Goal: Task Accomplishment & Management: Use online tool/utility

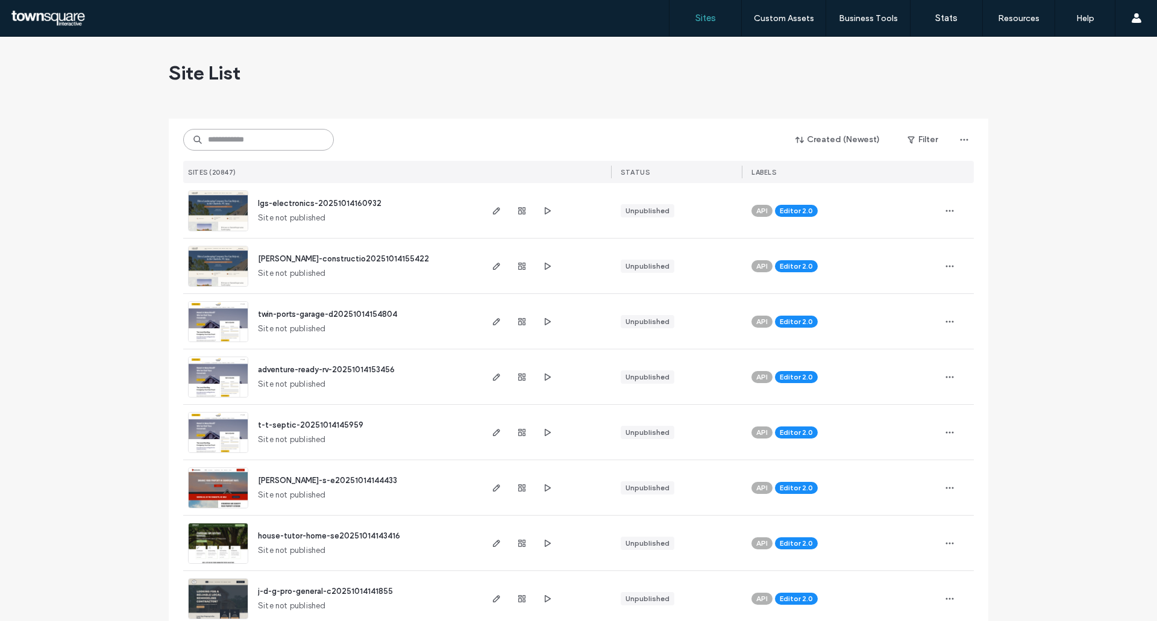
click at [262, 142] on input at bounding box center [258, 140] width 151 height 22
paste input "**********"
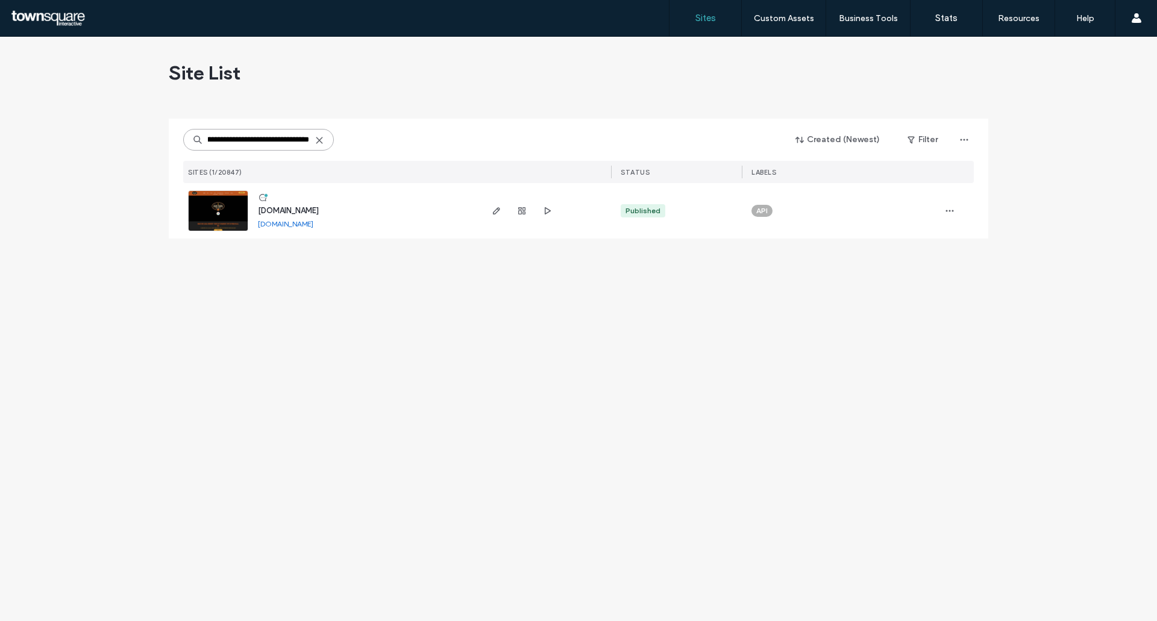
type input "**********"
click at [319, 210] on span "[DOMAIN_NAME]" at bounding box center [288, 210] width 61 height 9
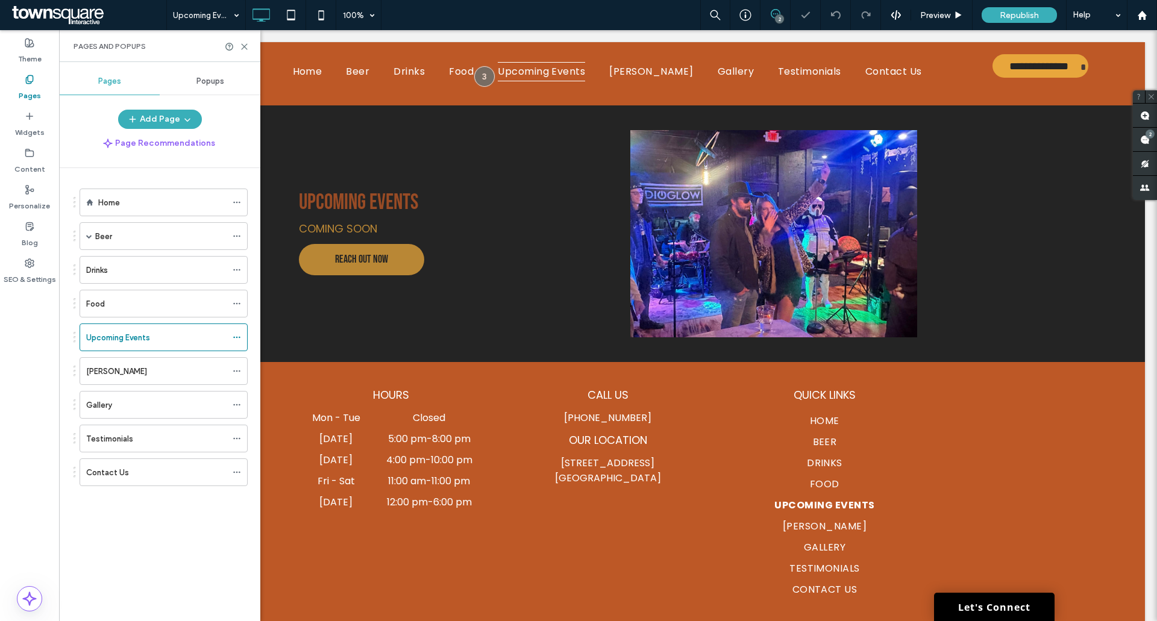
click at [607, 366] on div "+ Add Section" at bounding box center [608, 361] width 58 height 13
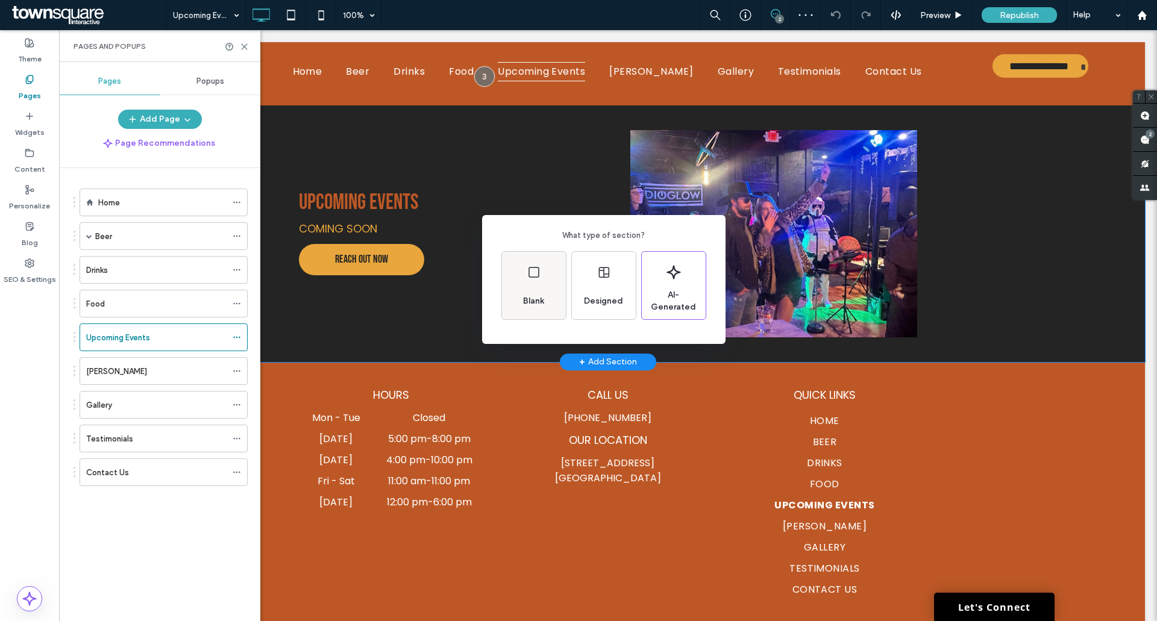
click at [531, 296] on span "Blank" at bounding box center [533, 301] width 31 height 12
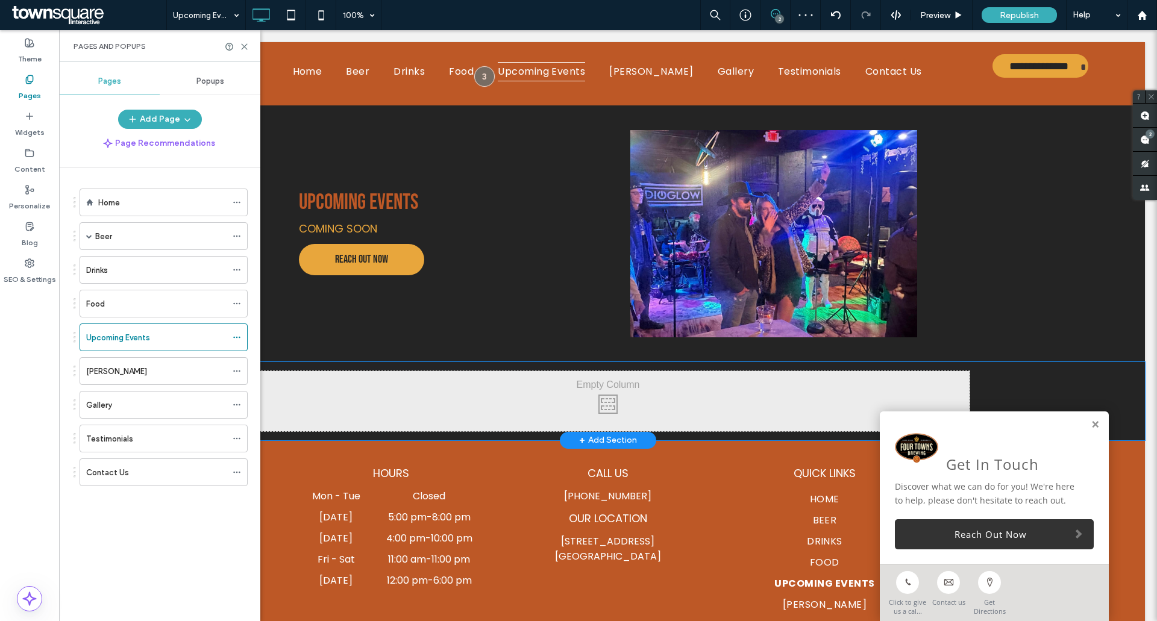
click at [616, 396] on div "Click To Paste Click To Paste" at bounding box center [607, 401] width 723 height 60
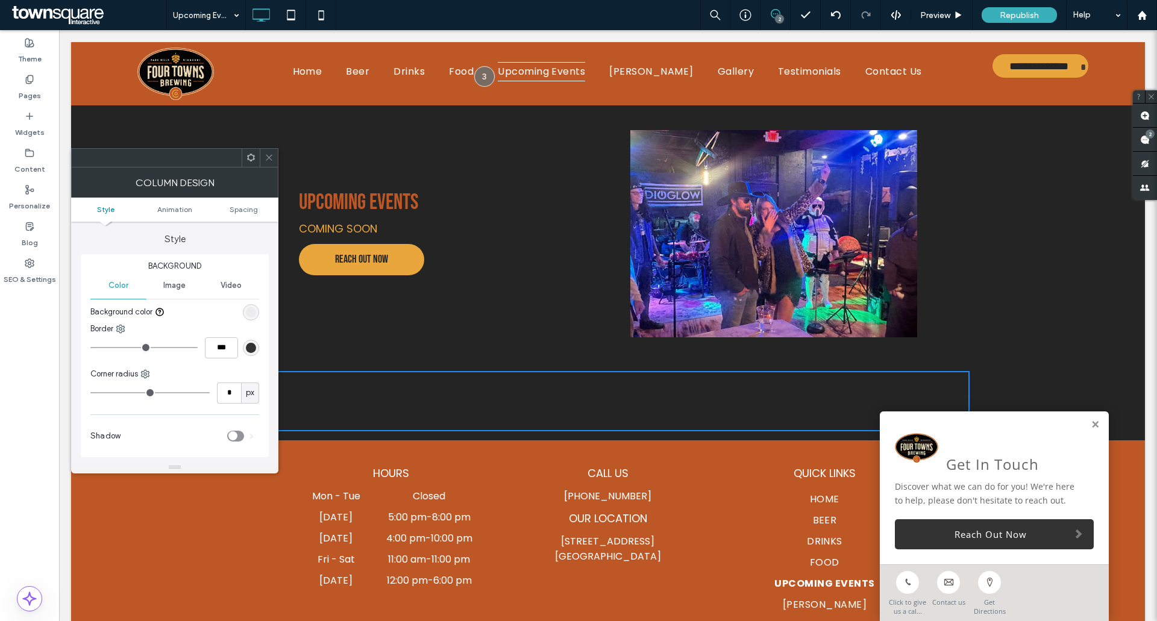
click at [269, 157] on use at bounding box center [269, 158] width 6 height 6
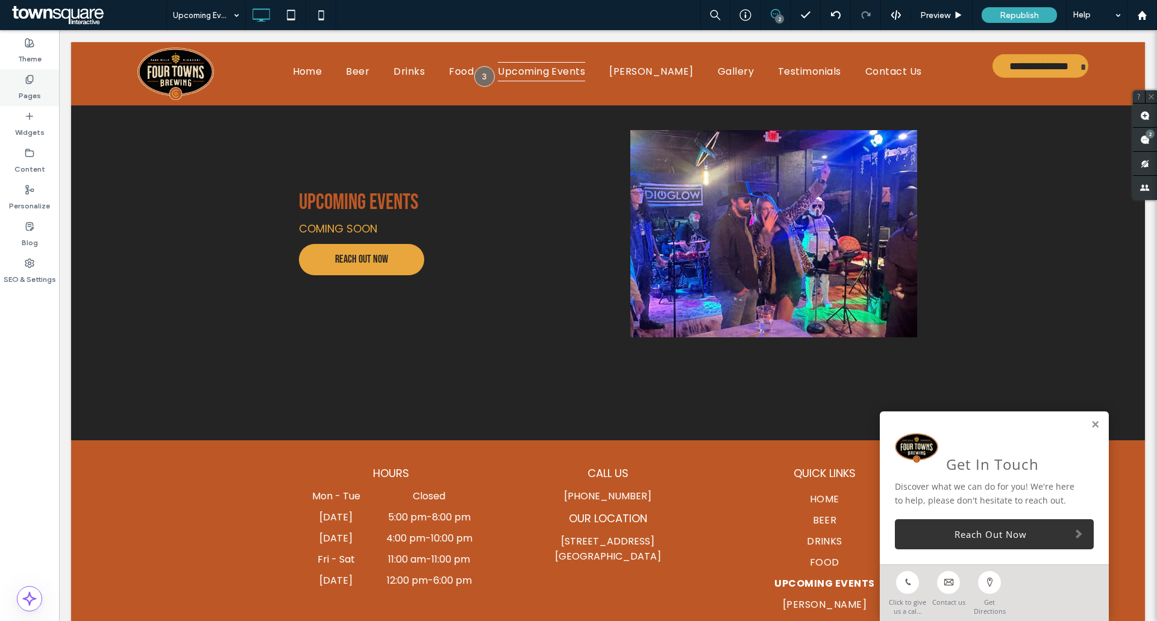
click at [23, 84] on div "Pages" at bounding box center [29, 87] width 59 height 37
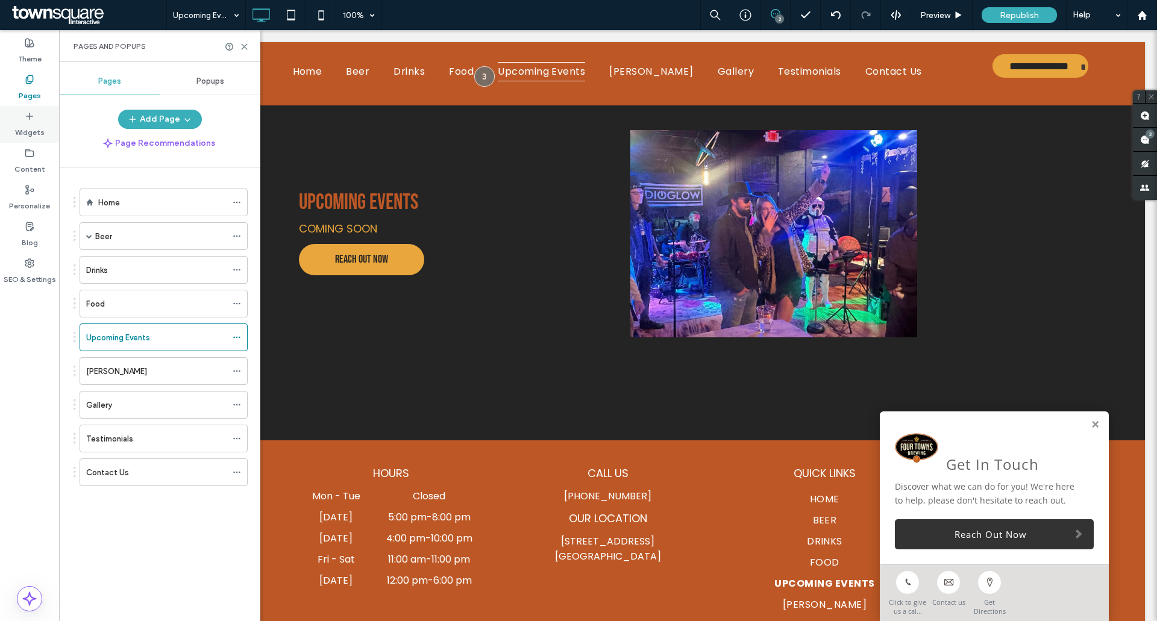
click at [29, 125] on label "Widgets" at bounding box center [30, 129] width 30 height 17
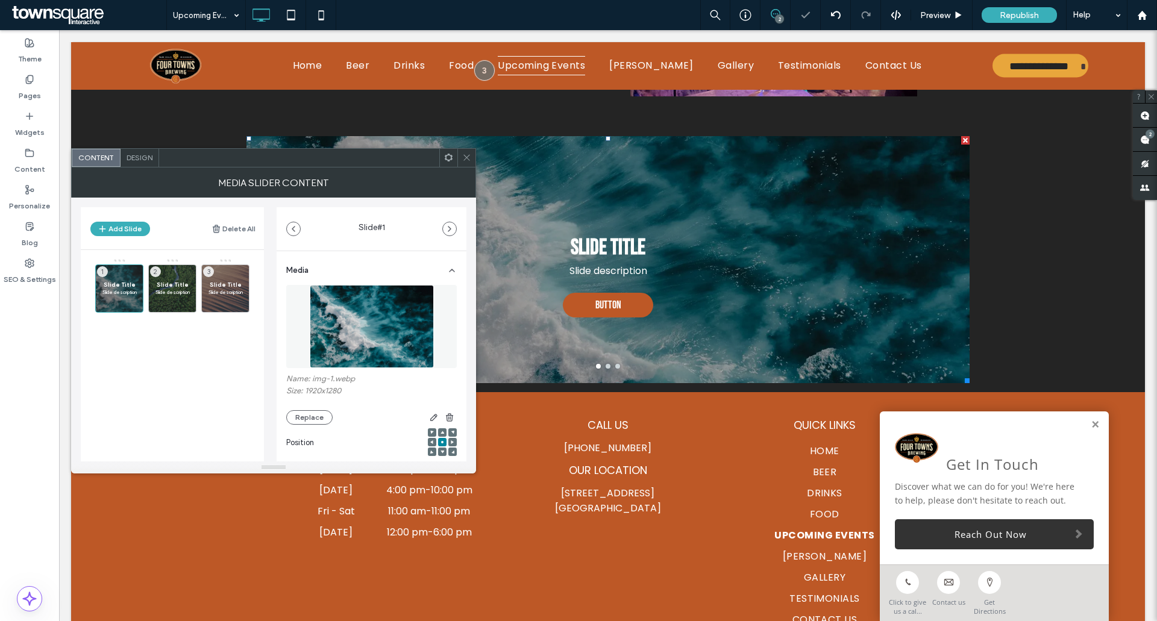
scroll to position [226, 0]
click at [131, 157] on span "Design" at bounding box center [140, 157] width 26 height 9
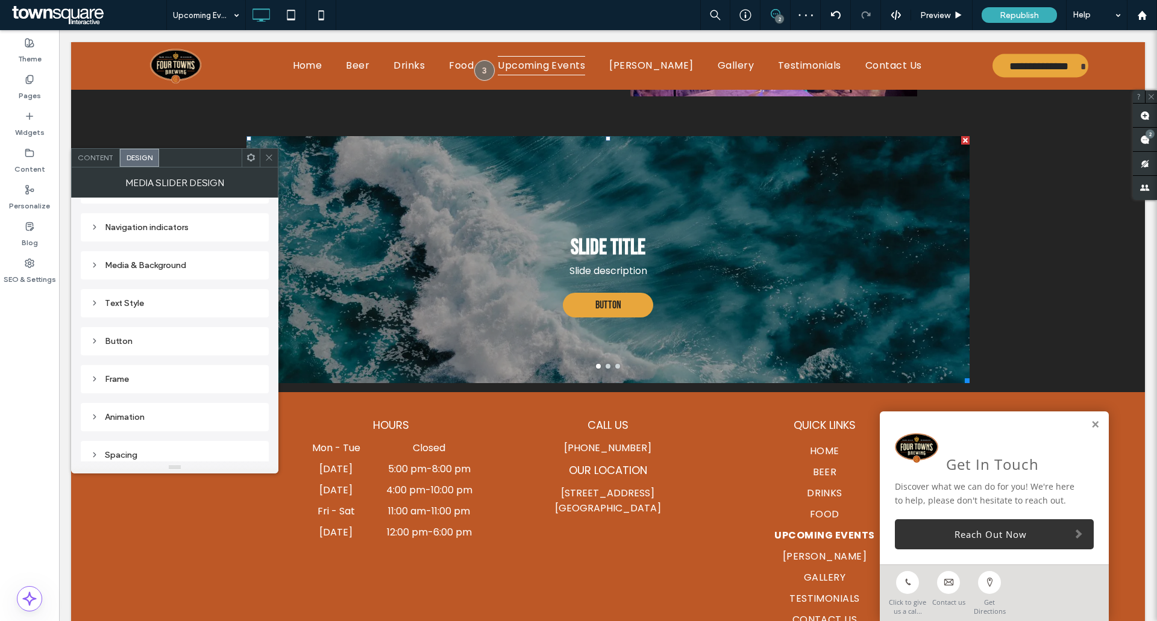
scroll to position [204, 0]
click at [170, 322] on div "Button" at bounding box center [175, 334] width 188 height 28
click at [177, 334] on div "Button" at bounding box center [174, 334] width 169 height 10
click at [182, 292] on label "Design" at bounding box center [169, 297] width 159 height 24
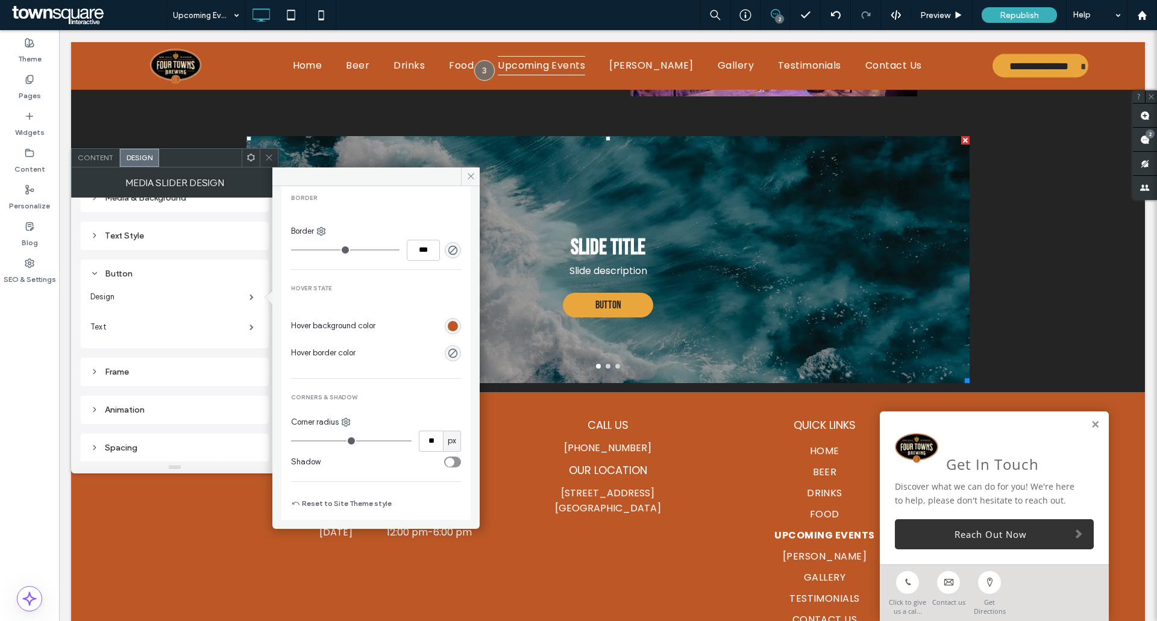
scroll to position [384, 0]
click at [471, 173] on icon at bounding box center [470, 176] width 9 height 9
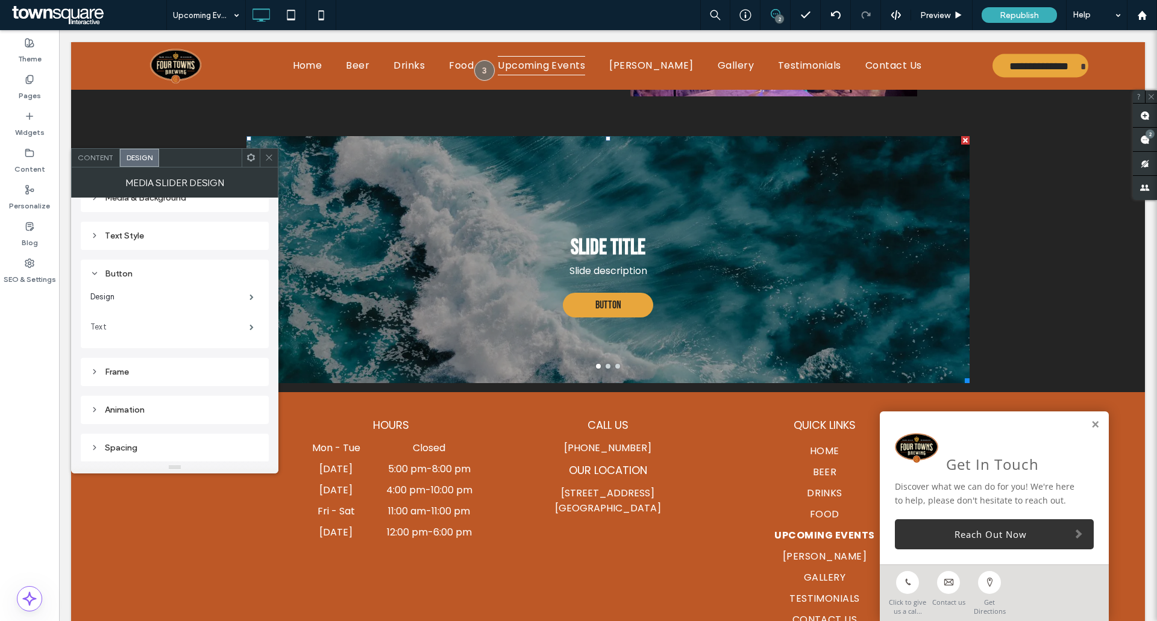
click at [213, 333] on label "Text" at bounding box center [169, 327] width 159 height 24
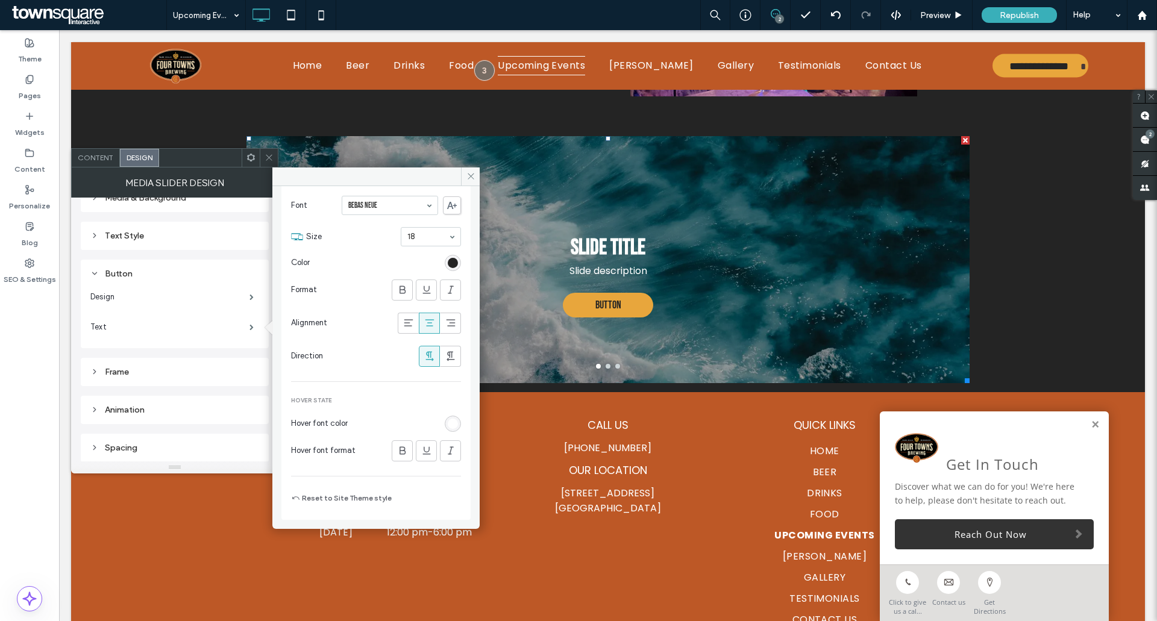
scroll to position [0, 0]
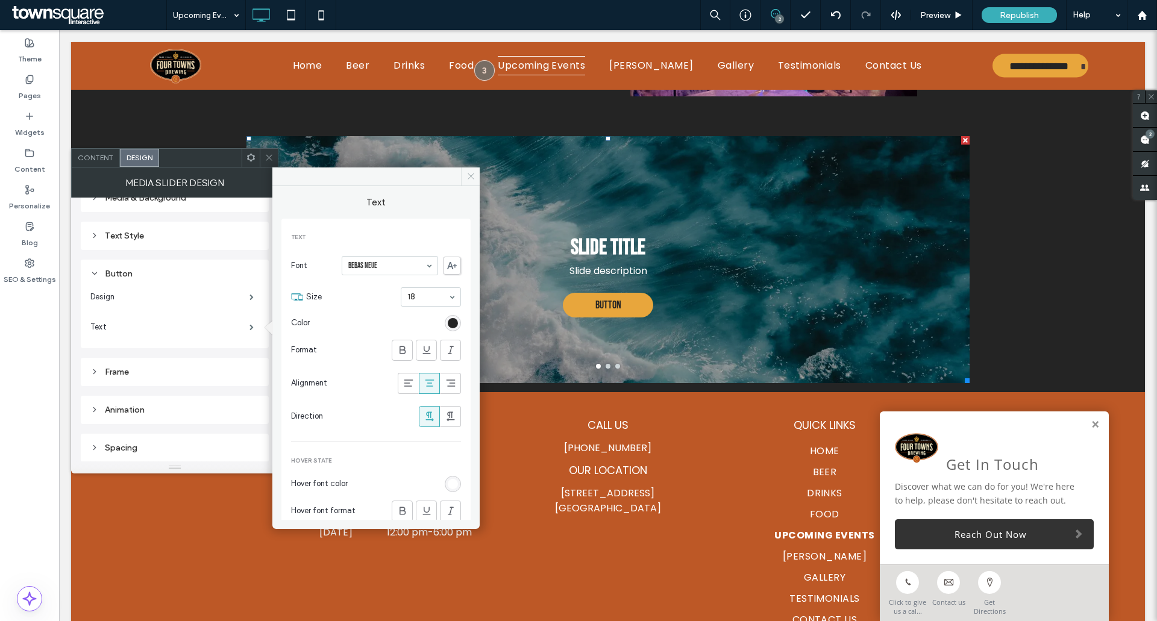
click at [468, 173] on icon at bounding box center [470, 176] width 9 height 9
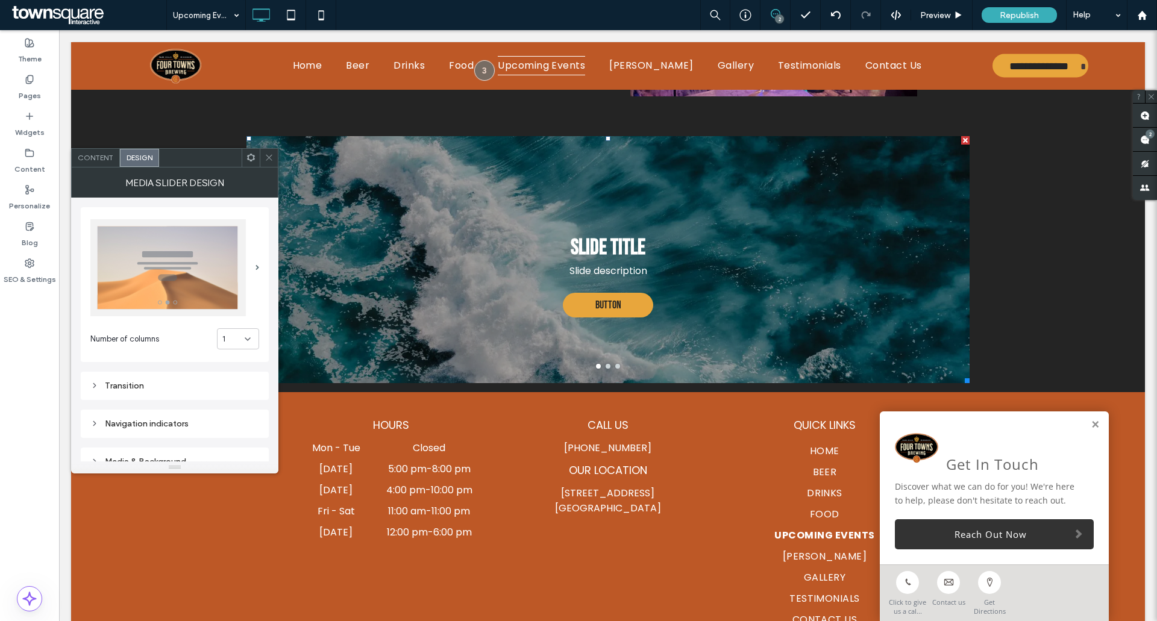
click at [267, 159] on icon at bounding box center [268, 157] width 9 height 9
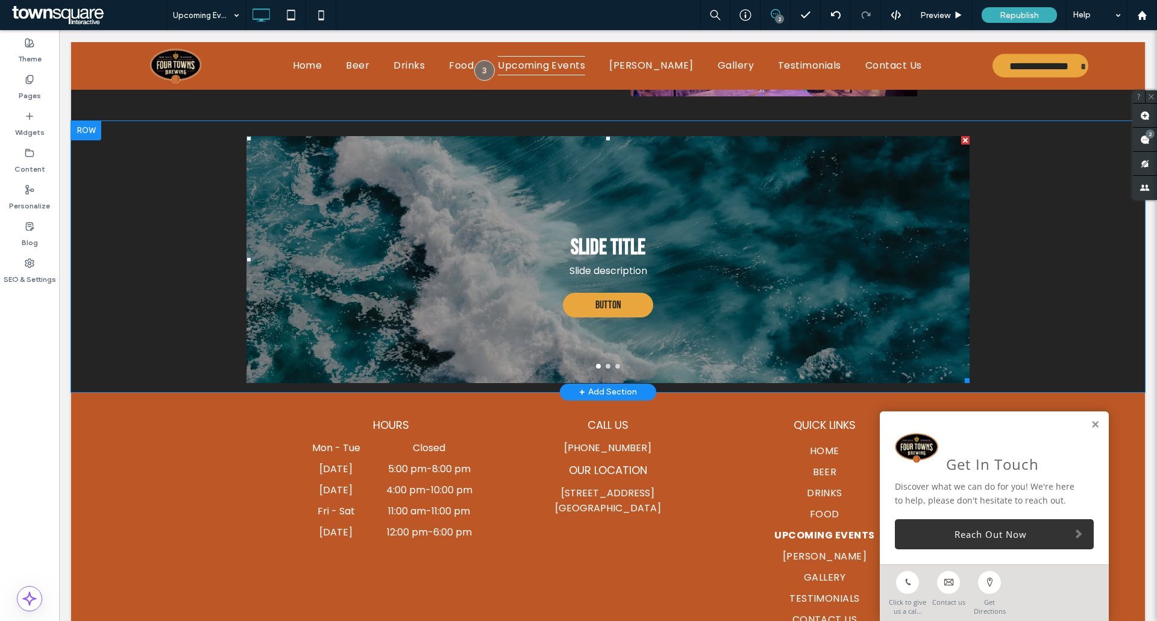
click at [445, 291] on div "Slide Title Slide description Button Button" at bounding box center [607, 267] width 723 height 190
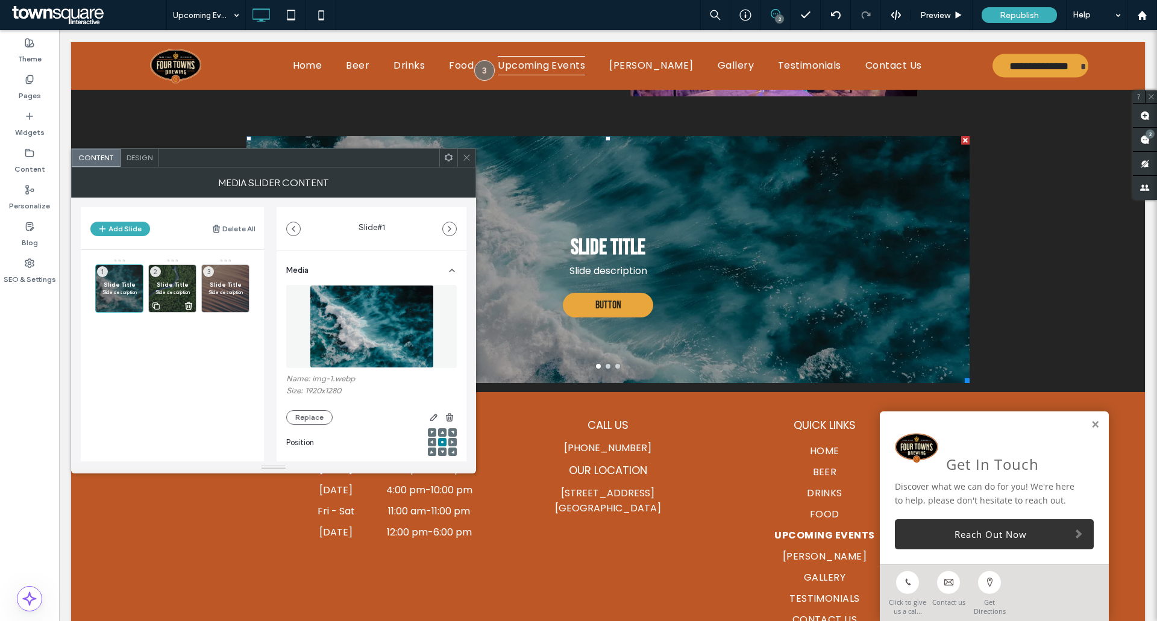
click at [186, 305] on use at bounding box center [189, 305] width 7 height 7
click at [239, 307] on use at bounding box center [242, 305] width 7 height 7
click at [464, 158] on icon at bounding box center [466, 157] width 9 height 9
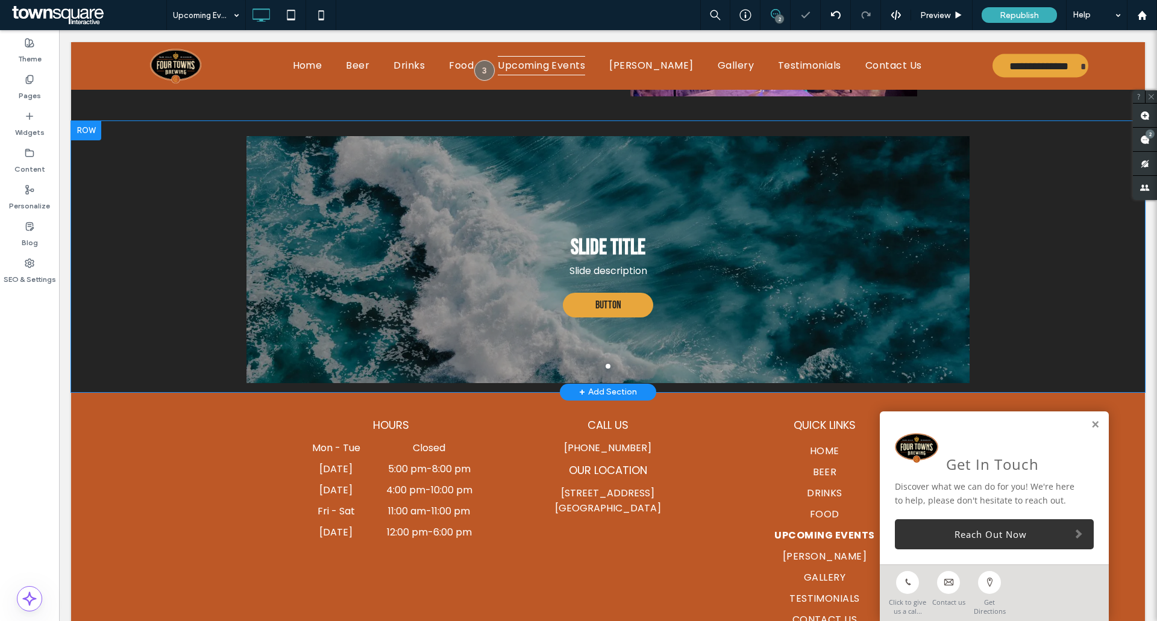
click at [487, 386] on div "Click To Paste Click To Paste Slide Title Slide description Button Button a a a…" at bounding box center [607, 256] width 1073 height 271
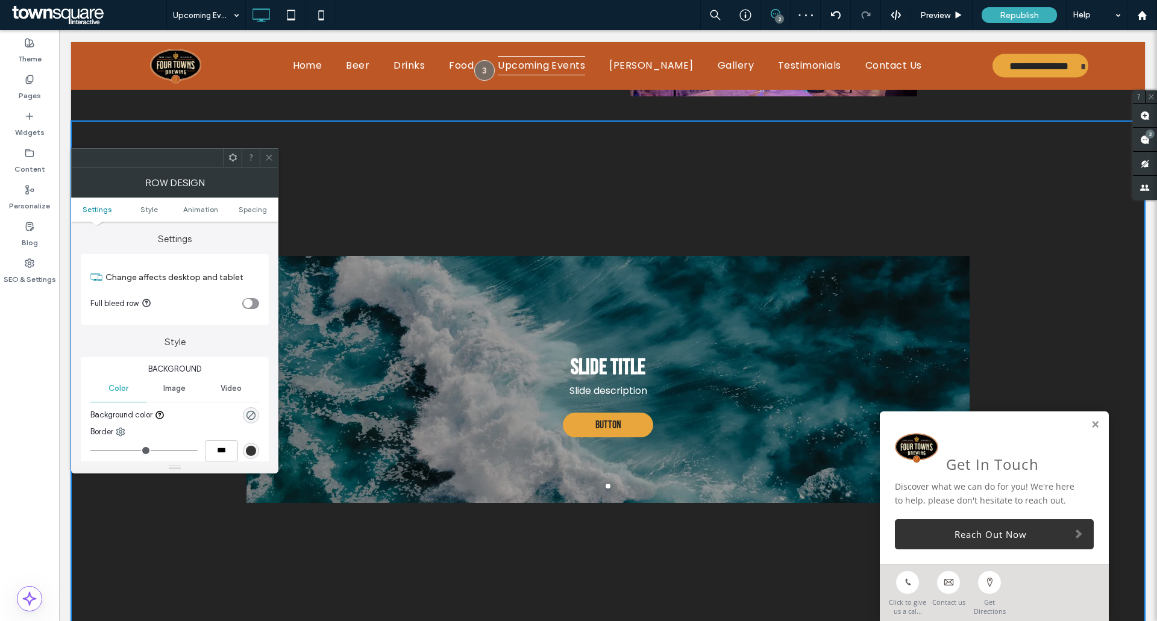
drag, startPoint x: 469, startPoint y: 387, endPoint x: 460, endPoint y: 627, distance: 239.9
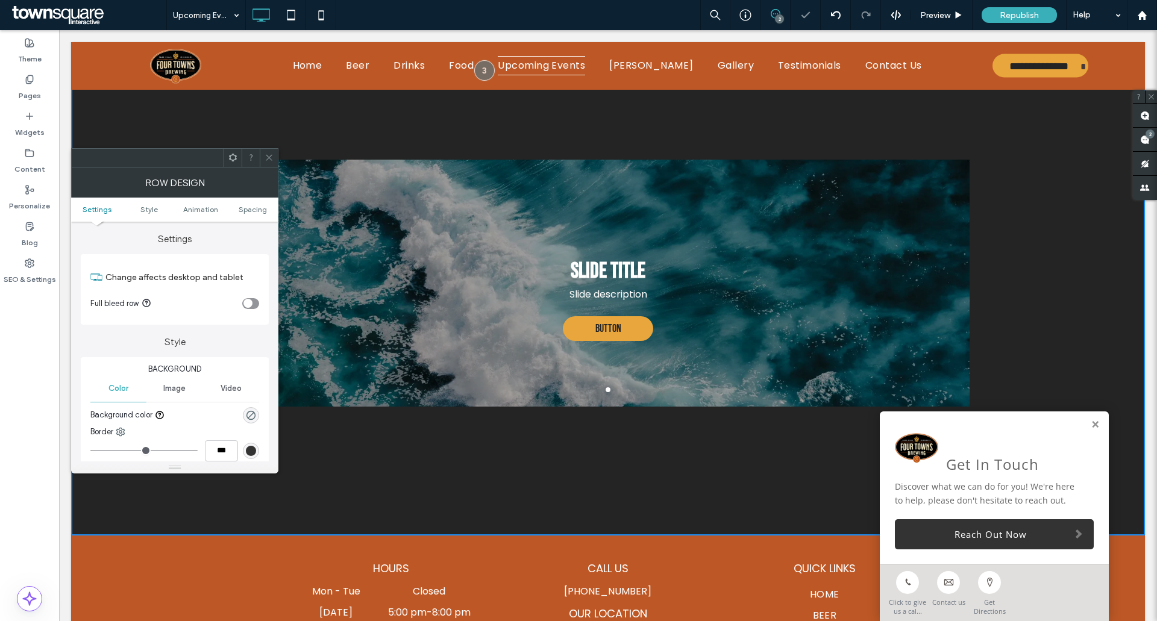
click at [541, 273] on div "Slide Title Slide description Button Button" at bounding box center [607, 291] width 723 height 190
click at [272, 156] on icon at bounding box center [268, 157] width 9 height 9
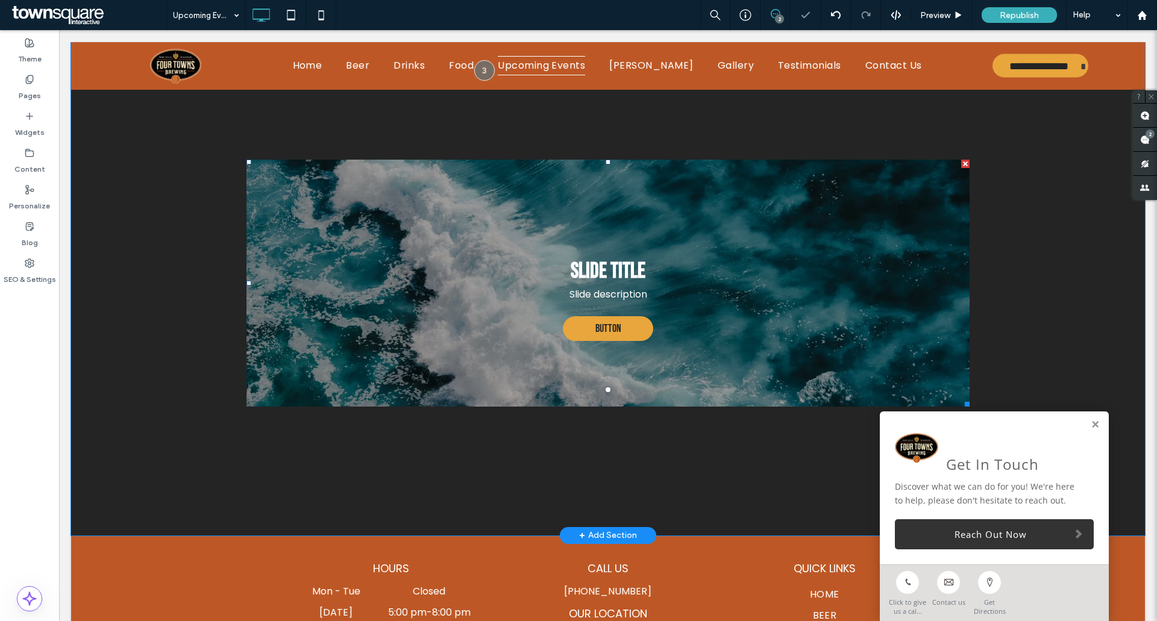
click at [419, 187] on div at bounding box center [607, 283] width 723 height 247
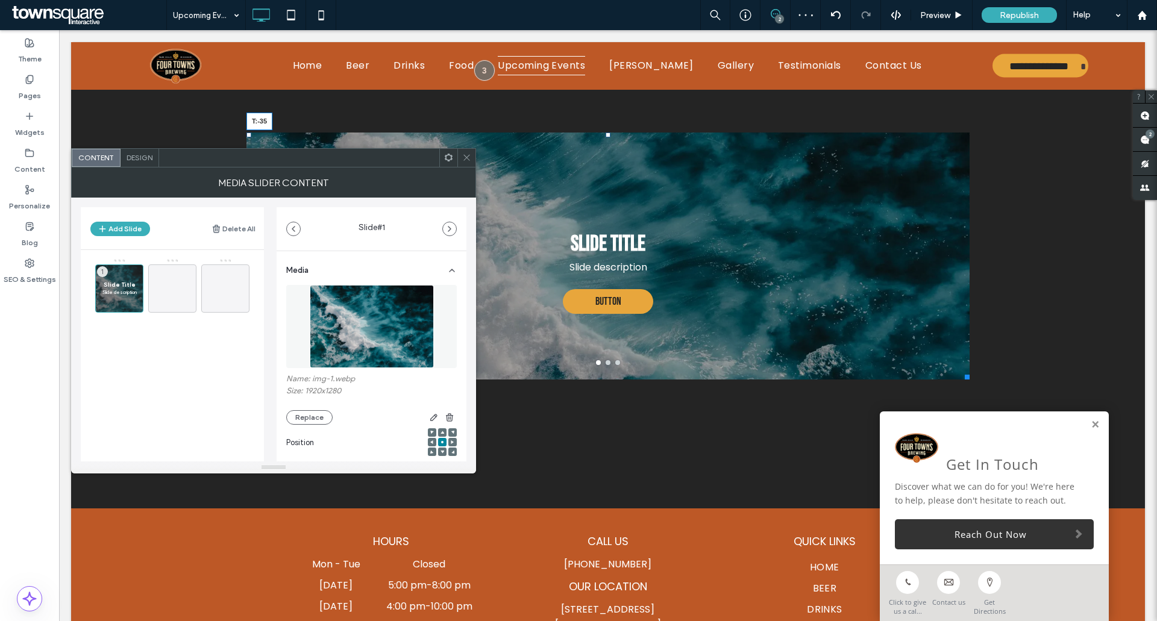
drag, startPoint x: 604, startPoint y: 163, endPoint x: 602, endPoint y: 136, distance: 27.1
click at [605, 136] on div at bounding box center [607, 135] width 5 height 5
click at [321, 416] on button "Replace" at bounding box center [309, 417] width 46 height 14
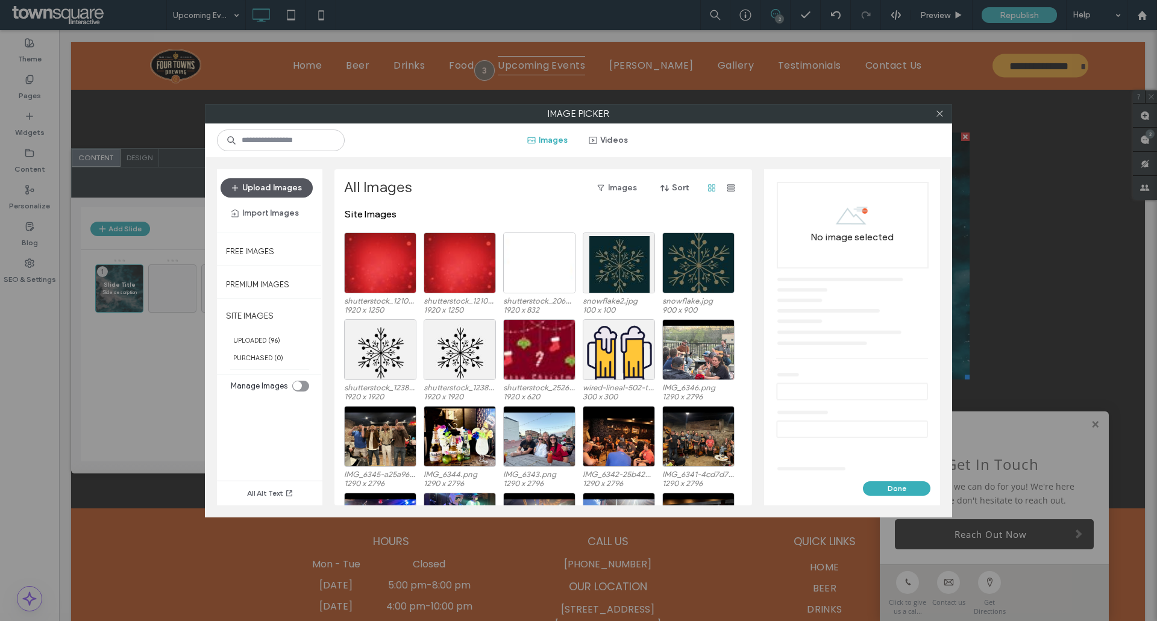
click at [277, 190] on button "Upload Images" at bounding box center [266, 187] width 92 height 19
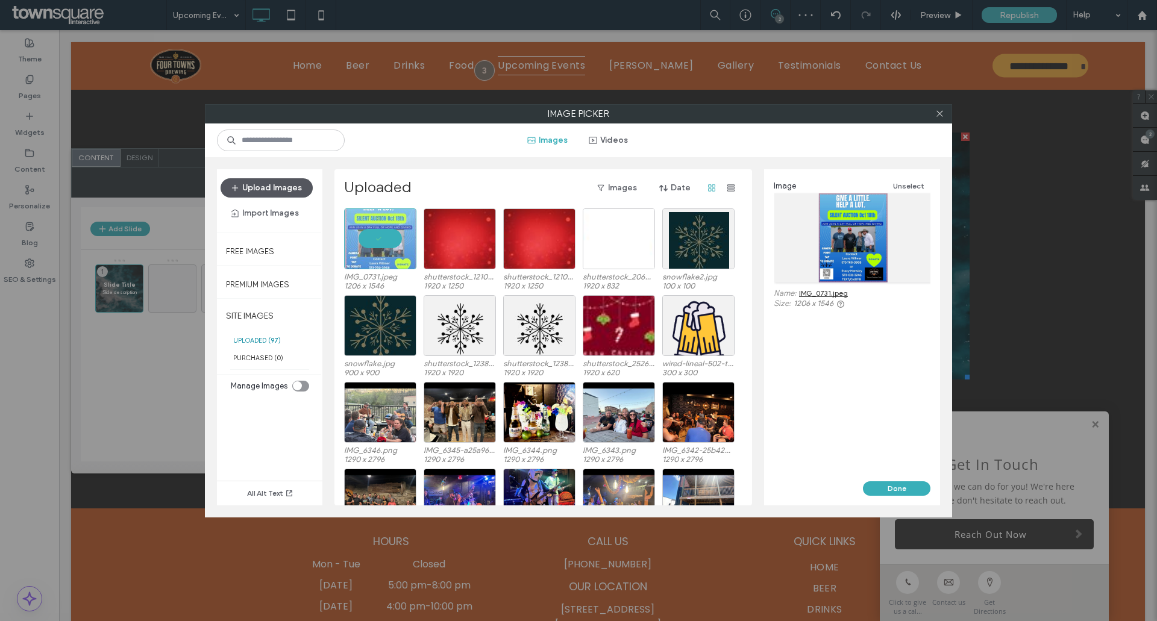
click at [263, 188] on button "Upload Images" at bounding box center [266, 187] width 92 height 19
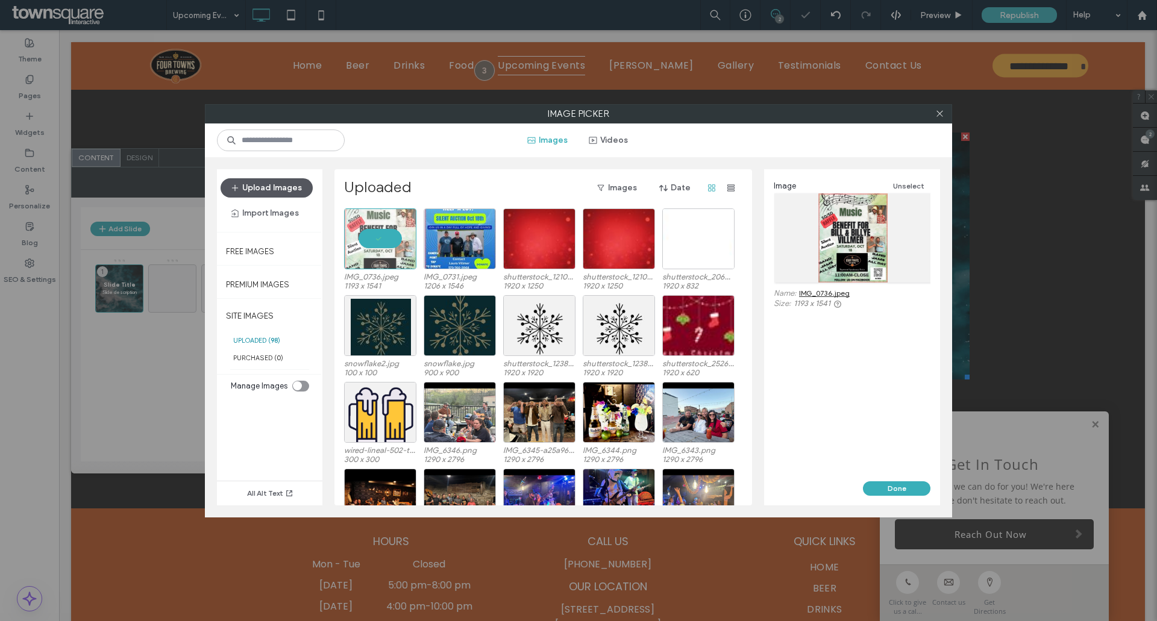
click at [292, 186] on button "Upload Images" at bounding box center [266, 187] width 92 height 19
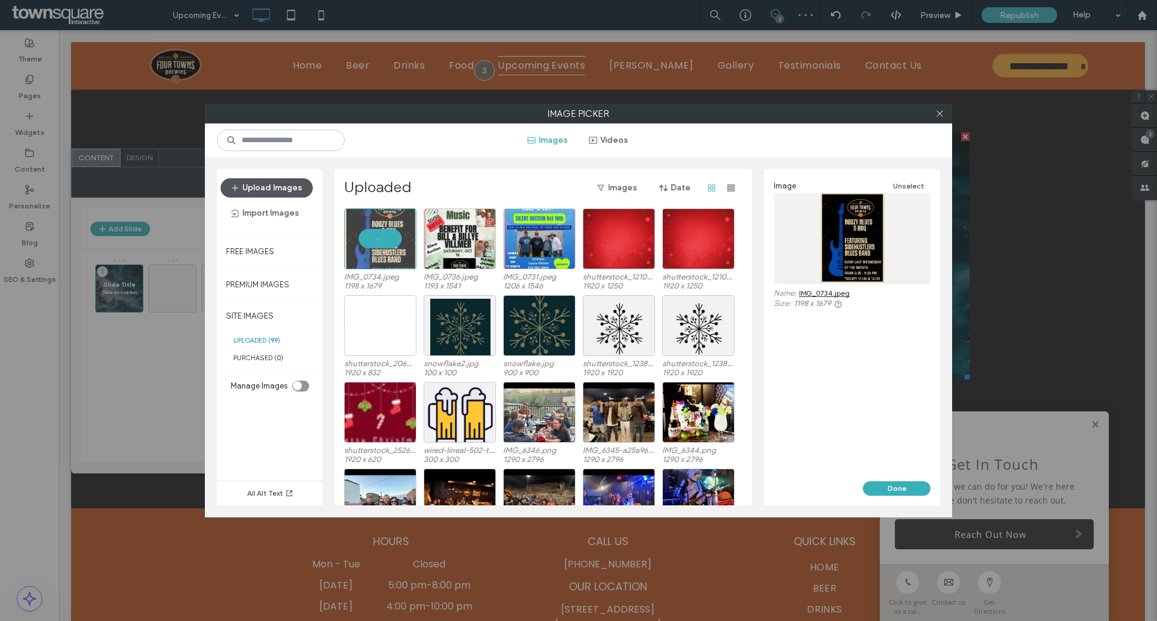
click at [267, 187] on button "Upload Images" at bounding box center [266, 187] width 92 height 19
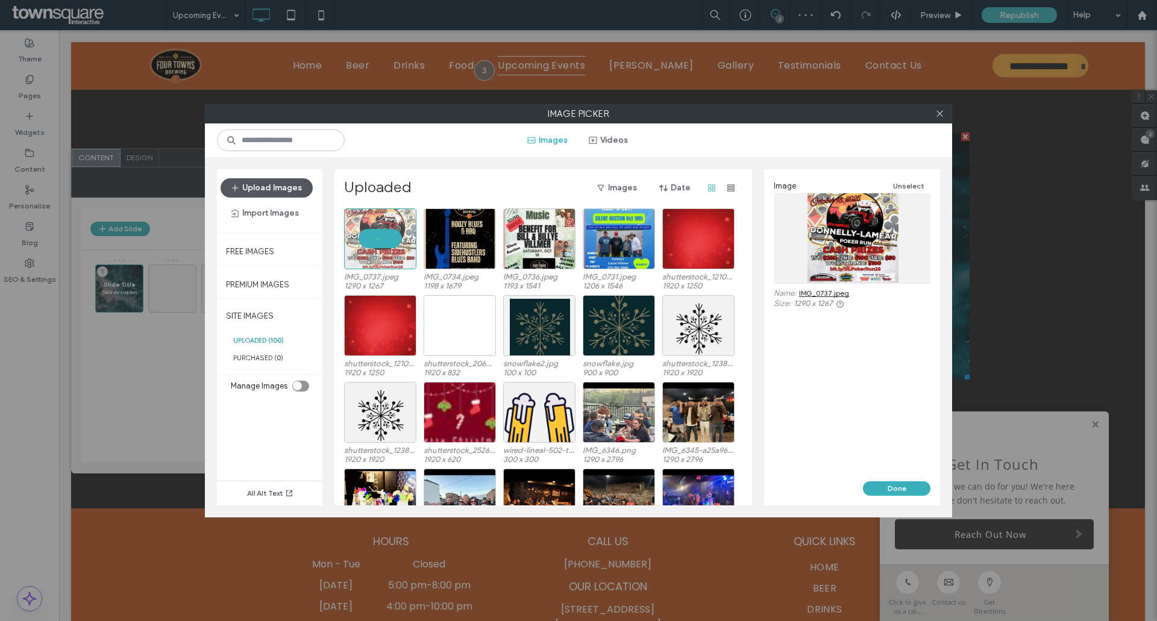
click at [260, 190] on button "Upload Images" at bounding box center [266, 187] width 92 height 19
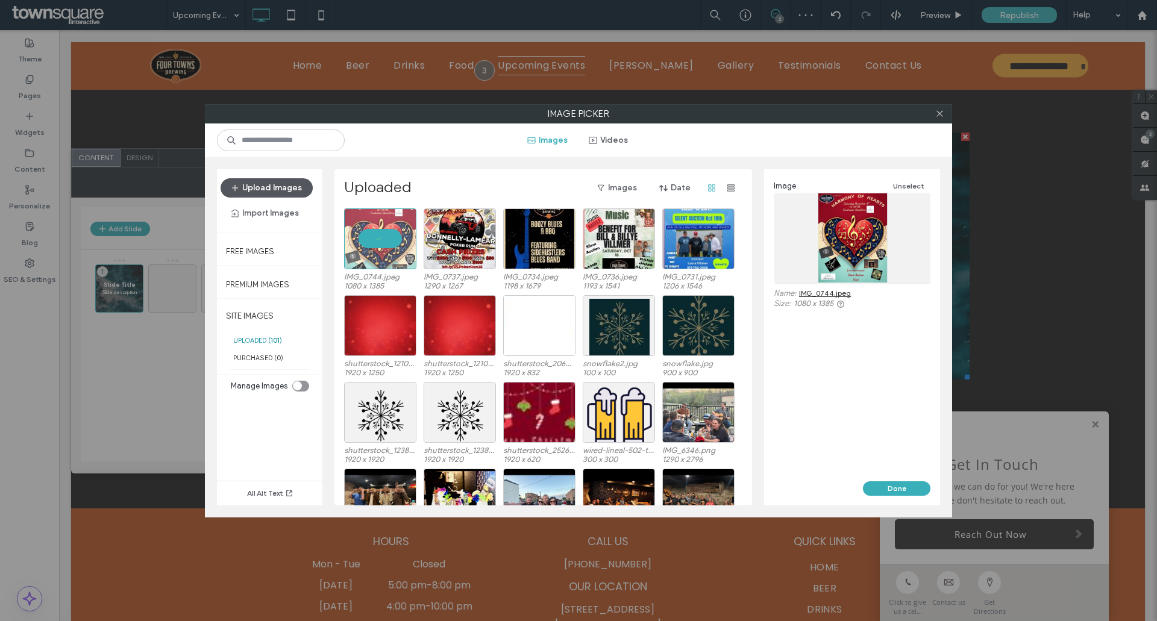
click at [269, 187] on button "Upload Images" at bounding box center [266, 187] width 92 height 19
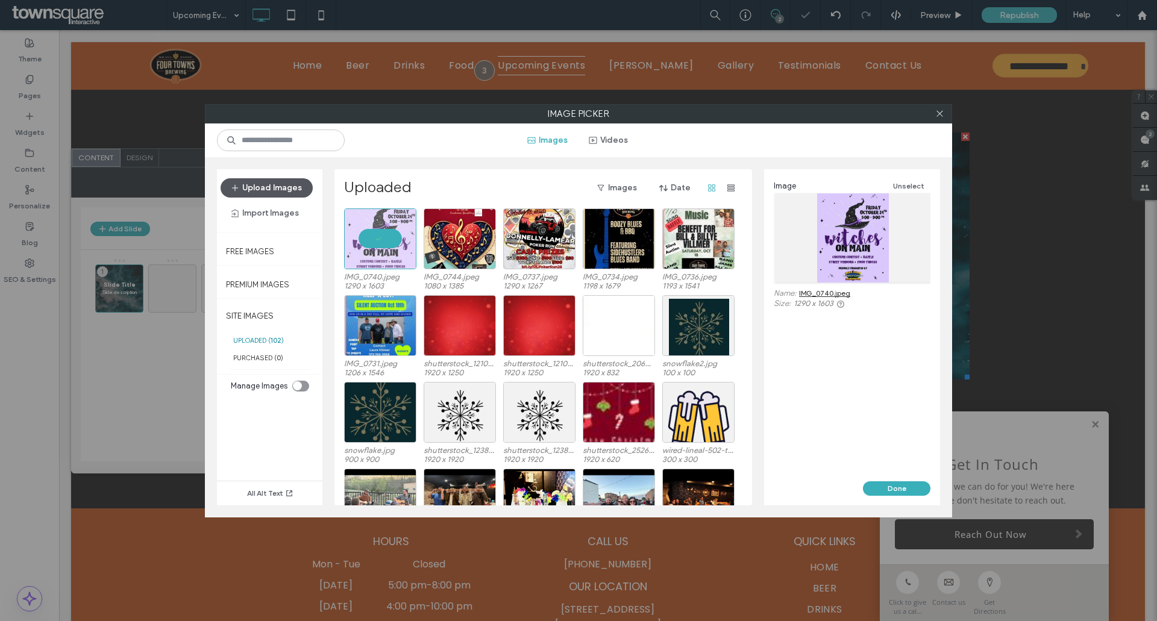
click at [270, 183] on button "Upload Images" at bounding box center [266, 187] width 92 height 19
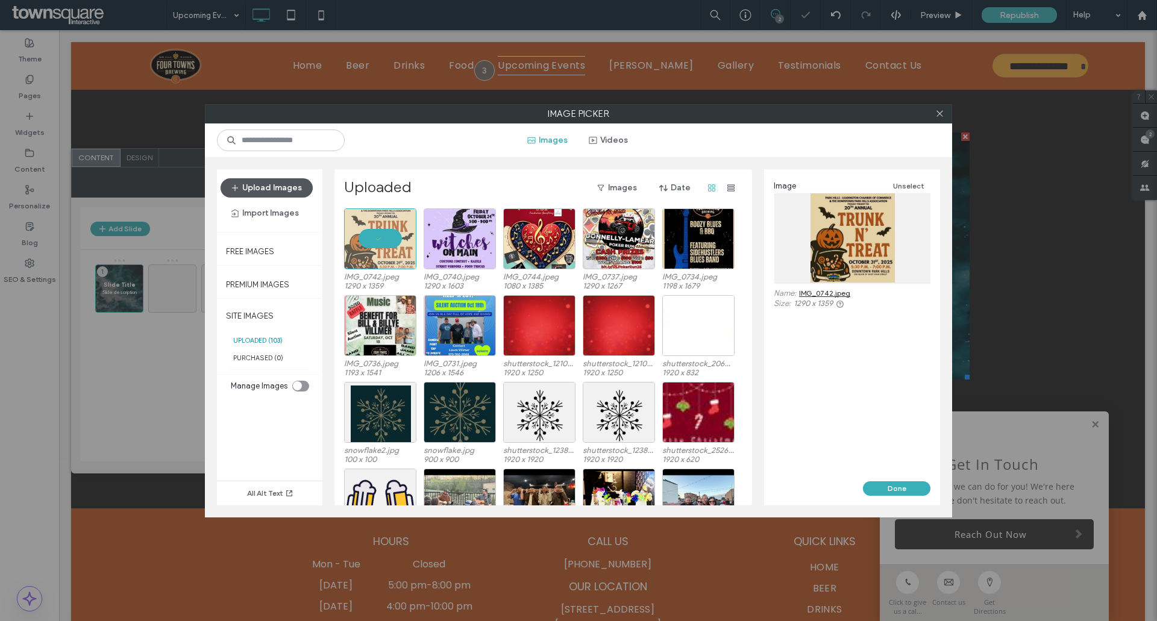
click at [240, 184] on icon "button" at bounding box center [235, 188] width 10 height 10
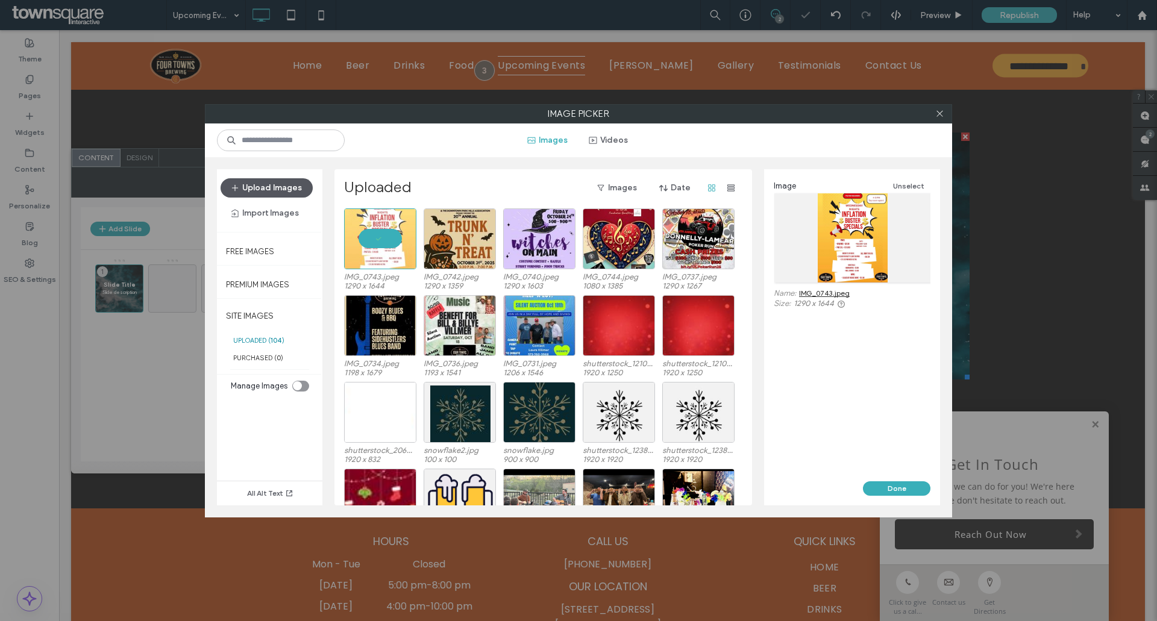
click at [261, 193] on button "Upload Images" at bounding box center [266, 187] width 92 height 19
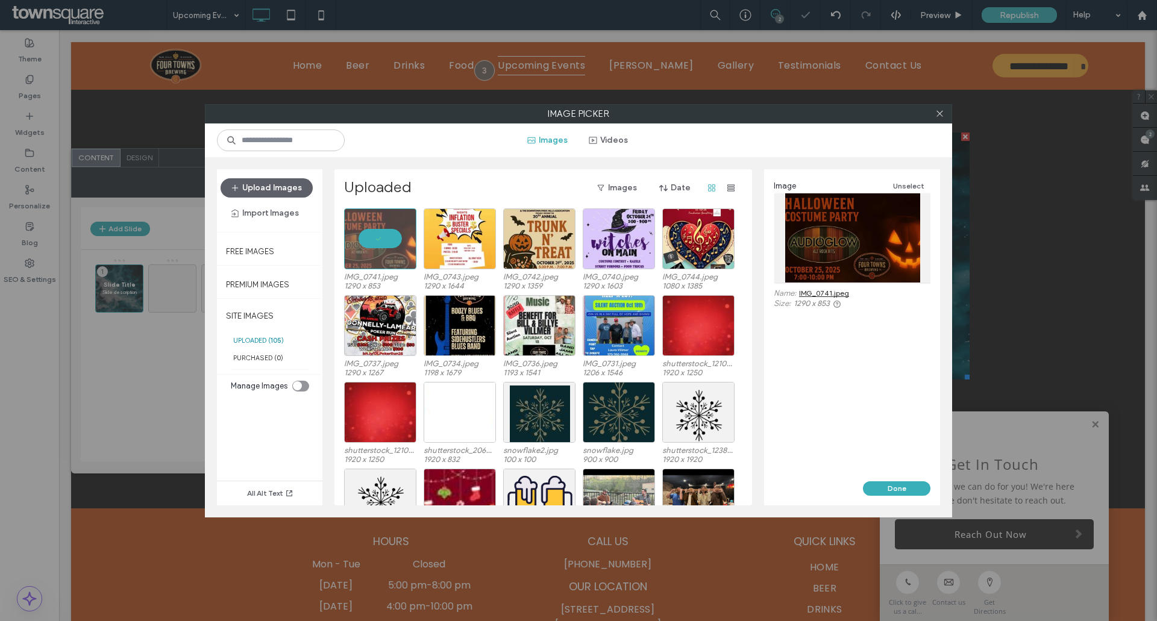
click at [420, 160] on div "Upload Images Import Images Free Images Premium Images SITE IMAGES UPLOADED ( 1…" at bounding box center [578, 337] width 747 height 360
click at [498, 169] on div "Uploaded Images Date IMG_0741.jpeg 1290 x 853 IMG_0743.jpeg 1290 x 1644 IMG_074…" at bounding box center [542, 337] width 417 height 336
click at [463, 169] on div "Uploaded Images Date IMG_0741.jpeg 1290 x 853 IMG_0743.jpeg 1290 x 1644 IMG_074…" at bounding box center [542, 337] width 417 height 336
click at [379, 234] on div at bounding box center [380, 238] width 72 height 61
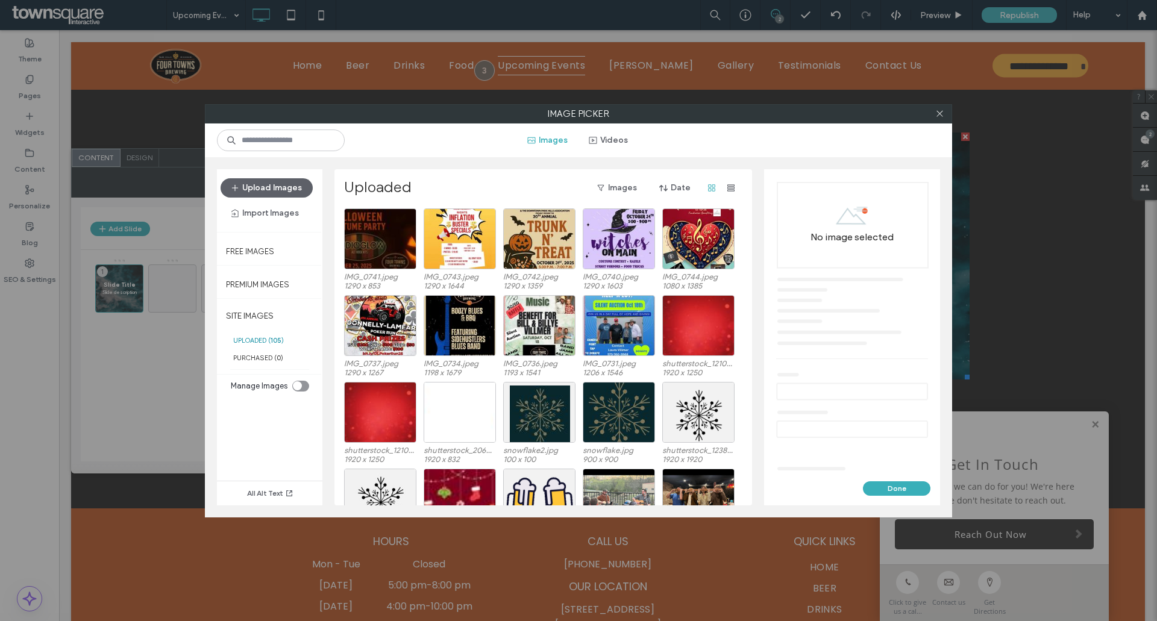
click at [476, 177] on div "Uploaded Images Date IMG_0741.jpeg 1290 x 853 IMG_0743.jpeg 1290 x 1644 IMG_074…" at bounding box center [542, 337] width 417 height 336
click at [942, 114] on icon at bounding box center [939, 113] width 9 height 9
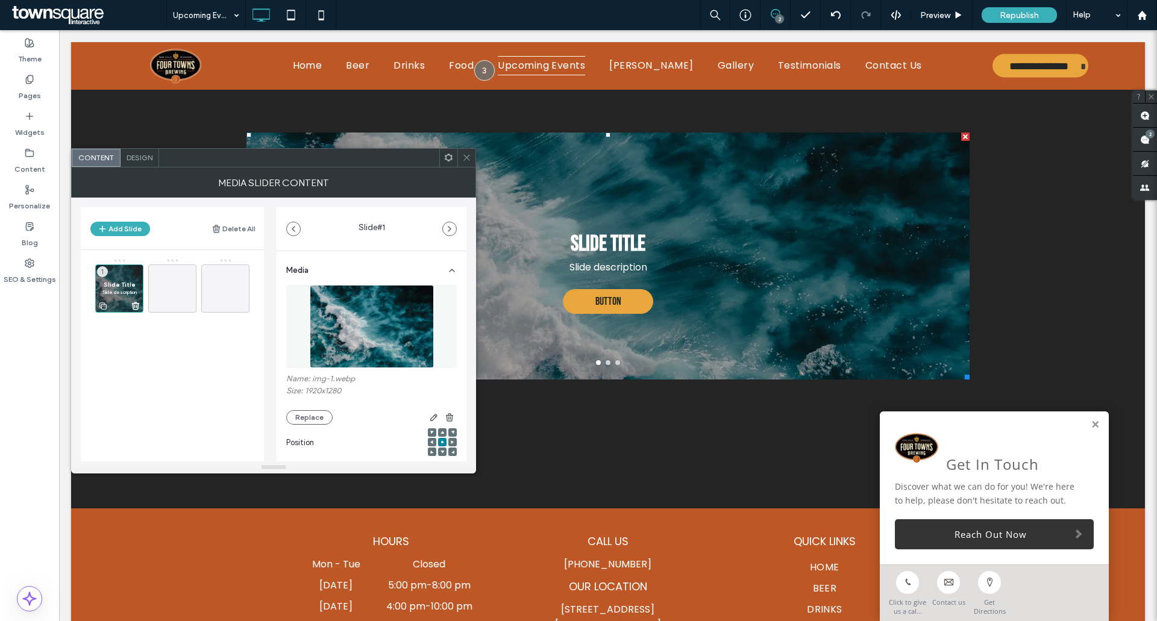
click at [124, 287] on span "Slide Title" at bounding box center [119, 285] width 35 height 8
click at [313, 416] on button "Replace" at bounding box center [309, 417] width 46 height 14
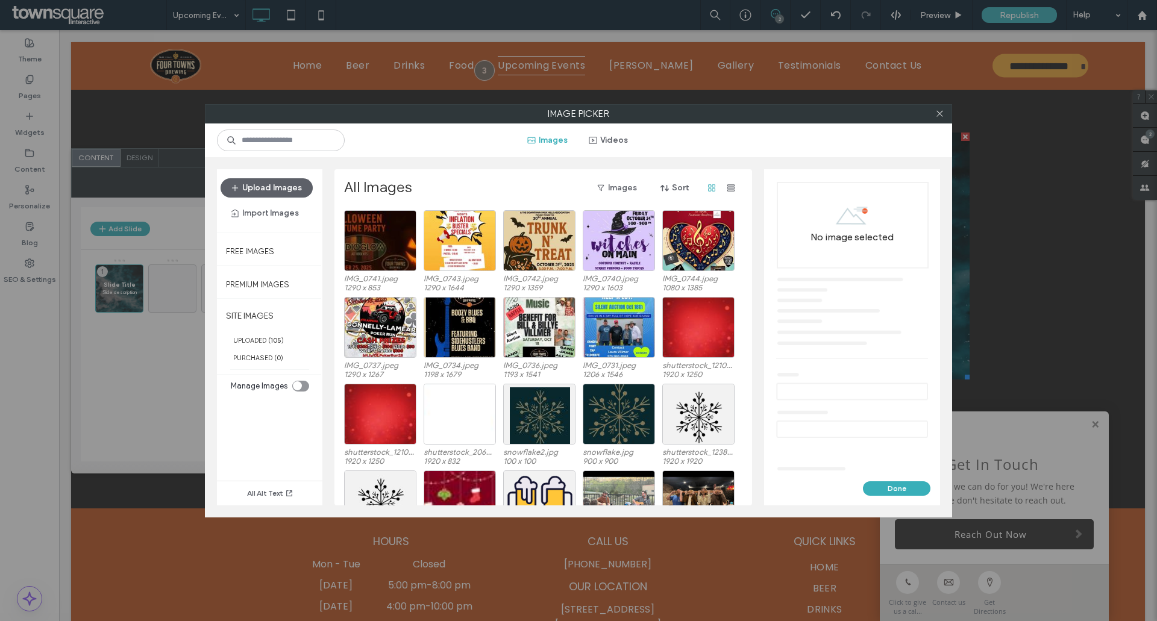
scroll to position [60, 0]
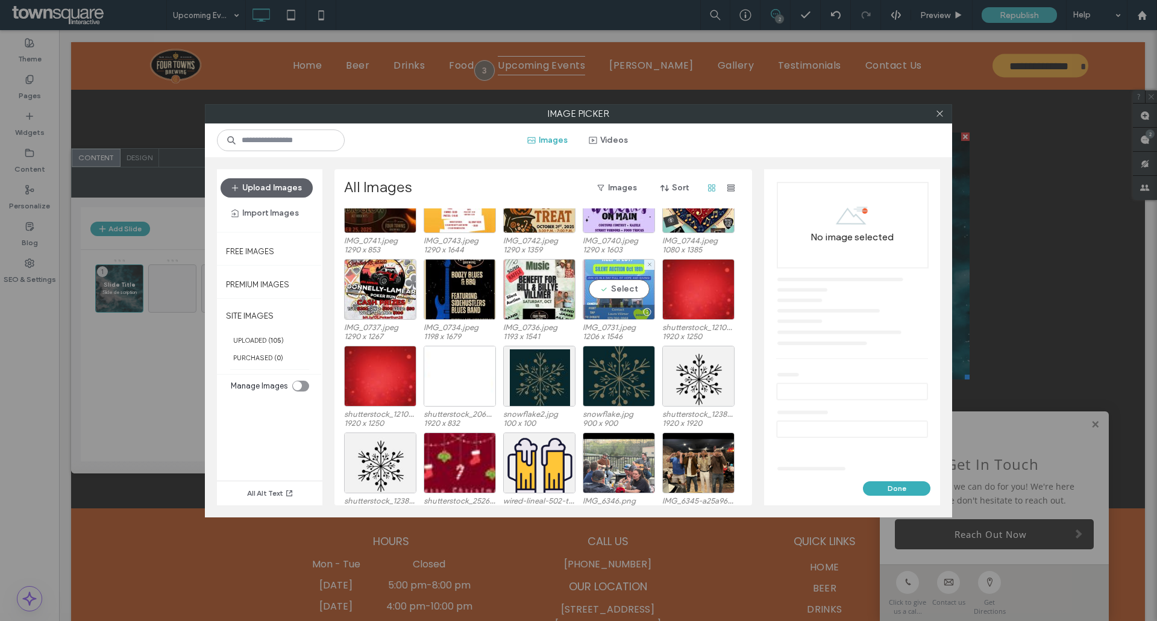
click at [621, 290] on div "Select" at bounding box center [619, 289] width 72 height 61
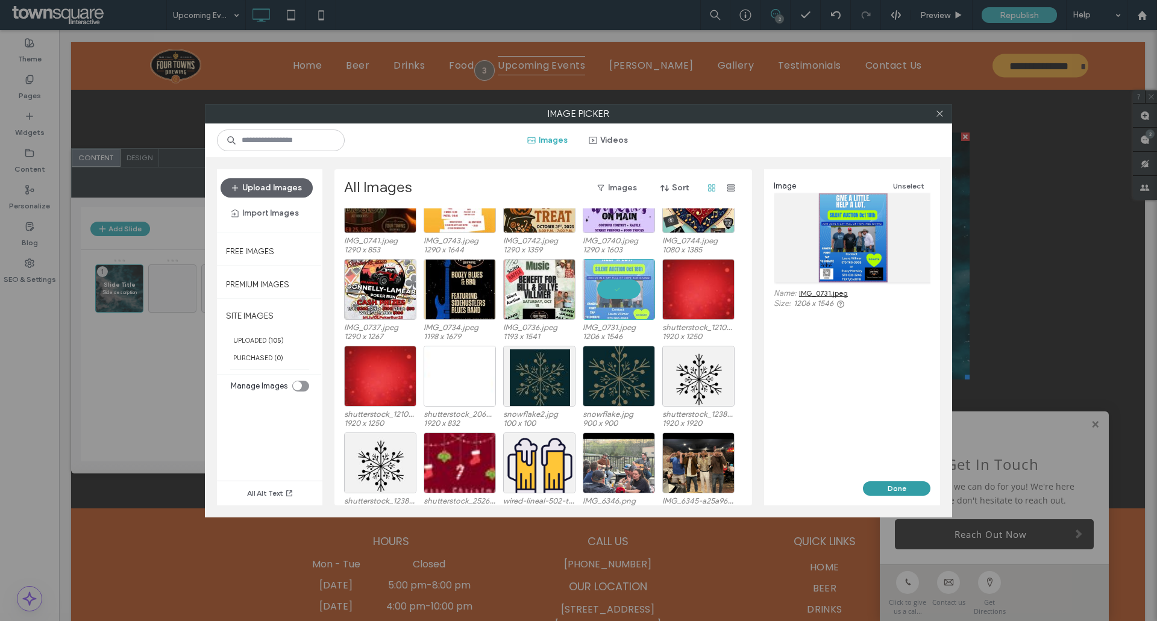
click at [905, 492] on button "Done" at bounding box center [896, 488] width 67 height 14
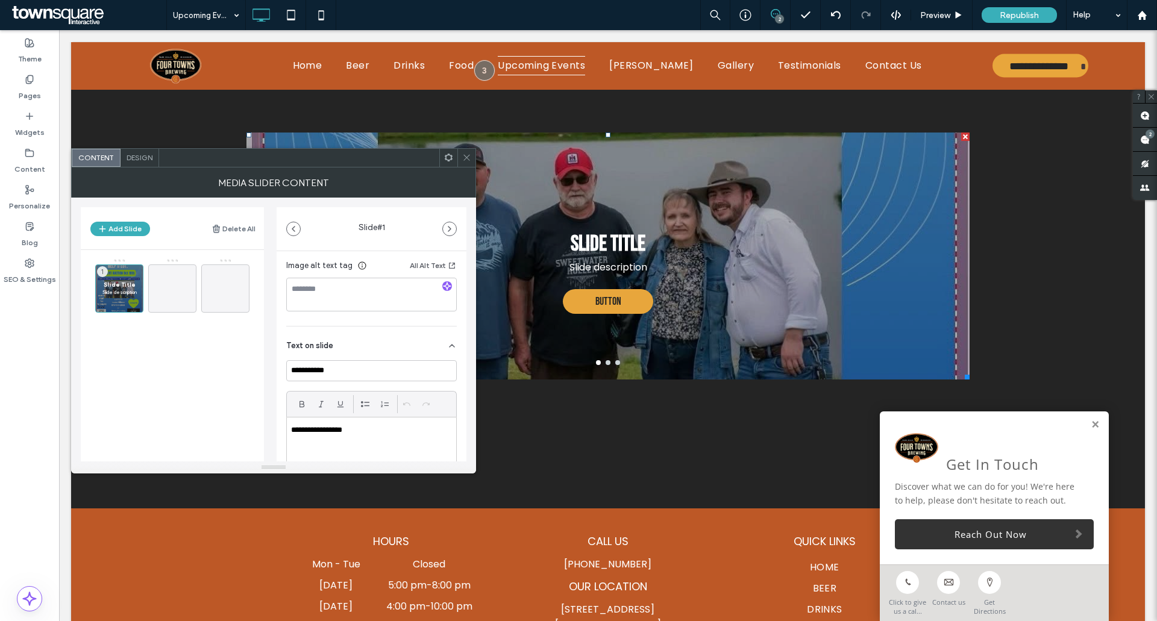
scroll to position [331, 0]
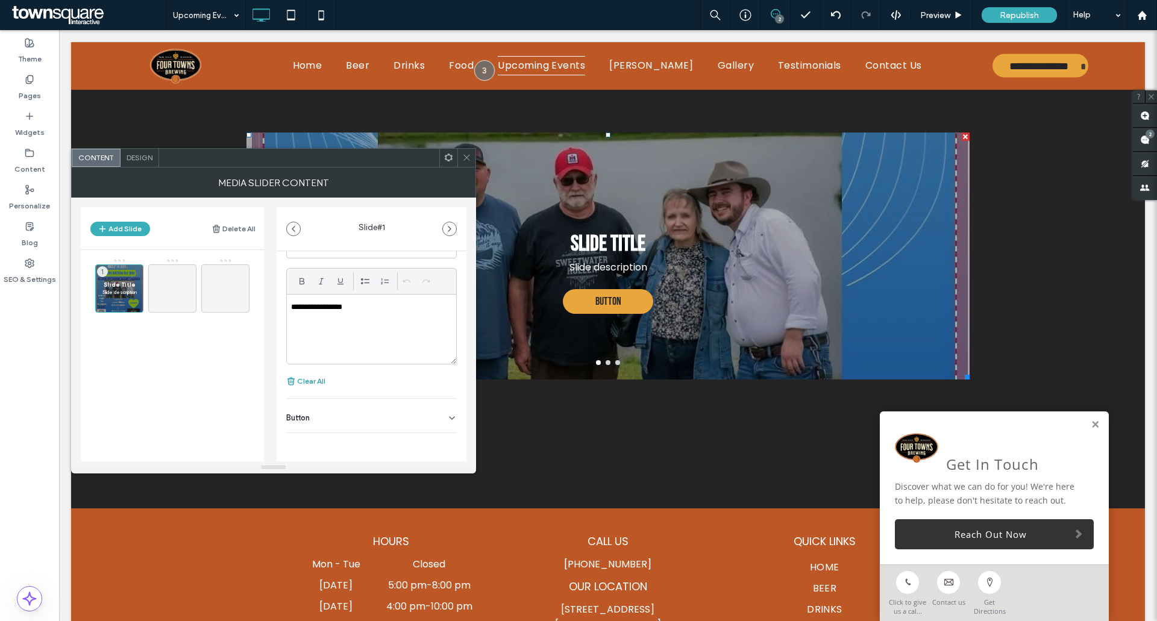
click at [312, 379] on button "Clear All" at bounding box center [305, 381] width 39 height 14
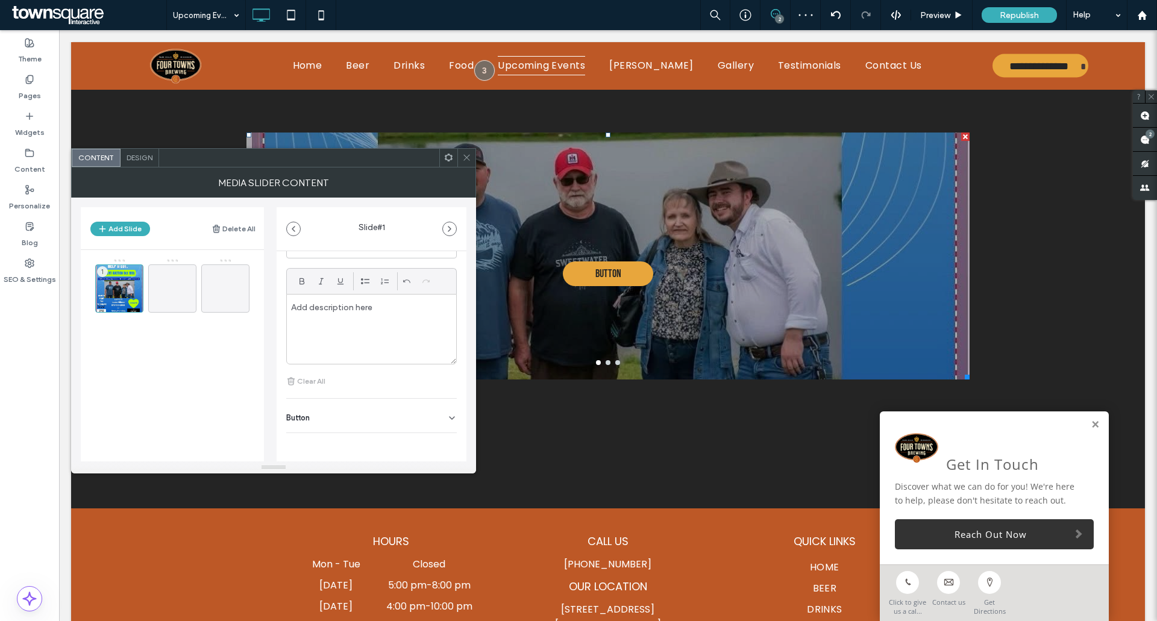
click at [326, 413] on div "Button" at bounding box center [371, 416] width 170 height 34
click at [386, 386] on input "******" at bounding box center [358, 385] width 144 height 21
click at [387, 387] on input "******" at bounding box center [358, 385] width 144 height 21
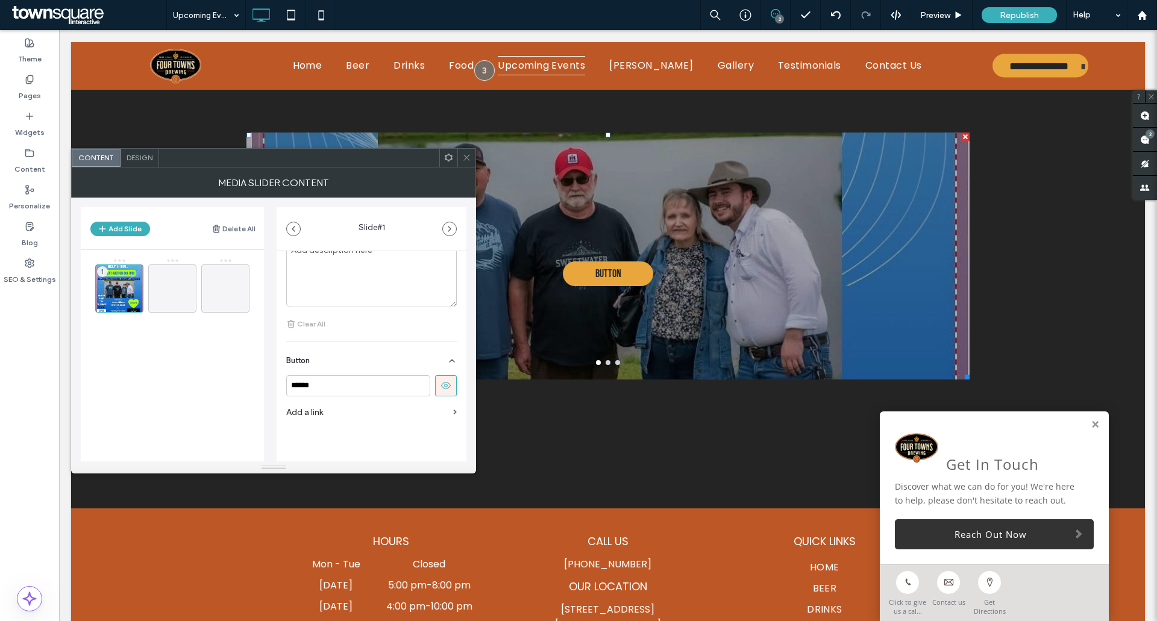
click at [440, 388] on icon at bounding box center [445, 385] width 11 height 11
click at [465, 160] on icon at bounding box center [466, 157] width 9 height 9
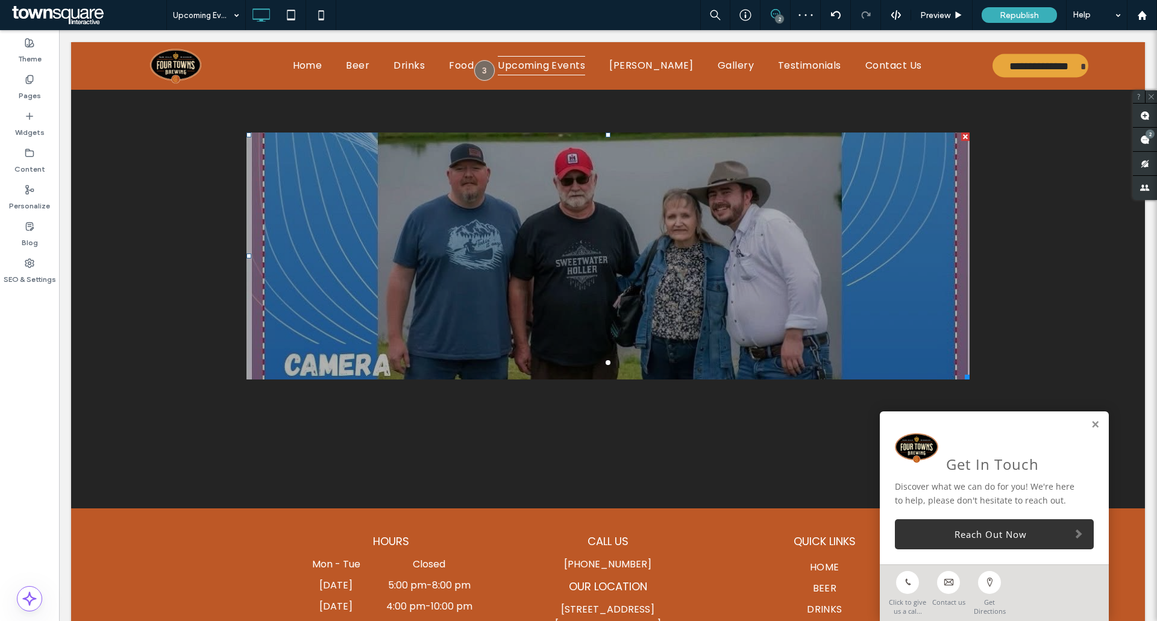
click at [714, 355] on div at bounding box center [607, 264] width 723 height 190
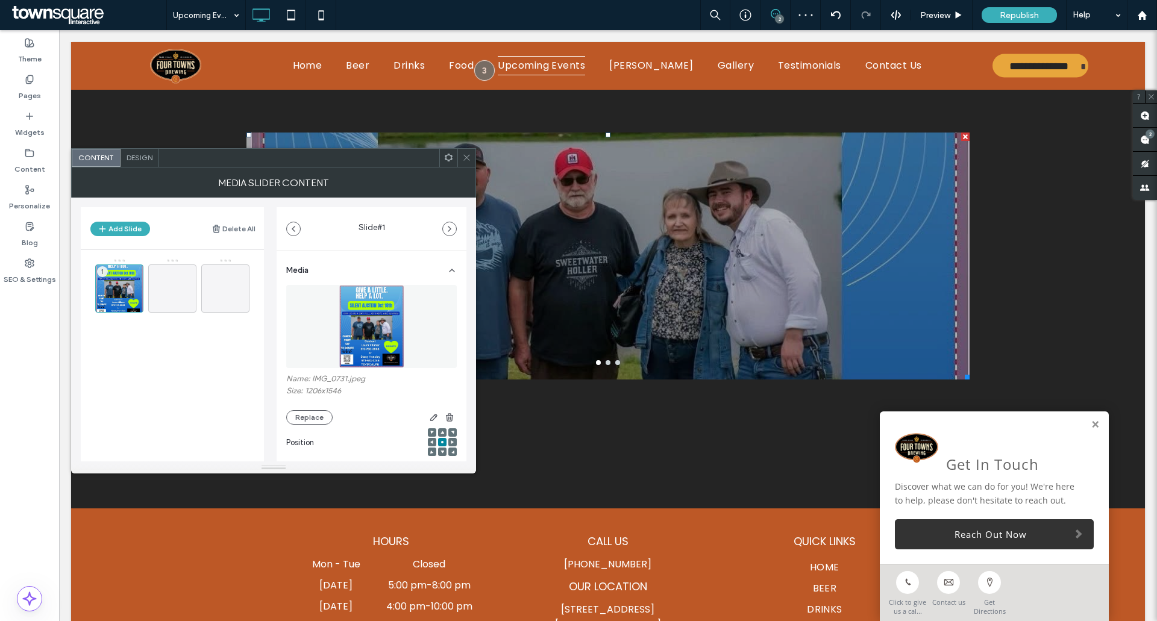
click at [470, 160] on icon at bounding box center [466, 157] width 9 height 9
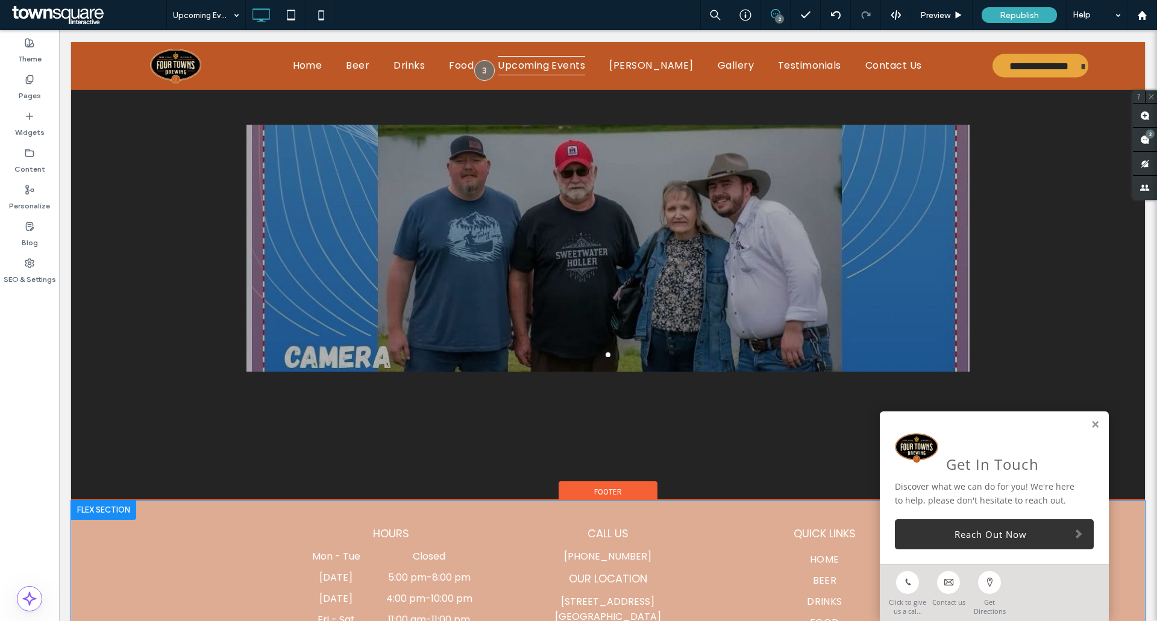
scroll to position [383, 0]
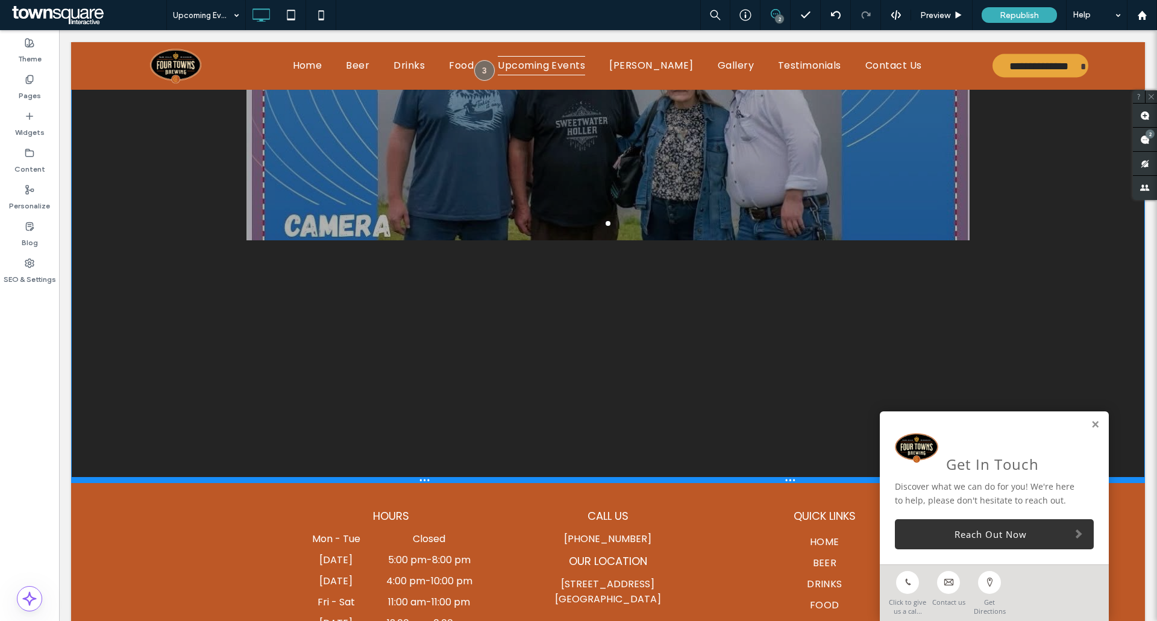
drag, startPoint x: 485, startPoint y: 446, endPoint x: 476, endPoint y: 649, distance: 203.8
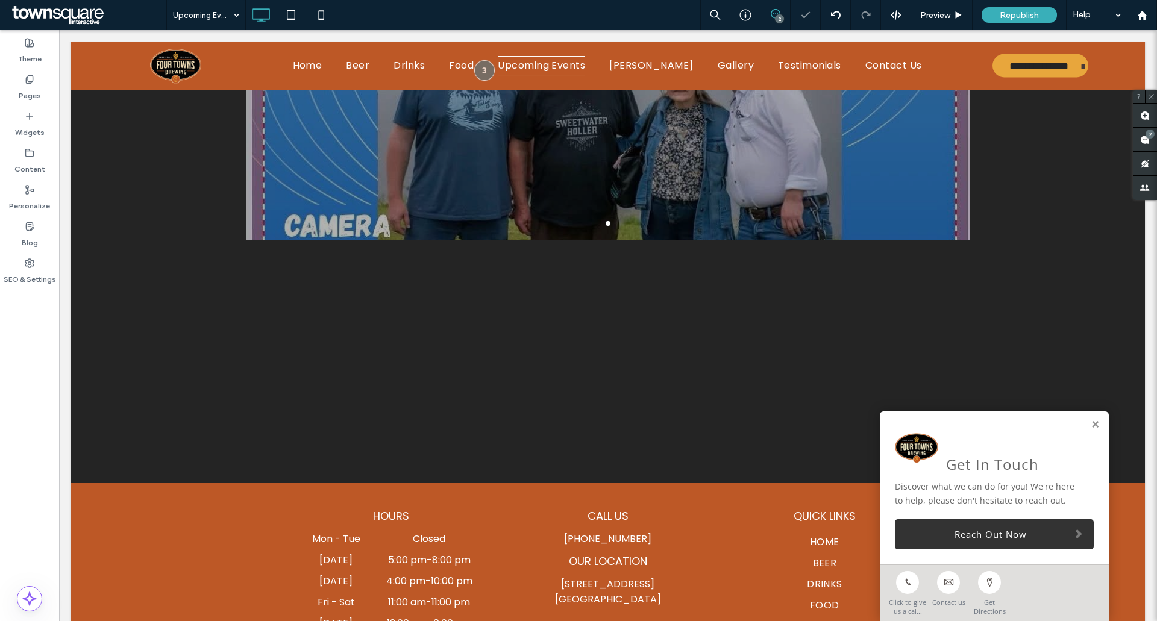
scroll to position [334, 0]
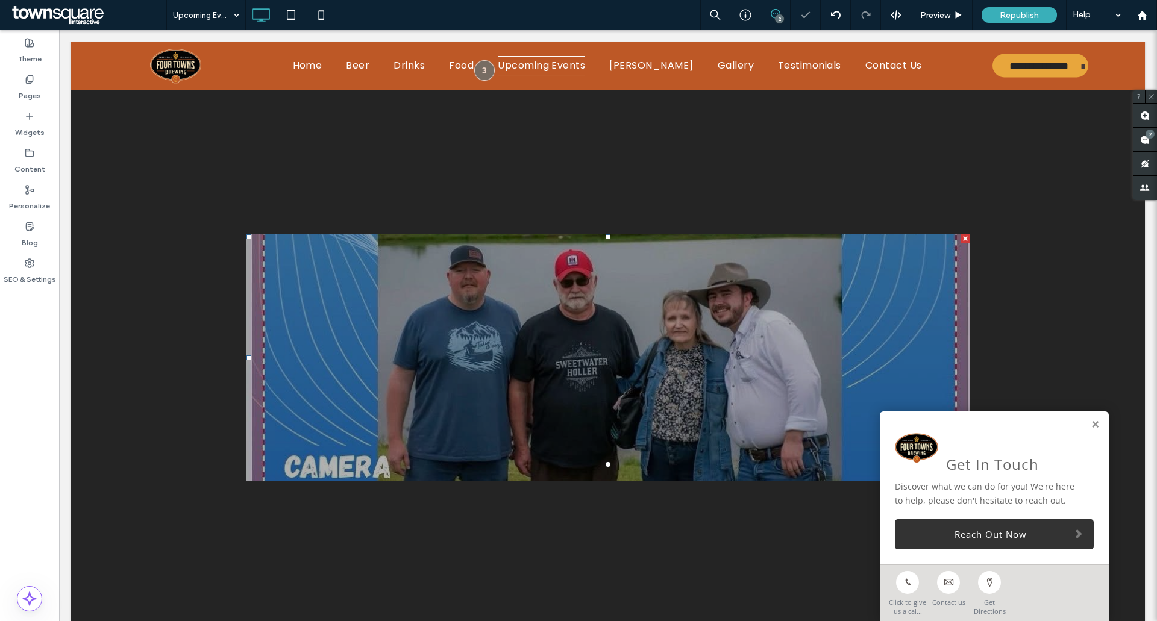
click at [592, 367] on div at bounding box center [607, 365] width 723 height 190
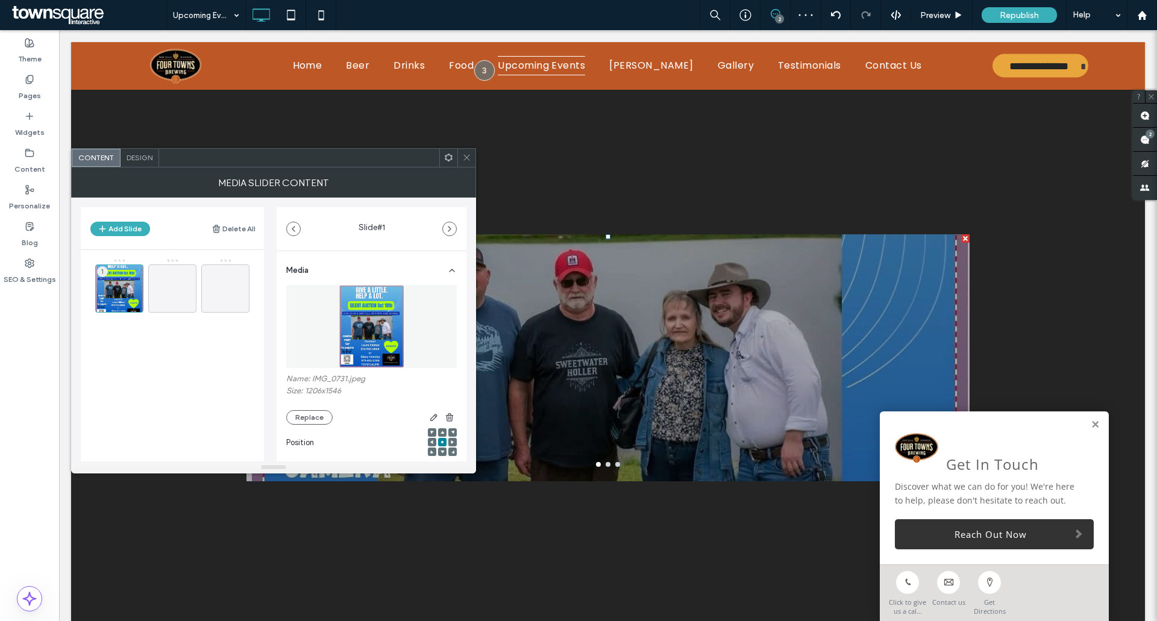
click at [465, 160] on icon at bounding box center [466, 157] width 9 height 9
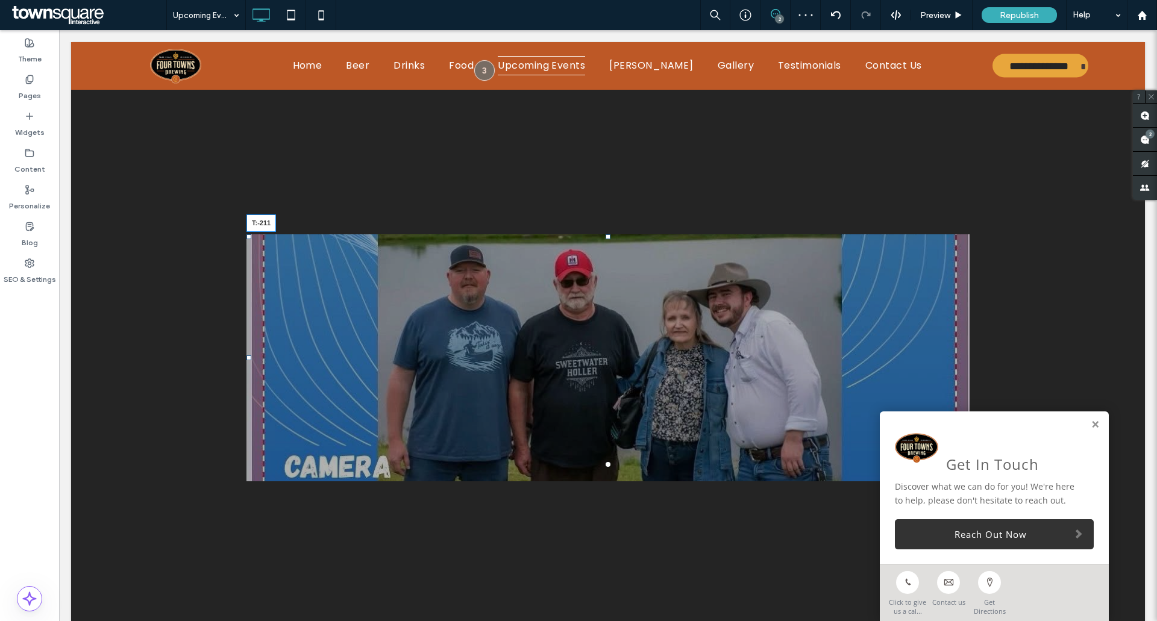
drag, startPoint x: 604, startPoint y: 237, endPoint x: 666, endPoint y: 161, distance: 97.7
click at [607, 234] on div "a a a a T:-211" at bounding box center [607, 357] width 723 height 247
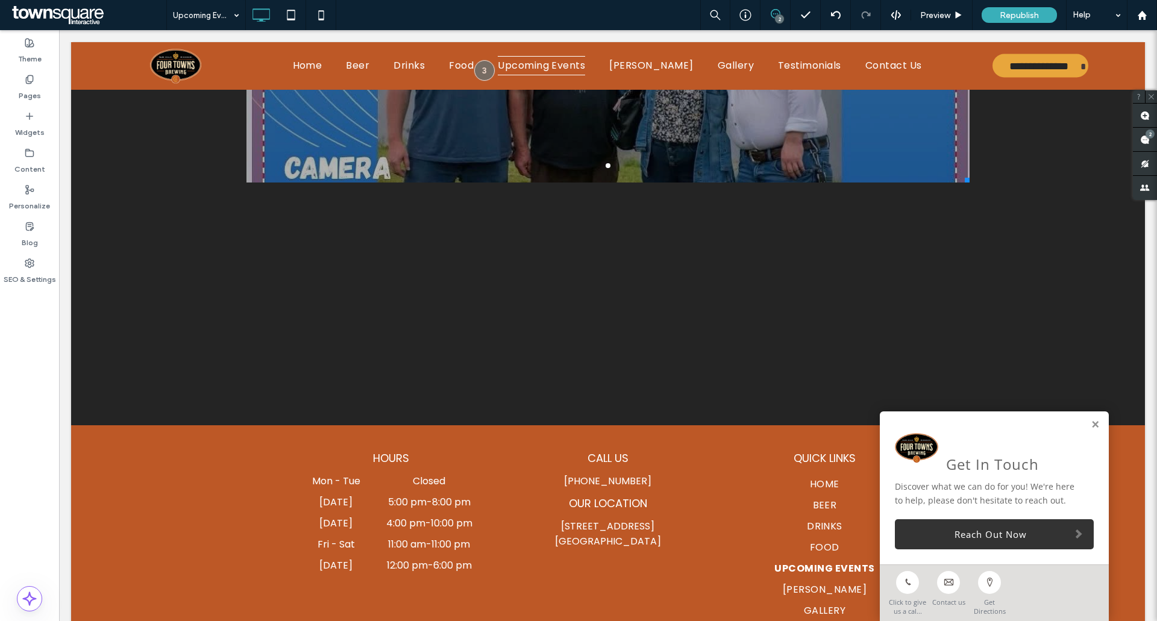
drag, startPoint x: 962, startPoint y: 373, endPoint x: 981, endPoint y: 629, distance: 256.1
click at [981, 620] on html "**********" at bounding box center [608, 373] width 1098 height 1740
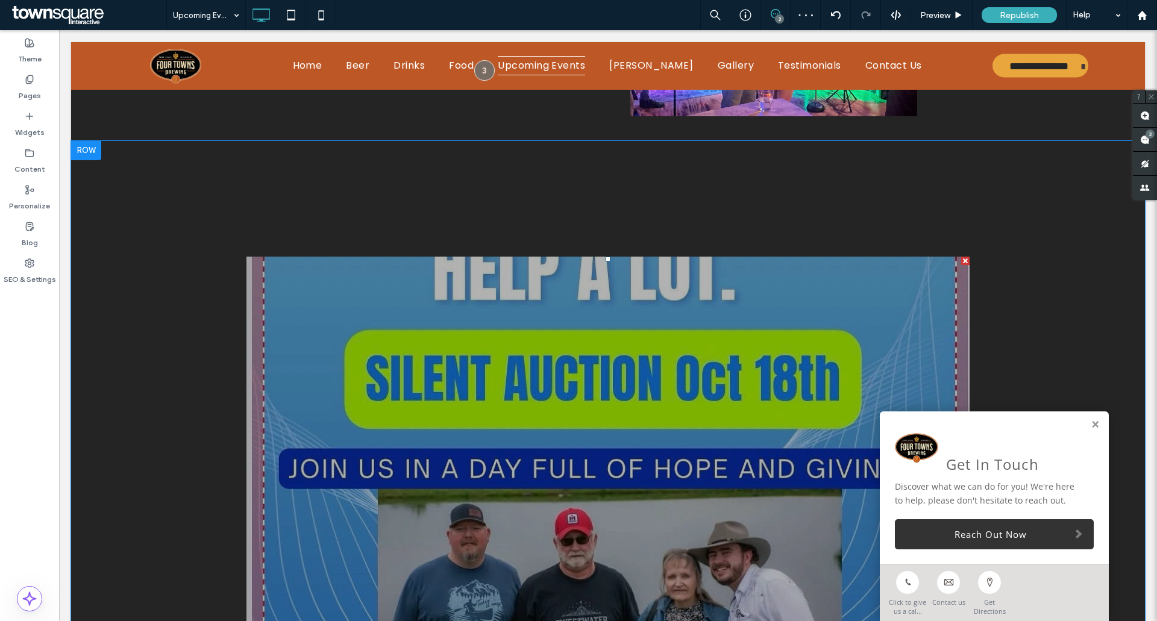
scroll to position [190, 0]
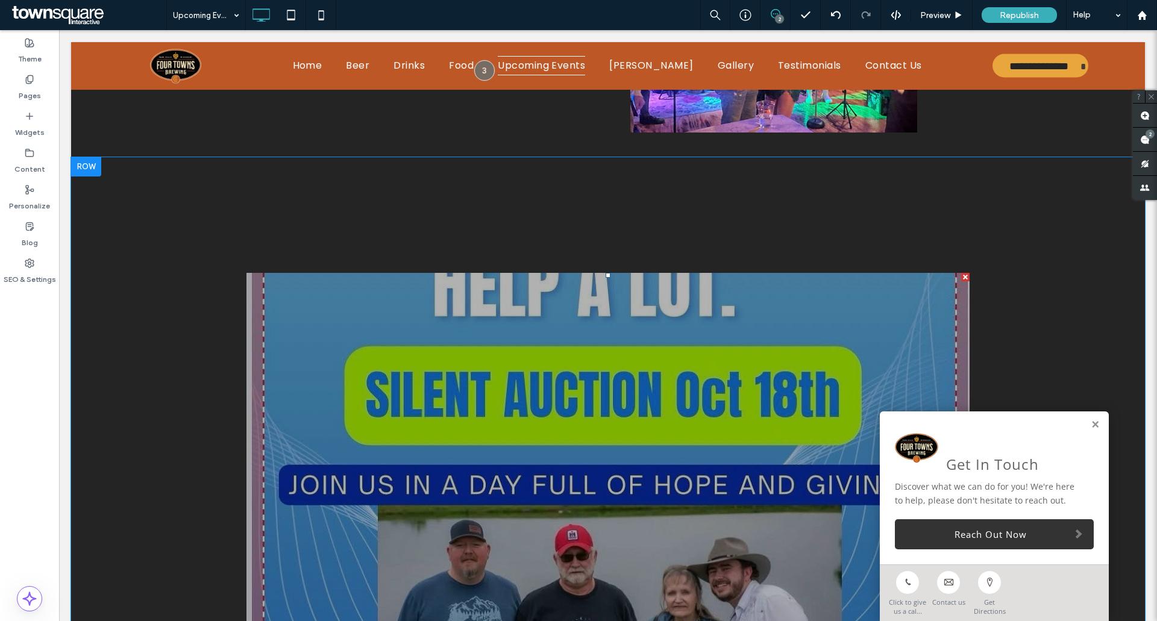
click at [267, 288] on div at bounding box center [607, 632] width 723 height 719
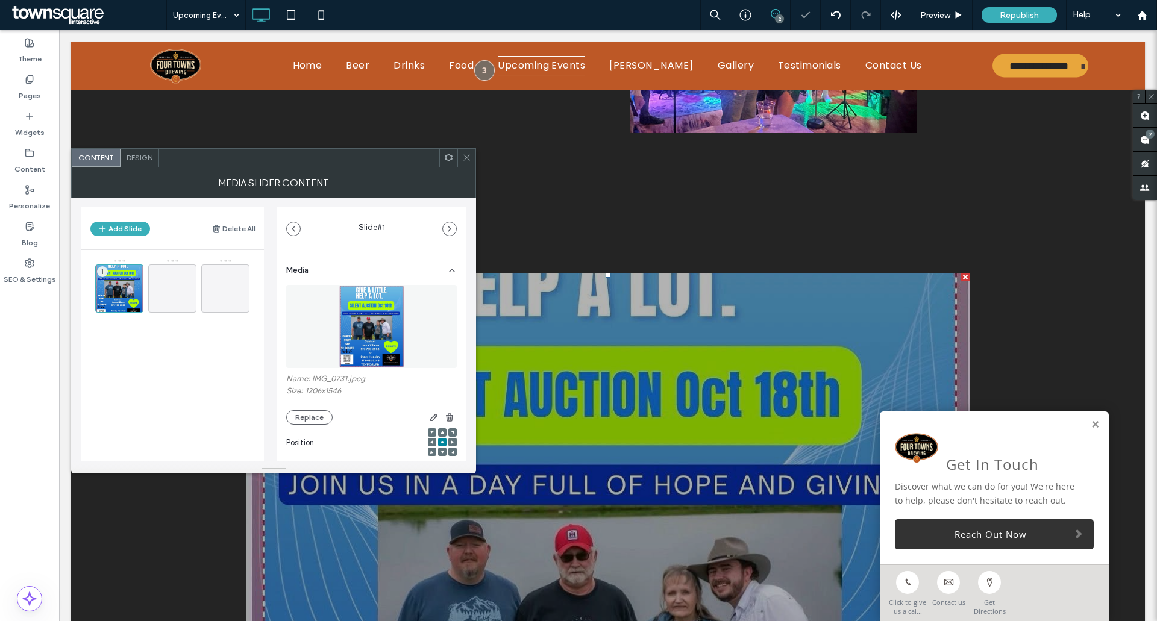
click at [466, 161] on icon at bounding box center [466, 157] width 9 height 9
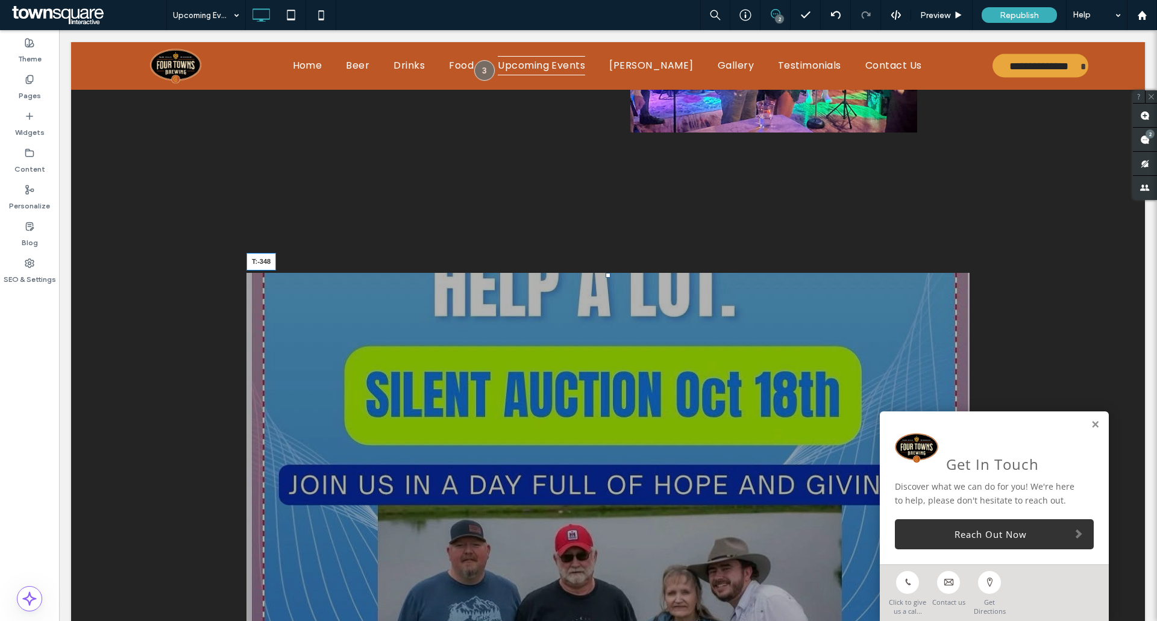
drag, startPoint x: 605, startPoint y: 276, endPoint x: 619, endPoint y: 193, distance: 83.8
click at [619, 273] on div "a a a a T:-348" at bounding box center [607, 632] width 723 height 719
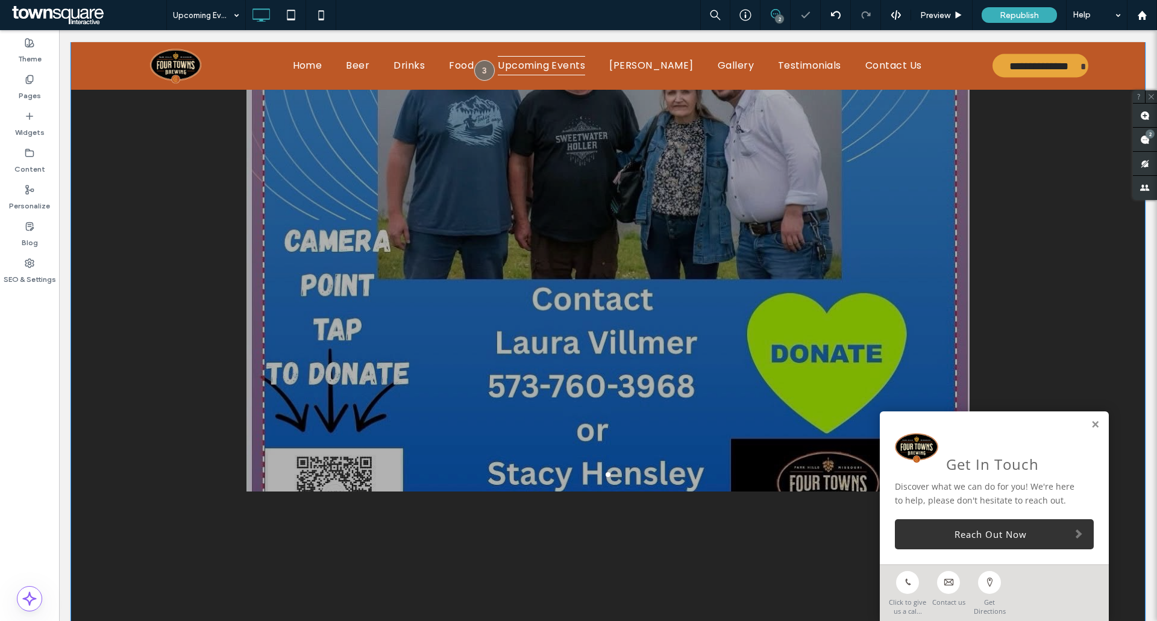
scroll to position [732, 0]
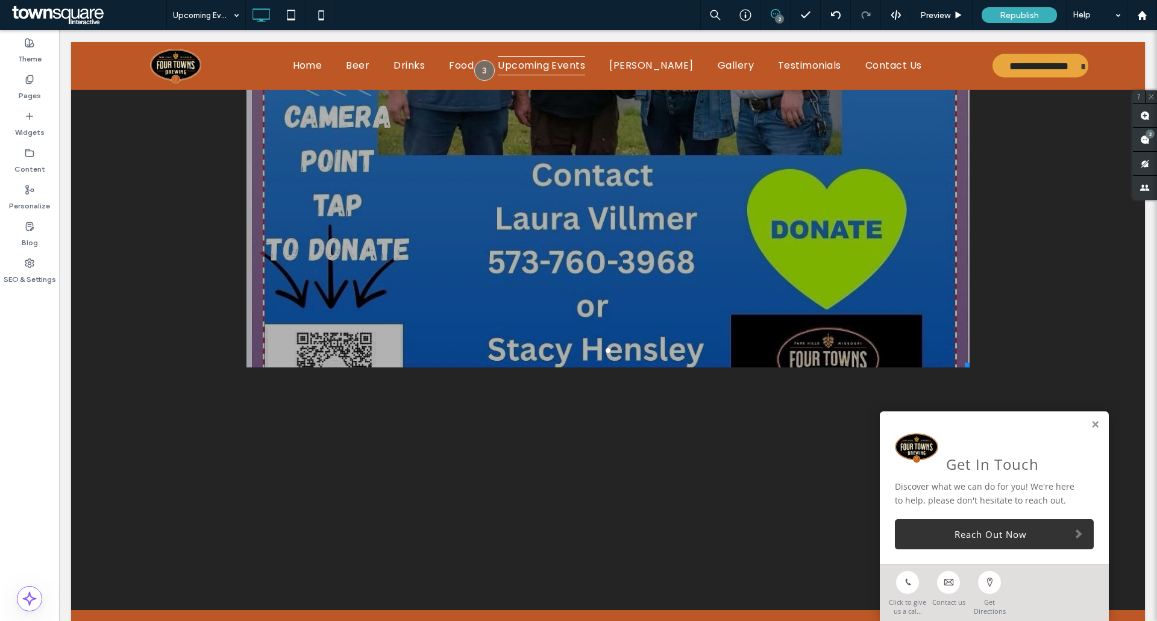
drag, startPoint x: 961, startPoint y: 366, endPoint x: 967, endPoint y: 583, distance: 217.5
click at [967, 583] on body "**********" at bounding box center [608, 314] width 1098 height 2032
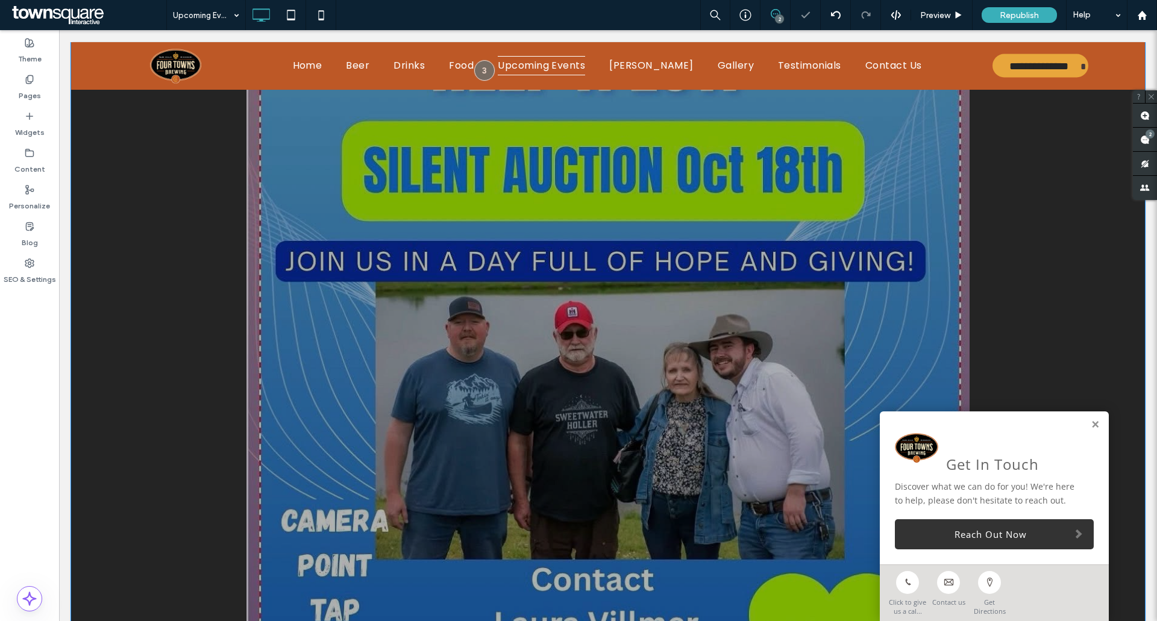
scroll to position [431, 0]
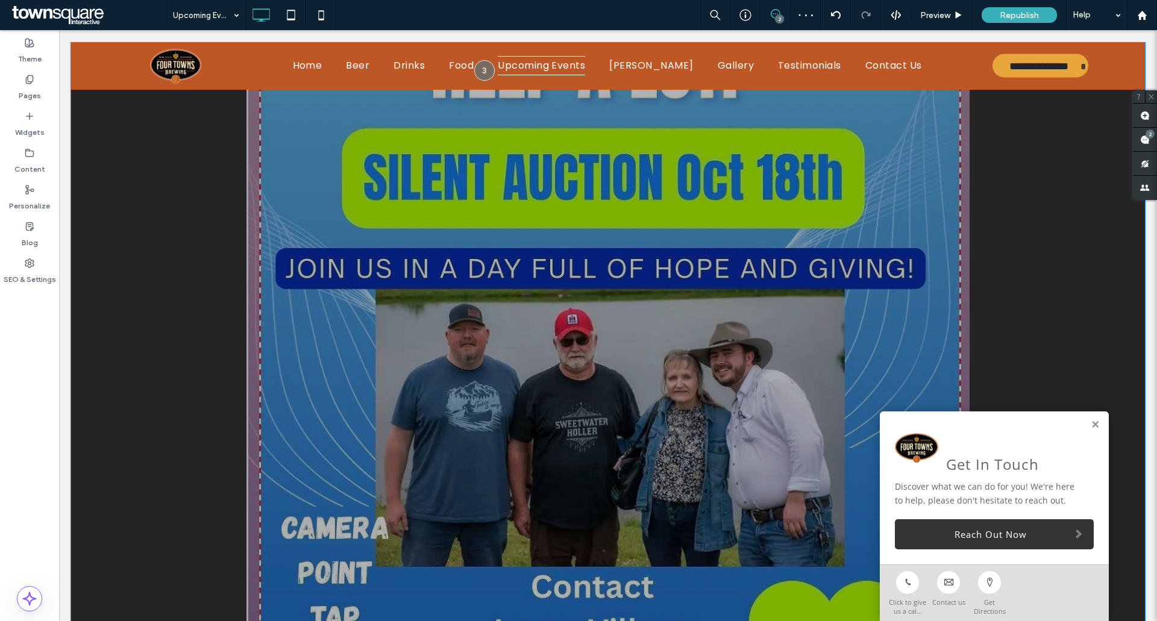
click at [709, 280] on div at bounding box center [607, 425] width 723 height 879
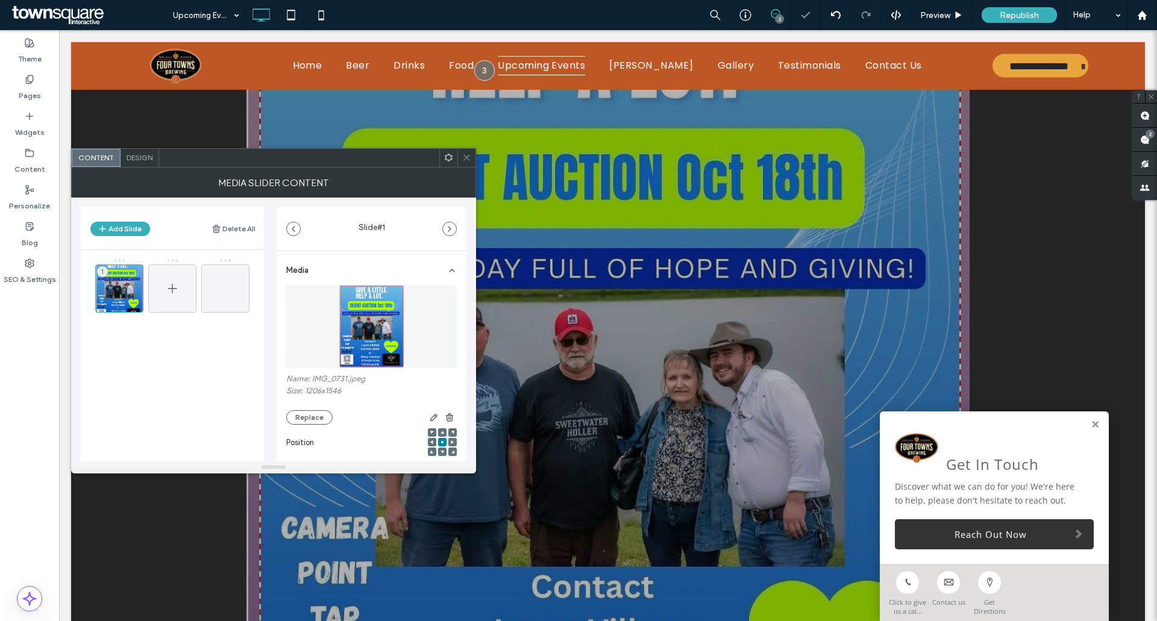
click at [171, 281] on icon at bounding box center [172, 288] width 14 height 14
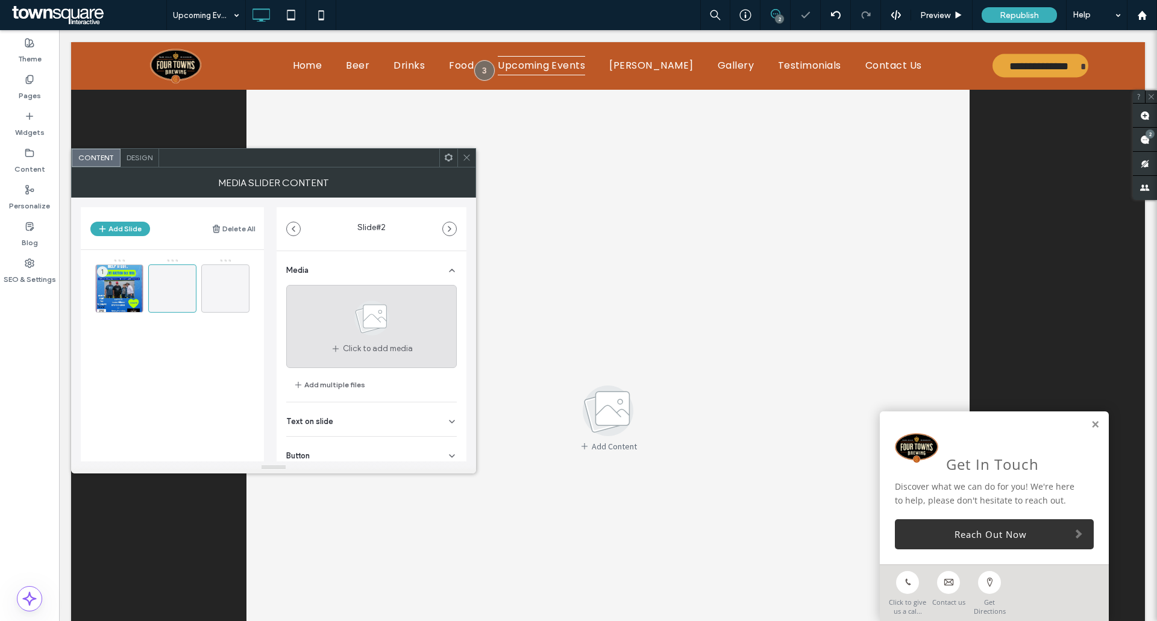
click at [372, 362] on div "Click to add media" at bounding box center [371, 326] width 170 height 83
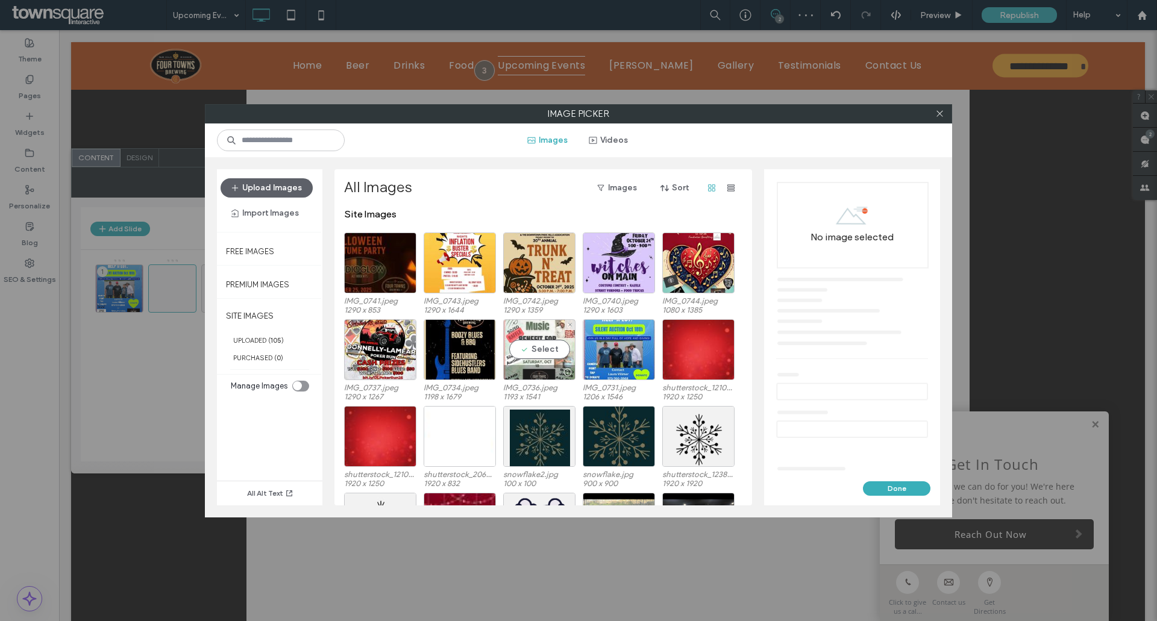
click at [548, 348] on div "Select" at bounding box center [539, 349] width 72 height 61
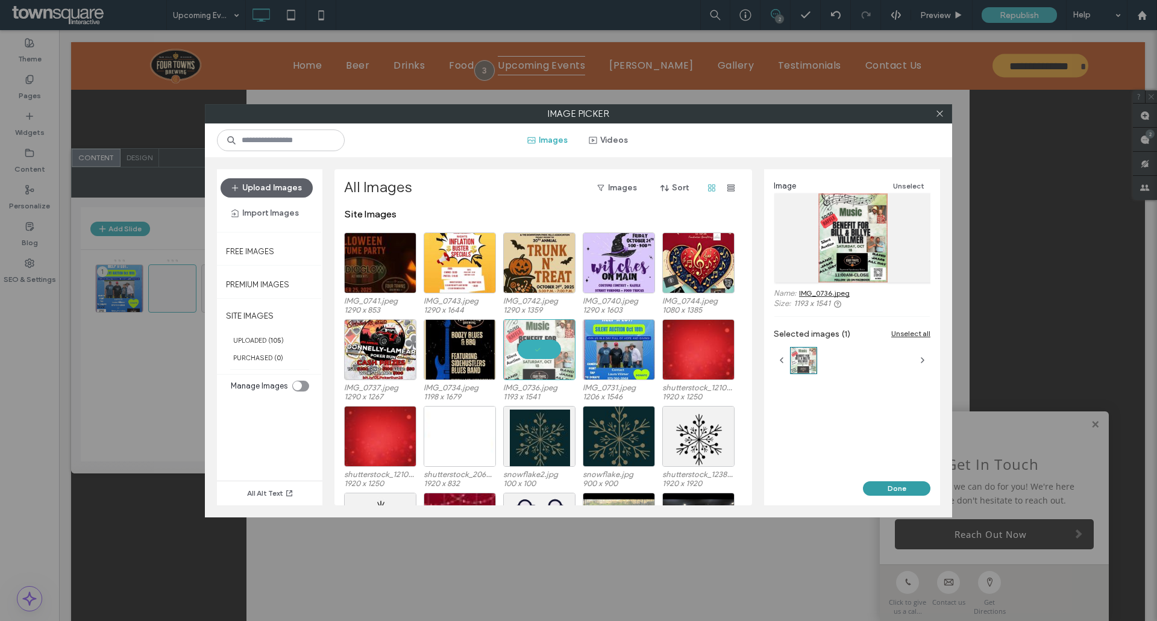
click at [898, 487] on button "Done" at bounding box center [896, 488] width 67 height 14
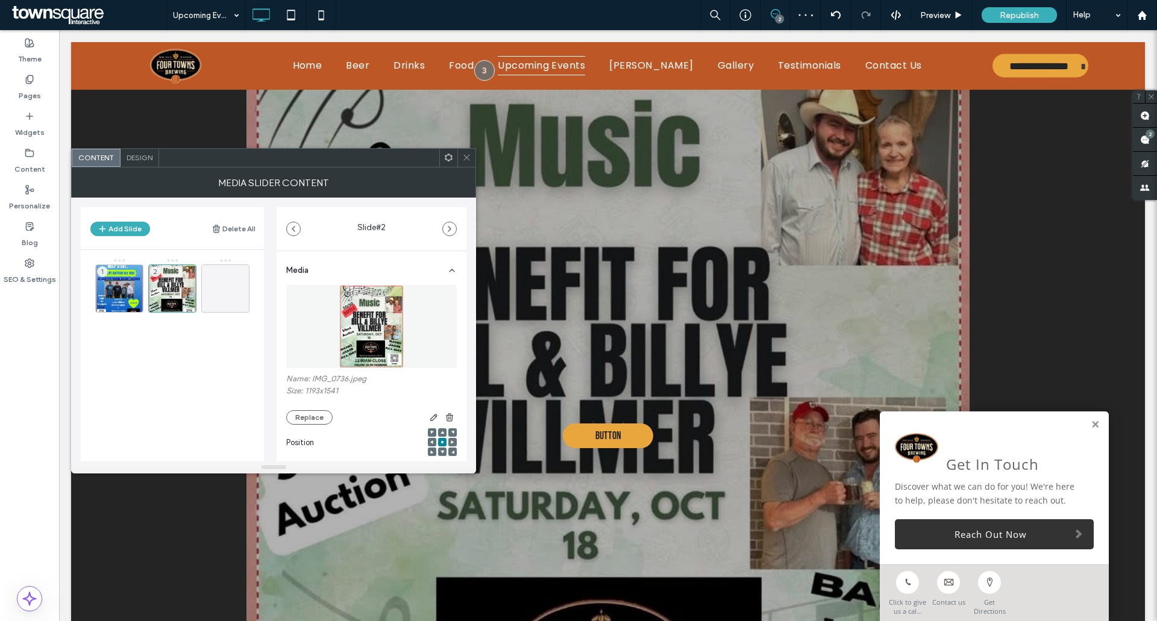
scroll to position [170, 0]
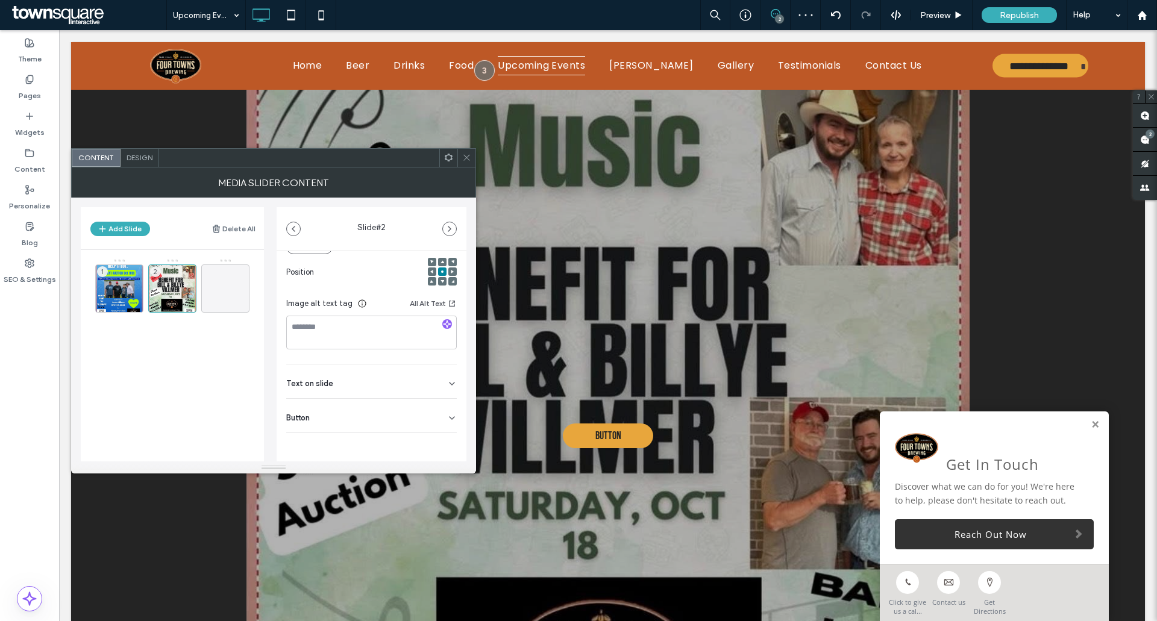
click at [447, 383] on icon at bounding box center [452, 384] width 10 height 10
click at [312, 378] on div "Clear All" at bounding box center [371, 312] width 170 height 151
click at [296, 380] on div "Clear All" at bounding box center [371, 312] width 170 height 151
click at [468, 423] on div "Add Slide Delete All 1 2 Slide # 2 Media Name: IMG_0736.jpeg Size: 1193x1541 Re…" at bounding box center [273, 330] width 405 height 264
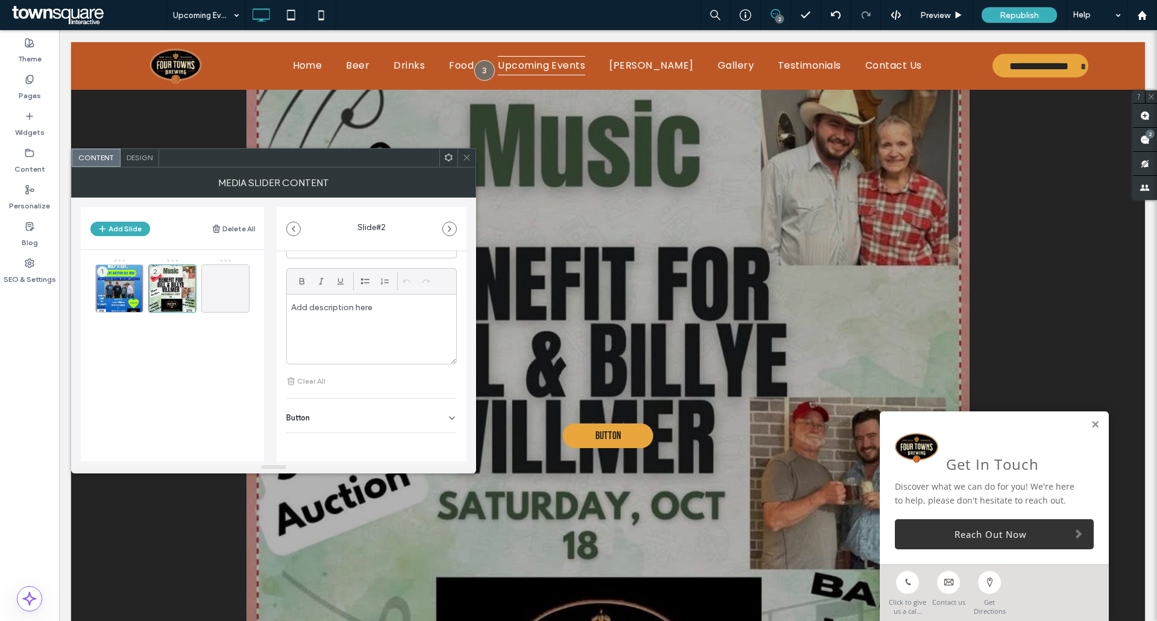
click at [438, 417] on div "Button" at bounding box center [371, 416] width 170 height 34
click at [440, 389] on icon at bounding box center [445, 385] width 11 height 11
click at [466, 155] on icon at bounding box center [466, 157] width 9 height 9
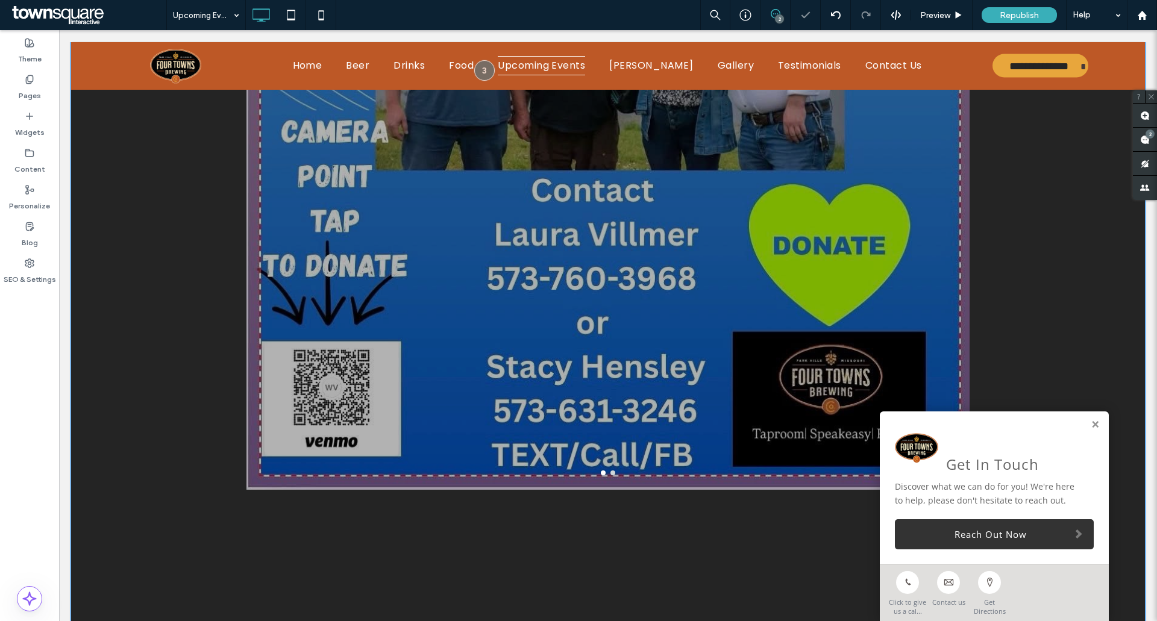
scroll to position [913, 0]
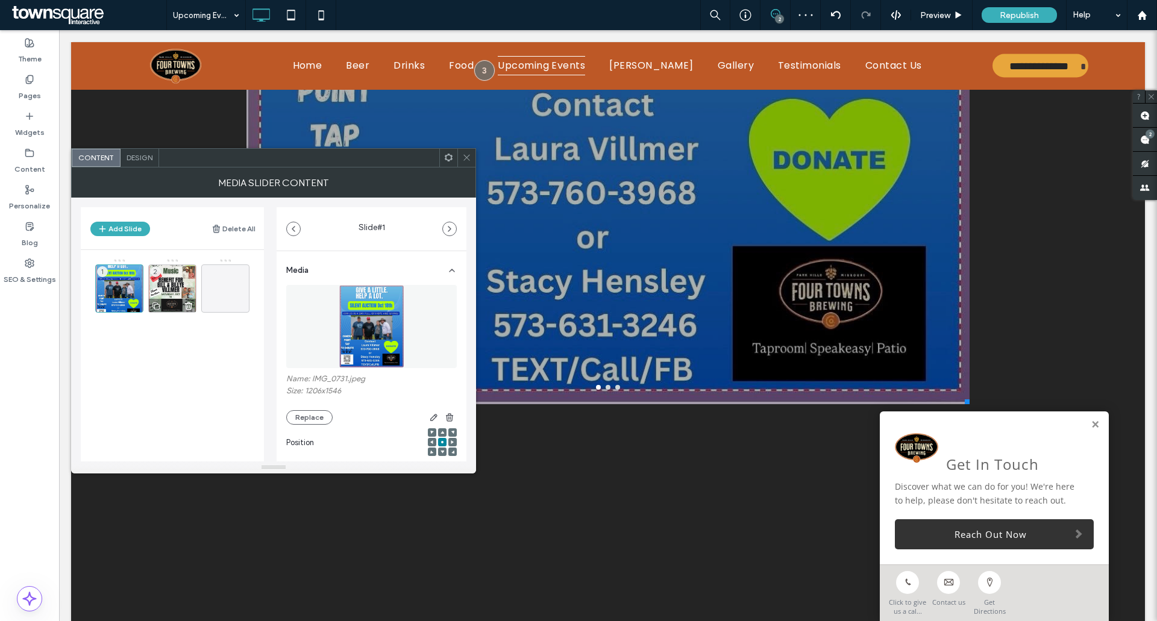
click at [170, 283] on div "2" at bounding box center [172, 288] width 48 height 48
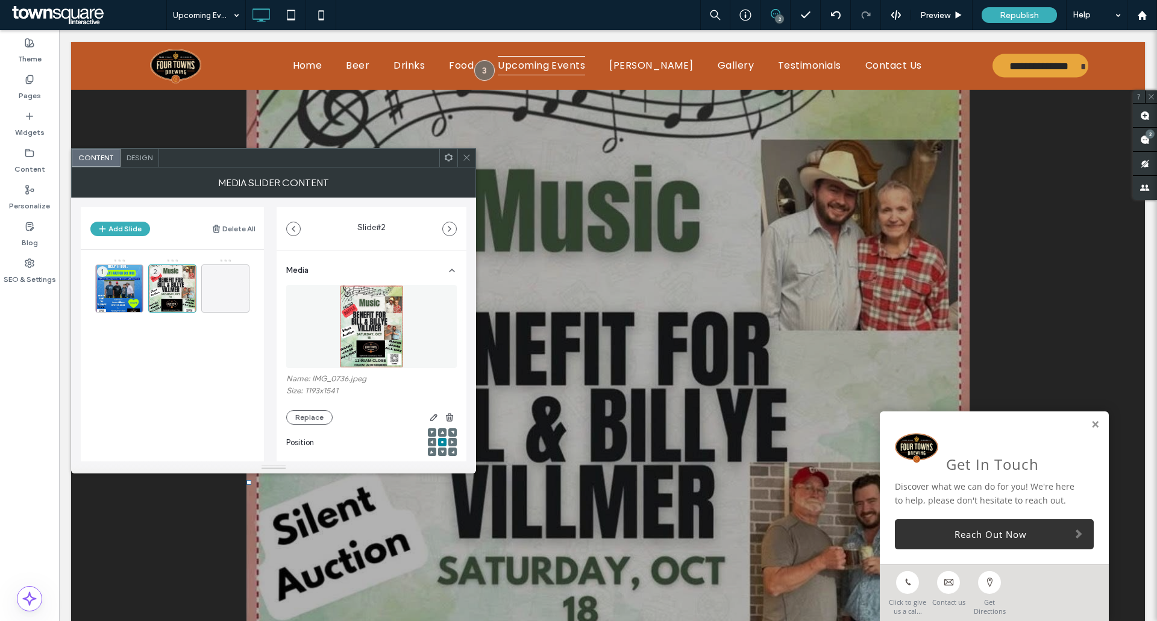
scroll to position [370, 0]
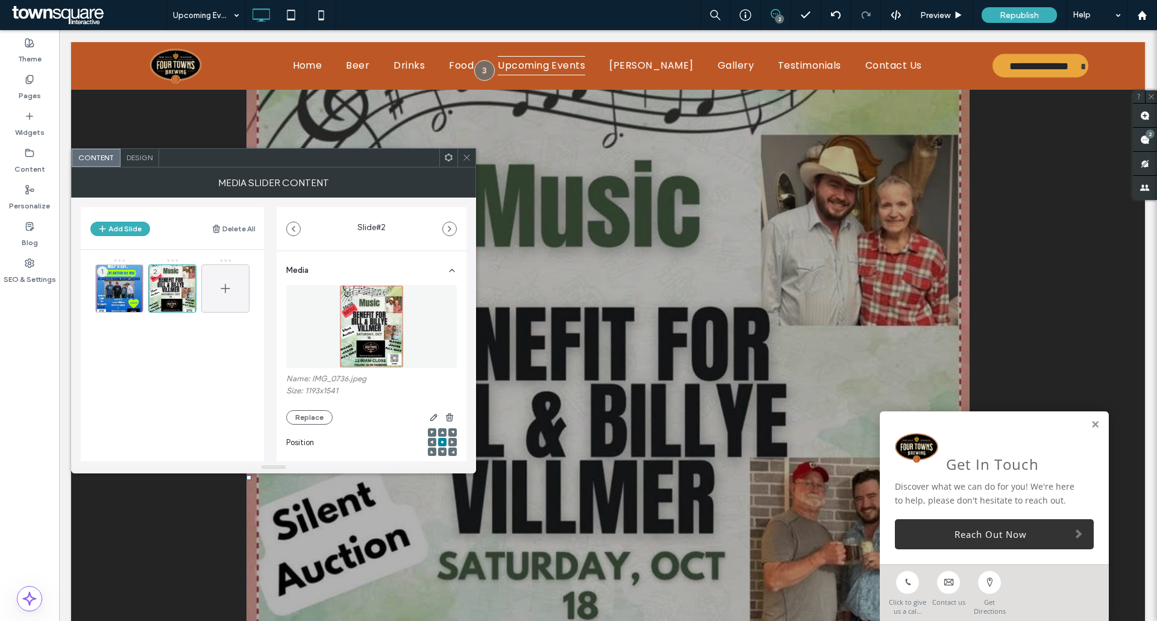
click at [219, 275] on span at bounding box center [225, 288] width 14 height 35
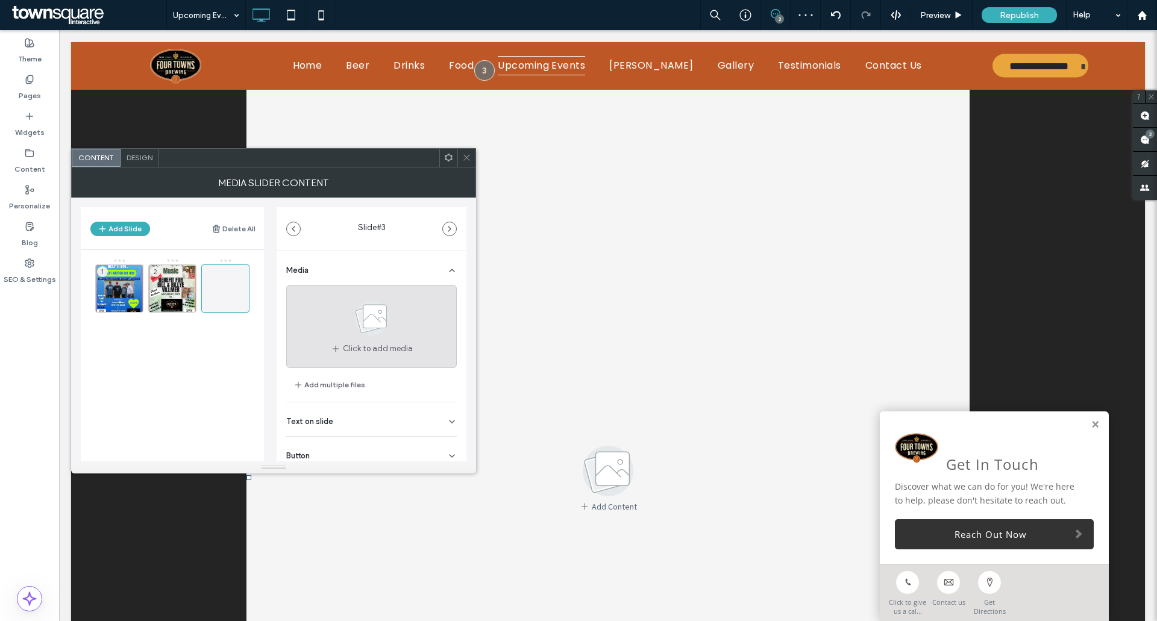
click at [363, 313] on use at bounding box center [371, 318] width 35 height 35
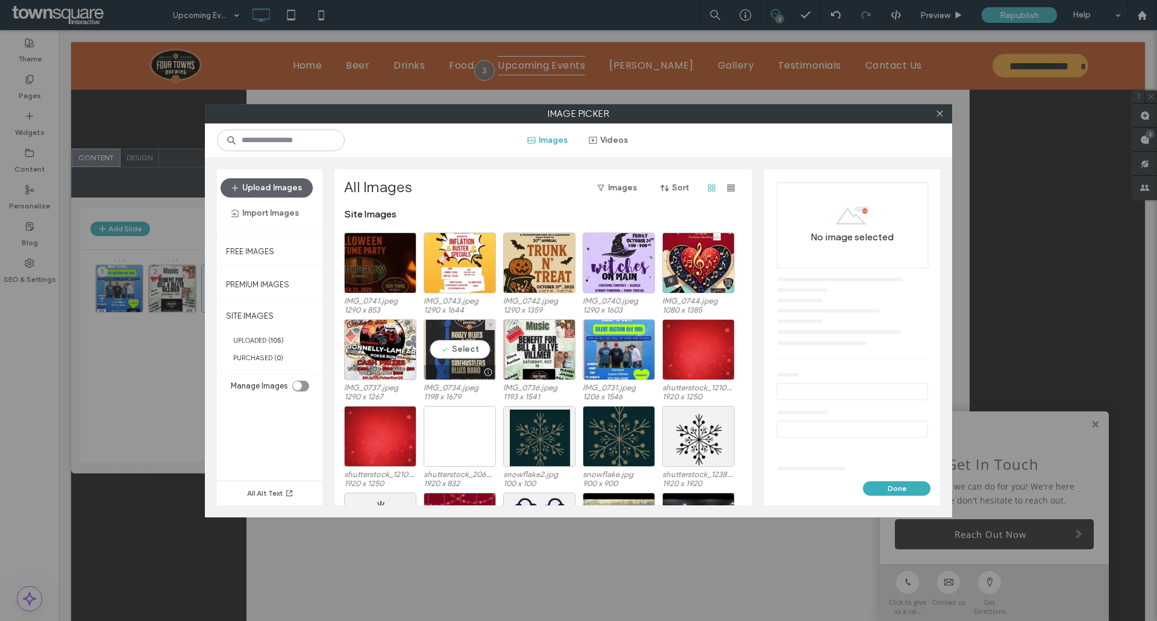
click at [455, 348] on div "Select" at bounding box center [459, 349] width 72 height 61
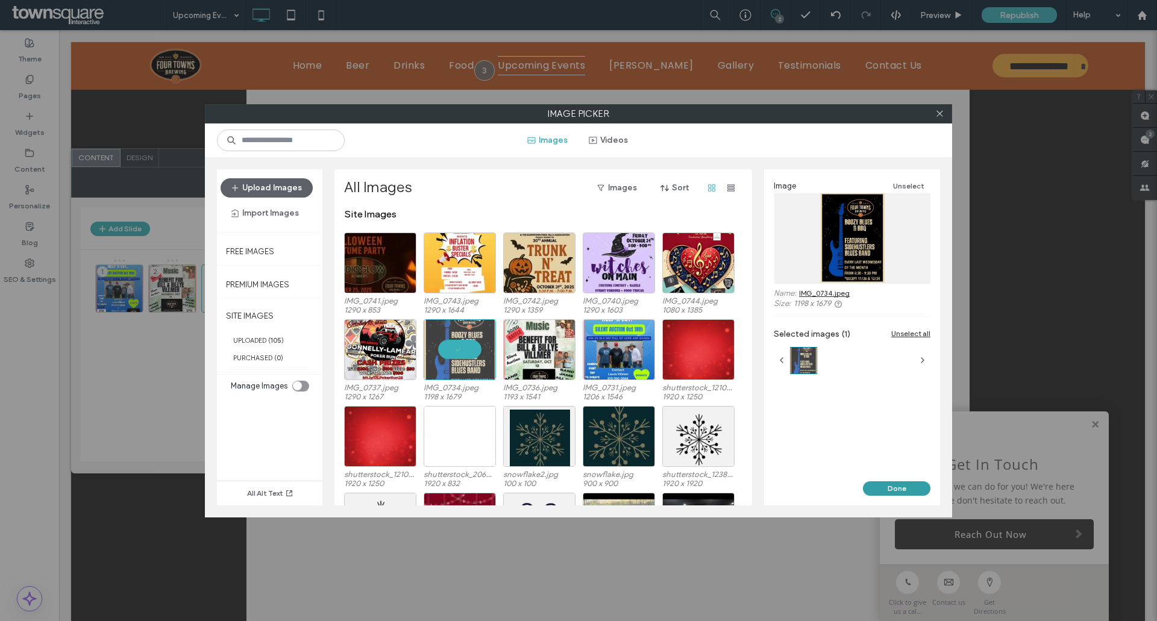
click at [895, 485] on button "Done" at bounding box center [896, 488] width 67 height 14
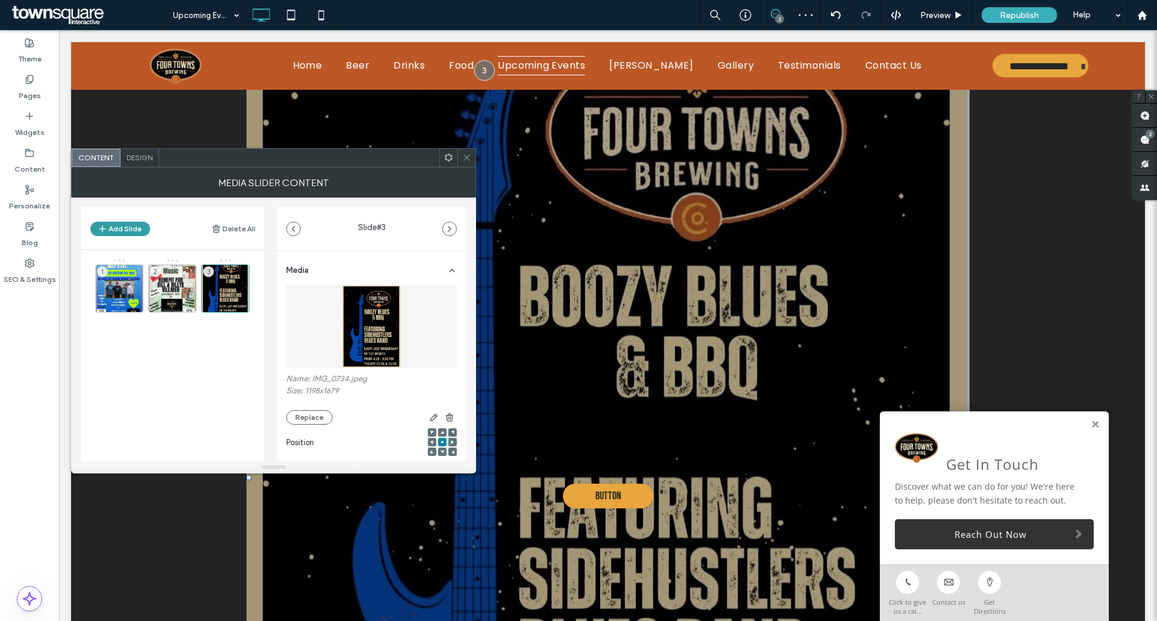
click at [118, 234] on button "Add Slide" at bounding box center [120, 229] width 60 height 14
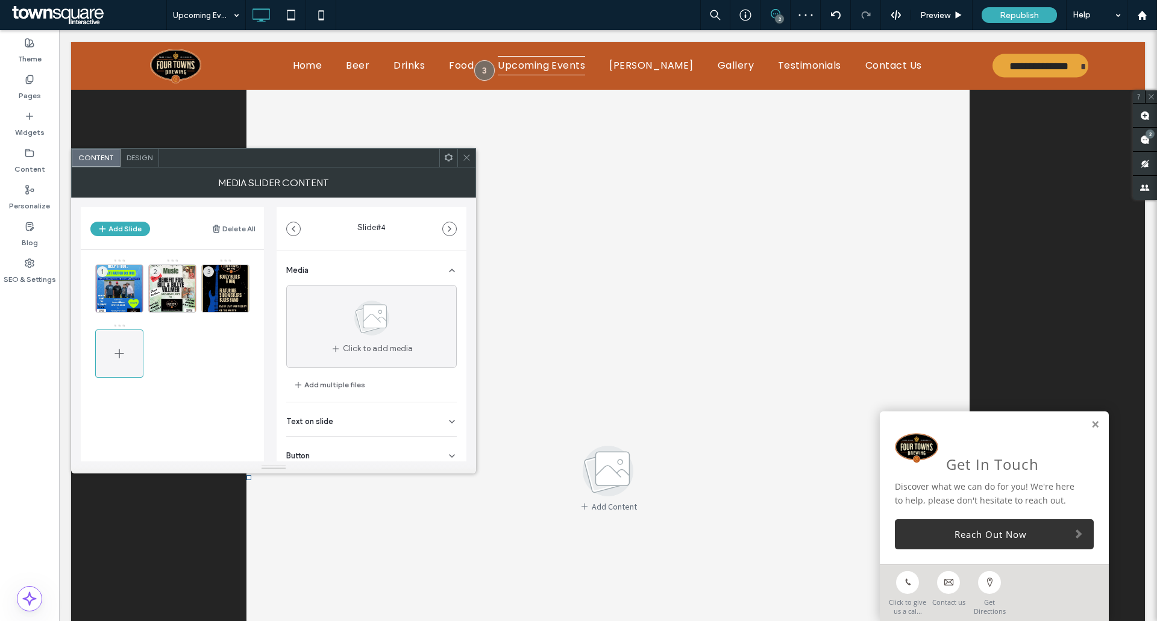
click at [114, 355] on icon at bounding box center [119, 353] width 14 height 14
click at [119, 348] on icon at bounding box center [119, 353] width 14 height 14
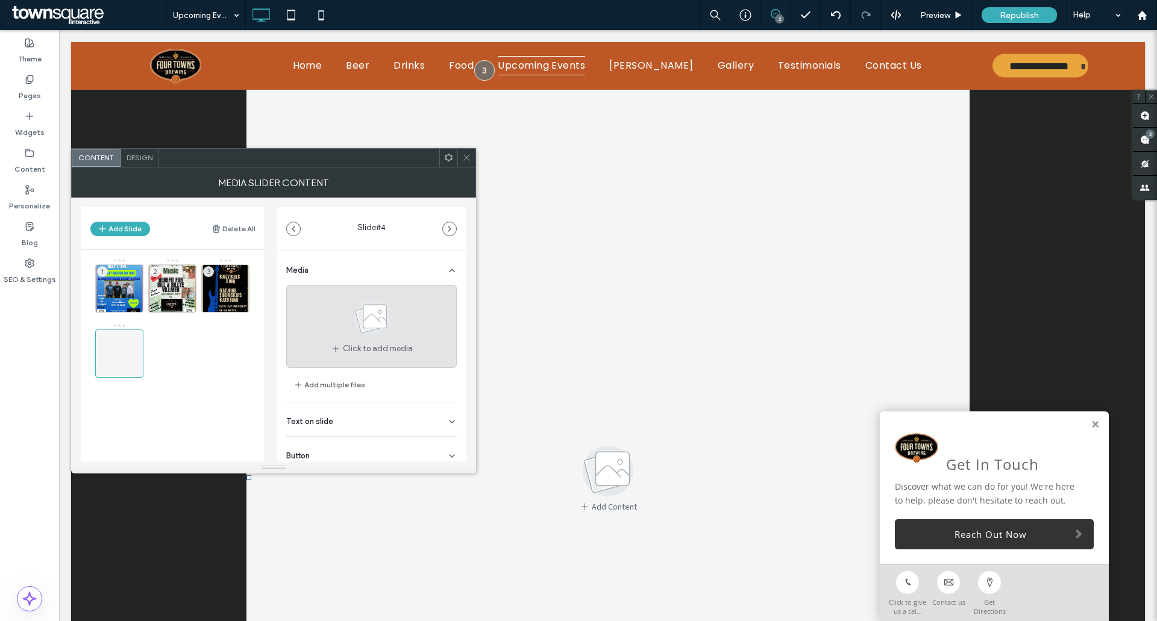
click at [355, 340] on span at bounding box center [372, 320] width 60 height 45
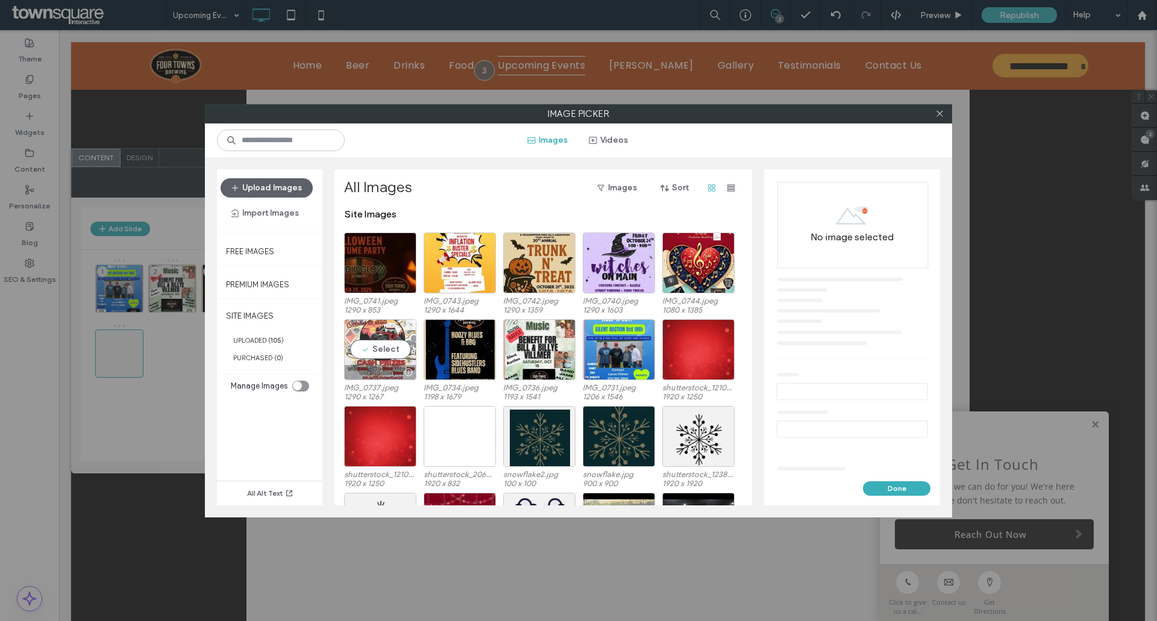
click at [370, 348] on div "Select" at bounding box center [380, 349] width 72 height 61
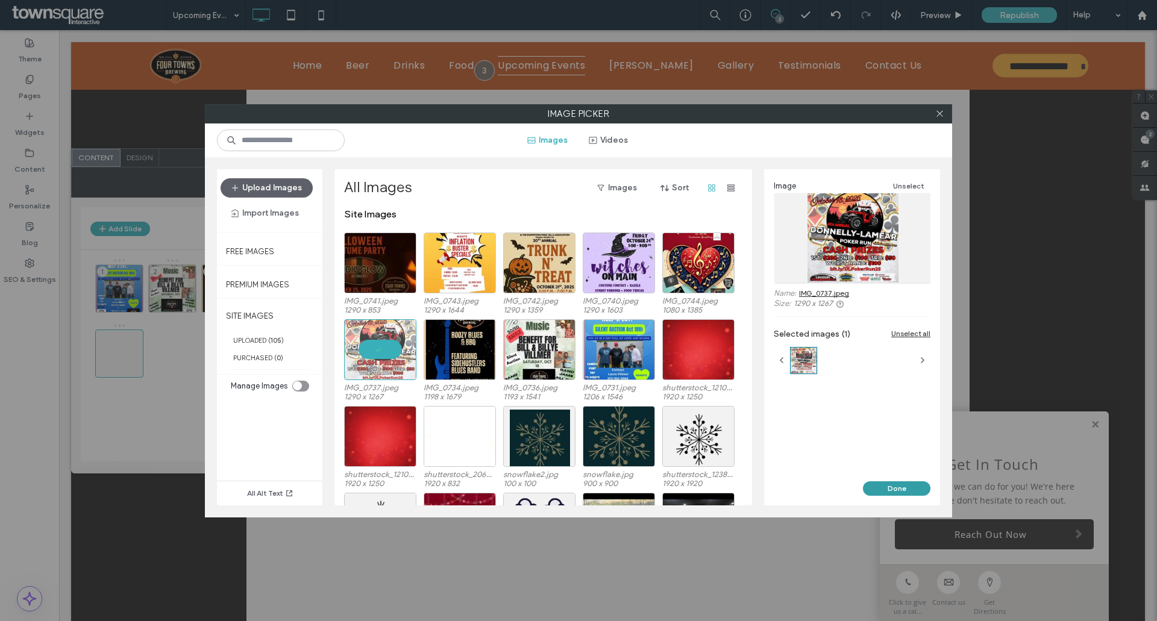
click at [902, 487] on button "Done" at bounding box center [896, 488] width 67 height 14
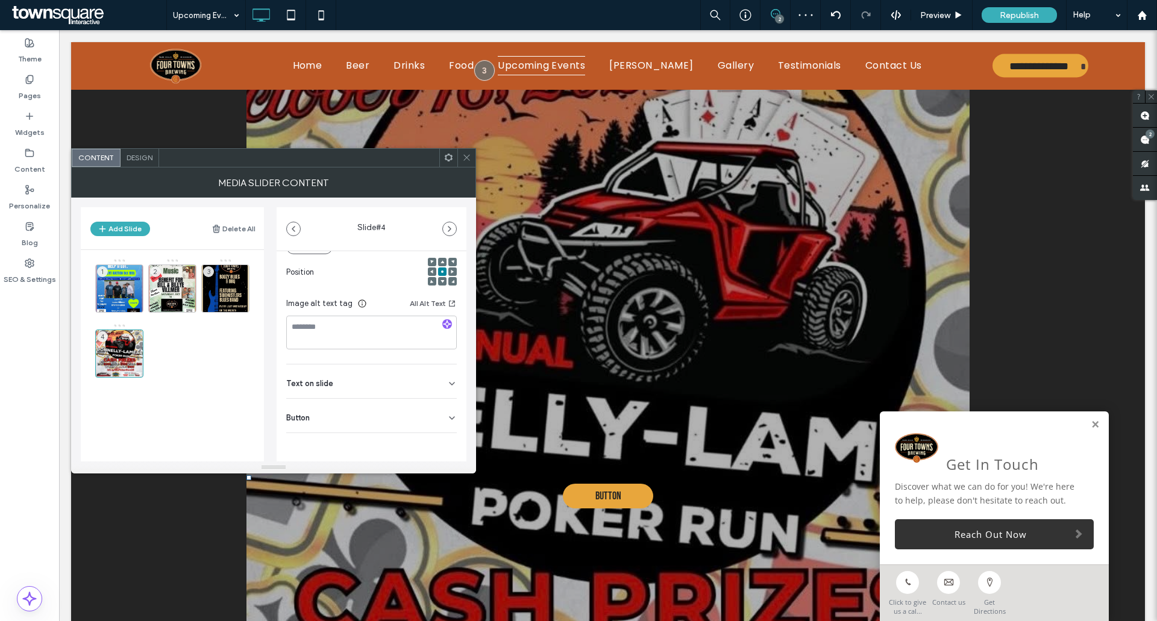
click at [447, 417] on icon at bounding box center [452, 418] width 10 height 10
click at [440, 385] on icon at bounding box center [445, 385] width 11 height 11
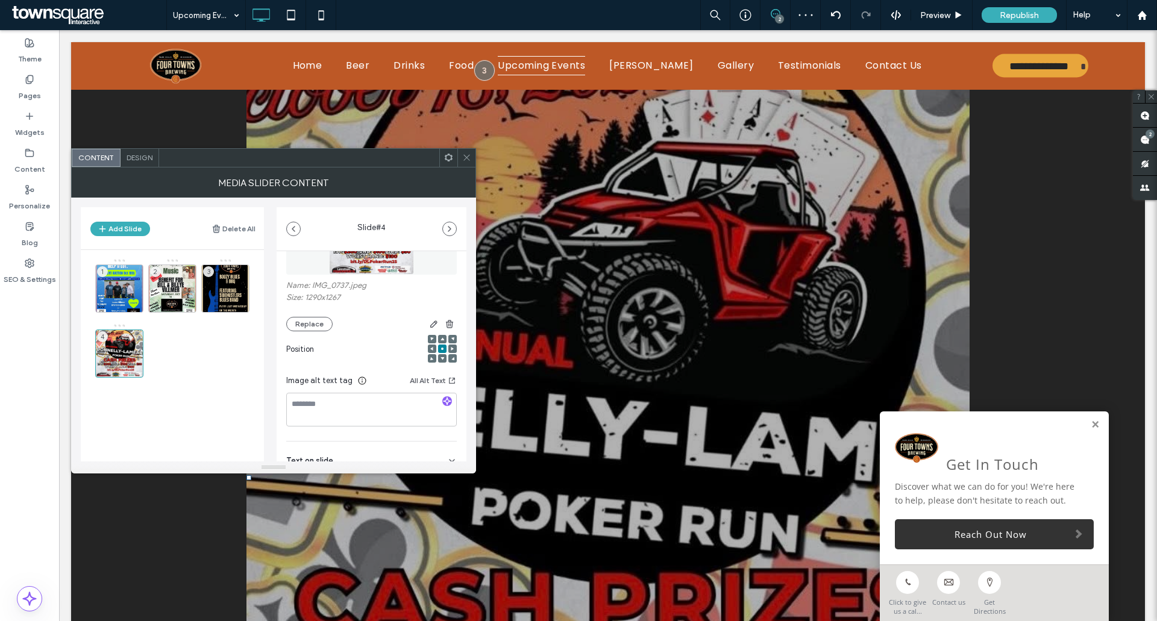
scroll to position [0, 0]
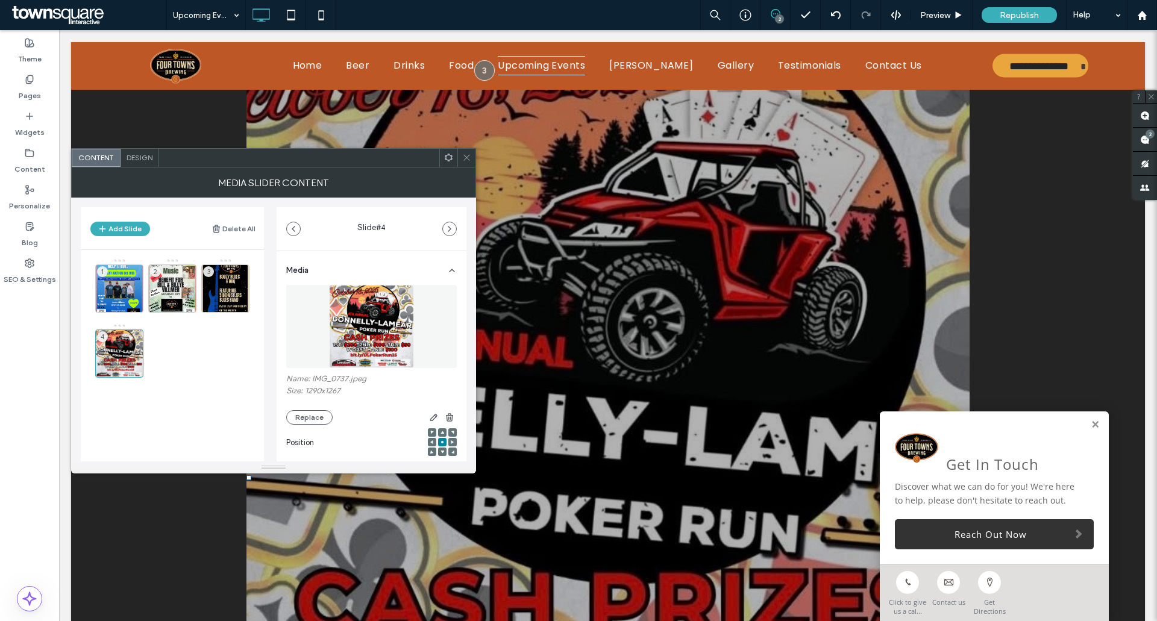
click at [467, 162] on span at bounding box center [466, 158] width 9 height 18
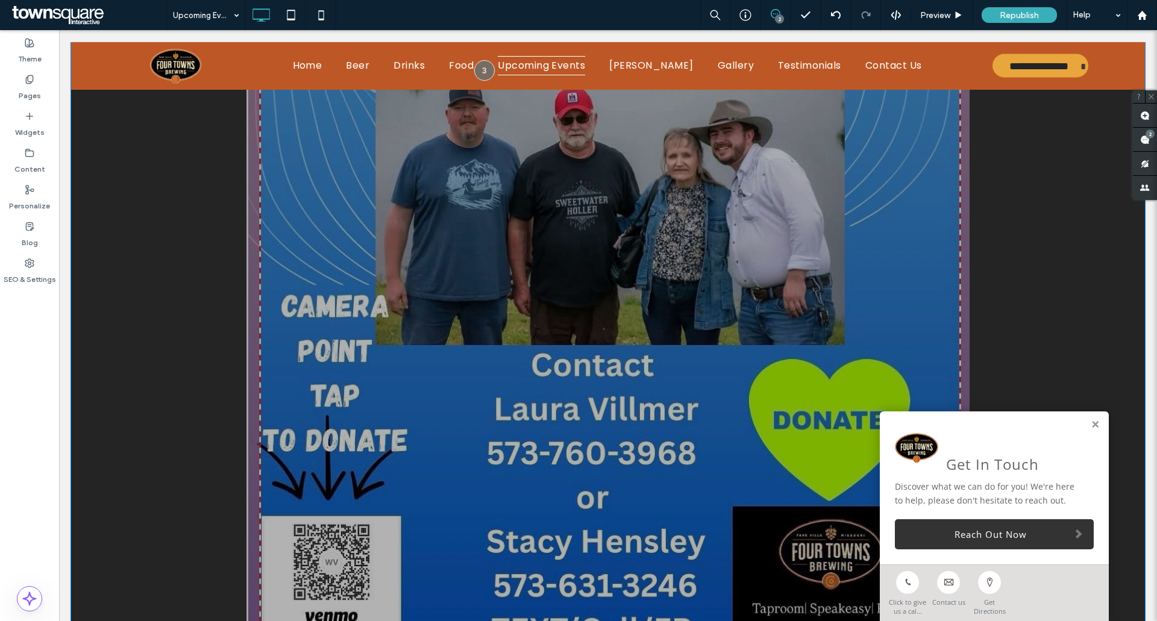
scroll to position [792, 0]
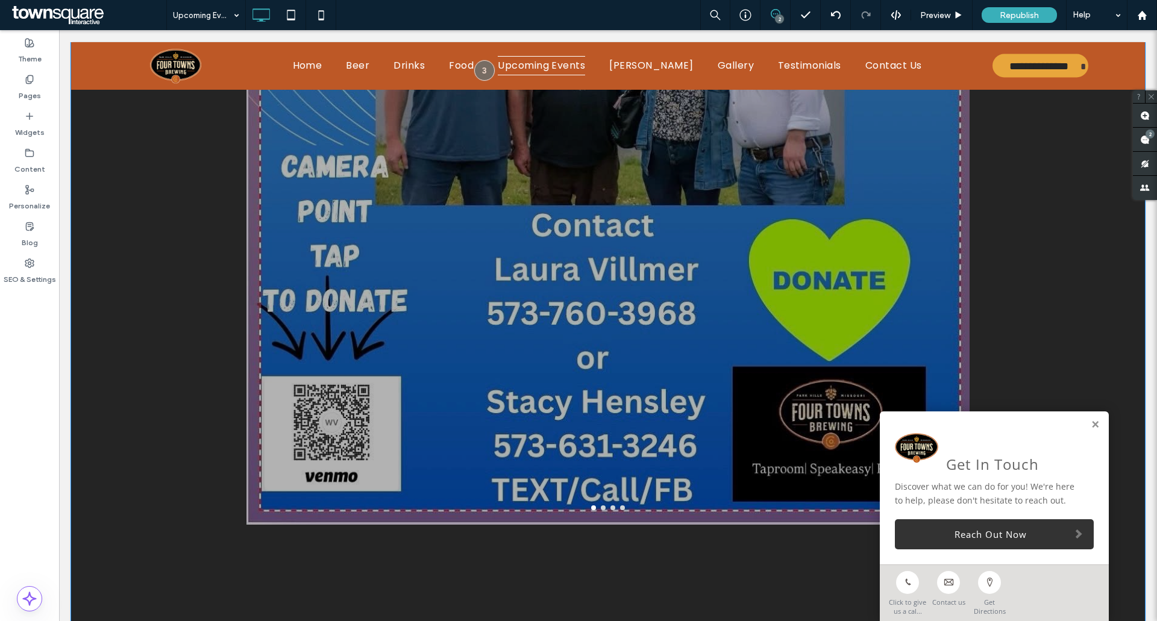
click at [281, 509] on div at bounding box center [607, 507] width 723 height 5
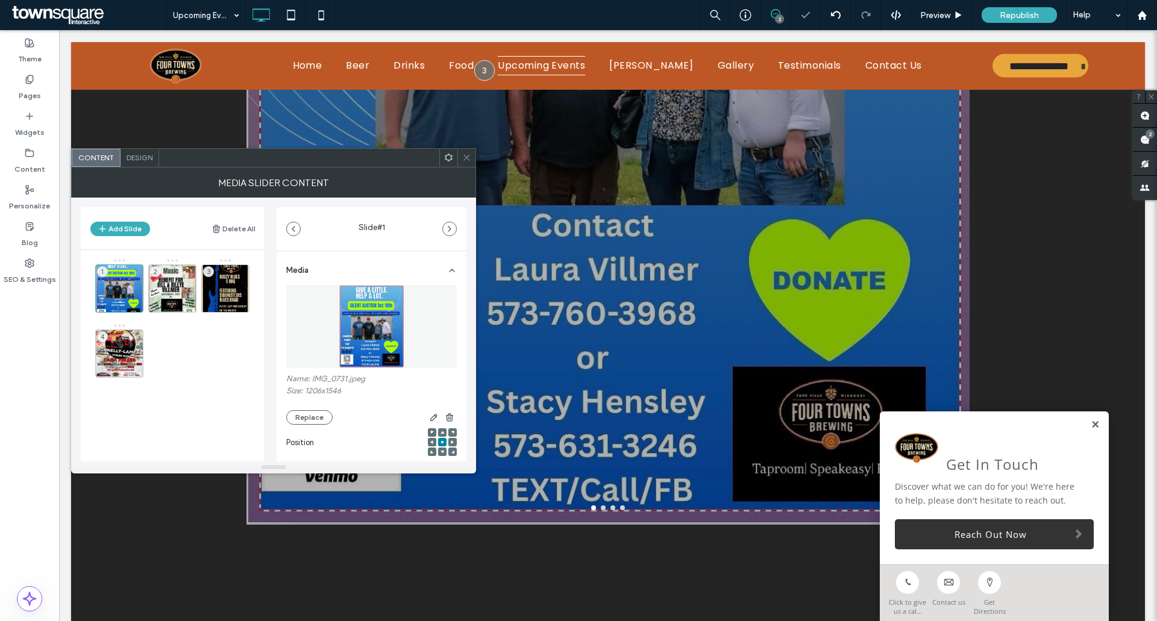
click at [1090, 420] on link at bounding box center [1094, 425] width 9 height 10
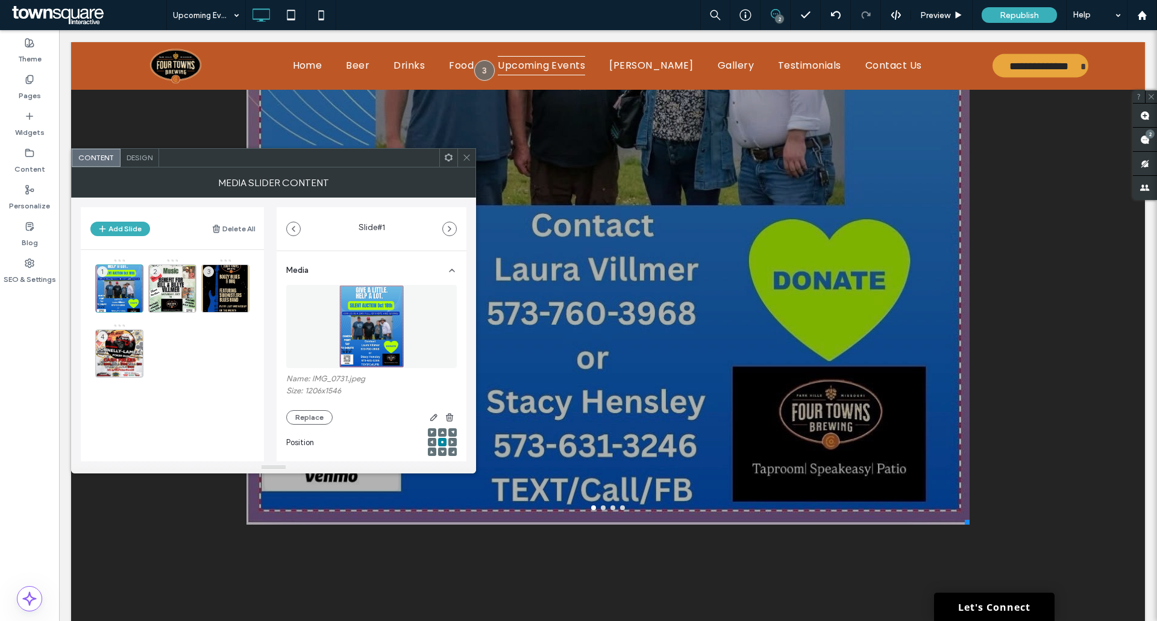
drag, startPoint x: 961, startPoint y: 520, endPoint x: 1017, endPoint y: 552, distance: 64.7
click at [960, 522] on div at bounding box center [964, 520] width 9 height 9
click at [128, 220] on header "Add Slide Delete All" at bounding box center [172, 228] width 183 height 42
click at [121, 227] on button "Add Slide" at bounding box center [120, 229] width 60 height 14
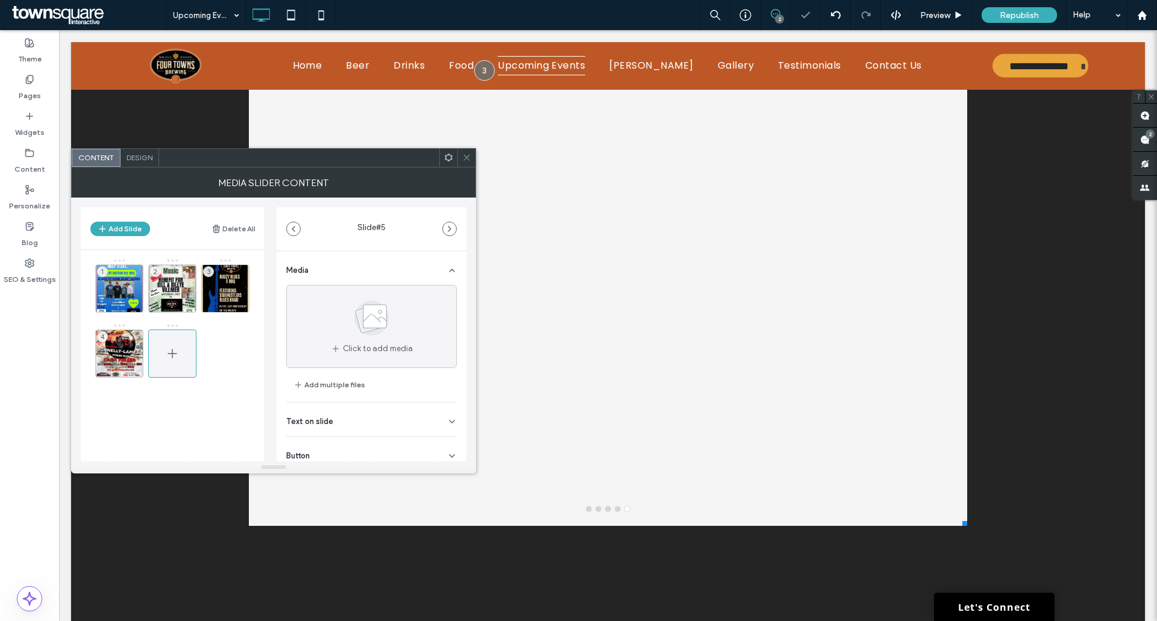
click at [177, 349] on icon at bounding box center [172, 353] width 14 height 14
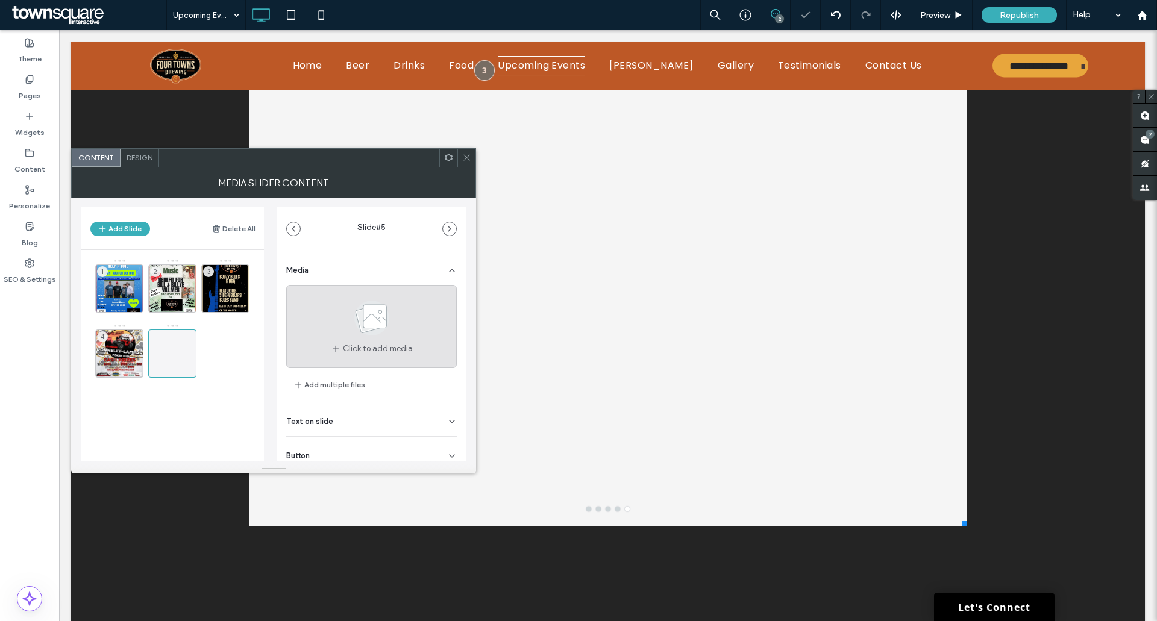
click at [392, 337] on icon at bounding box center [372, 318] width 60 height 40
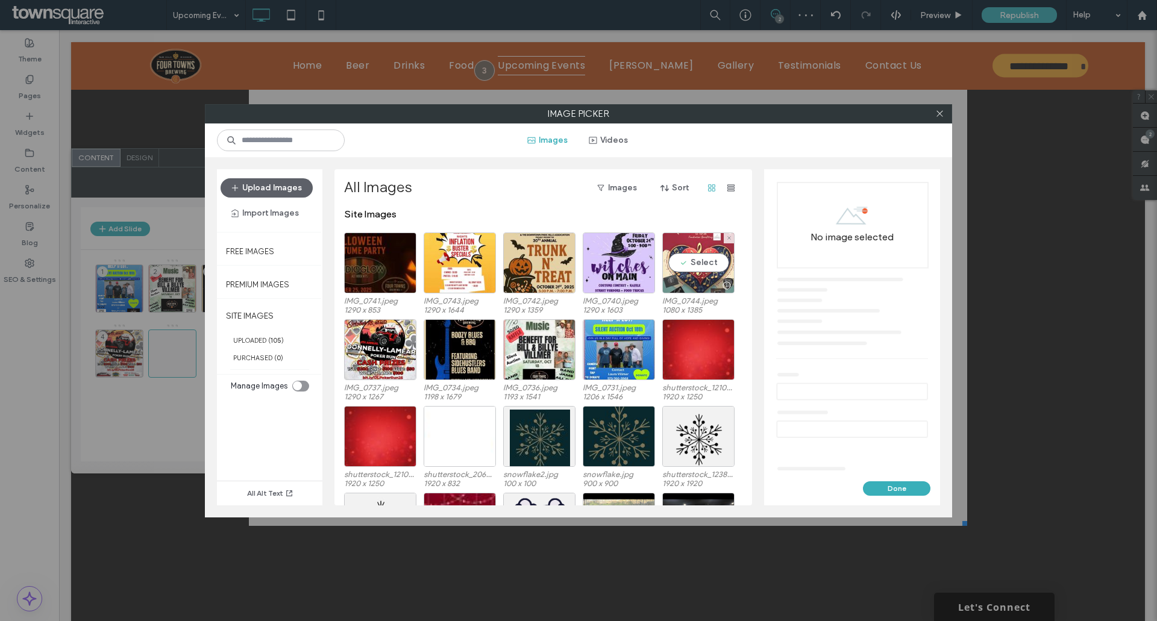
click at [693, 264] on div "Select" at bounding box center [698, 263] width 72 height 61
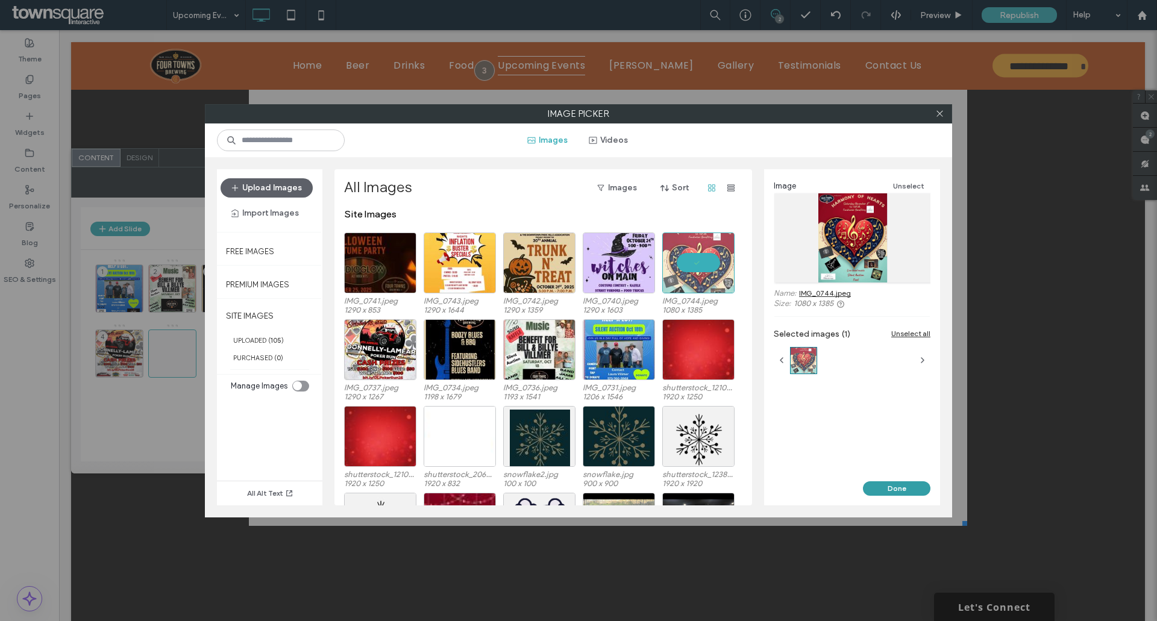
click at [897, 486] on button "Done" at bounding box center [896, 488] width 67 height 14
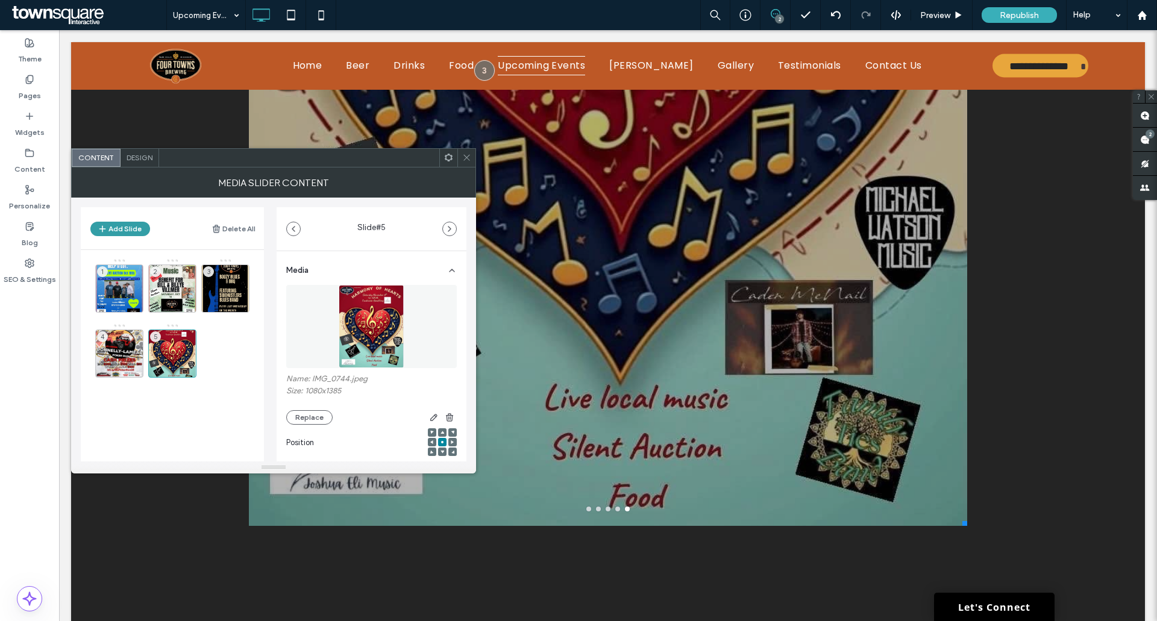
click at [118, 227] on button "Add Slide" at bounding box center [120, 229] width 60 height 14
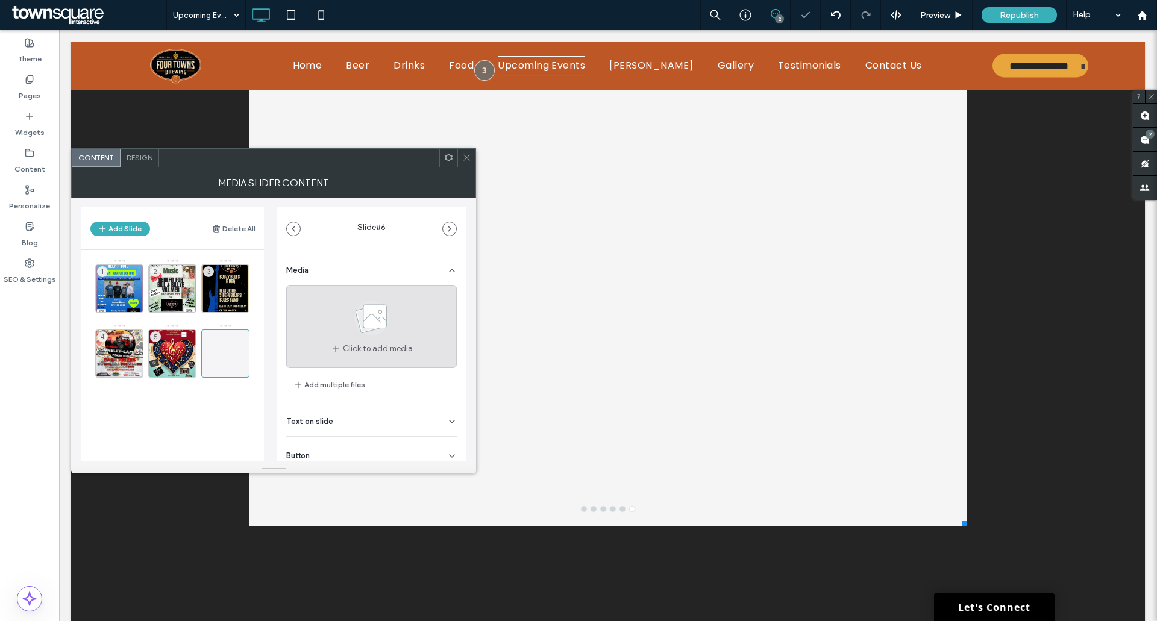
click at [372, 322] on use at bounding box center [371, 318] width 35 height 35
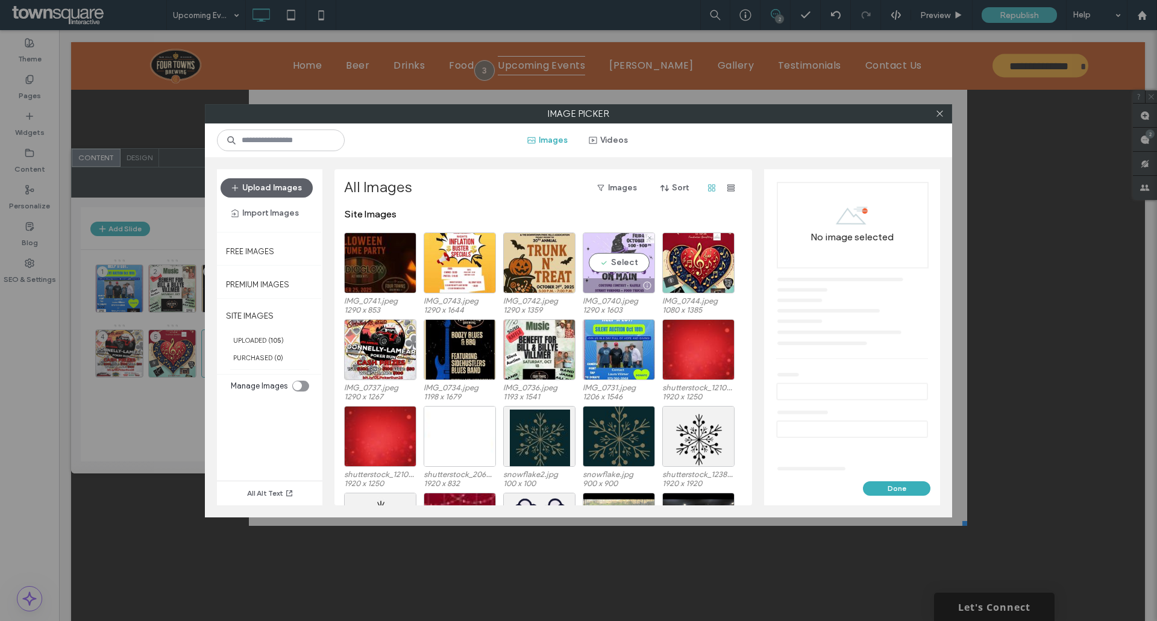
click at [618, 261] on div "Select" at bounding box center [619, 263] width 72 height 61
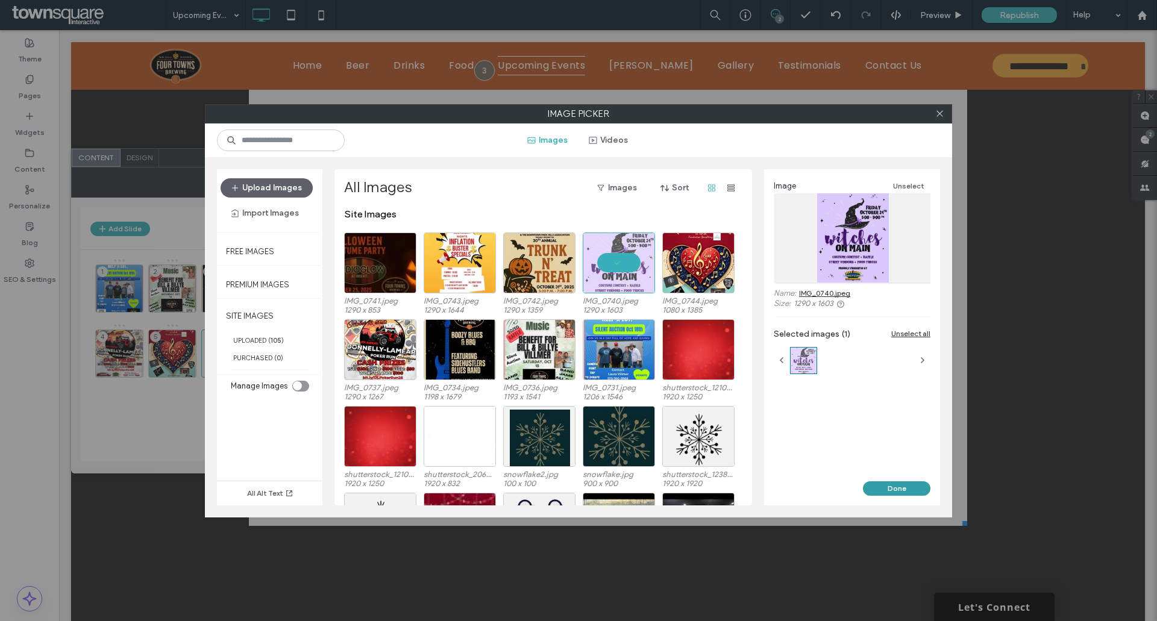
click at [905, 484] on button "Done" at bounding box center [896, 488] width 67 height 14
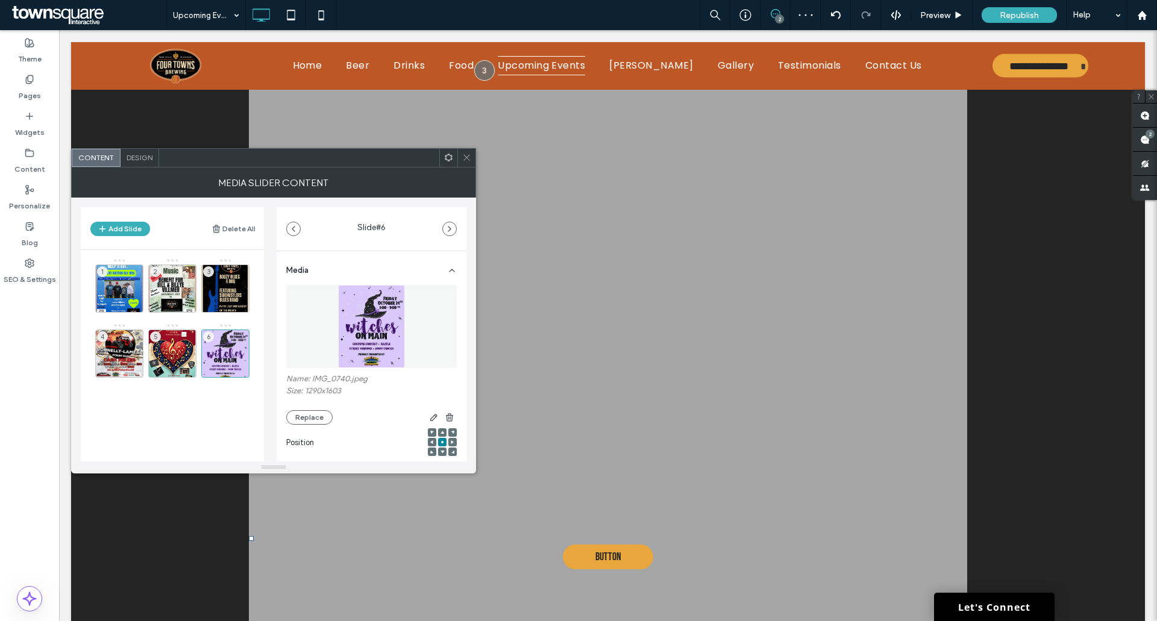
scroll to position [370, 0]
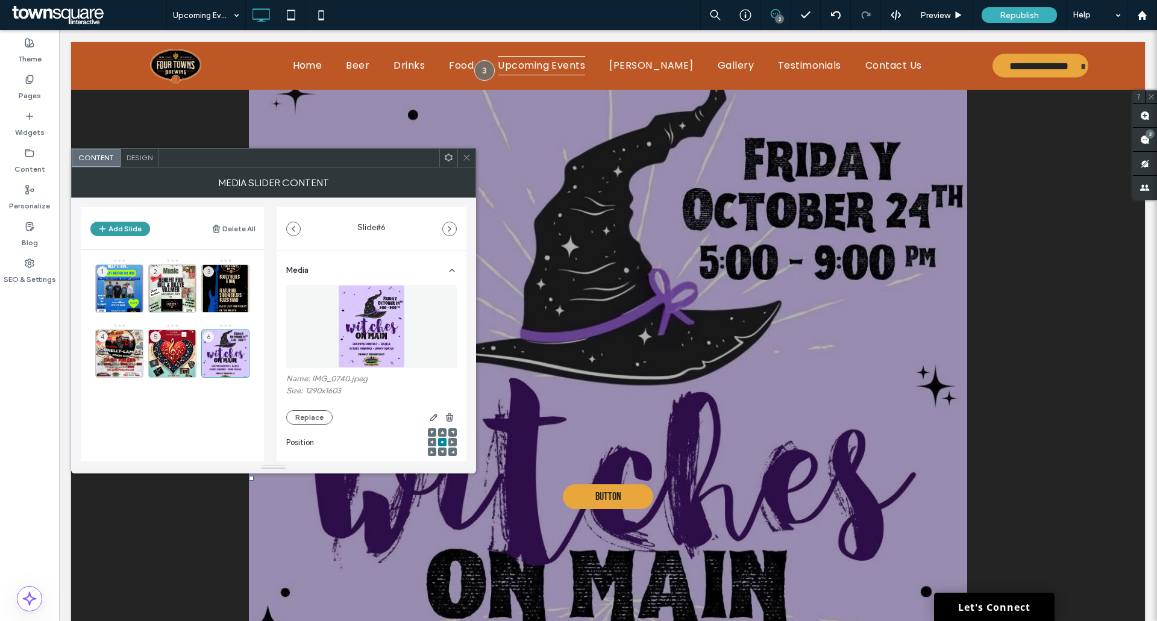
click at [116, 231] on button "Add Slide" at bounding box center [120, 229] width 60 height 14
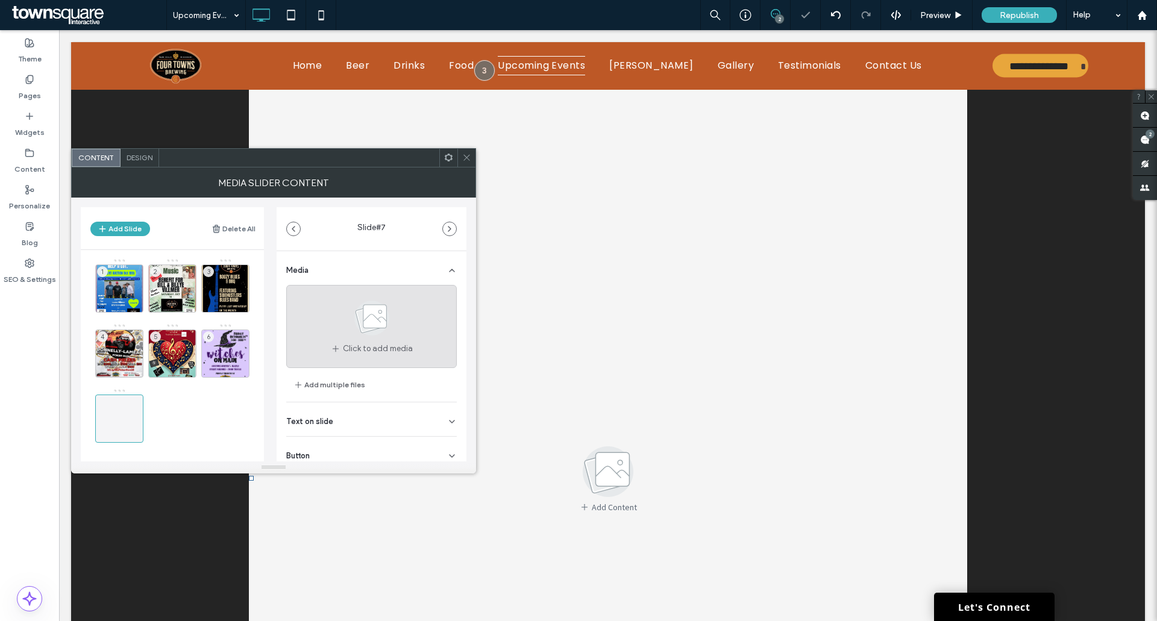
click at [359, 329] on use at bounding box center [371, 318] width 35 height 35
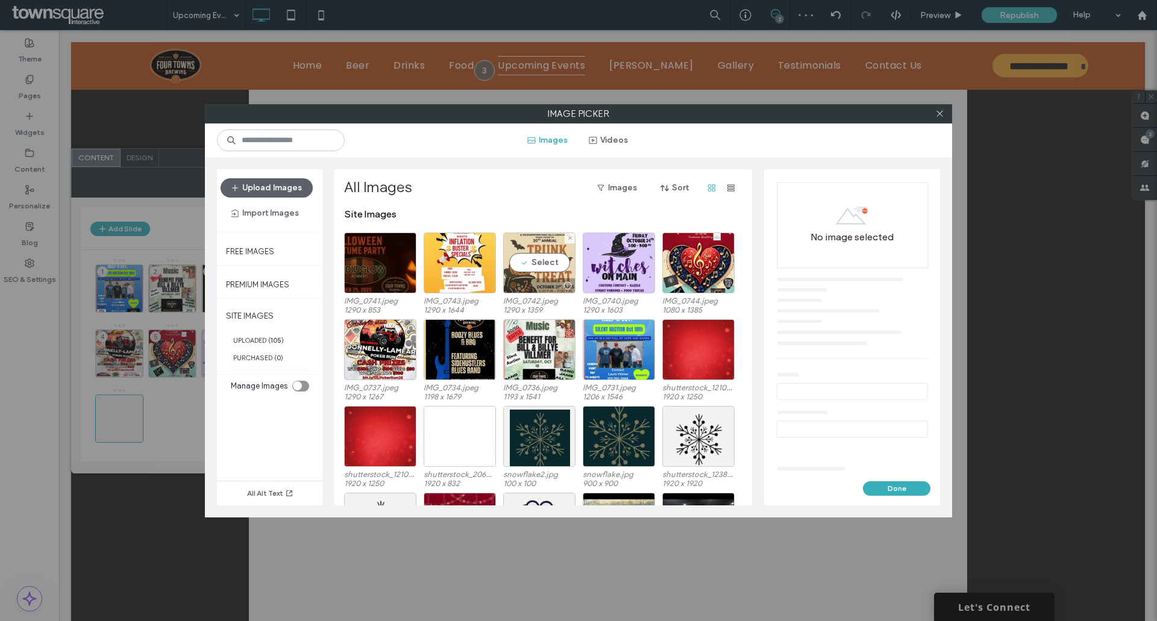
click at [536, 259] on div "Select" at bounding box center [539, 263] width 72 height 61
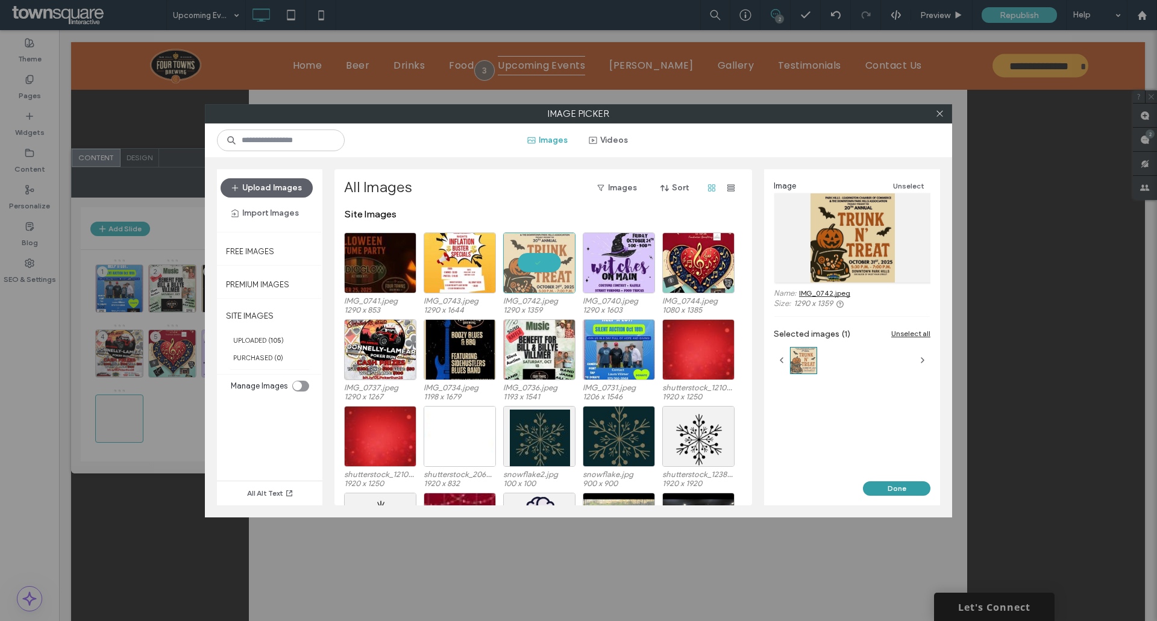
click at [913, 483] on button "Done" at bounding box center [896, 488] width 67 height 14
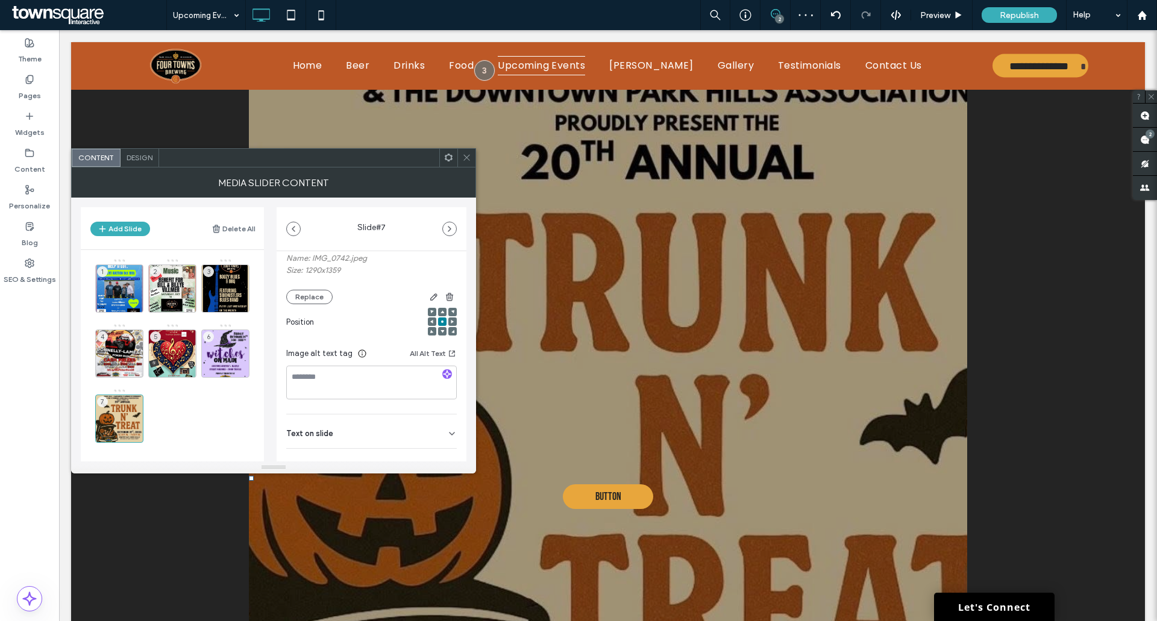
scroll to position [170, 0]
click at [432, 386] on div "Text on slide" at bounding box center [371, 381] width 170 height 34
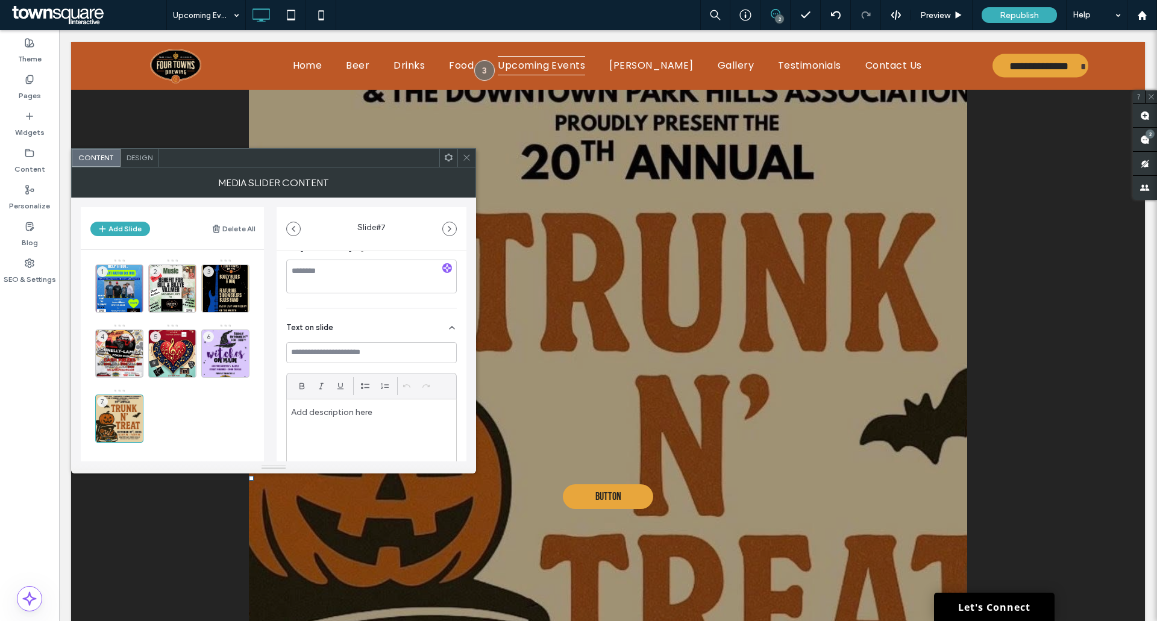
scroll to position [151, 0]
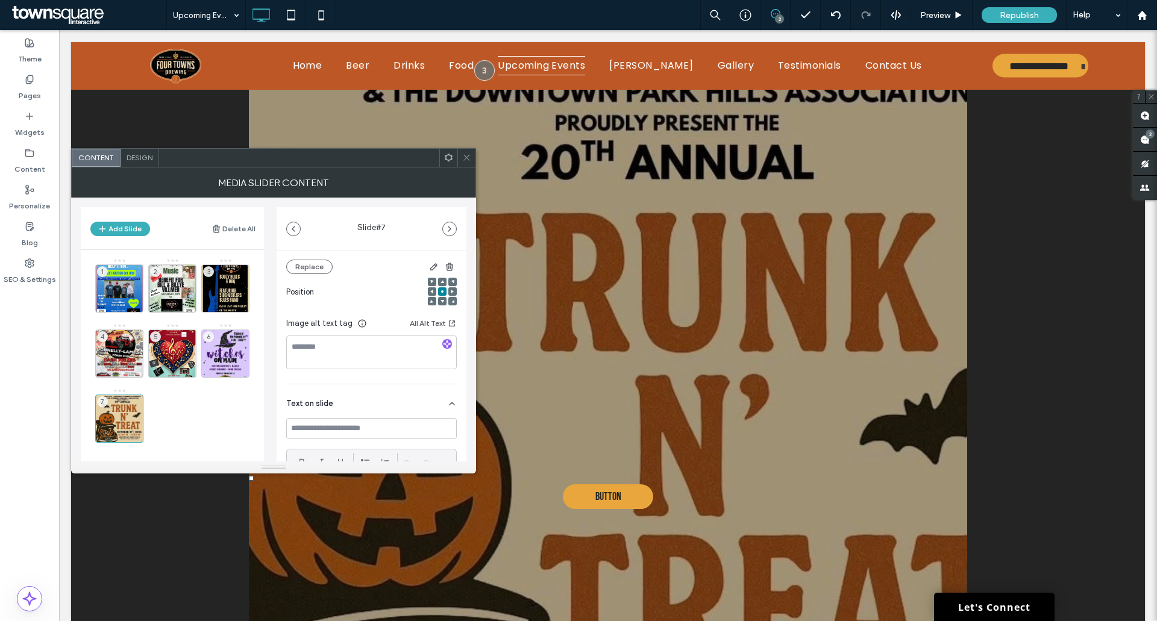
click at [438, 403] on div "Text on slide" at bounding box center [371, 401] width 170 height 34
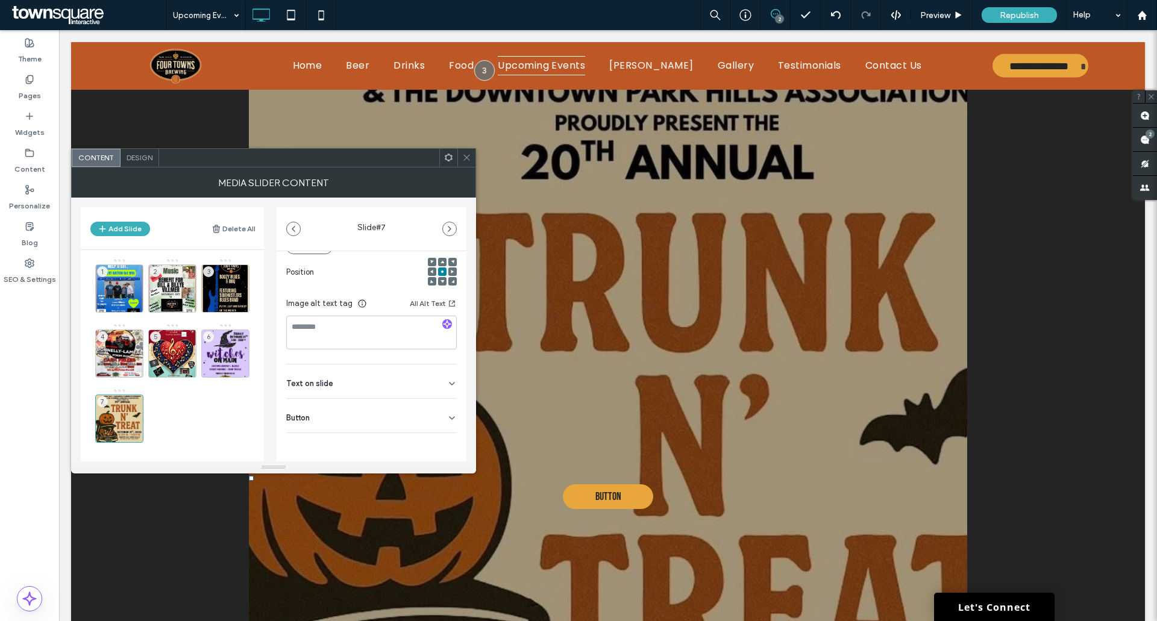
click at [447, 414] on icon at bounding box center [452, 418] width 10 height 10
click at [440, 381] on icon at bounding box center [445, 385] width 11 height 11
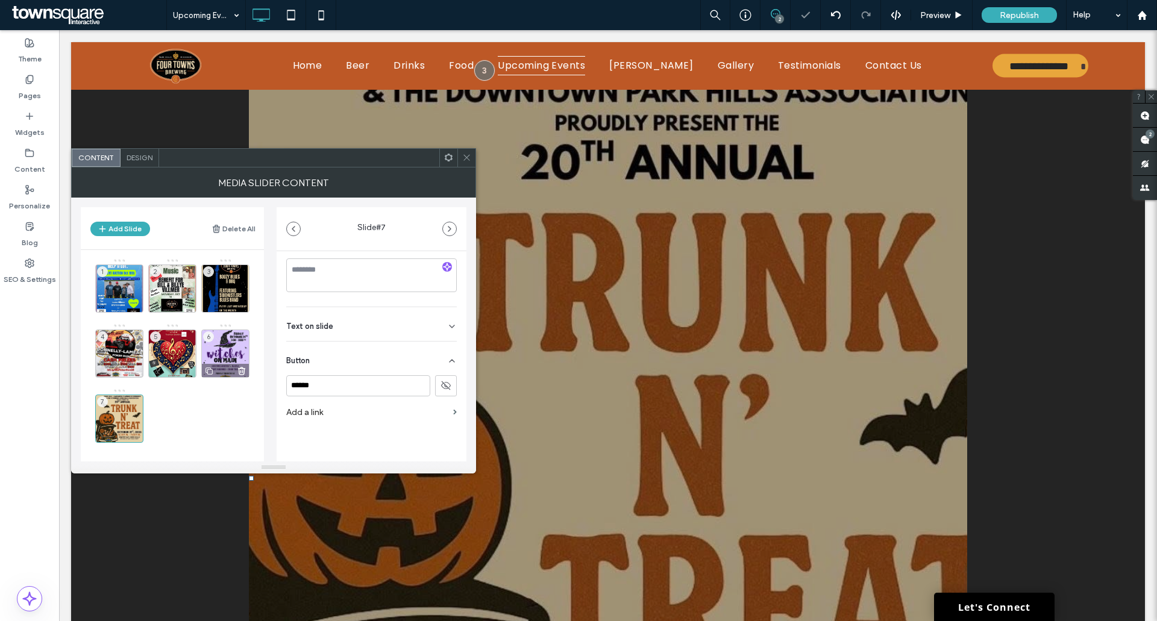
click at [240, 352] on div "6" at bounding box center [225, 354] width 48 height 48
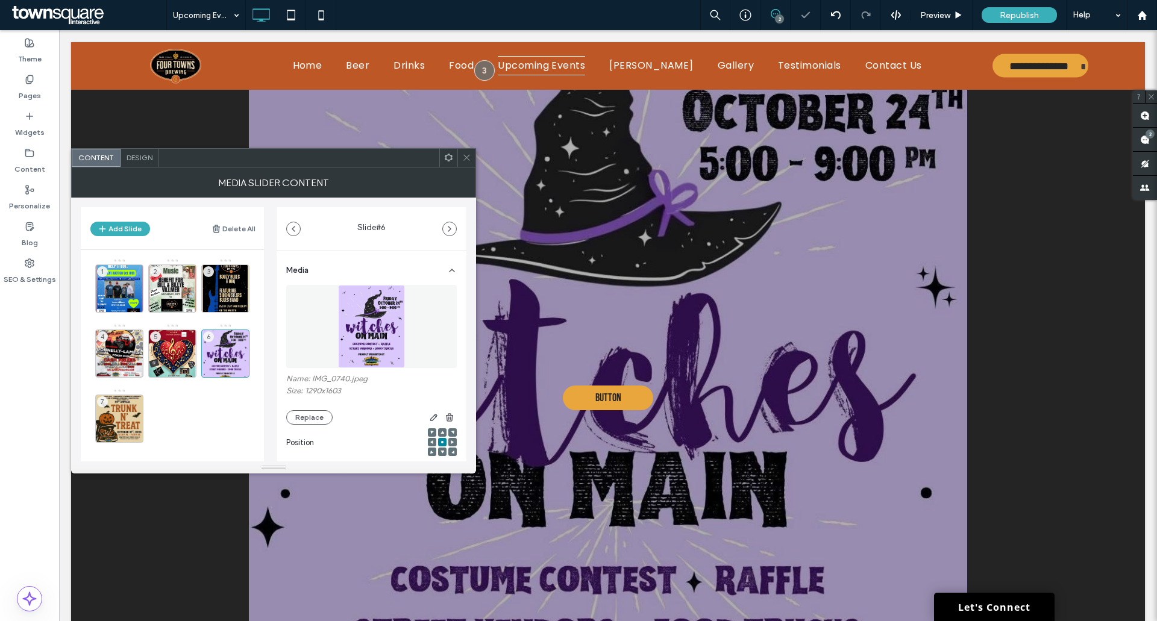
scroll to position [611, 0]
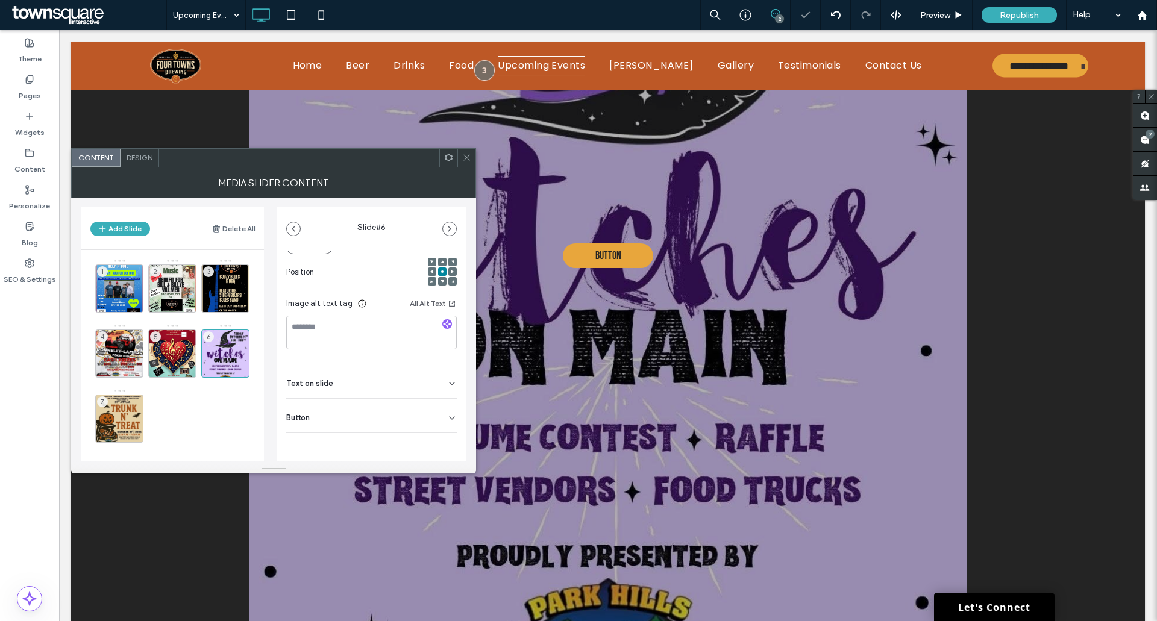
click at [440, 411] on div "Button" at bounding box center [371, 416] width 170 height 34
click at [440, 390] on icon at bounding box center [445, 385] width 11 height 11
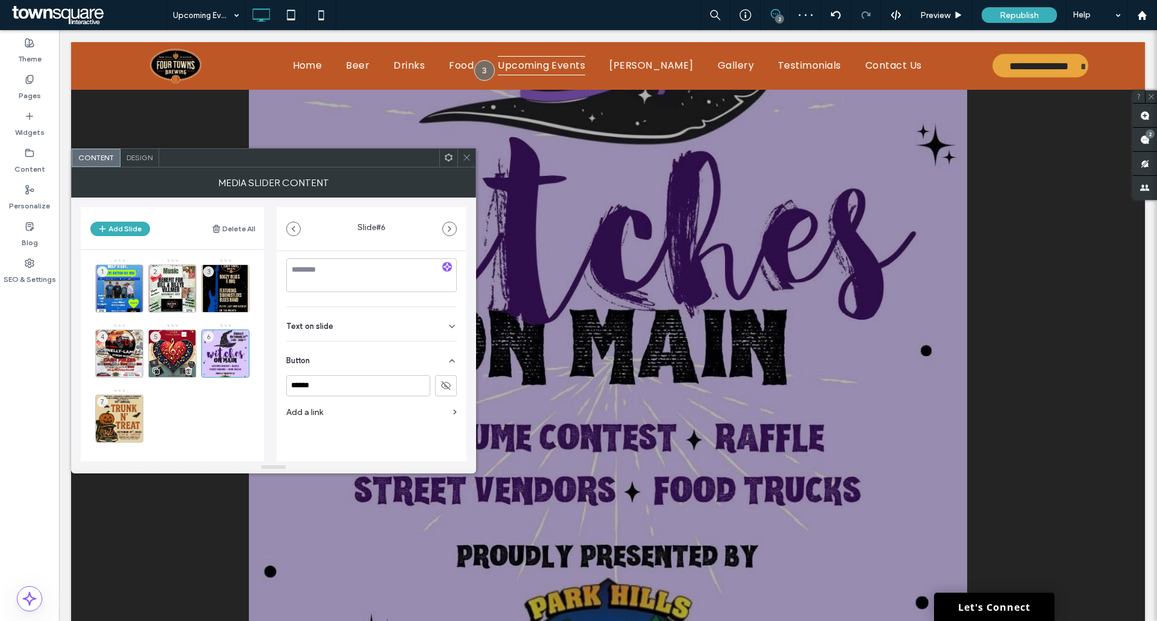
click at [169, 352] on div "5" at bounding box center [172, 354] width 48 height 48
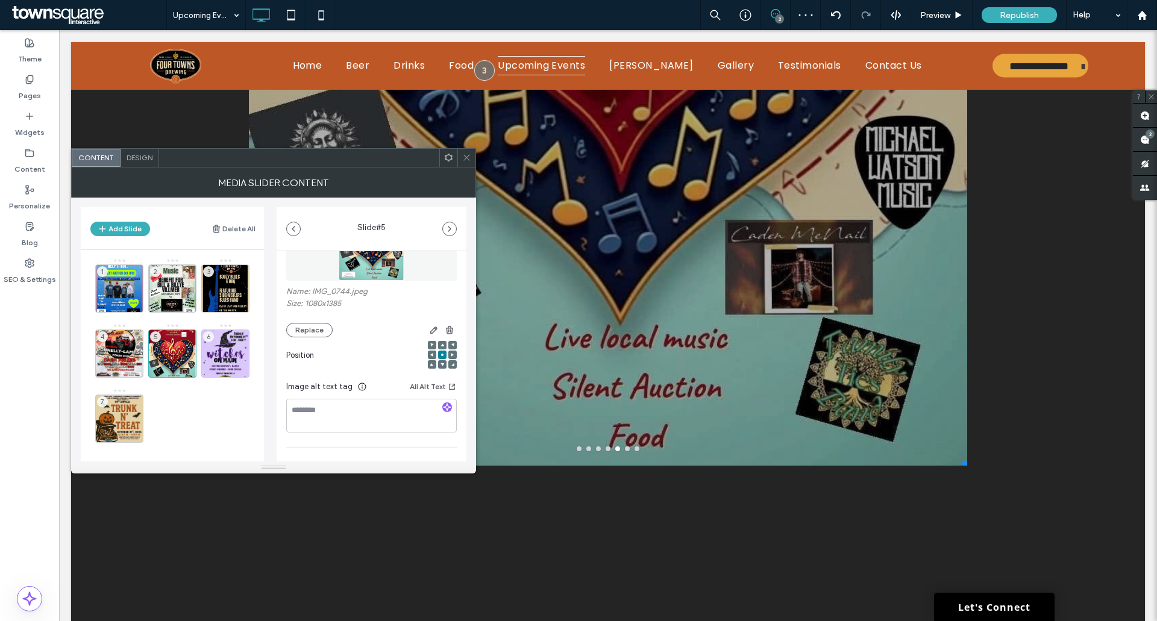
scroll to position [170, 0]
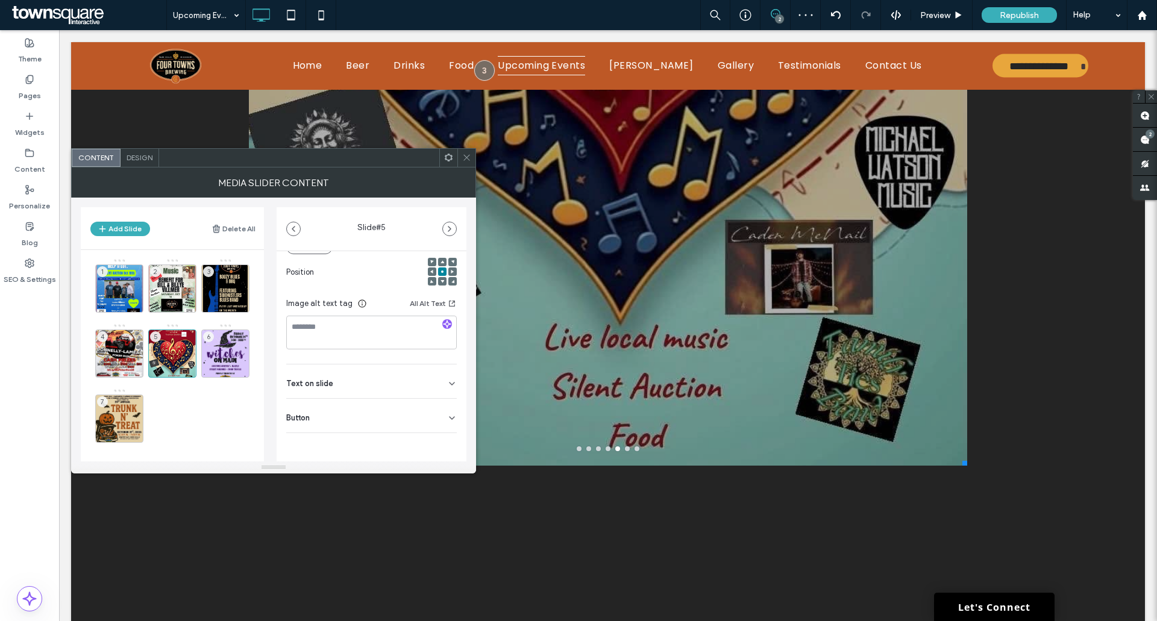
click at [436, 380] on div "Text on slide" at bounding box center [371, 381] width 170 height 34
click at [439, 381] on div "Text on slide" at bounding box center [371, 381] width 170 height 34
click at [126, 232] on button "Add Slide" at bounding box center [120, 229] width 60 height 14
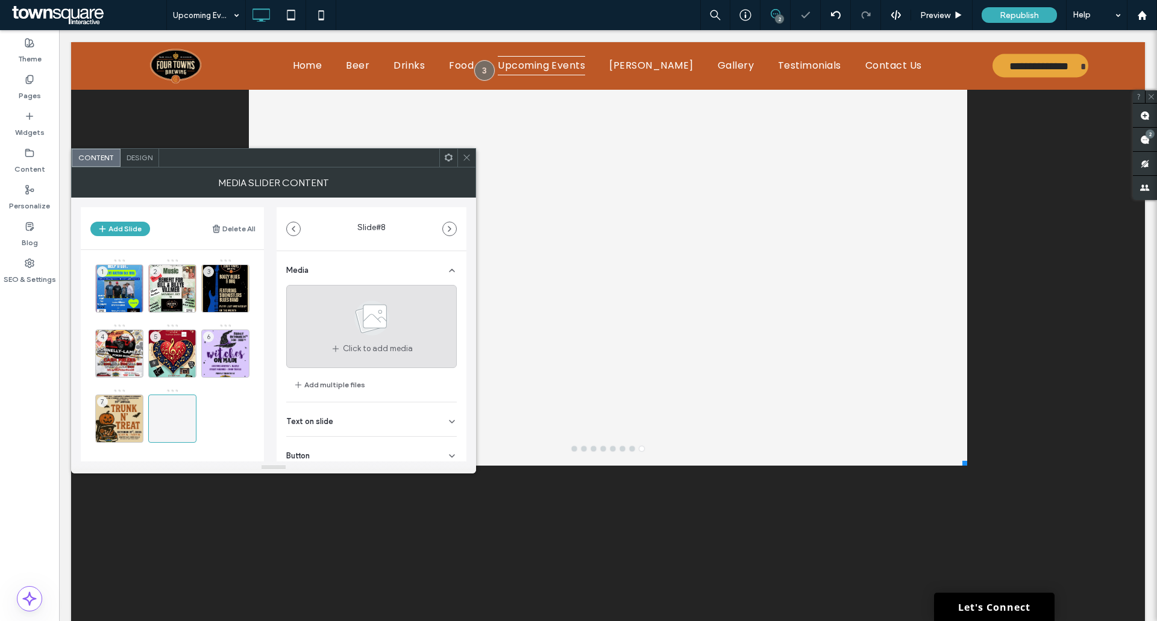
click at [389, 324] on icon at bounding box center [372, 318] width 60 height 40
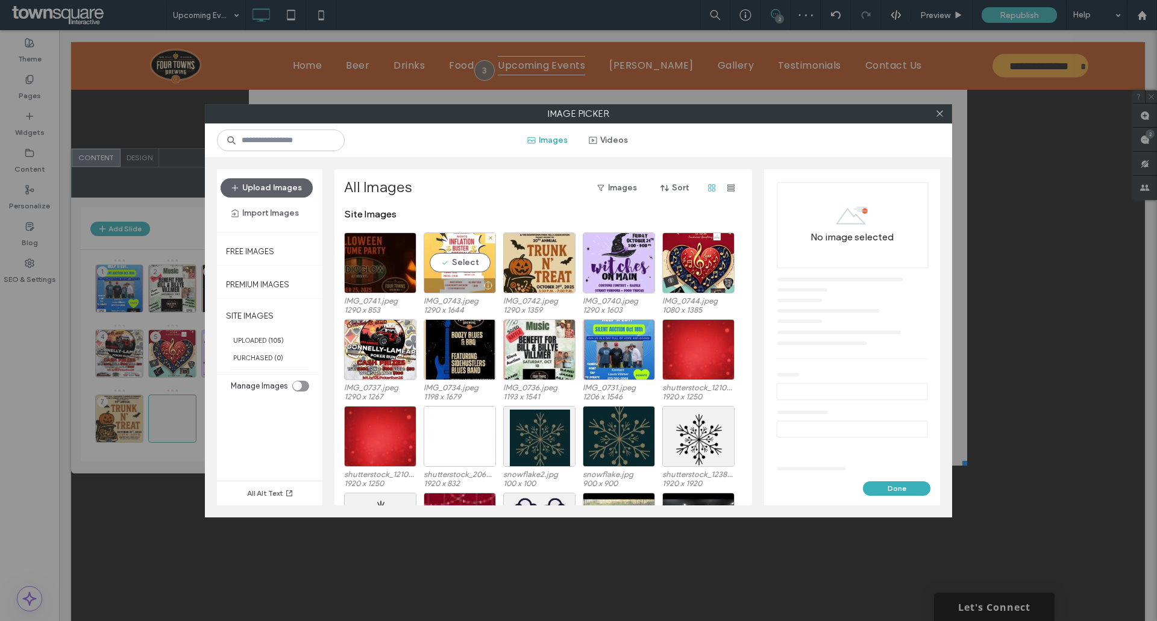
click at [458, 262] on div "Select" at bounding box center [459, 263] width 72 height 61
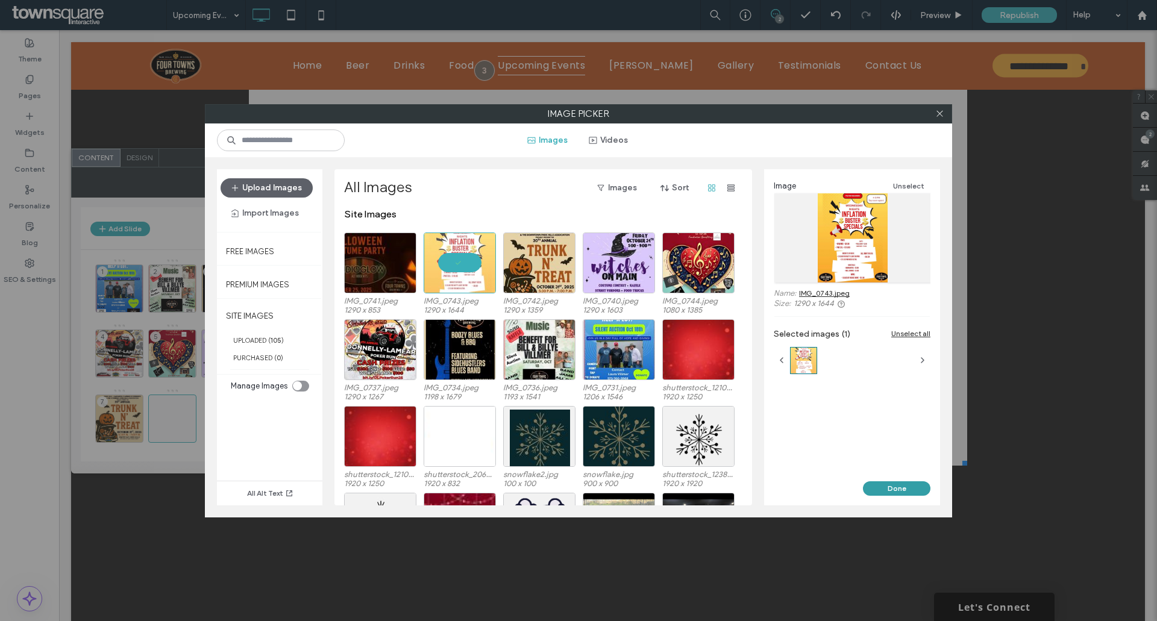
click at [896, 487] on button "Done" at bounding box center [896, 488] width 67 height 14
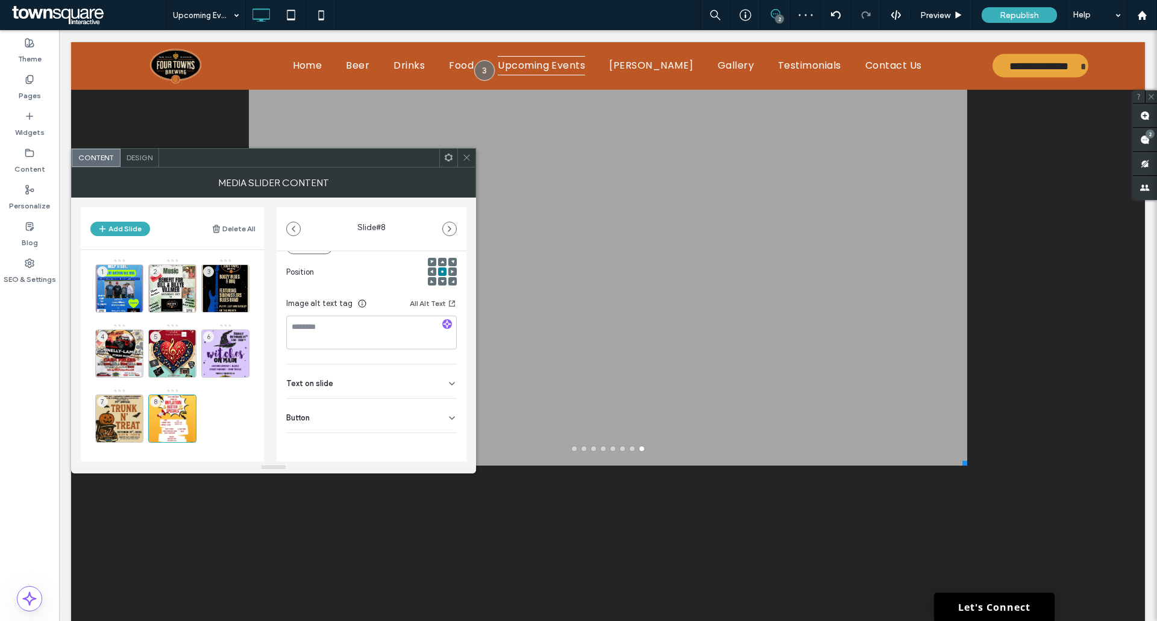
click at [447, 417] on icon at bounding box center [452, 418] width 10 height 10
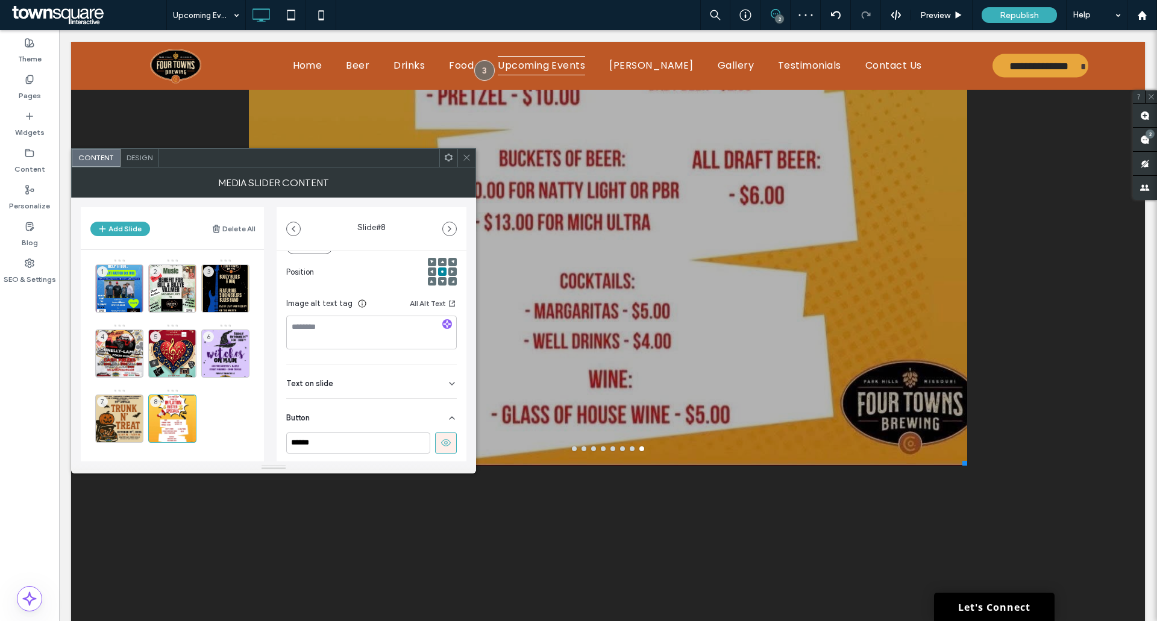
scroll to position [228, 0]
click at [441, 388] on use at bounding box center [446, 385] width 10 height 7
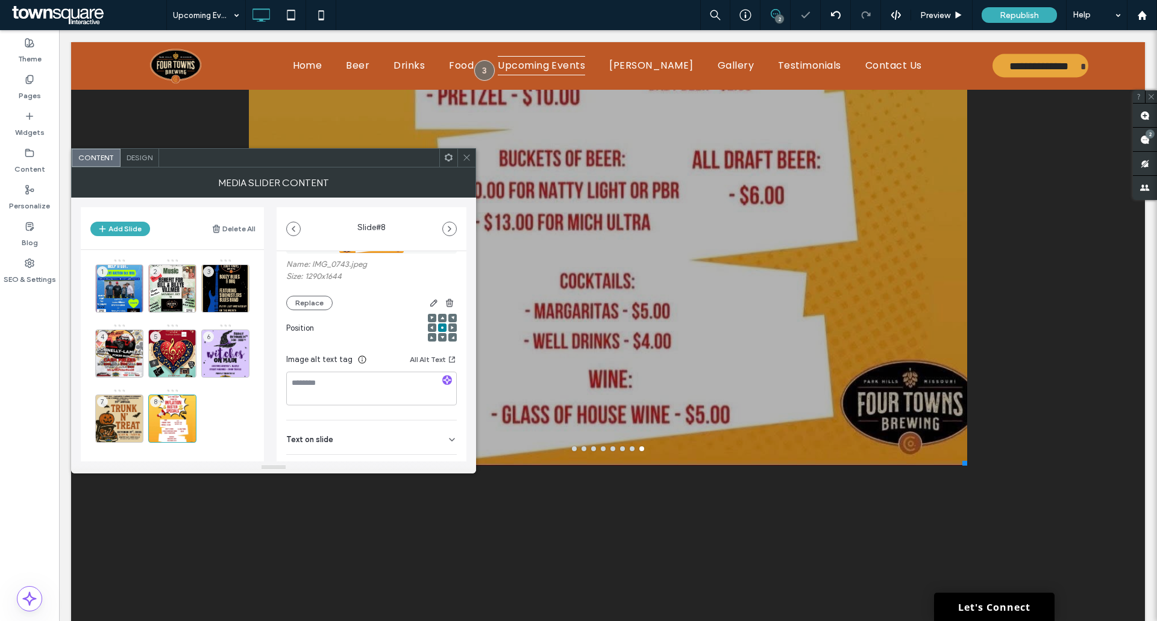
scroll to position [0, 0]
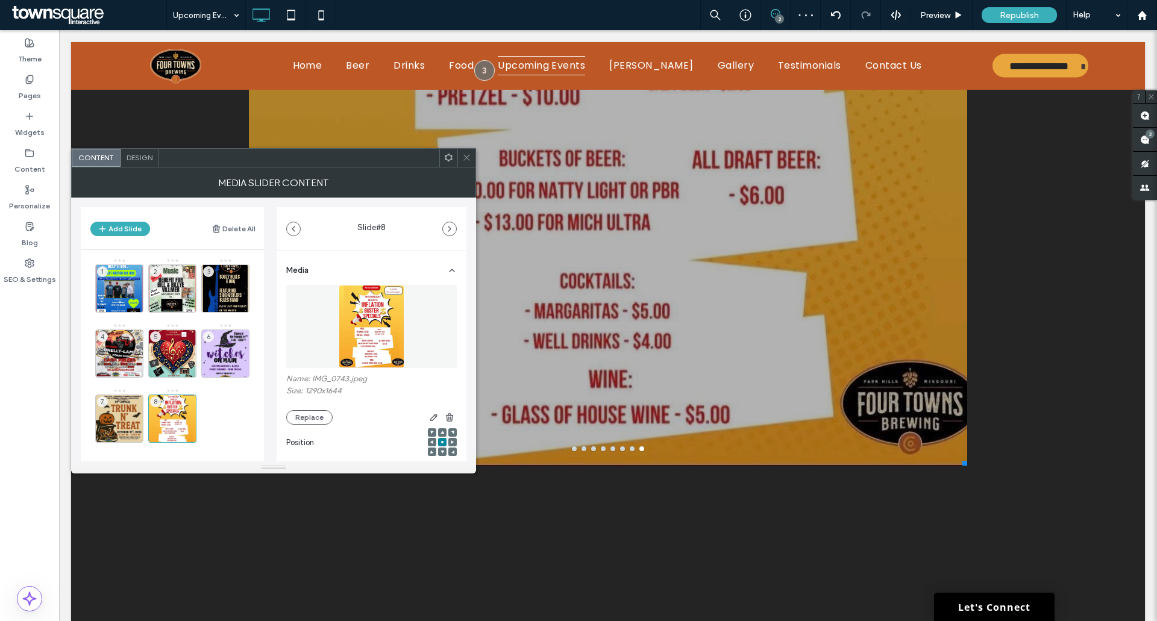
click at [469, 164] on span at bounding box center [466, 158] width 9 height 18
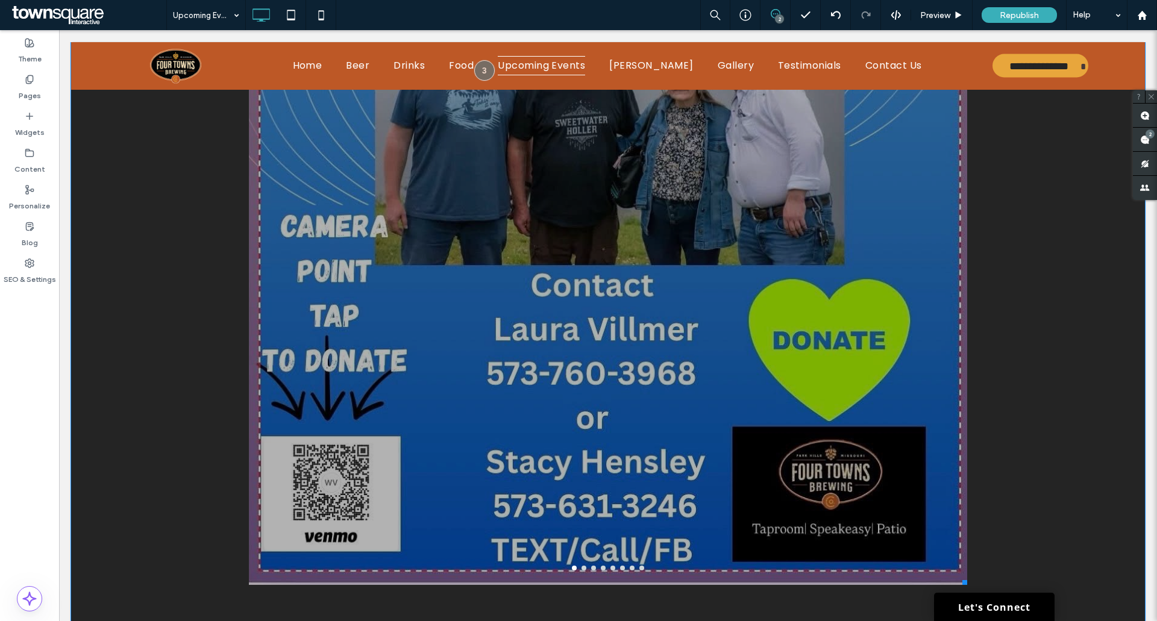
scroll to position [792, 0]
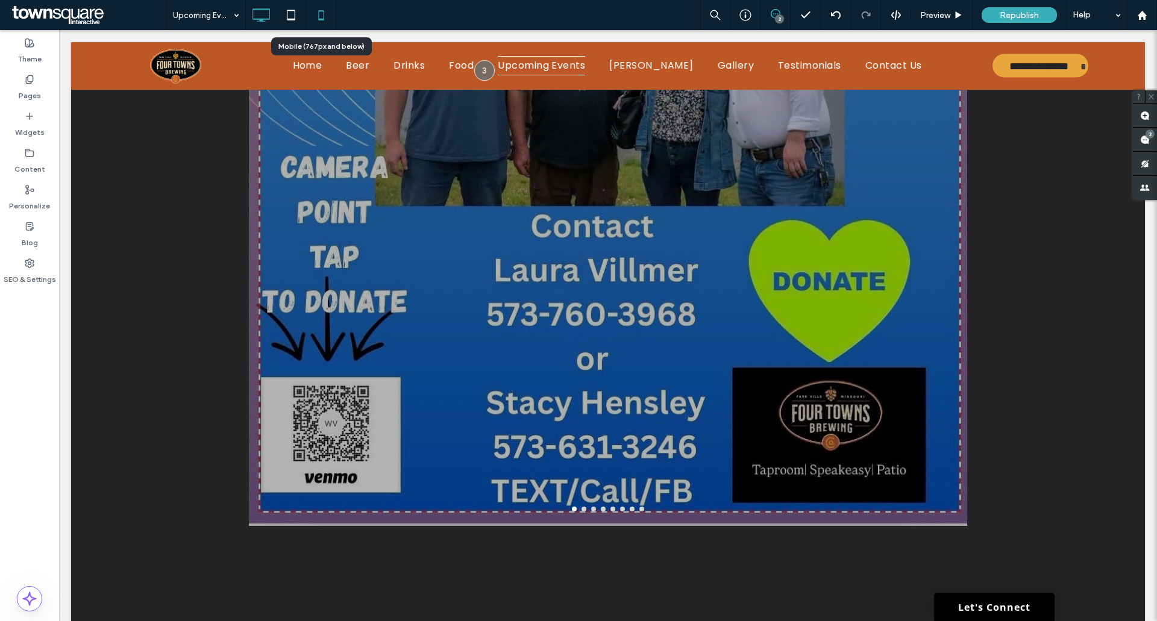
click at [321, 8] on icon at bounding box center [321, 15] width 24 height 24
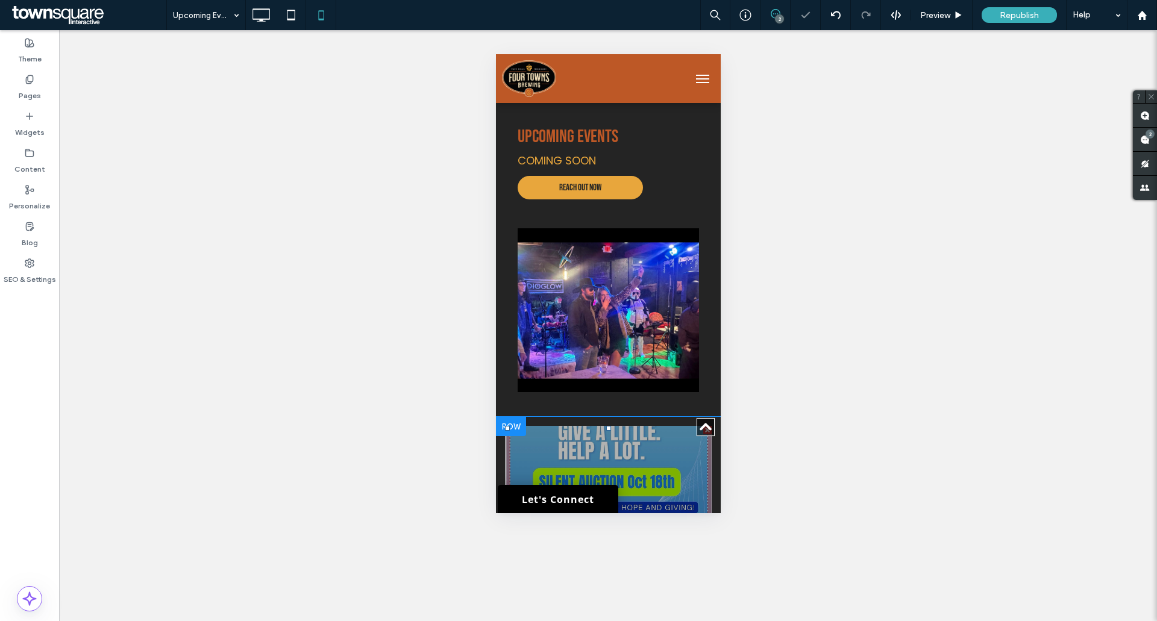
scroll to position [301, 0]
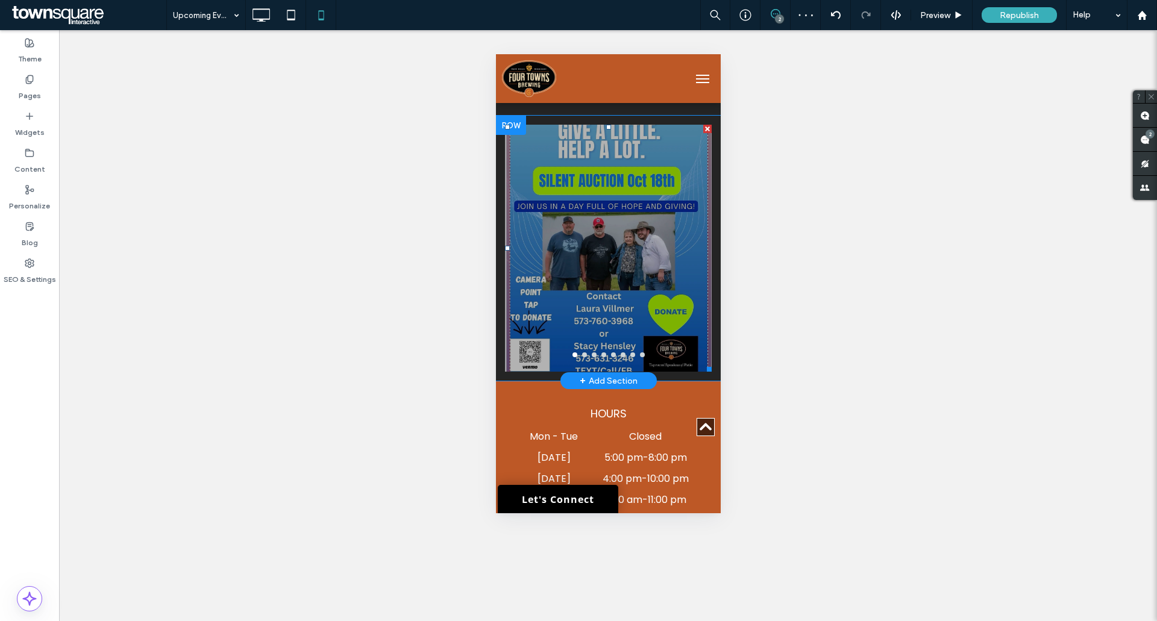
click at [581, 355] on button "go to slide 2" at bounding box center [583, 354] width 5 height 5
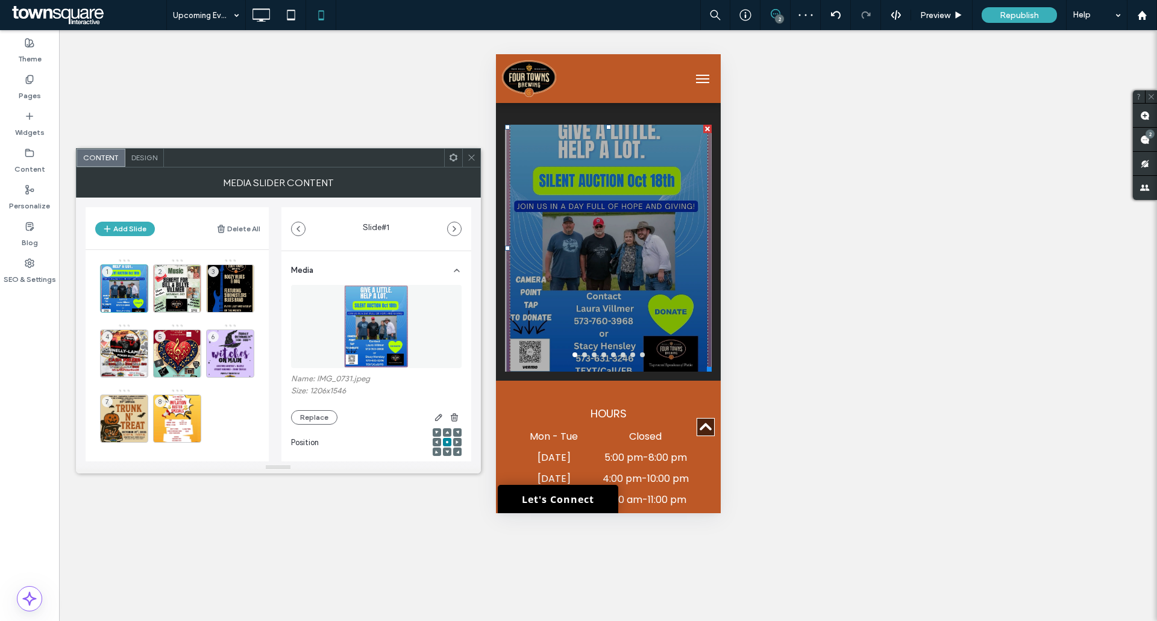
click at [581, 353] on button "go to slide 2" at bounding box center [583, 354] width 5 height 5
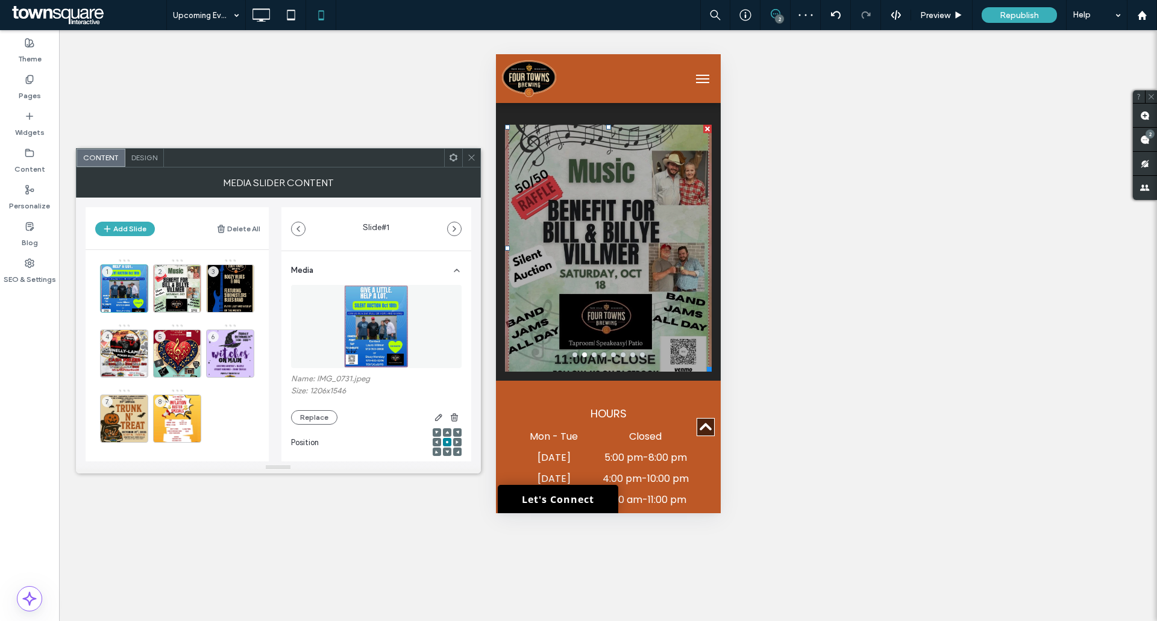
click at [591, 354] on button "go to slide 3" at bounding box center [593, 354] width 5 height 5
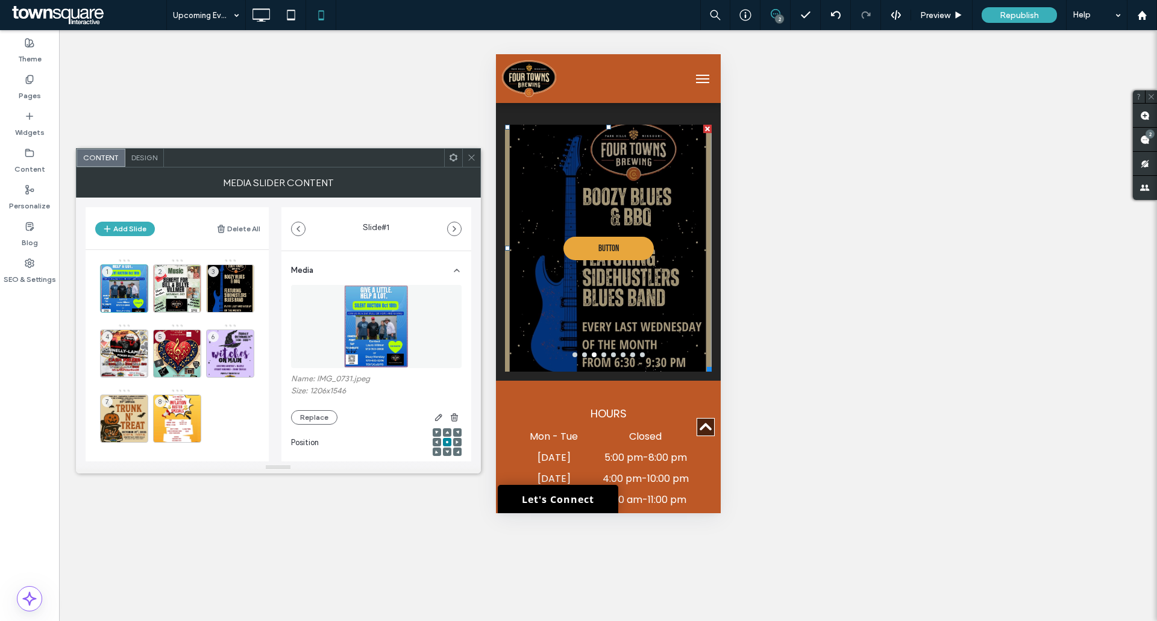
click at [601, 354] on button "go to slide 4" at bounding box center [603, 354] width 5 height 5
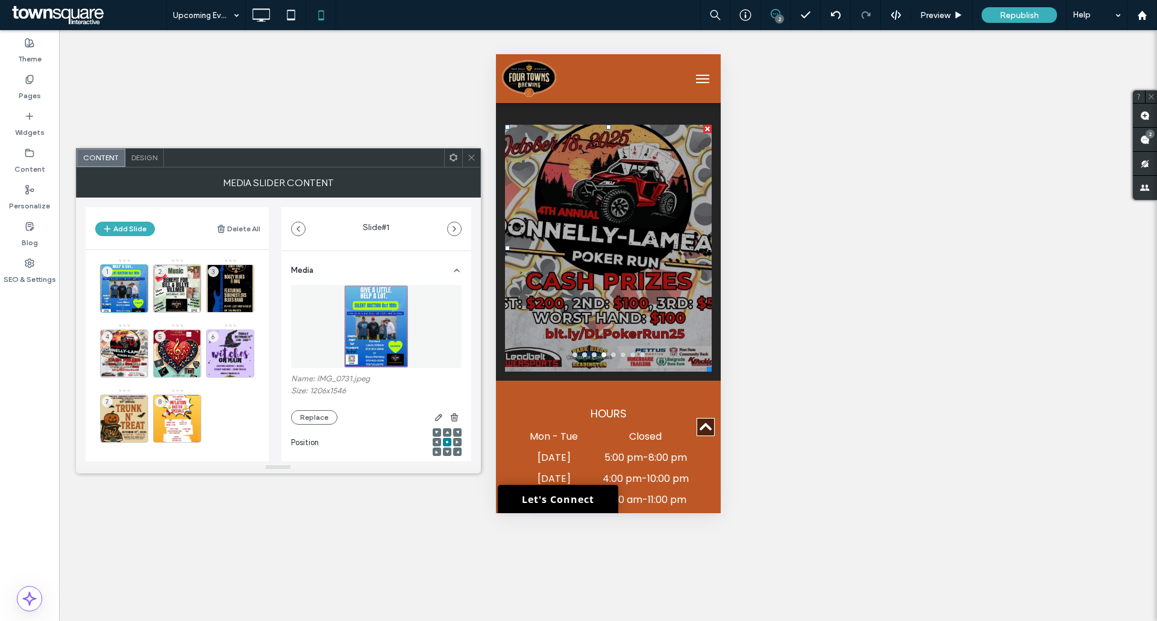
click at [610, 353] on div at bounding box center [607, 354] width 207 height 5
click at [610, 355] on button "go to slide 5" at bounding box center [612, 354] width 5 height 5
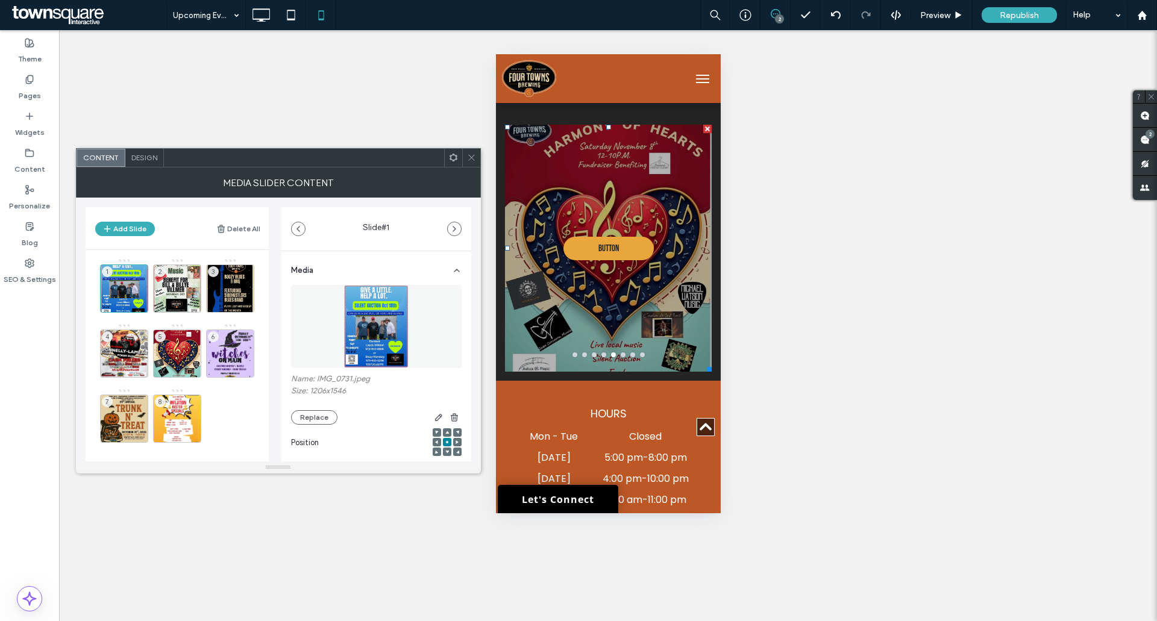
click at [620, 354] on button "go to slide 6" at bounding box center [622, 354] width 5 height 5
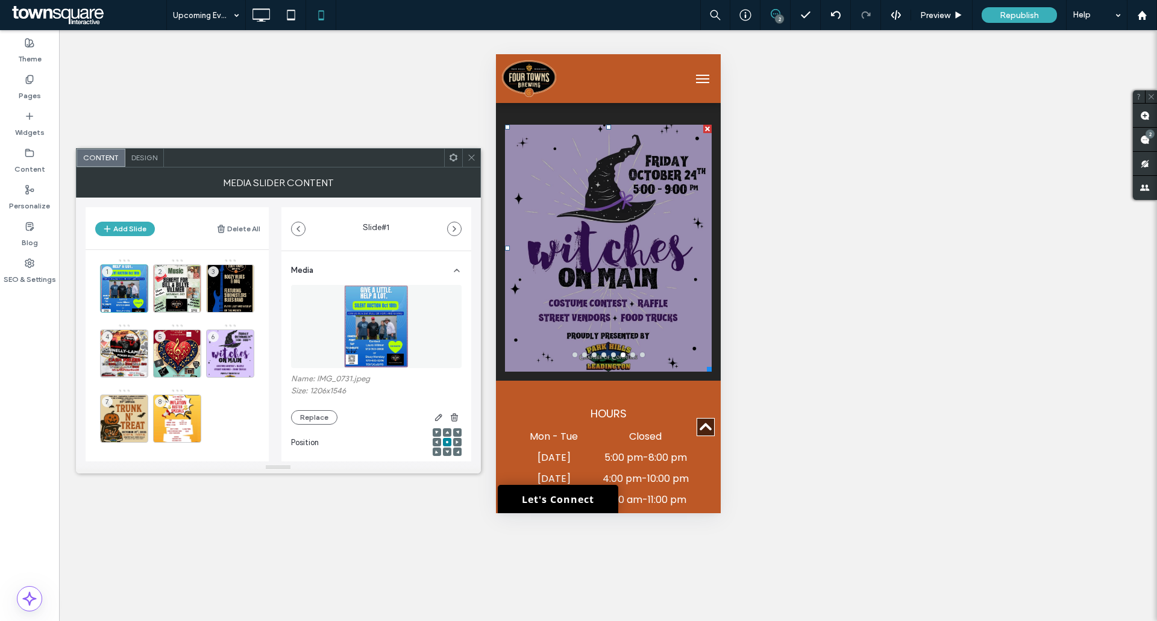
click at [604, 353] on div at bounding box center [607, 354] width 207 height 5
click at [597, 358] on div at bounding box center [607, 248] width 207 height 247
click at [601, 355] on button "go to slide 4" at bounding box center [603, 354] width 5 height 5
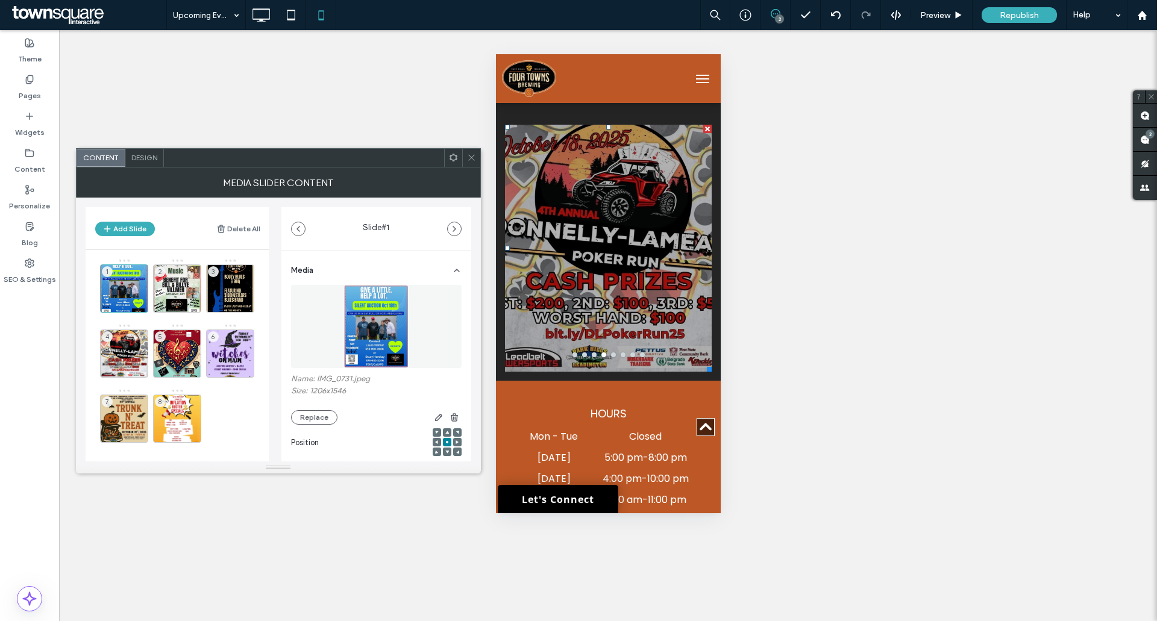
click at [608, 352] on div at bounding box center [607, 248] width 207 height 247
click at [610, 353] on button "go to slide 5" at bounding box center [612, 354] width 5 height 5
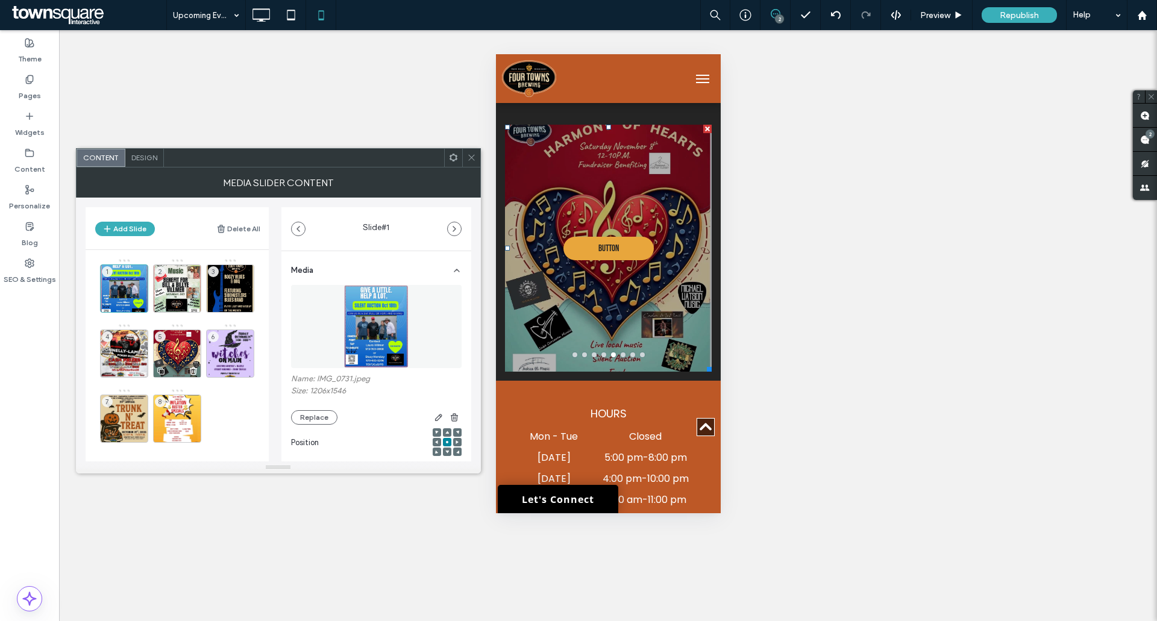
click at [183, 353] on div "5" at bounding box center [177, 354] width 48 height 48
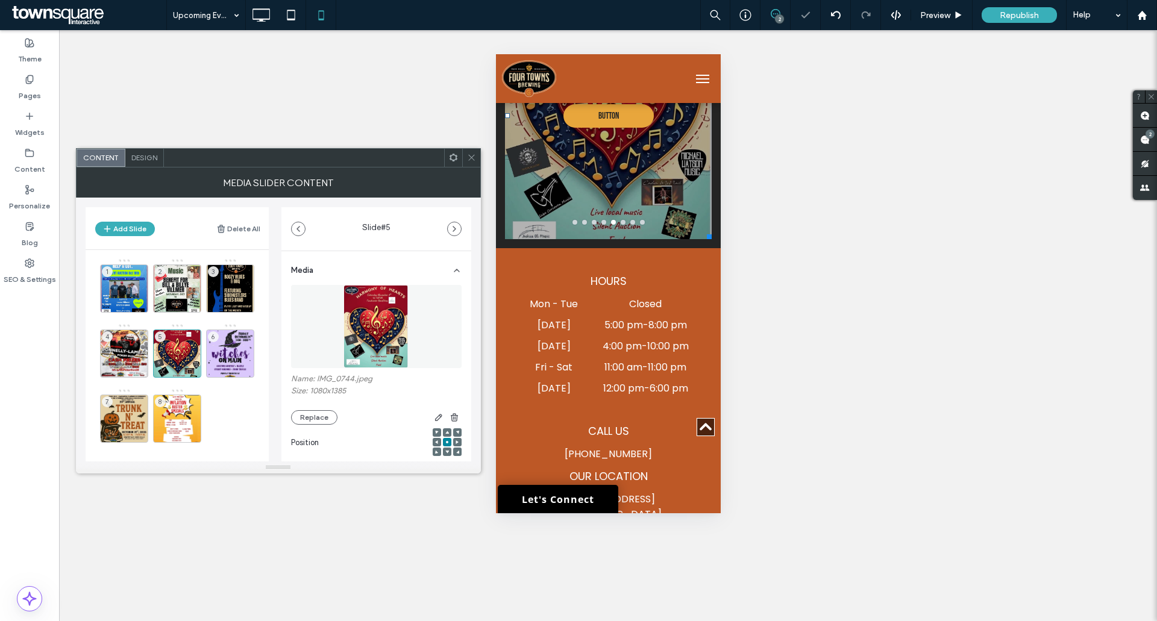
scroll to position [602, 0]
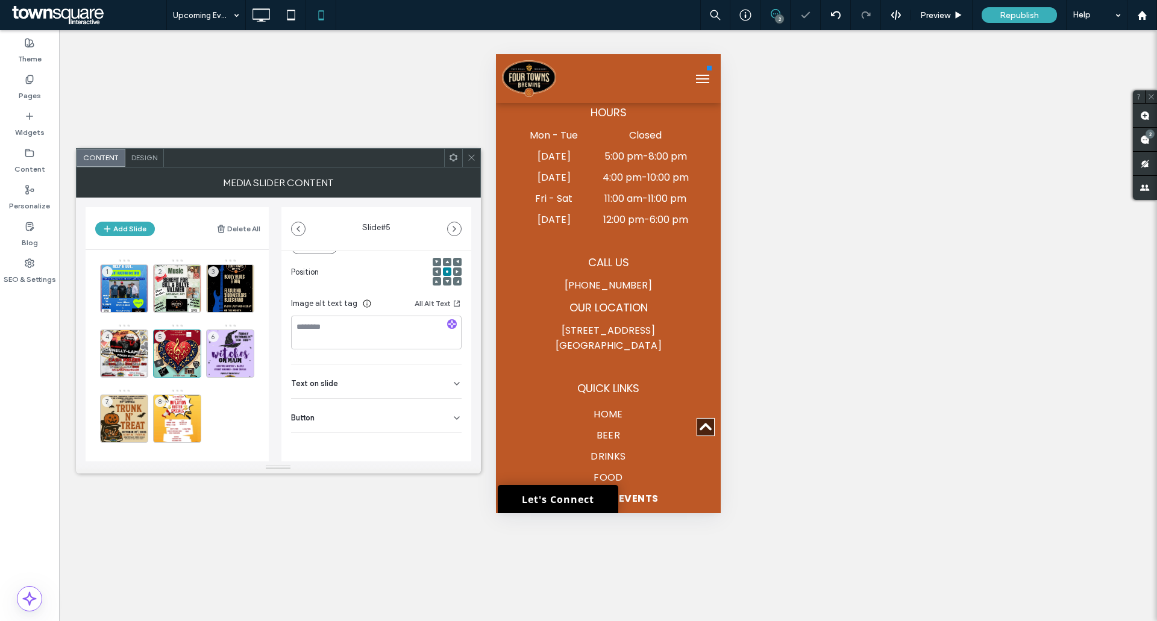
click at [442, 420] on div "Button" at bounding box center [376, 416] width 170 height 34
click at [445, 386] on use at bounding box center [450, 385] width 10 height 7
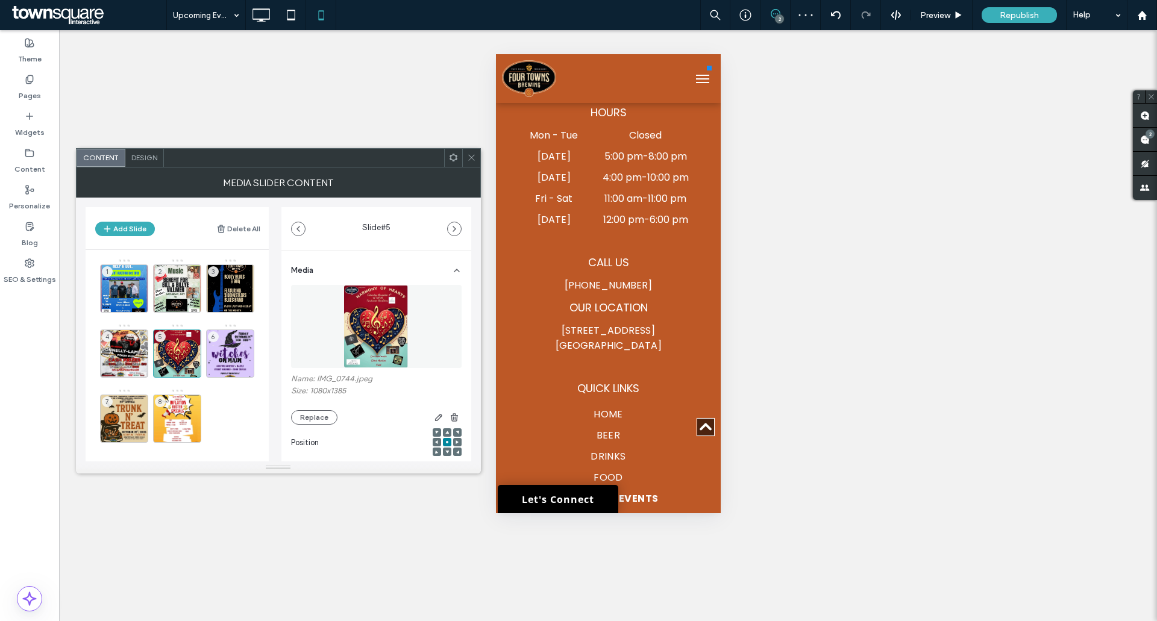
click at [470, 161] on icon at bounding box center [471, 157] width 9 height 9
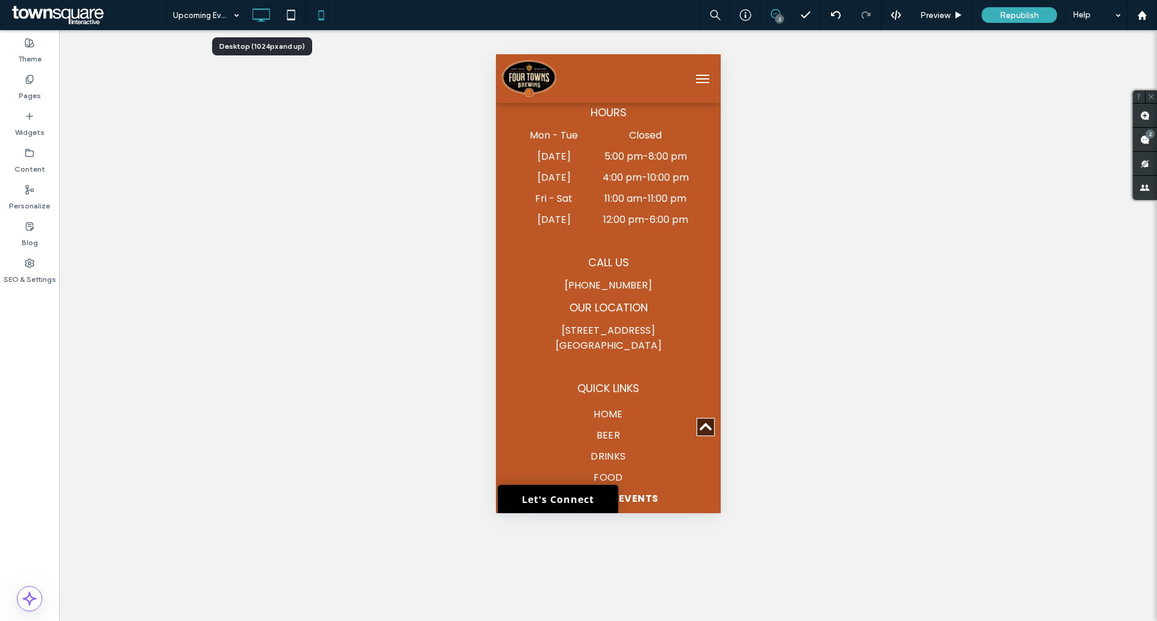
click at [260, 16] on icon at bounding box center [261, 15] width 24 height 24
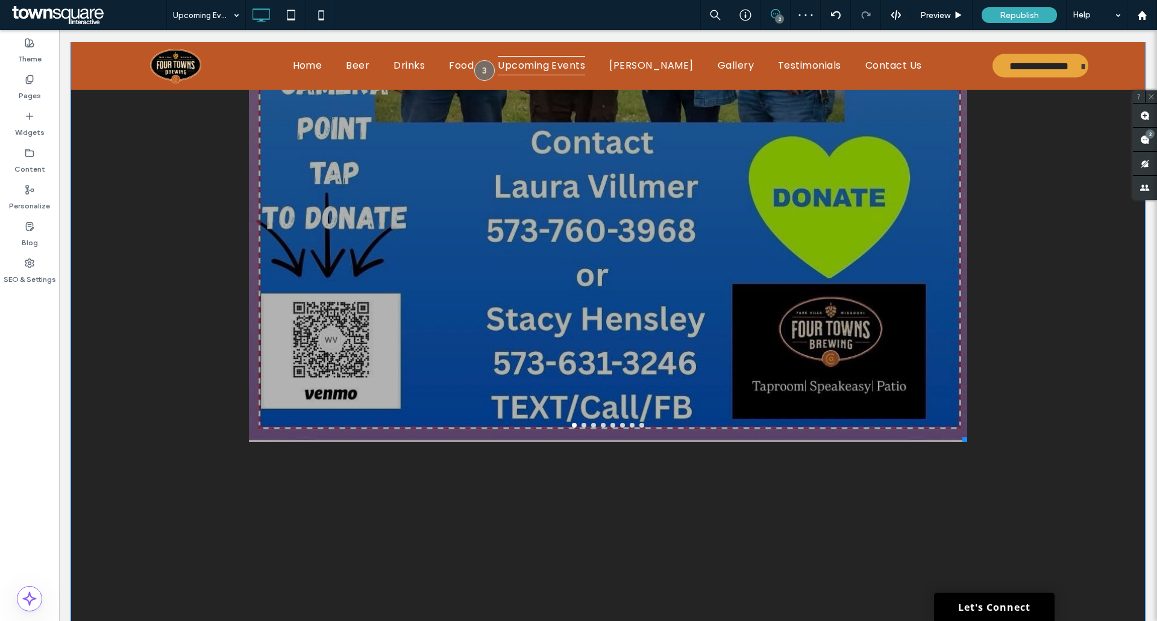
scroll to position [964, 0]
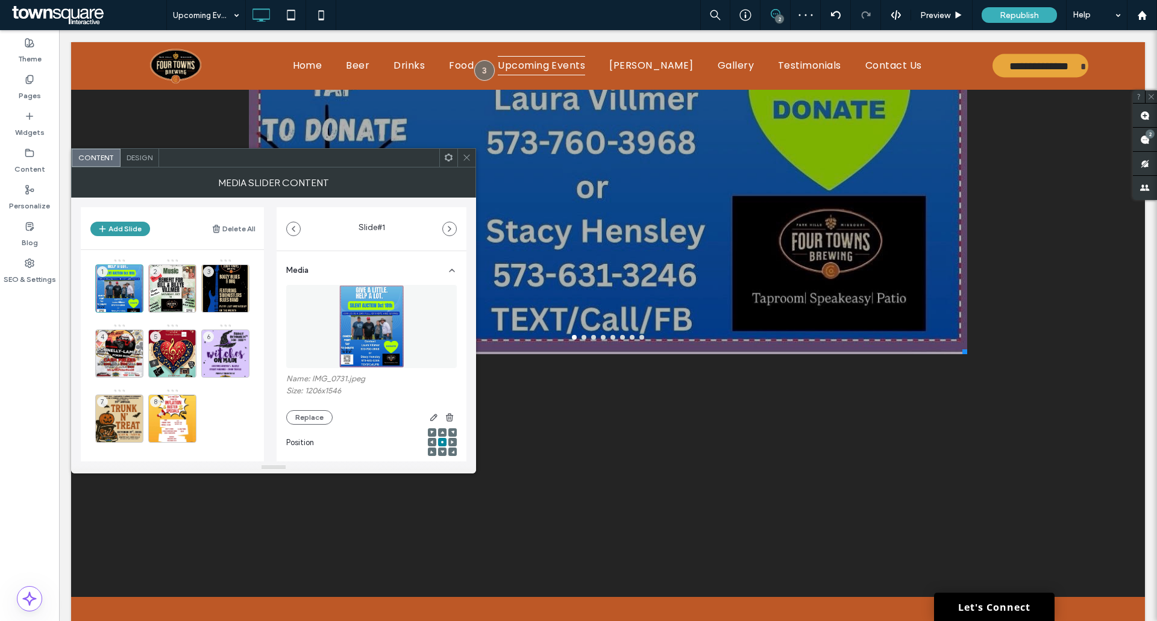
click at [119, 227] on button "Add Slide" at bounding box center [120, 229] width 60 height 14
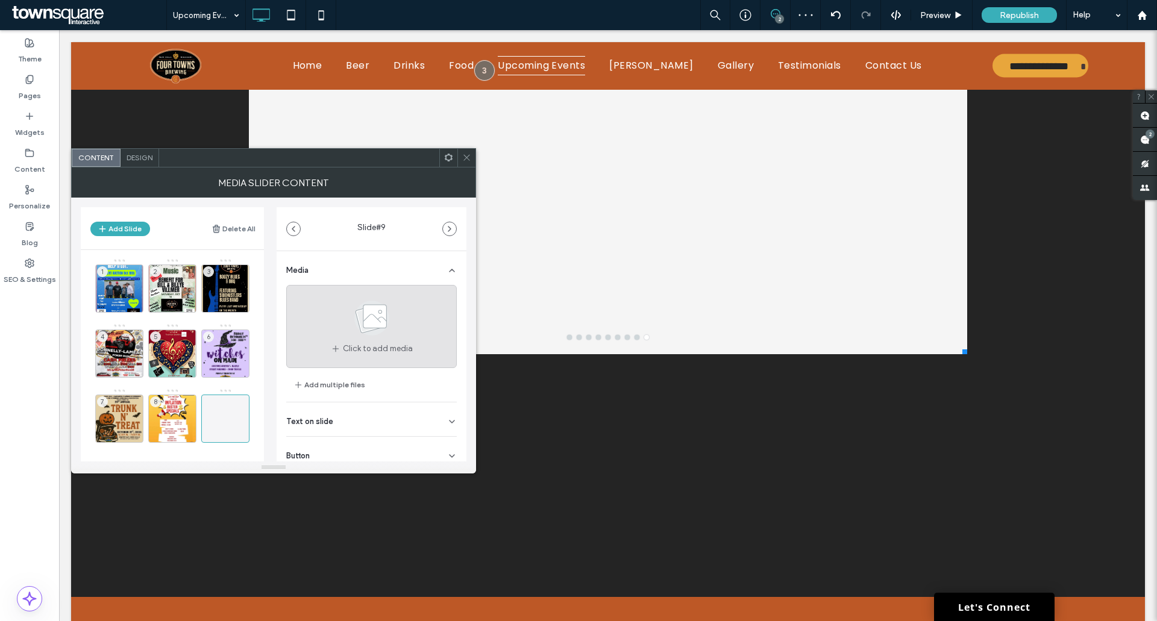
click at [390, 301] on icon at bounding box center [372, 318] width 60 height 40
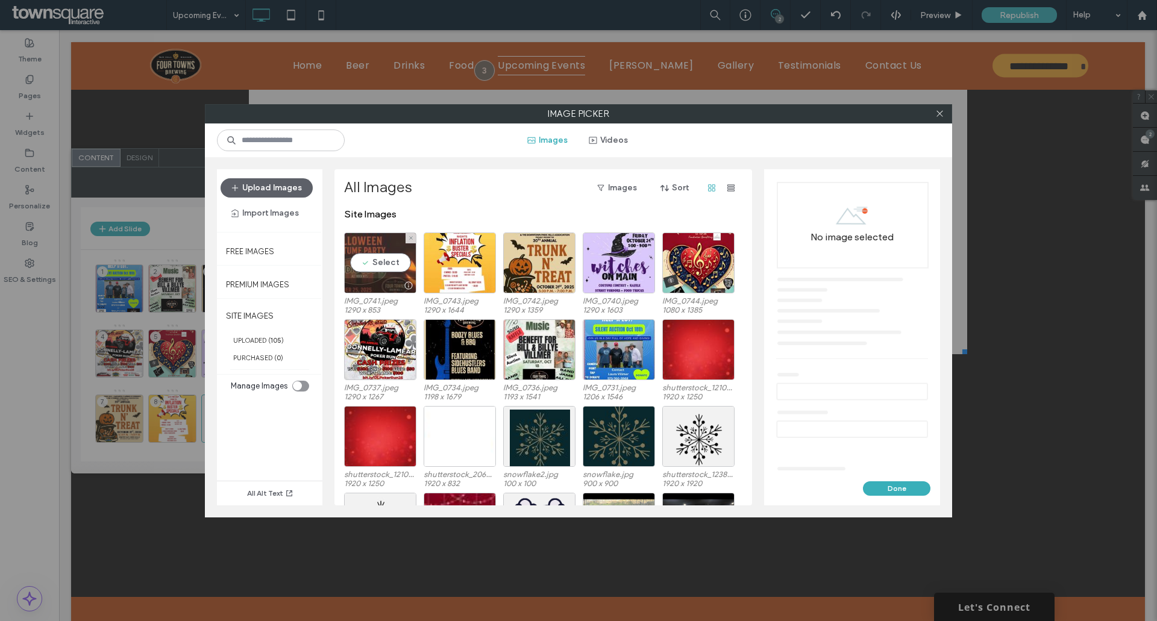
click at [386, 261] on div "Select" at bounding box center [380, 263] width 72 height 61
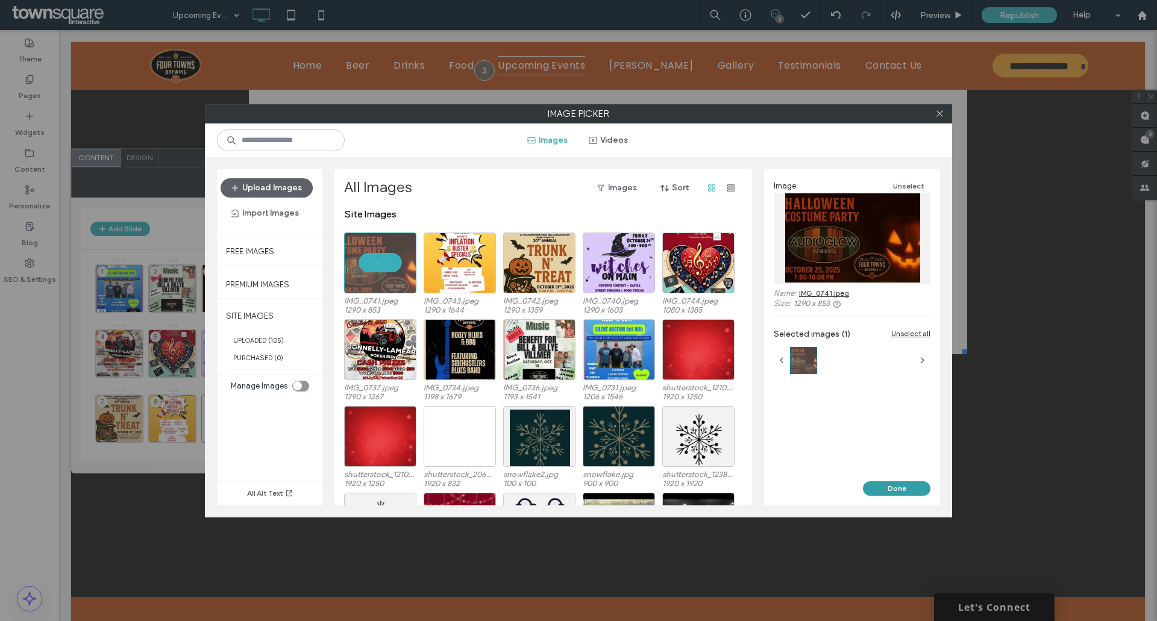
click at [904, 488] on button "Done" at bounding box center [896, 488] width 67 height 14
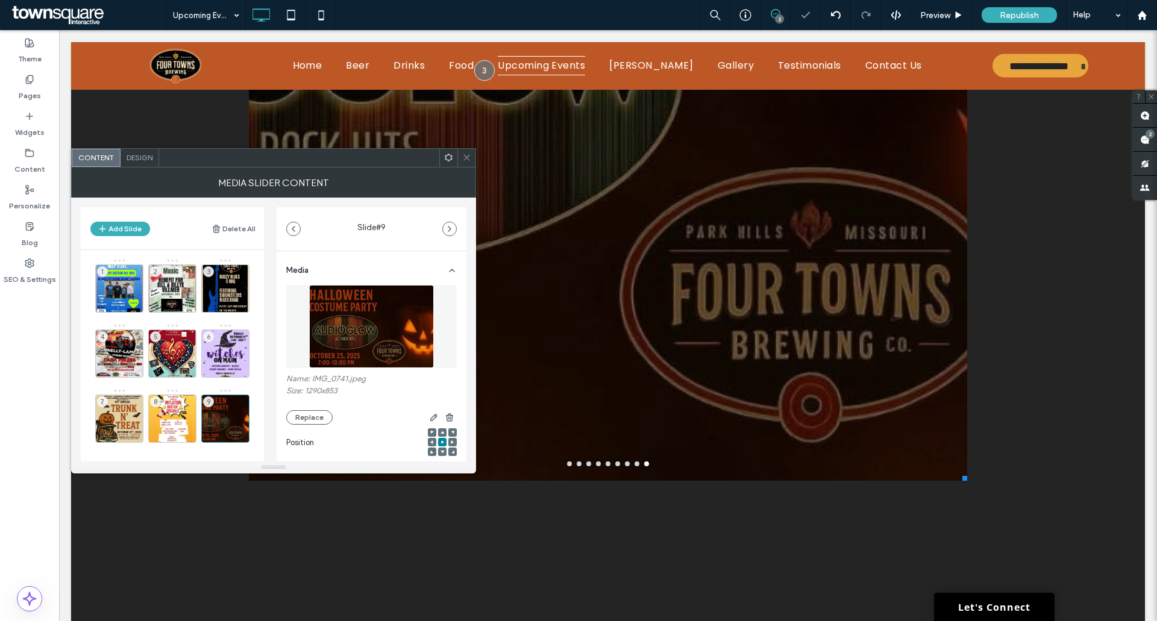
scroll to position [843, 0]
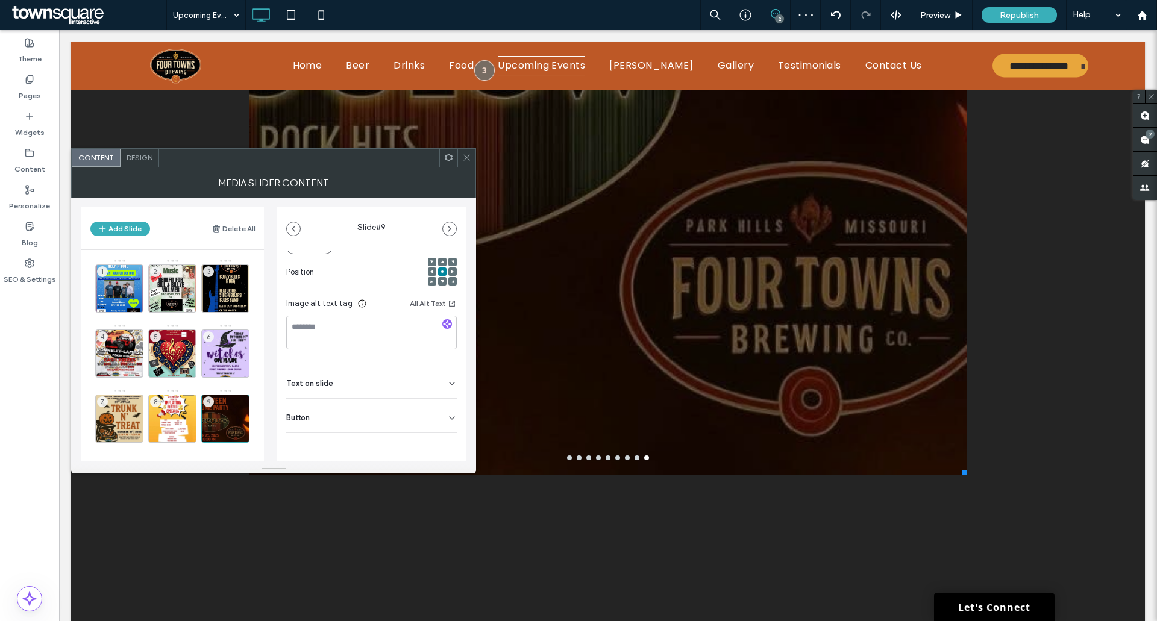
click at [437, 404] on div "Button" at bounding box center [371, 416] width 170 height 34
click at [442, 388] on icon at bounding box center [445, 385] width 11 height 11
click at [467, 155] on icon at bounding box center [466, 157] width 9 height 9
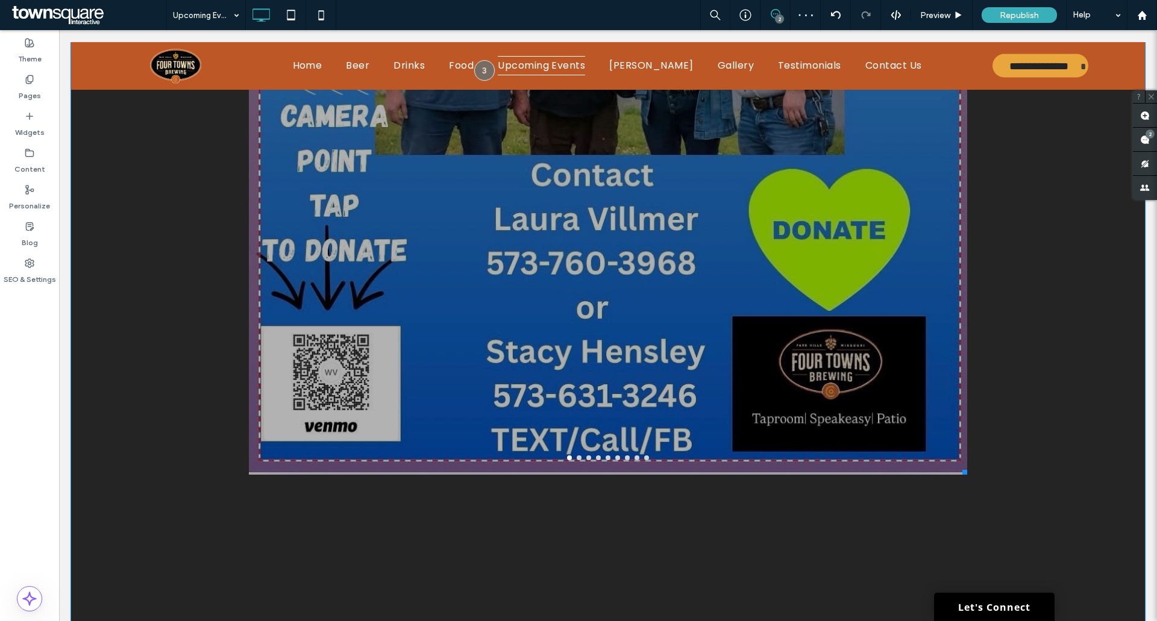
click at [644, 457] on button "go to slide 9" at bounding box center [646, 457] width 5 height 5
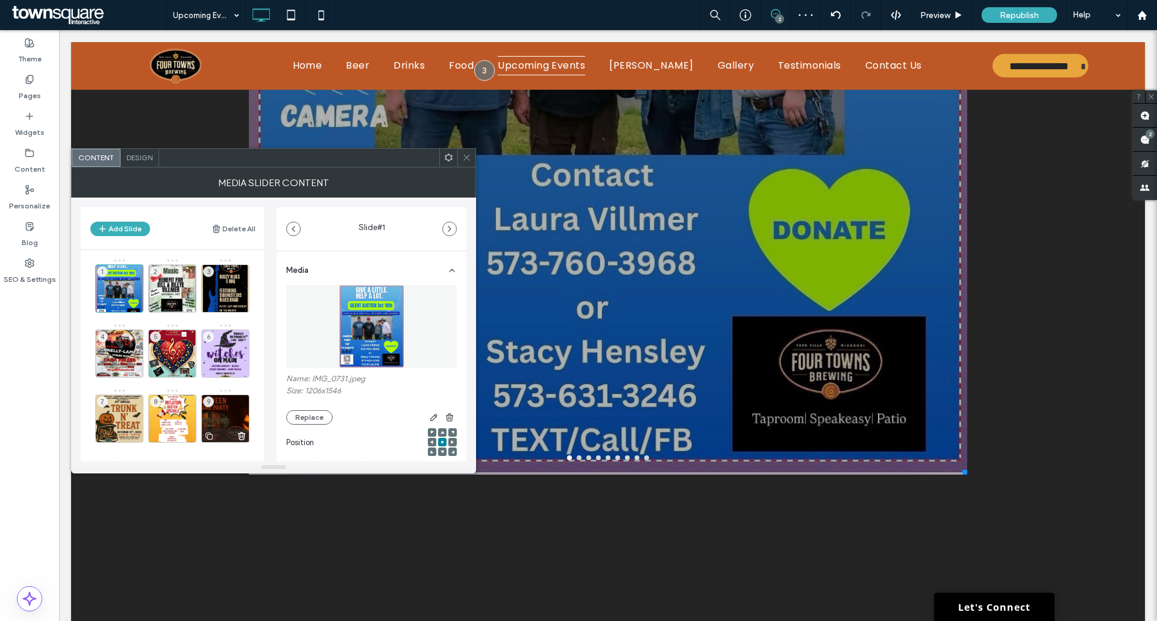
click at [213, 409] on div "9" at bounding box center [225, 419] width 48 height 48
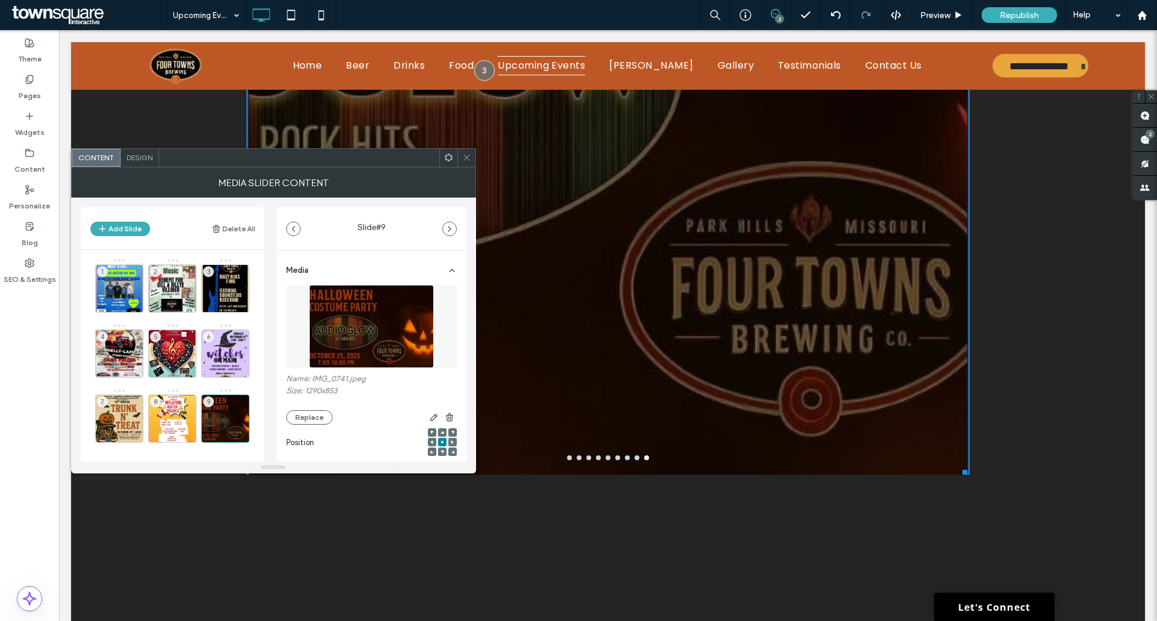
drag, startPoint x: 961, startPoint y: 474, endPoint x: 986, endPoint y: 326, distance: 150.1
click at [986, 326] on div "Button Button a a a a W:1200 H:1311 Click To Paste Row + Add Section" at bounding box center [607, 111] width 1073 height 1214
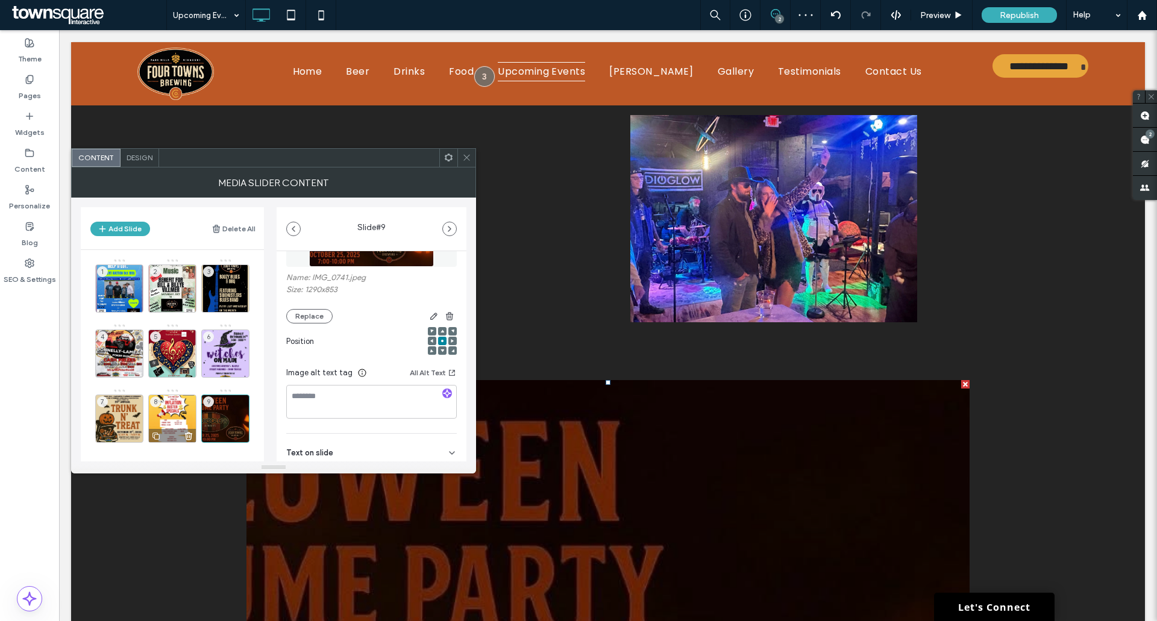
scroll to position [120, 0]
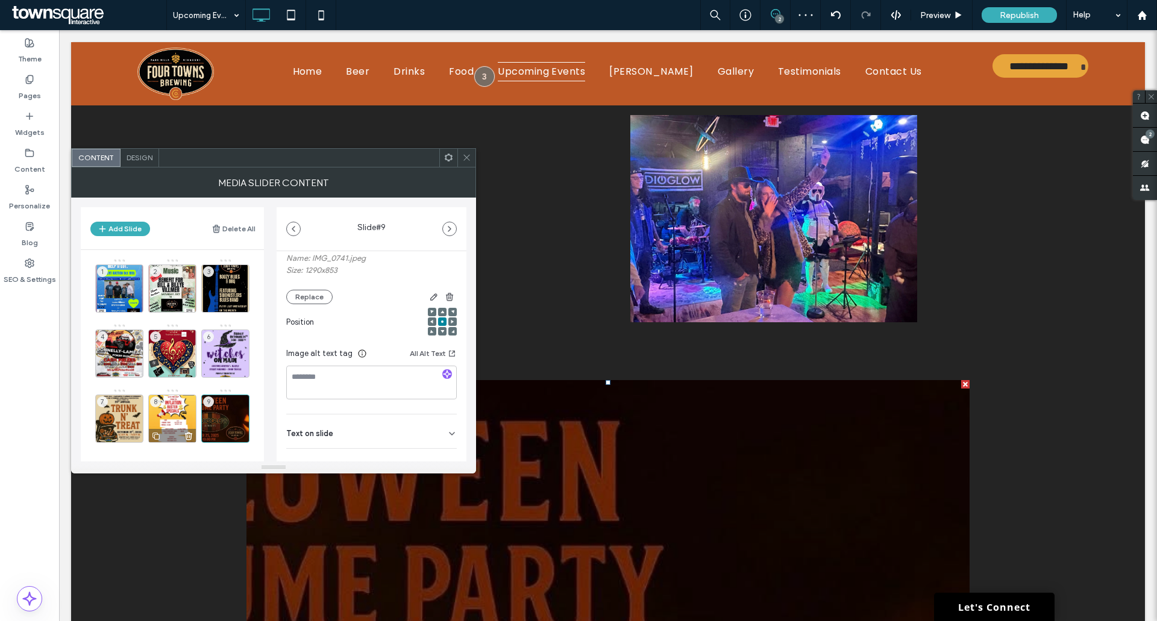
click at [178, 407] on div "8" at bounding box center [172, 419] width 48 height 48
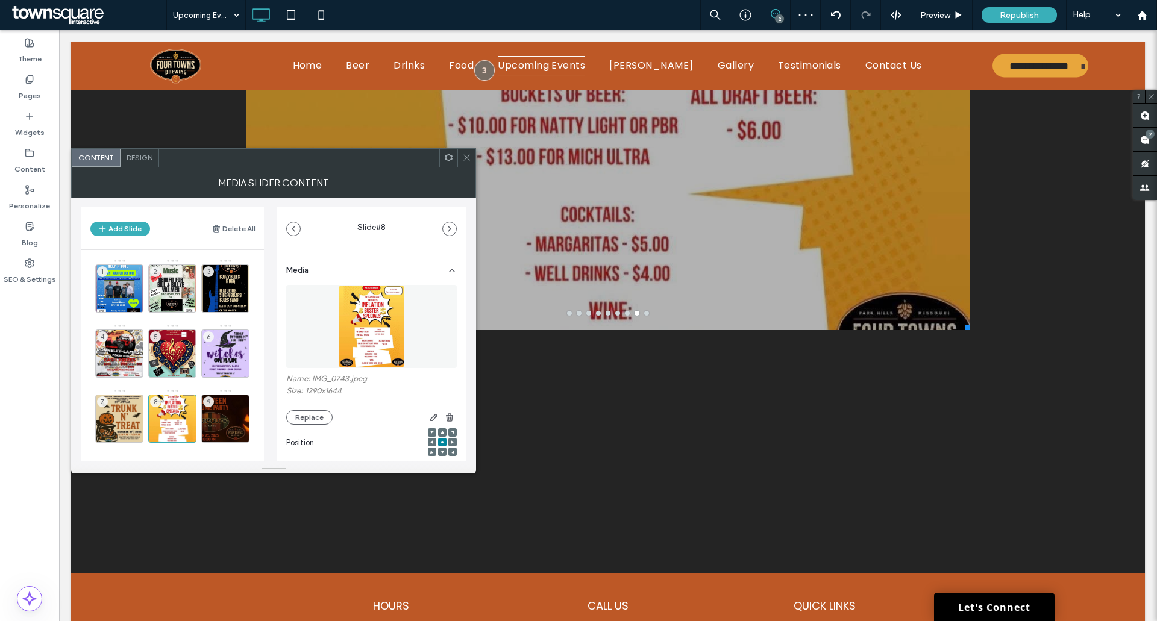
scroll to position [843, 0]
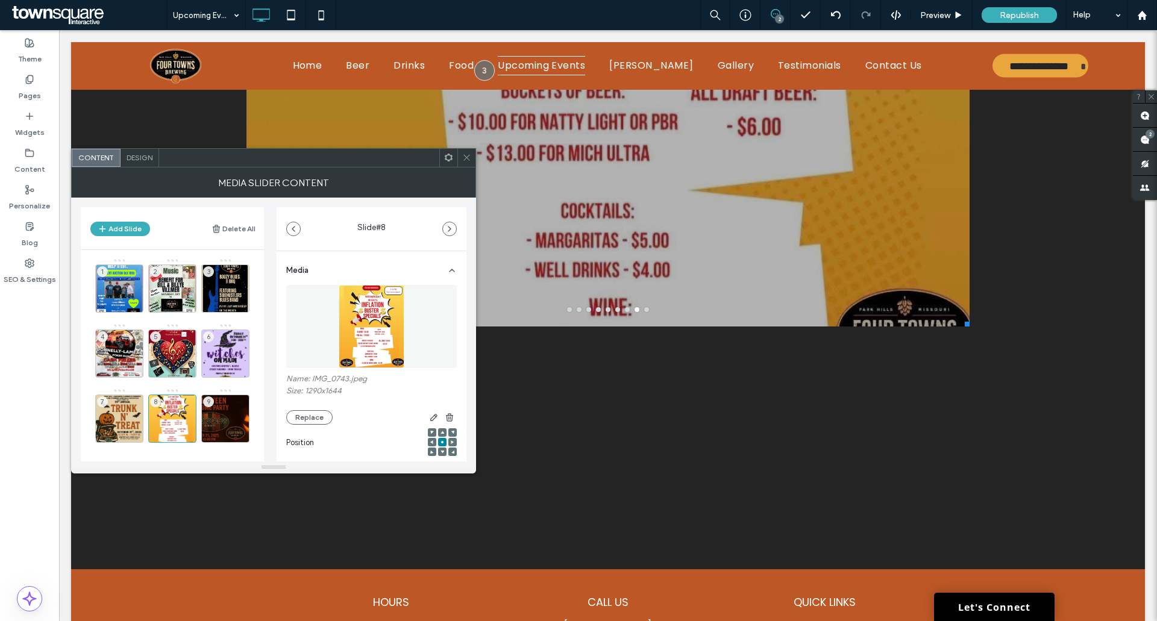
drag, startPoint x: 962, startPoint y: 322, endPoint x: 1017, endPoint y: 454, distance: 142.3
click at [1017, 454] on div "Button Button a a a a W:1200 H:1529 Click To Paste Row + Add Section" at bounding box center [607, 37] width 1073 height 1066
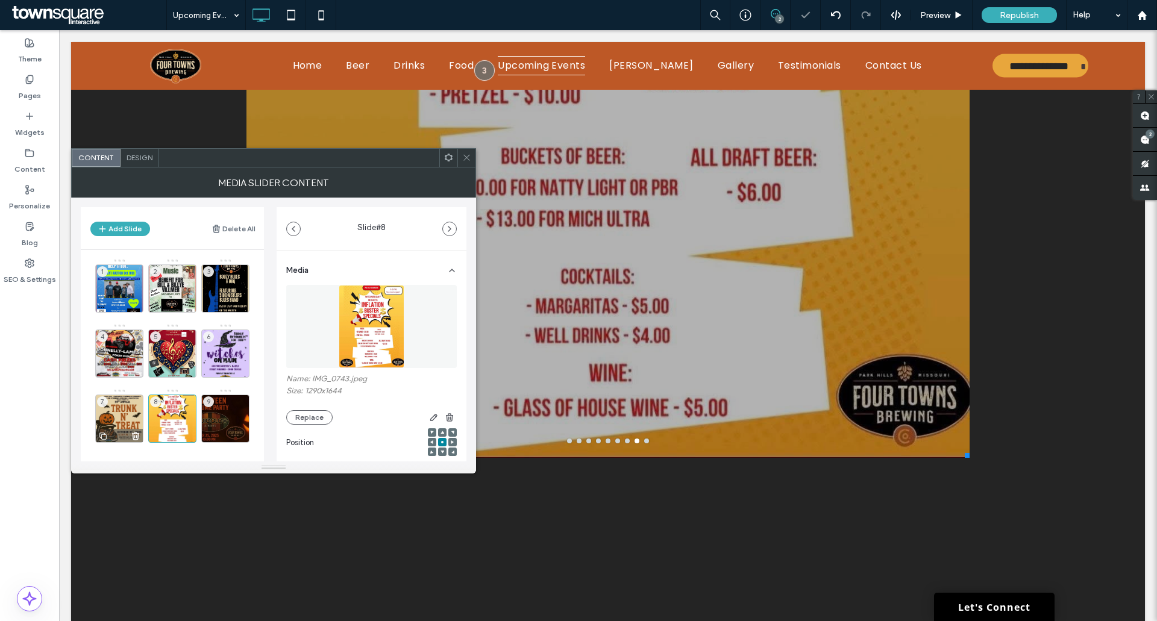
click at [128, 406] on div "7" at bounding box center [119, 419] width 48 height 48
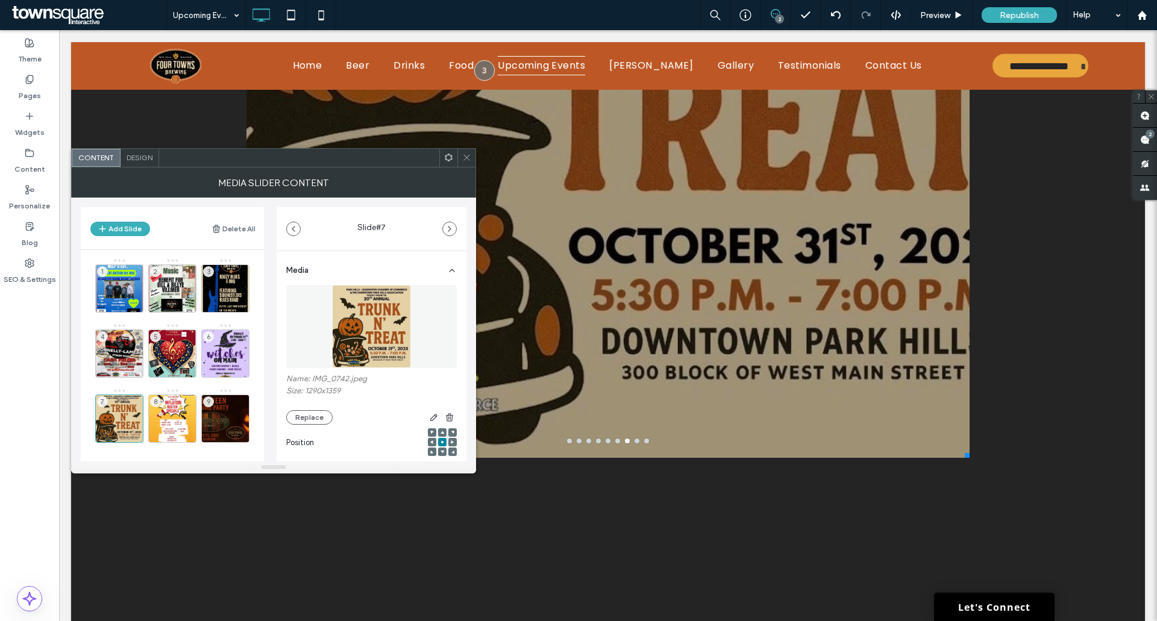
drag, startPoint x: 963, startPoint y: 457, endPoint x: 972, endPoint y: 410, distance: 47.1
click at [972, 410] on div "Button Button a a a a W:1200 H:1452 Click To Paste Row + Add Section" at bounding box center [607, 102] width 1073 height 1197
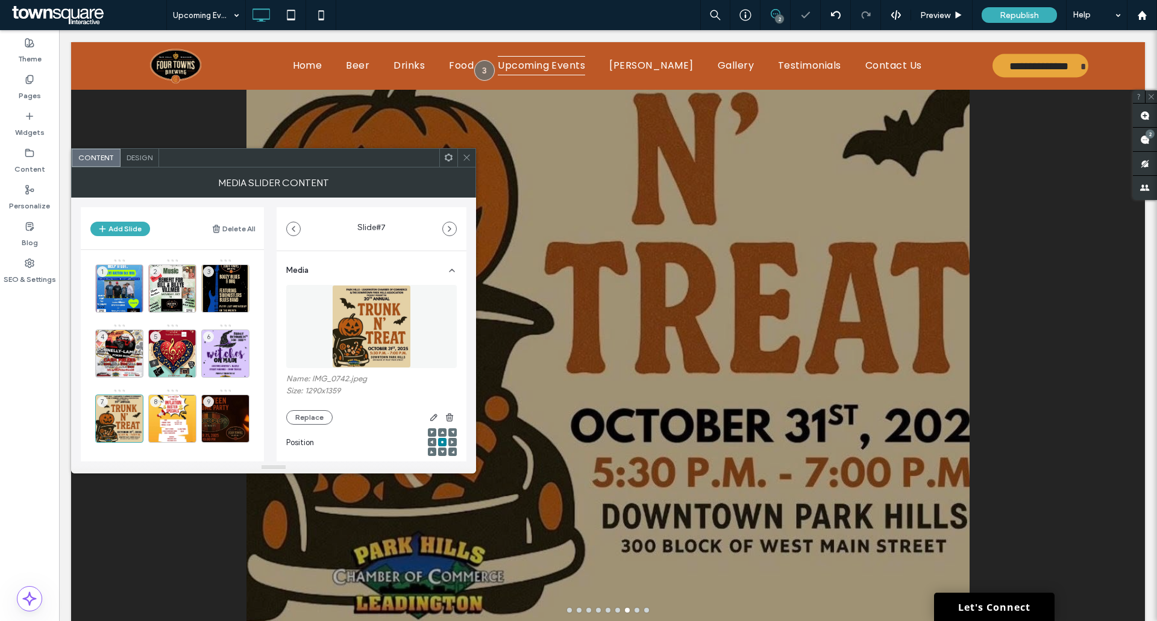
scroll to position [602, 0]
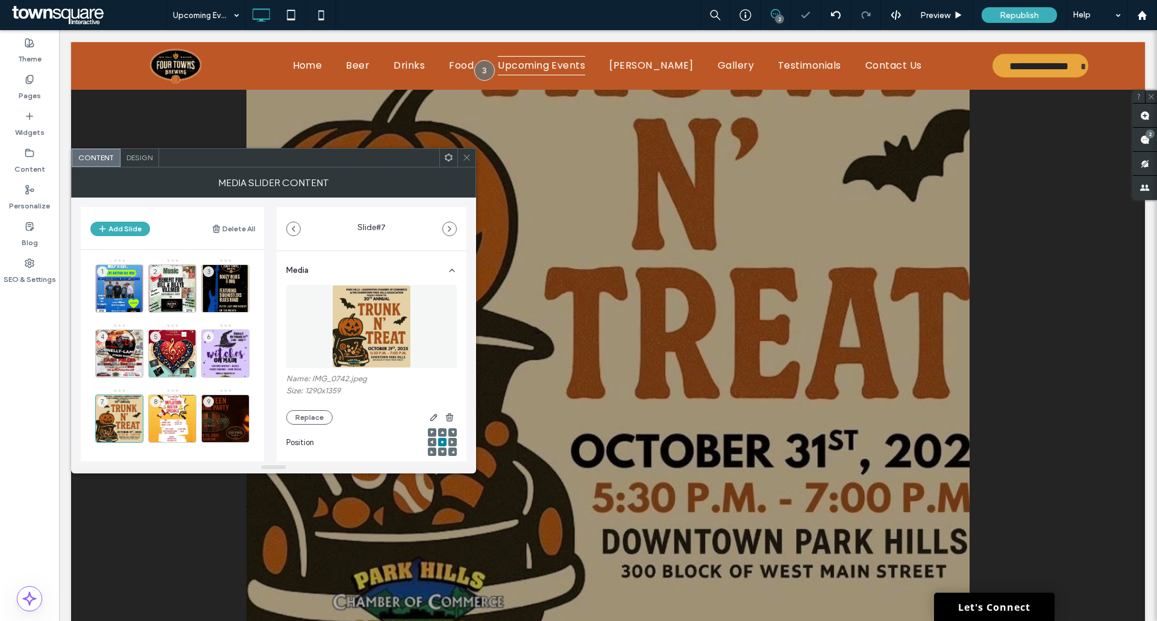
click at [466, 160] on icon at bounding box center [466, 157] width 9 height 9
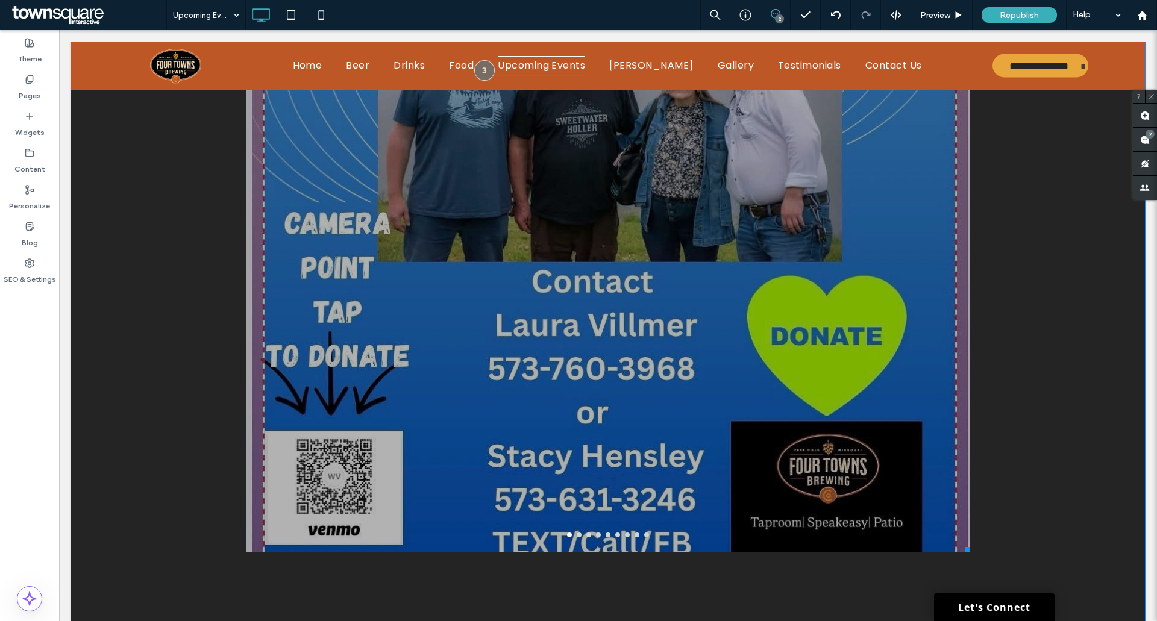
scroll to position [723, 0]
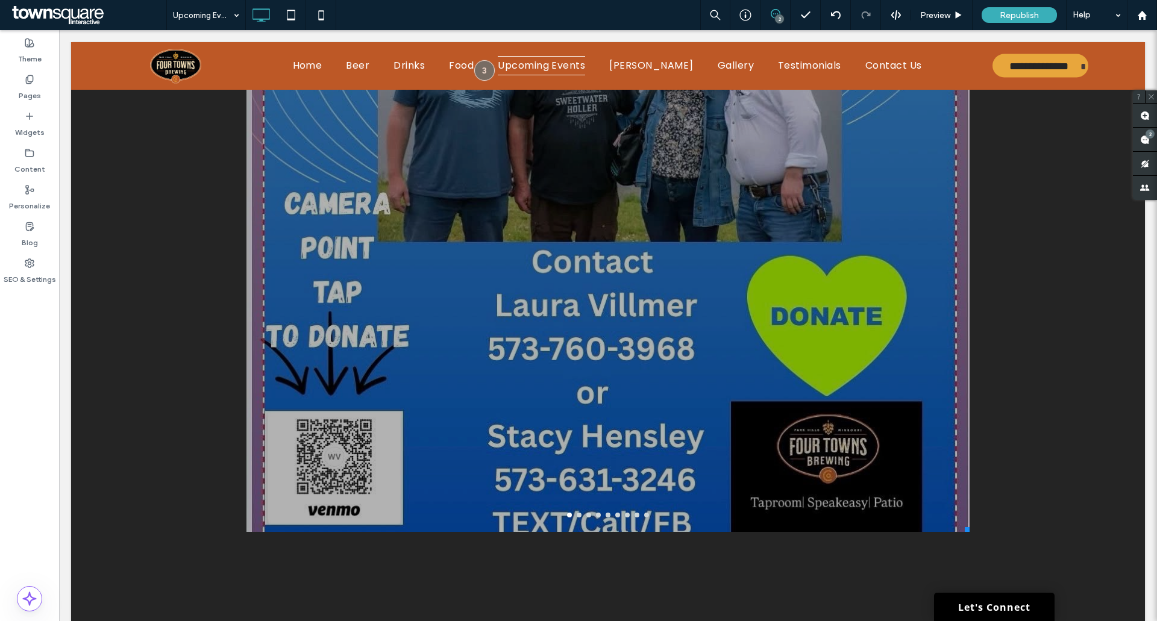
drag, startPoint x: 964, startPoint y: 529, endPoint x: 964, endPoint y: 547, distance: 18.1
click at [964, 532] on div at bounding box center [964, 527] width 9 height 9
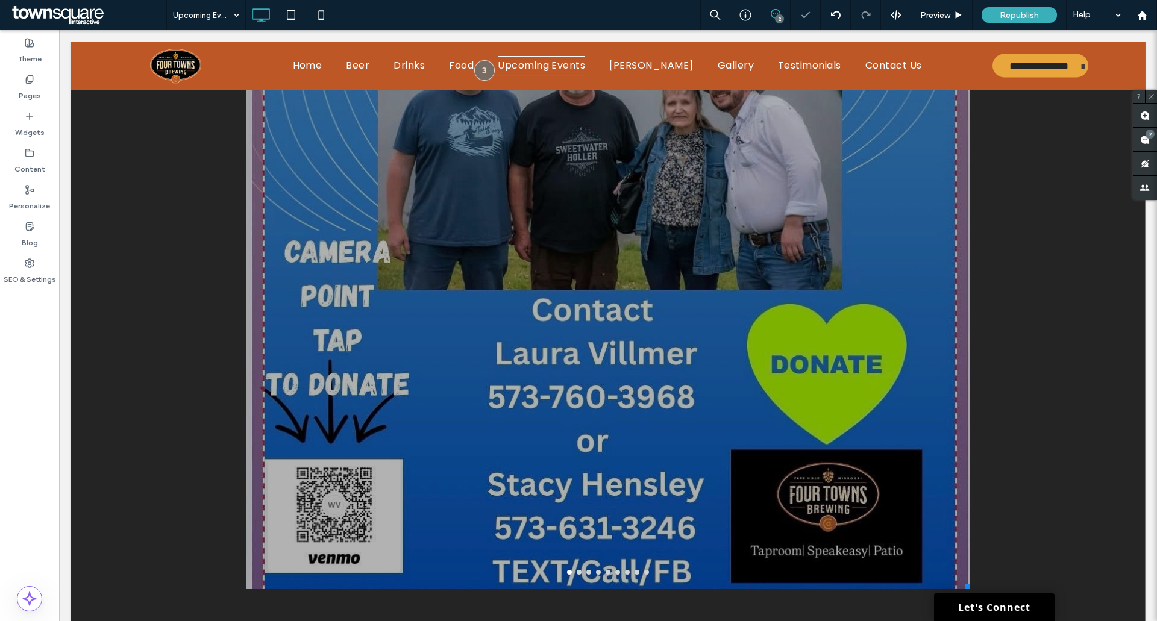
scroll to position [663, 0]
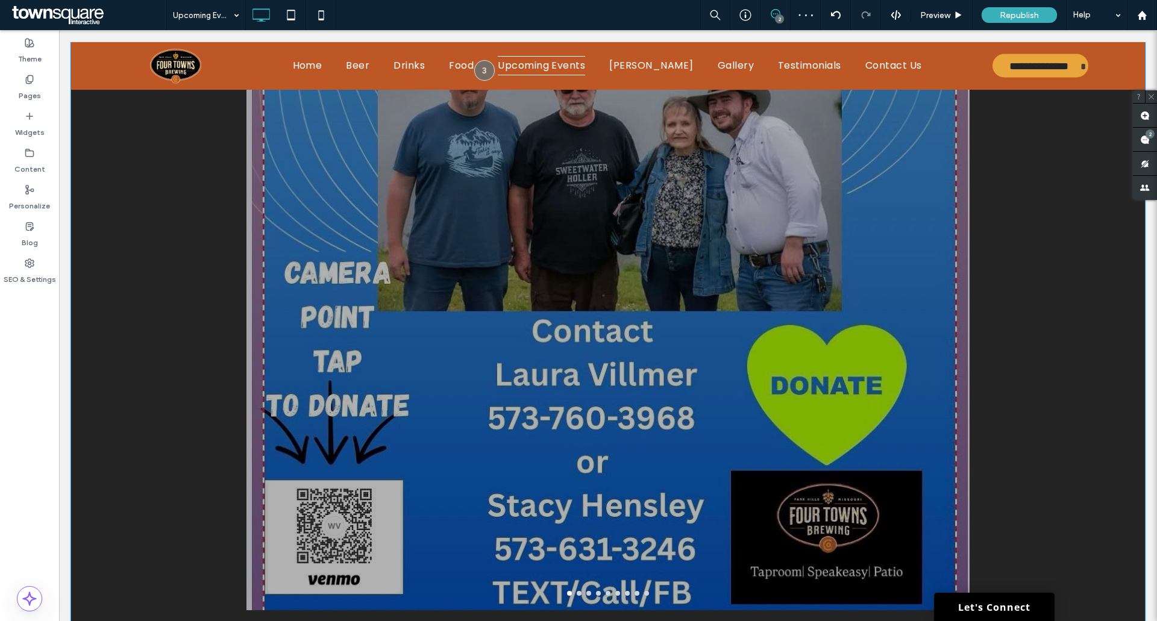
click at [576, 593] on button "go to slide 2" at bounding box center [578, 593] width 5 height 5
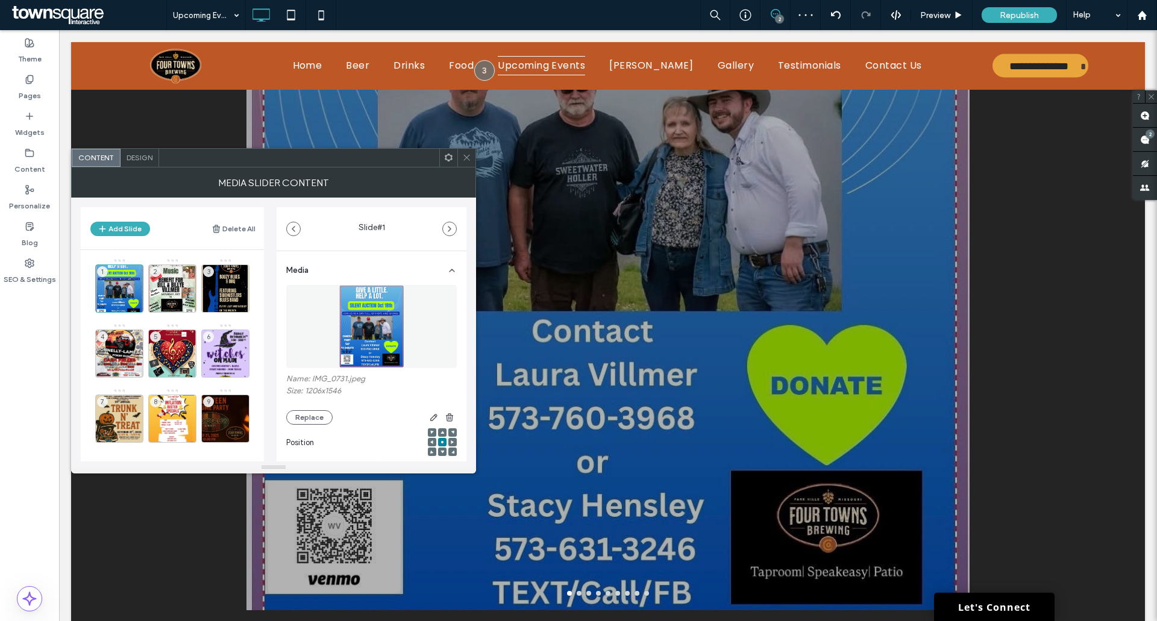
click at [573, 590] on div at bounding box center [607, 163] width 723 height 893
click at [164, 279] on div "2" at bounding box center [172, 288] width 48 height 48
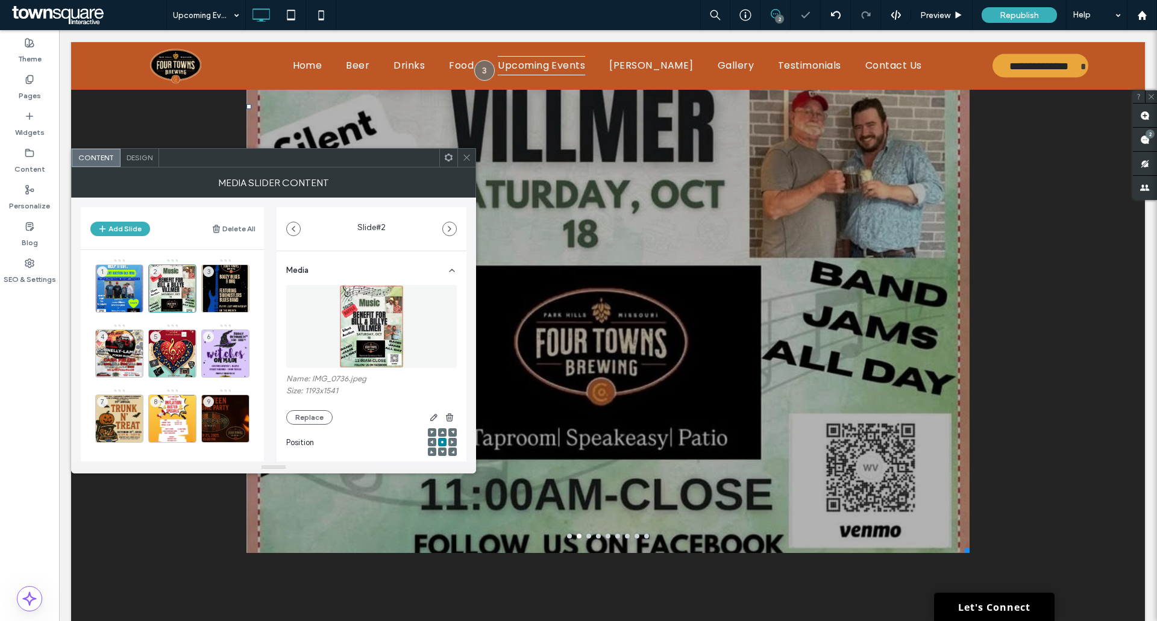
scroll to position [783, 0]
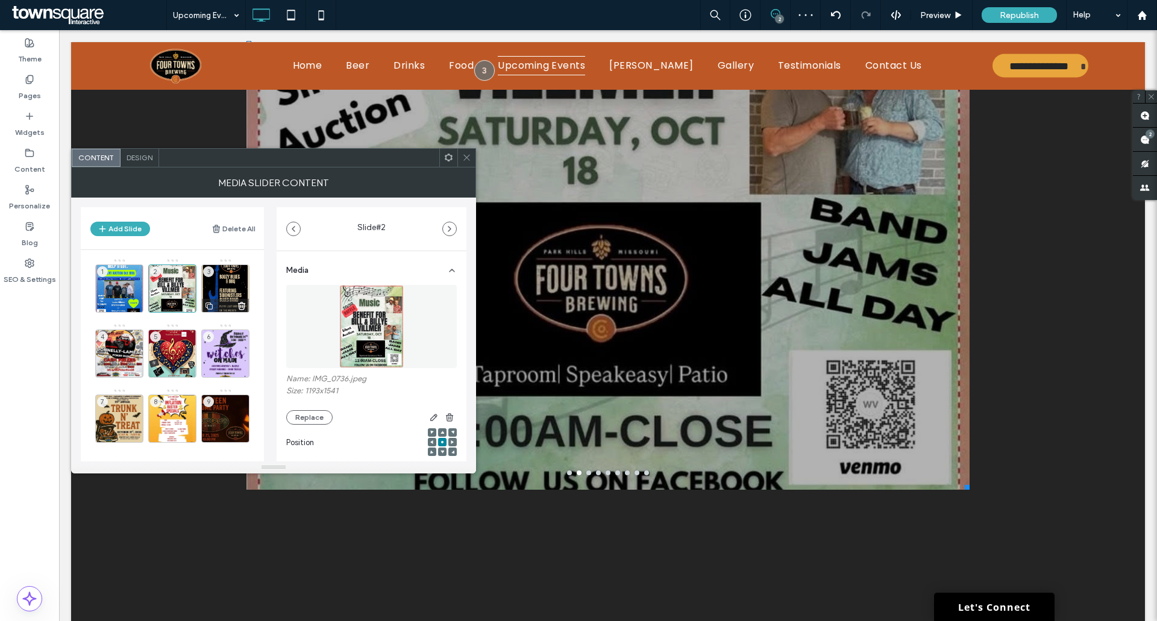
click at [234, 283] on div "3" at bounding box center [225, 288] width 48 height 48
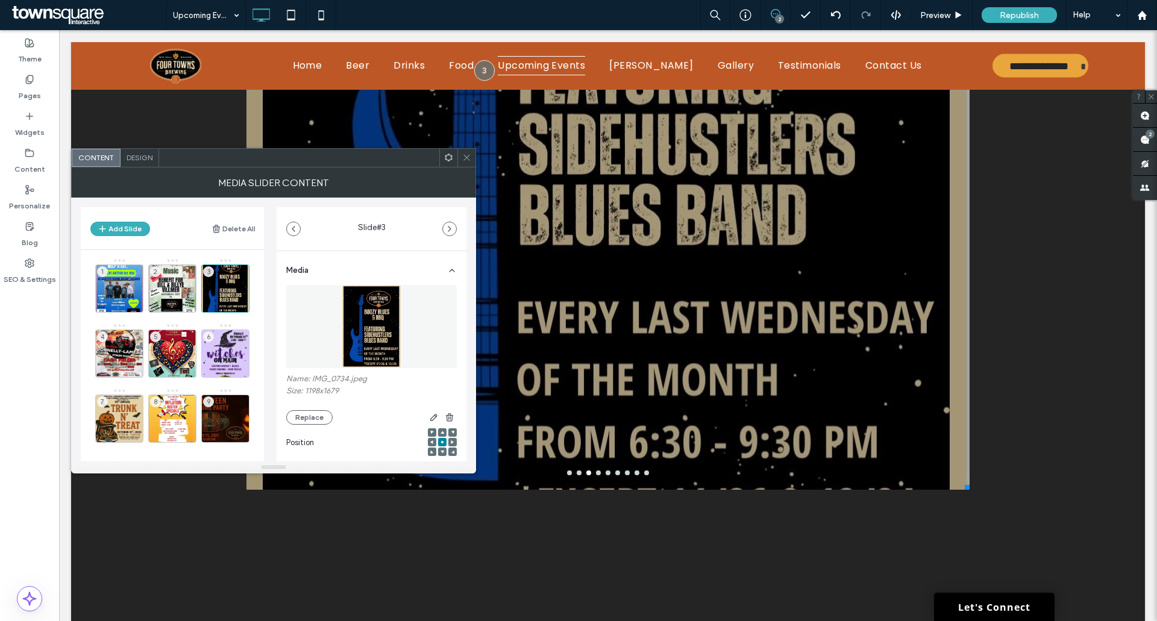
drag, startPoint x: 961, startPoint y: 487, endPoint x: 977, endPoint y: 563, distance: 77.0
click at [977, 563] on div "Button Button a a a a W:1200 H:1607 Click To Paste Row + Add Section" at bounding box center [607, 148] width 1073 height 1169
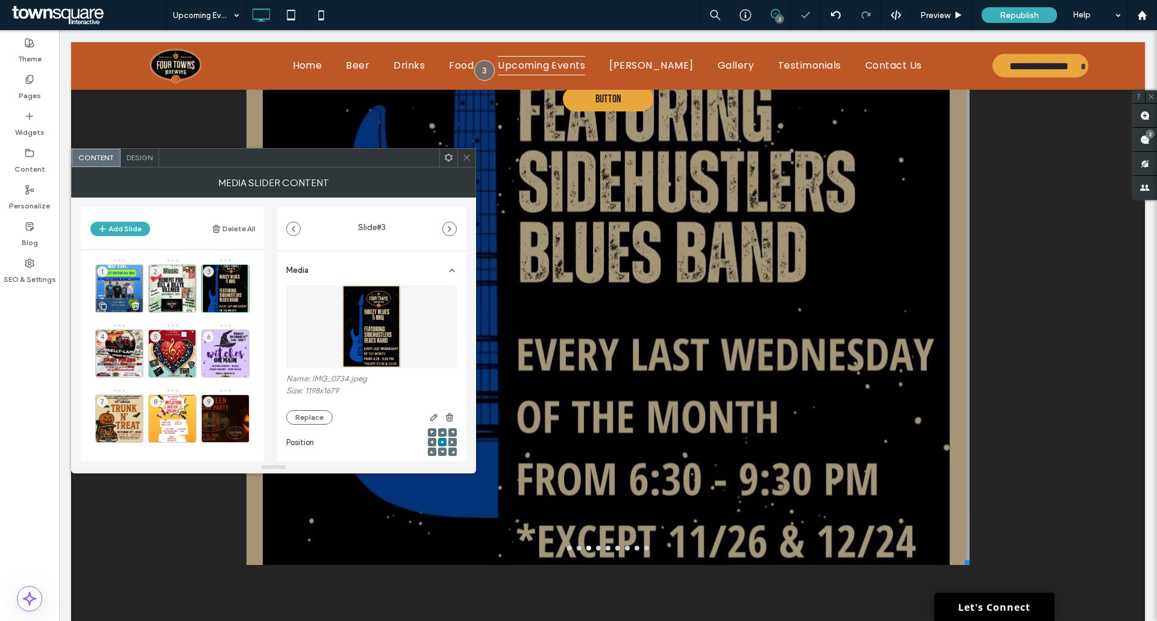
click at [123, 289] on div "1" at bounding box center [119, 288] width 48 height 48
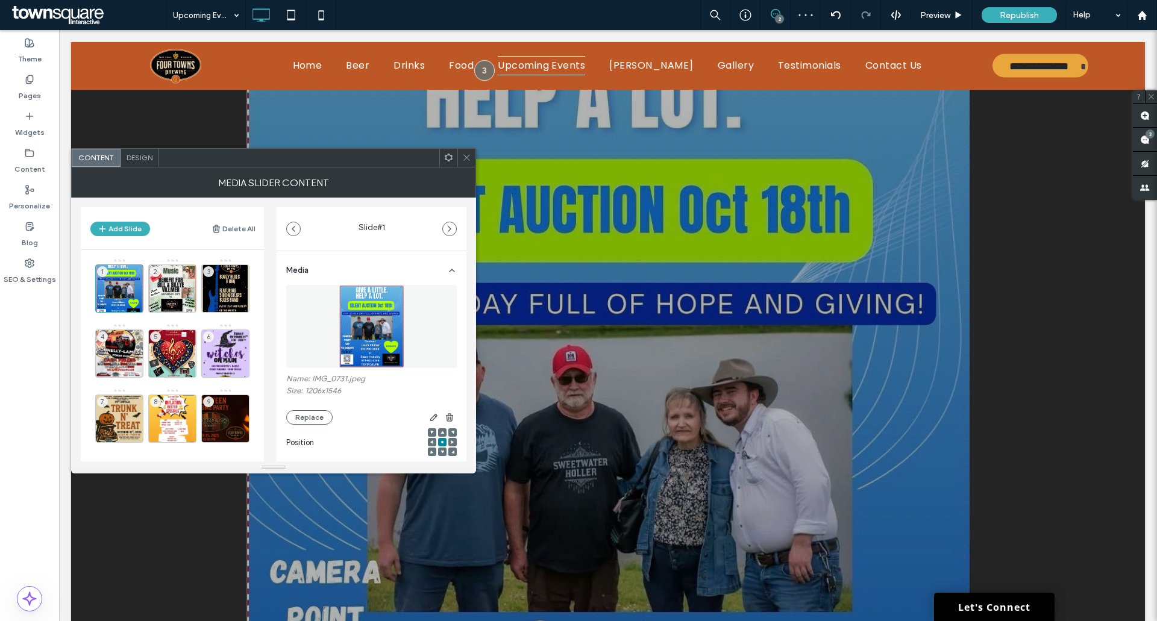
scroll to position [482, 0]
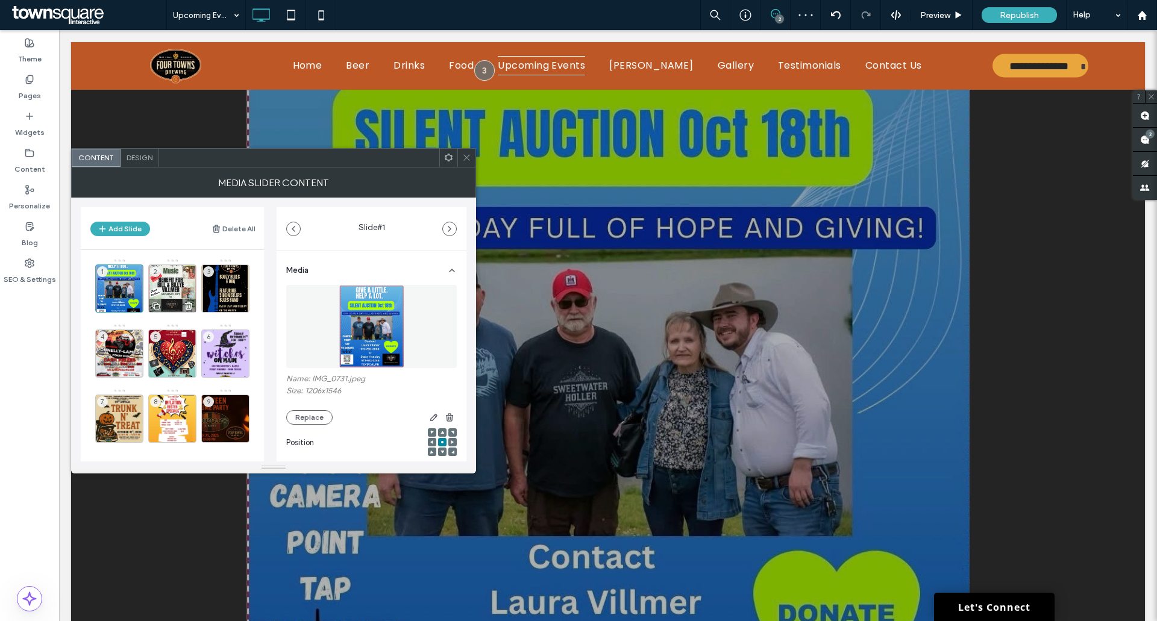
click at [161, 296] on div "2" at bounding box center [172, 288] width 48 height 48
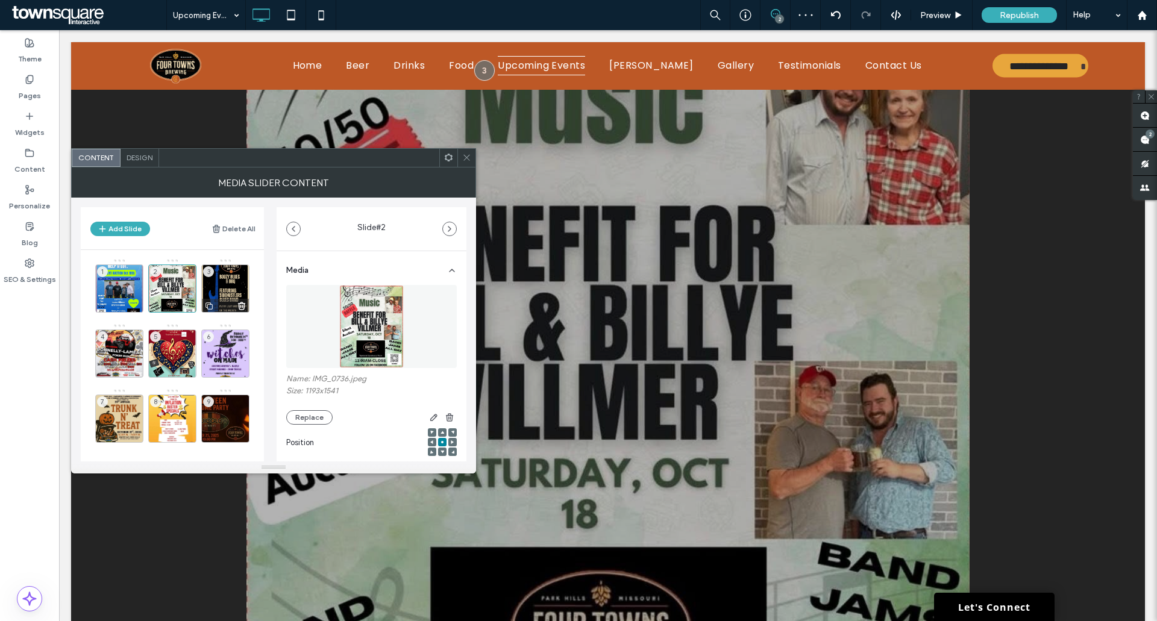
click at [225, 284] on div "3" at bounding box center [225, 288] width 48 height 48
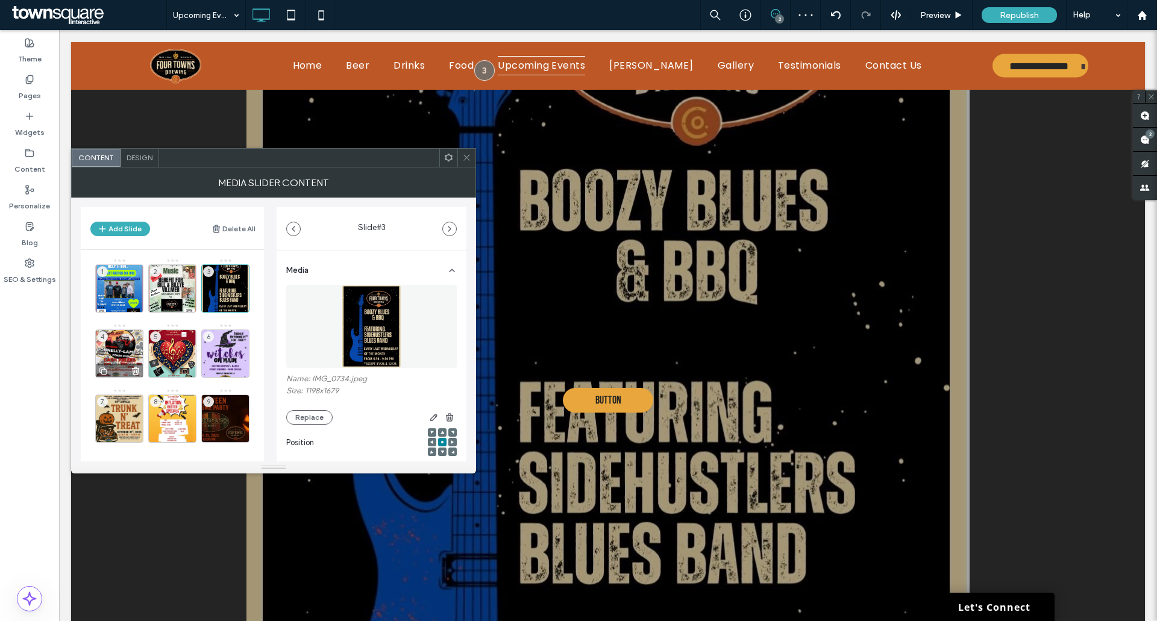
click at [123, 357] on div "4" at bounding box center [119, 354] width 48 height 48
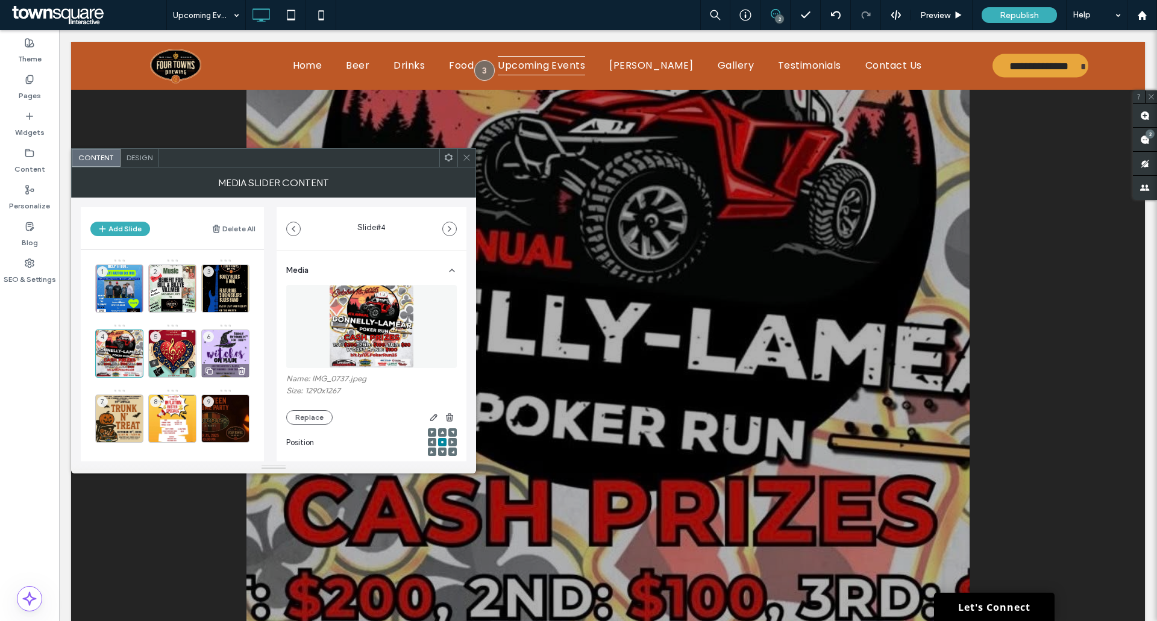
click at [228, 348] on div "6" at bounding box center [225, 354] width 48 height 48
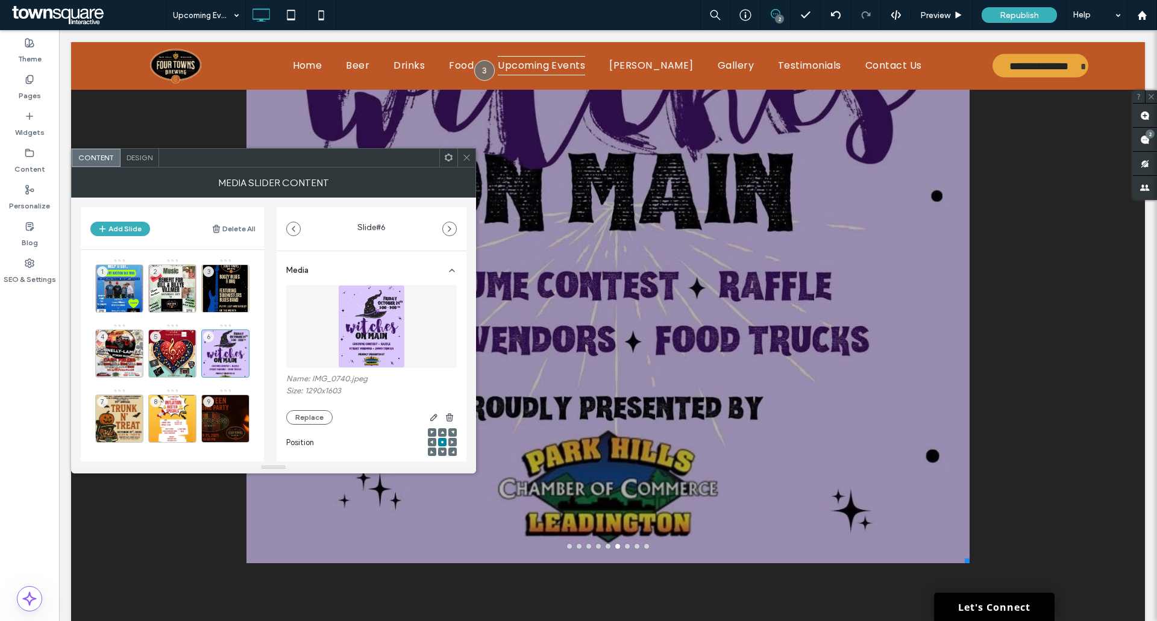
scroll to position [904, 0]
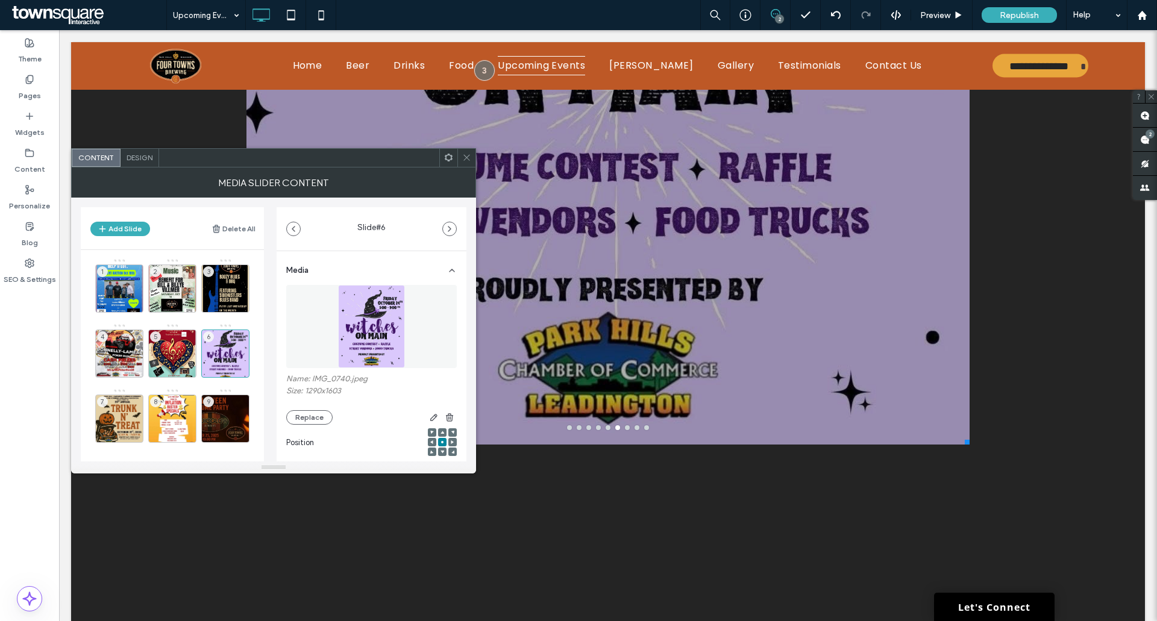
drag, startPoint x: 963, startPoint y: 444, endPoint x: 961, endPoint y: 437, distance: 7.5
click at [961, 437] on div at bounding box center [964, 440] width 9 height 9
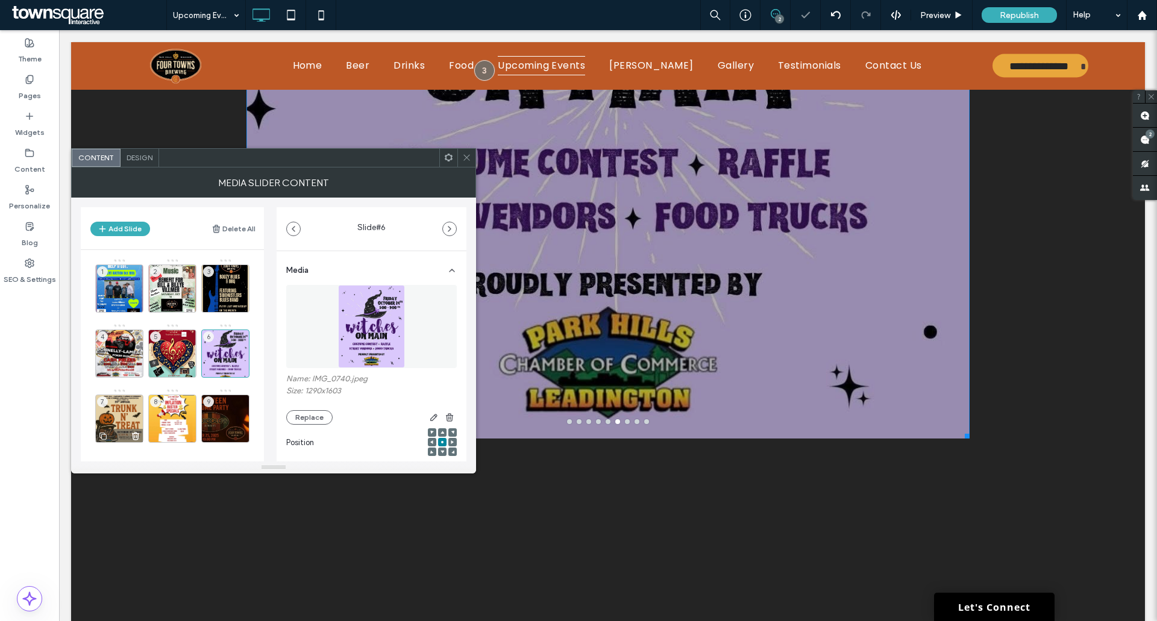
click at [123, 401] on div "7" at bounding box center [119, 419] width 48 height 48
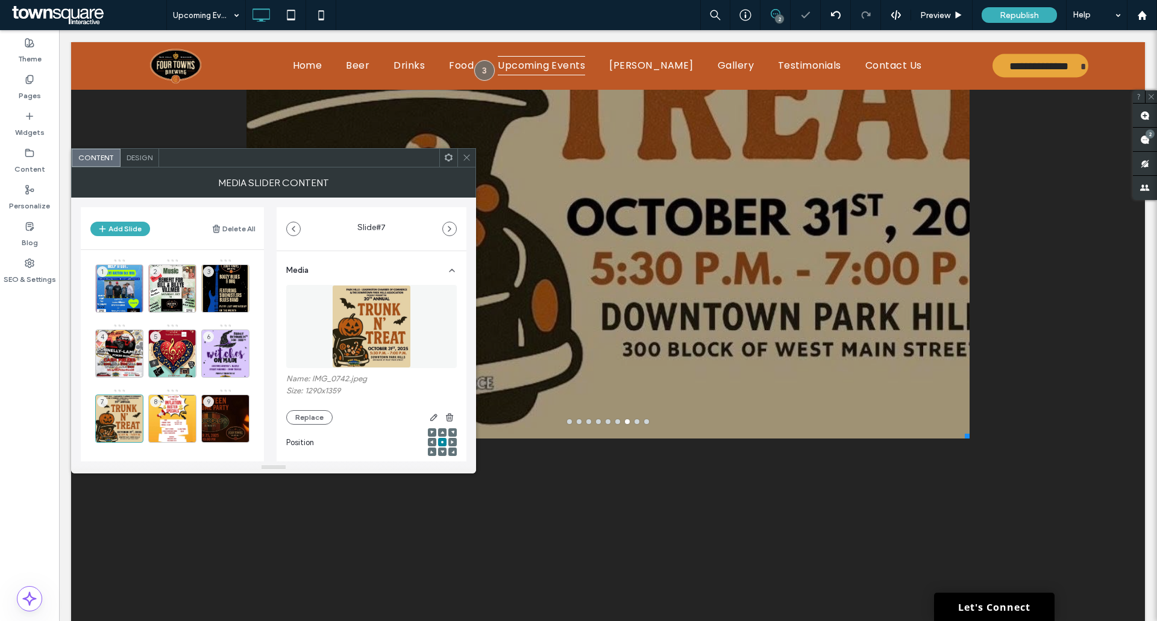
scroll to position [783, 0]
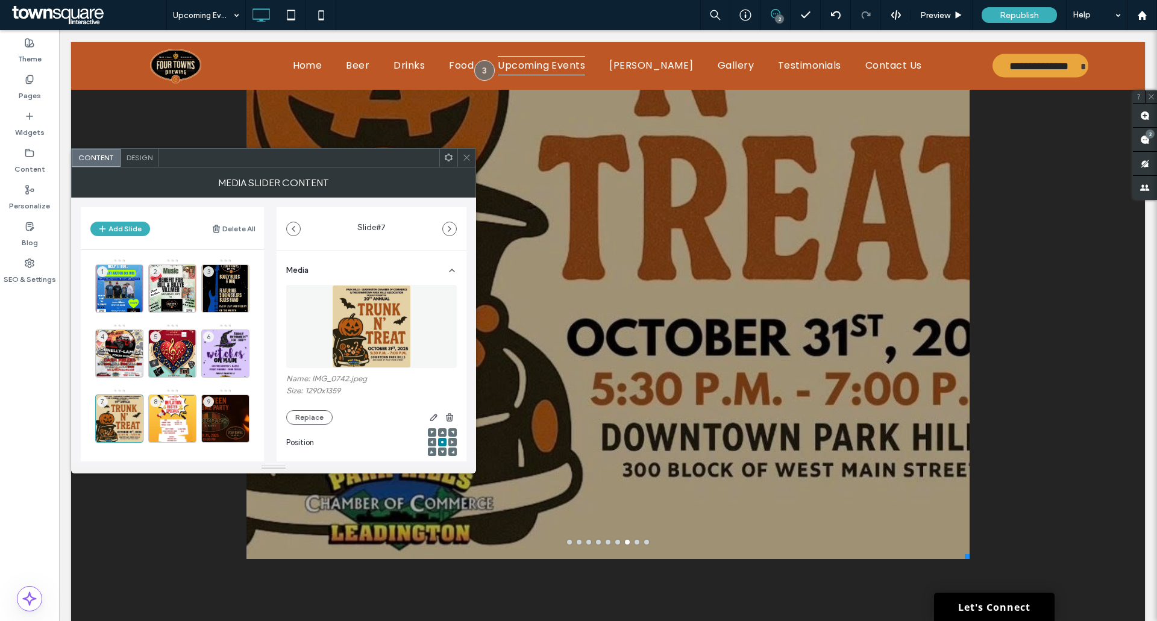
drag, startPoint x: 962, startPoint y: 557, endPoint x: 1014, endPoint y: 340, distance: 223.1
click at [1014, 340] on div "Button Button a a a a W:1200 H:1237 Click To Paste Row + Add Section" at bounding box center [607, 183] width 1073 height 1238
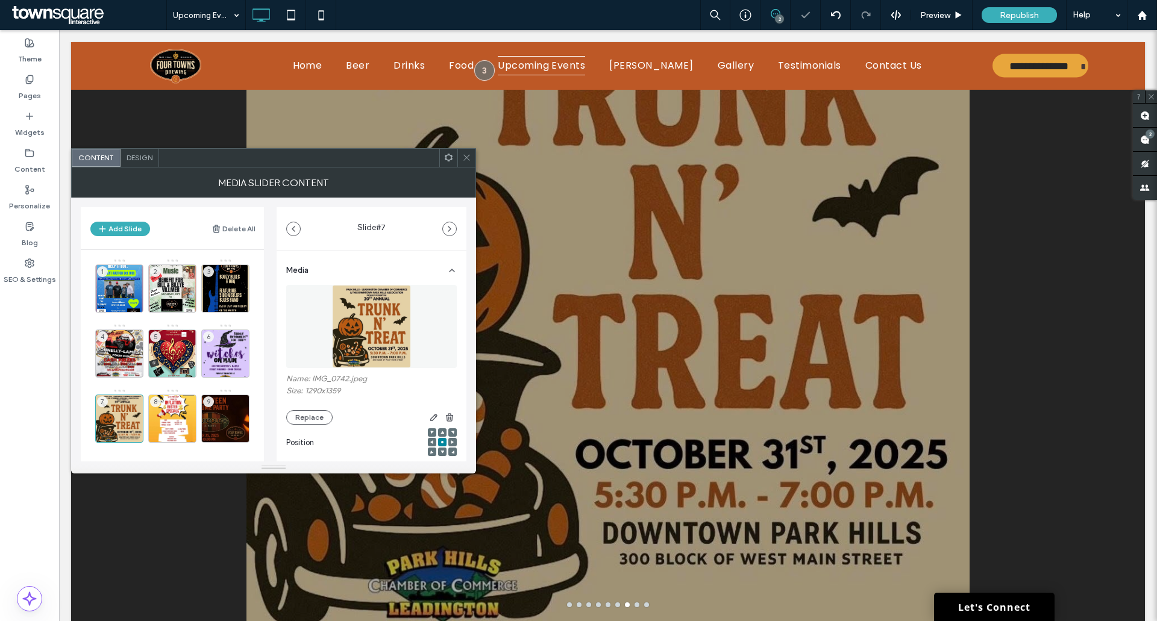
scroll to position [361, 0]
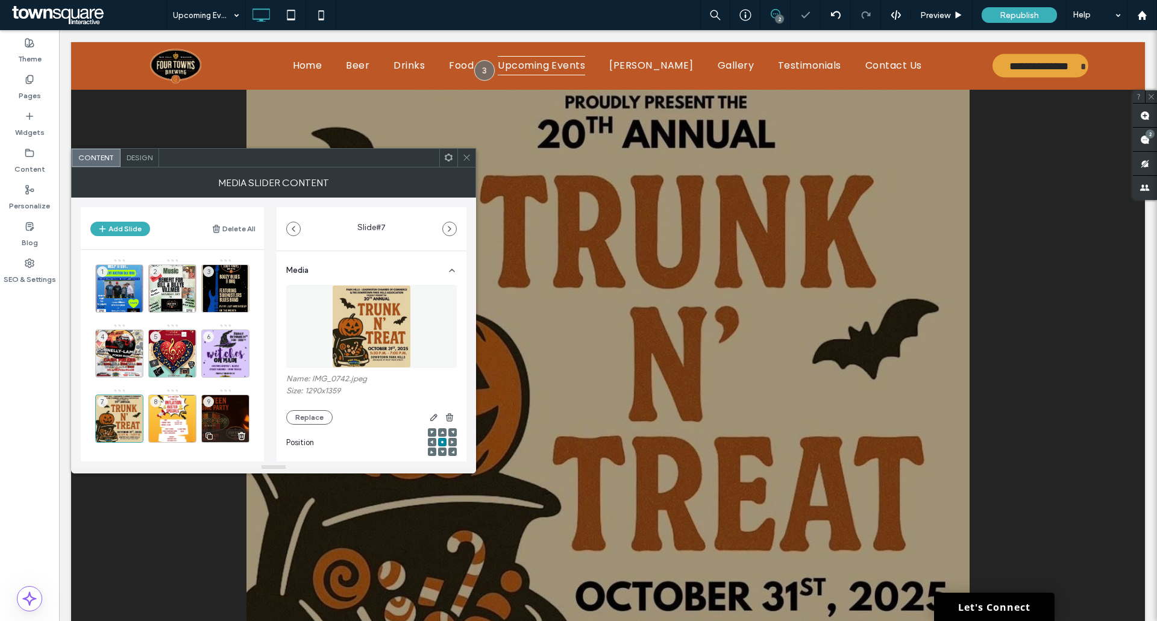
click at [225, 399] on div "9" at bounding box center [225, 419] width 48 height 48
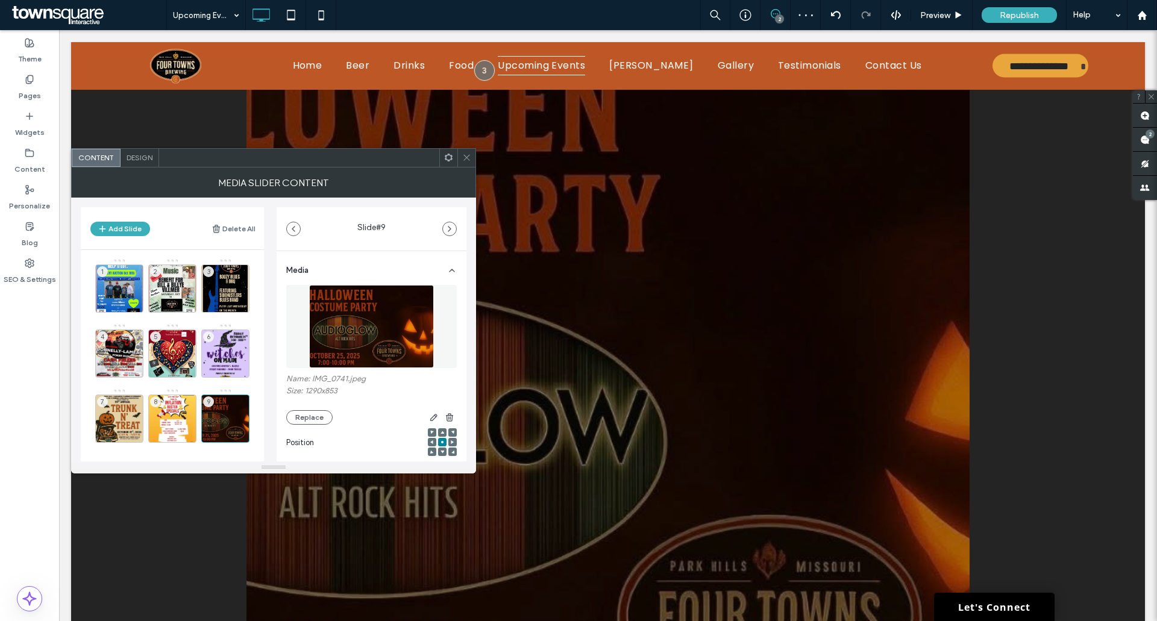
scroll to position [60, 0]
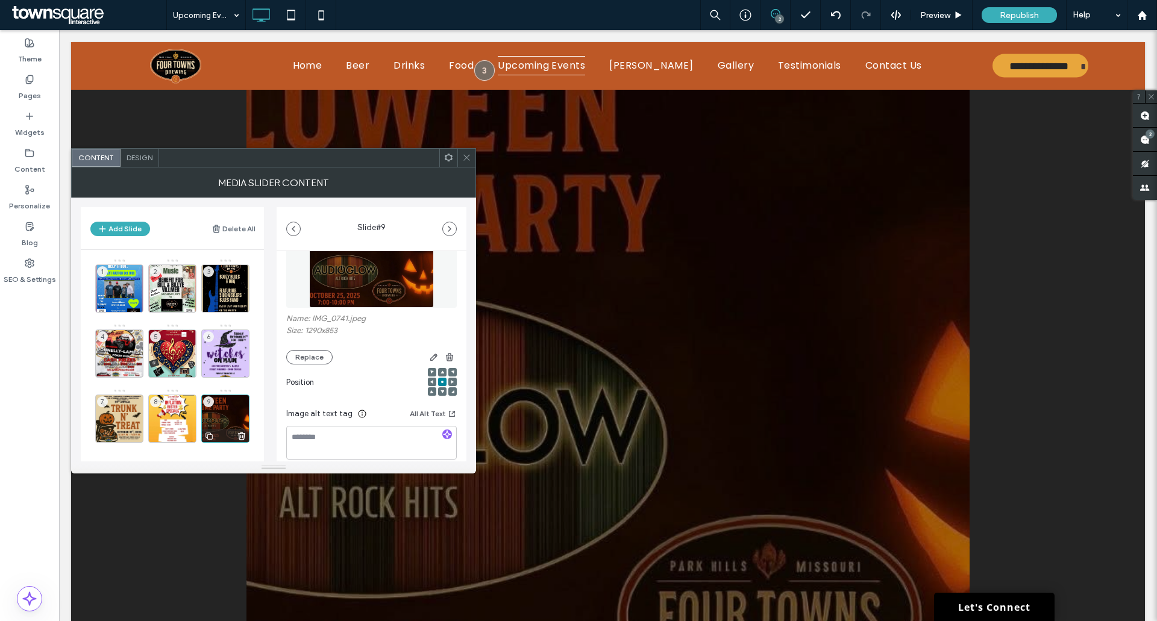
click at [240, 433] on icon at bounding box center [242, 436] width 10 height 11
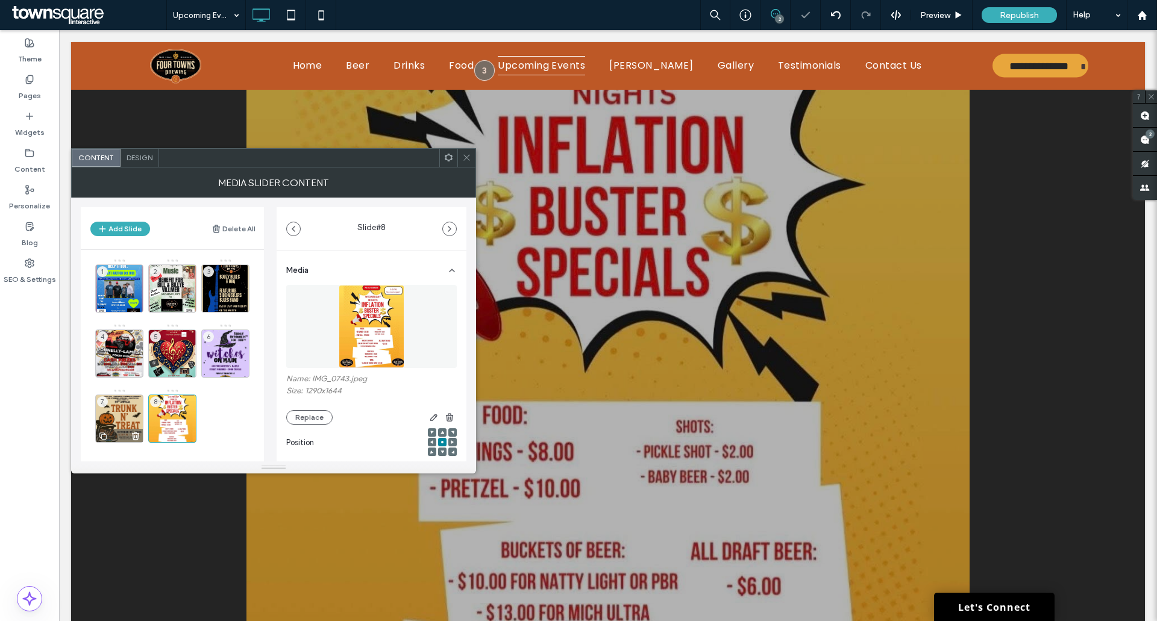
click at [136, 437] on use at bounding box center [136, 436] width 7 height 7
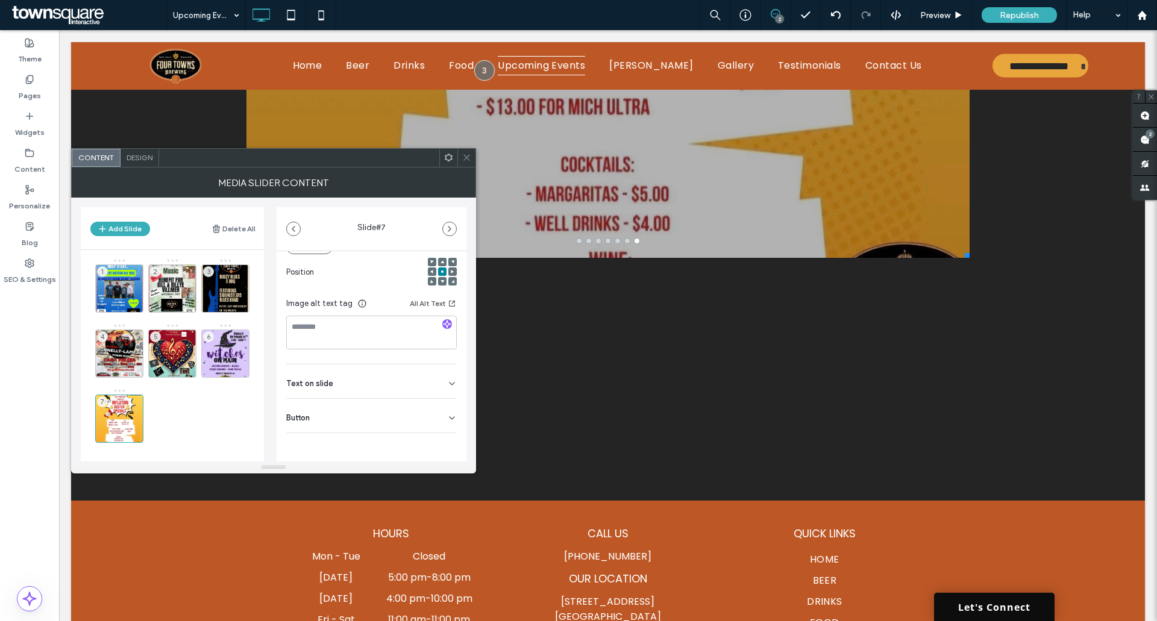
scroll to position [928, 0]
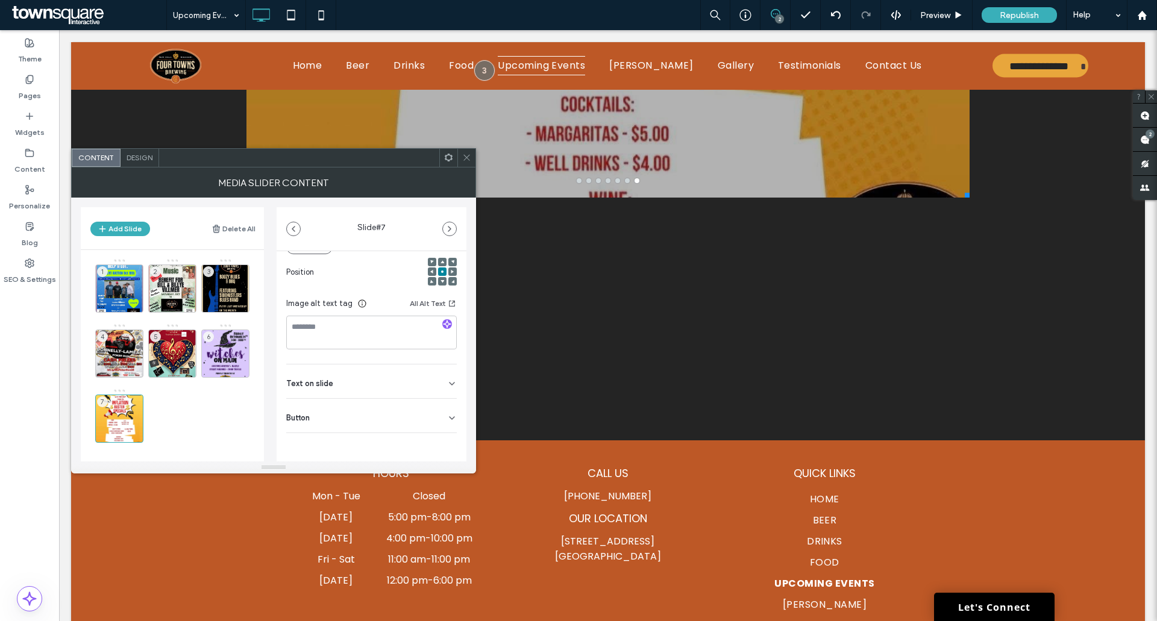
drag, startPoint x: 962, startPoint y: 462, endPoint x: 983, endPoint y: 370, distance: 93.8
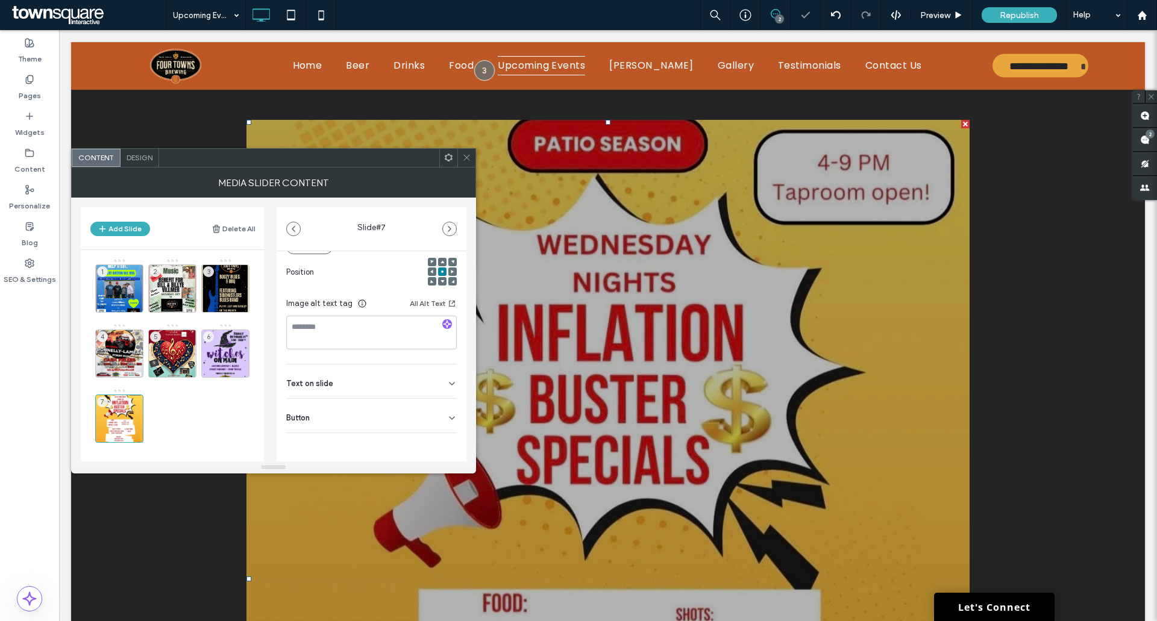
scroll to position [265, 0]
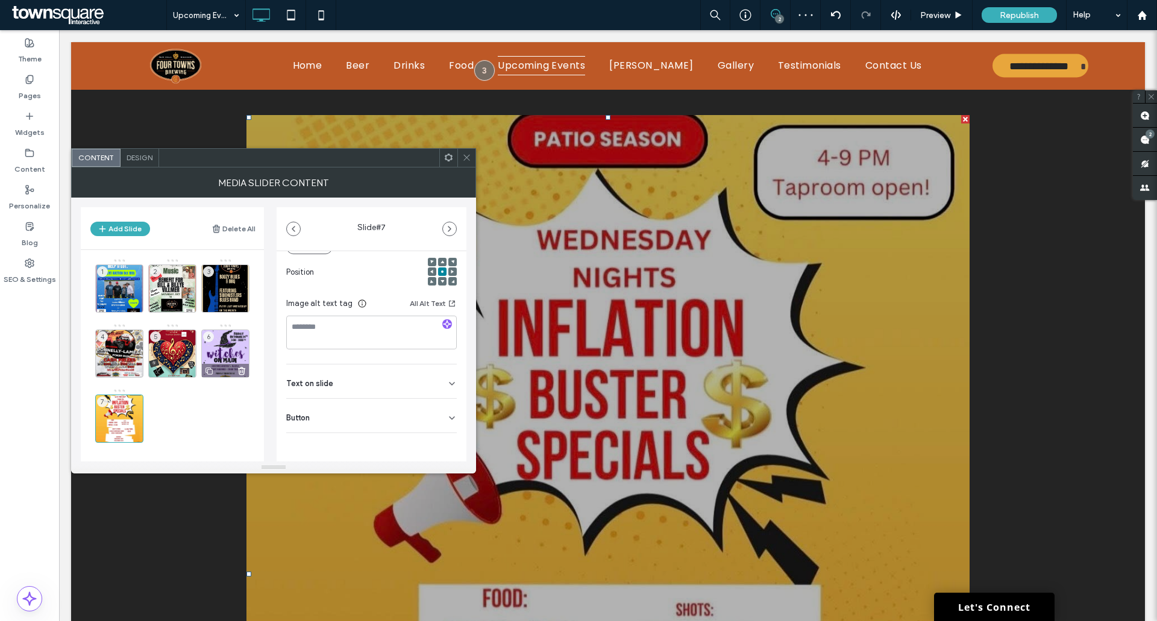
click at [226, 352] on div "6" at bounding box center [225, 354] width 48 height 48
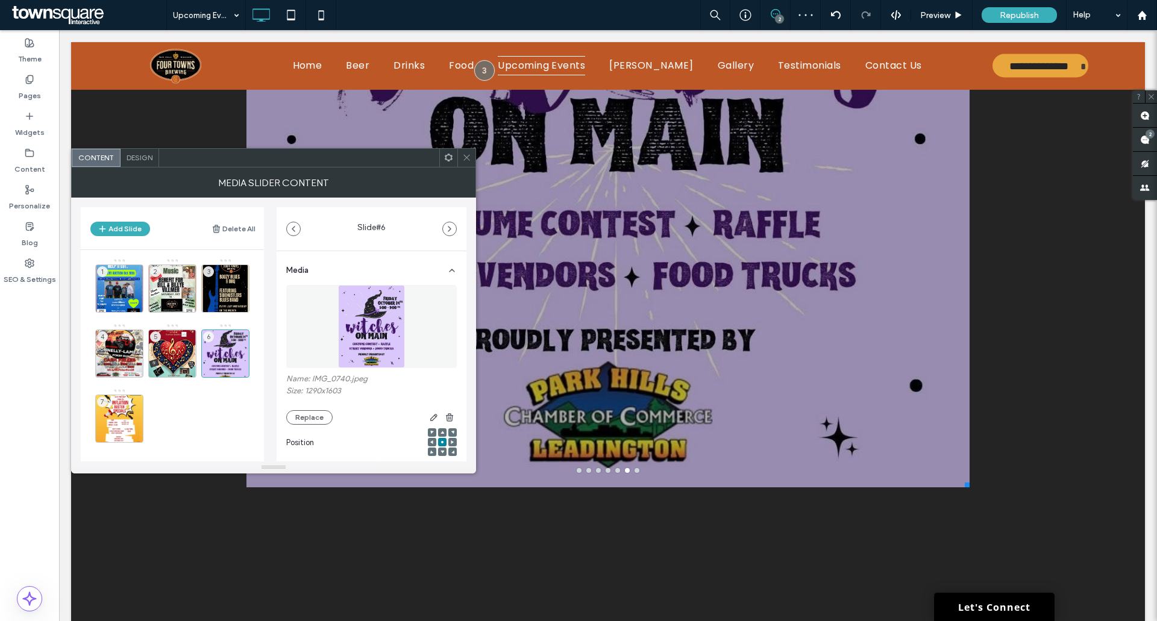
scroll to position [807, 0]
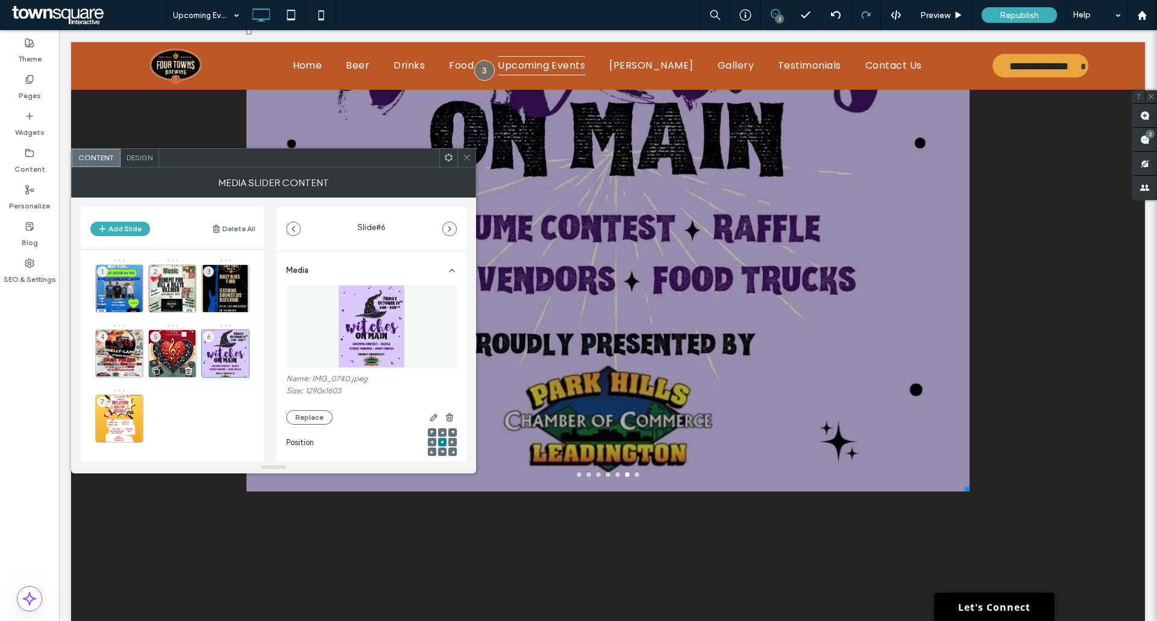
click at [178, 349] on div "5" at bounding box center [172, 354] width 48 height 48
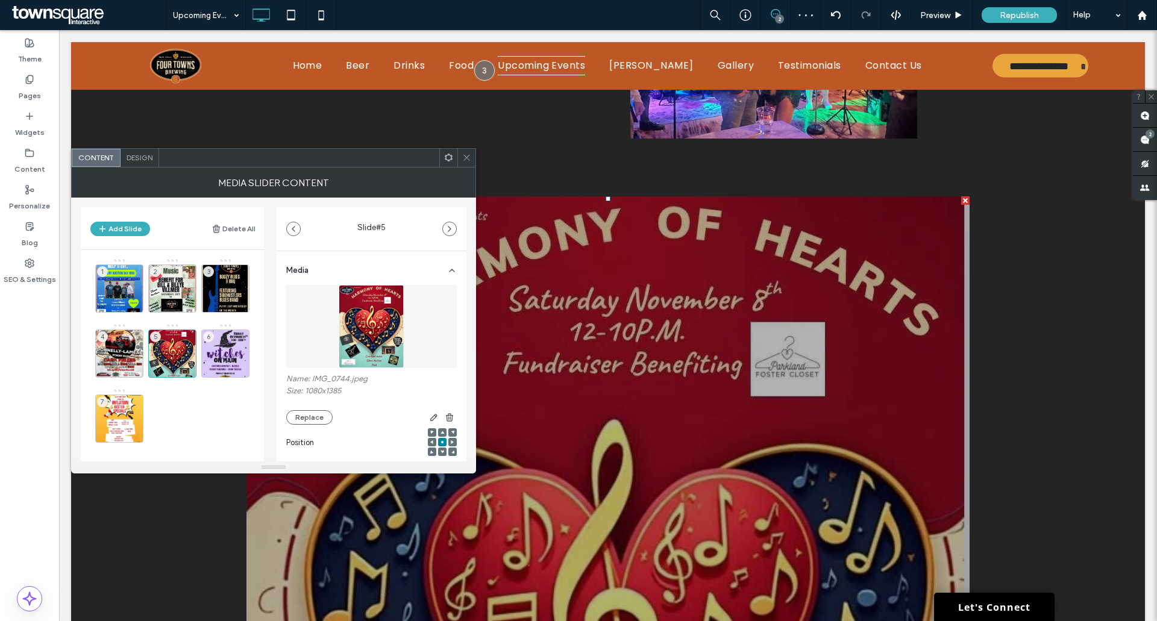
scroll to position [205, 0]
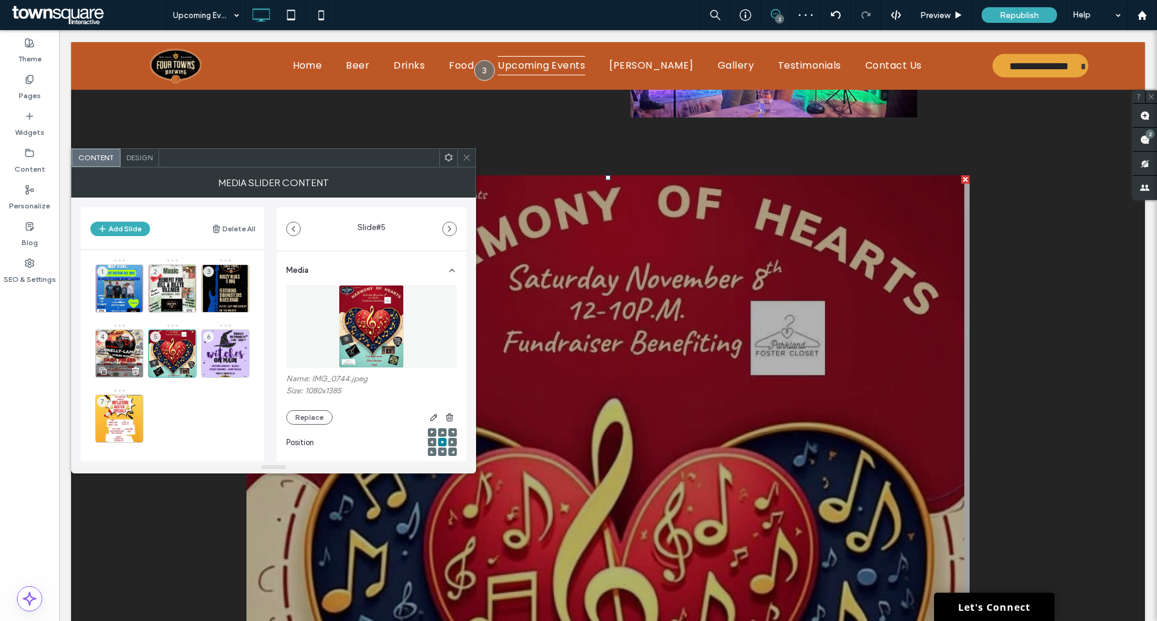
click at [121, 336] on div "4" at bounding box center [119, 354] width 48 height 48
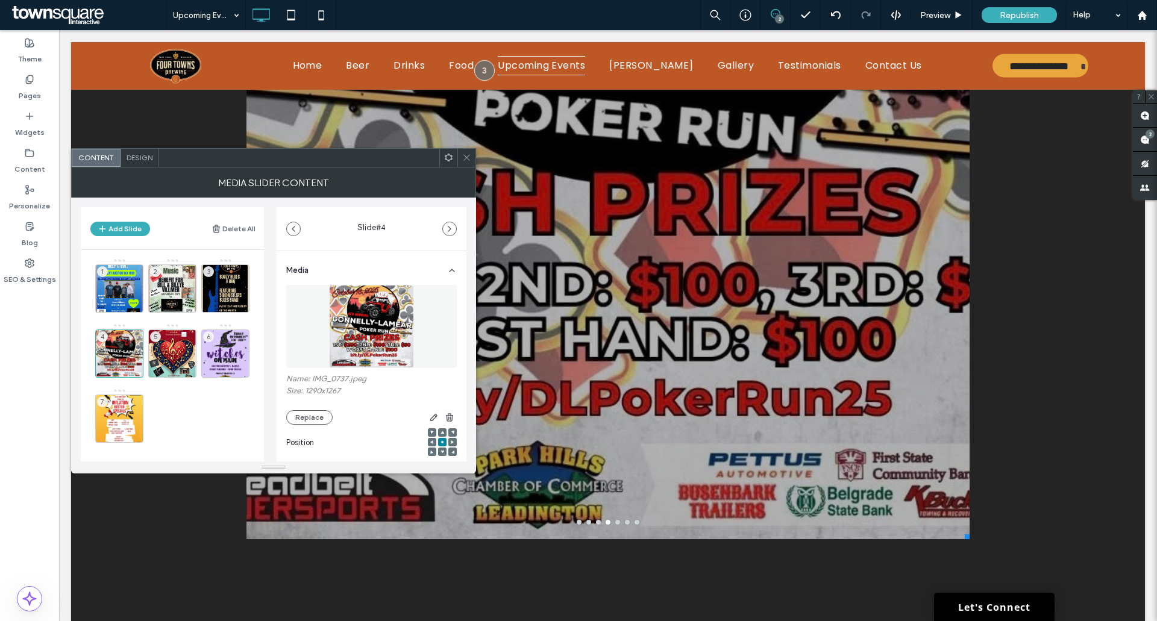
scroll to position [807, 0]
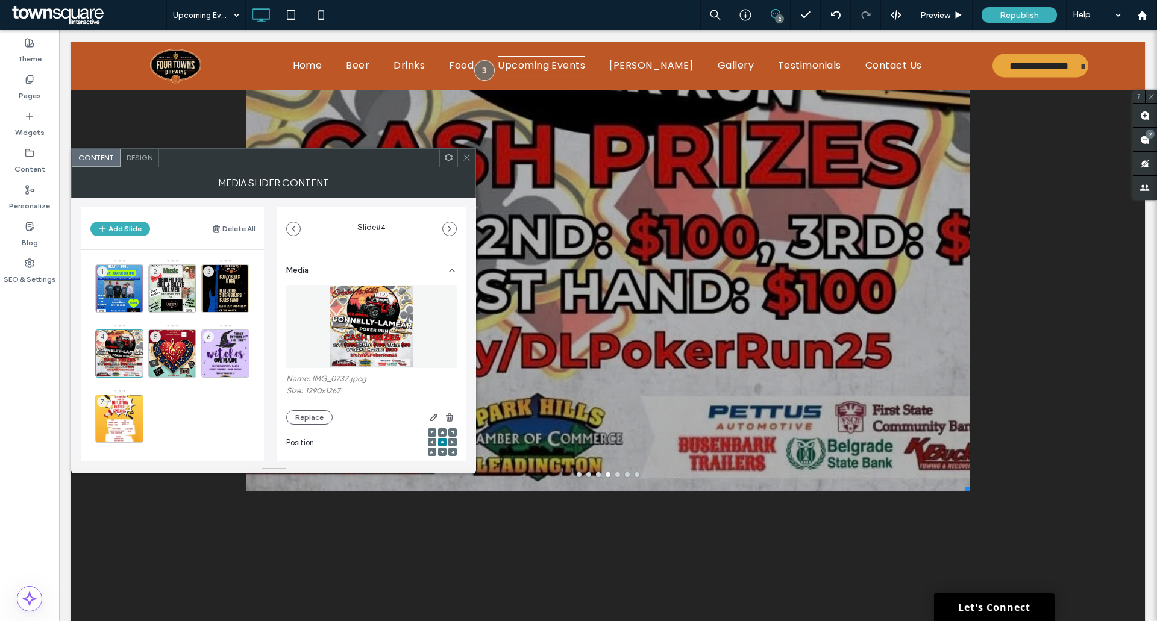
drag, startPoint x: 961, startPoint y: 490, endPoint x: 1008, endPoint y: 269, distance: 225.9
click at [1008, 269] on div "Button Button a a a a W:1200 H:1158 Click To Paste Row + Add Section" at bounding box center [607, 137] width 1073 height 1195
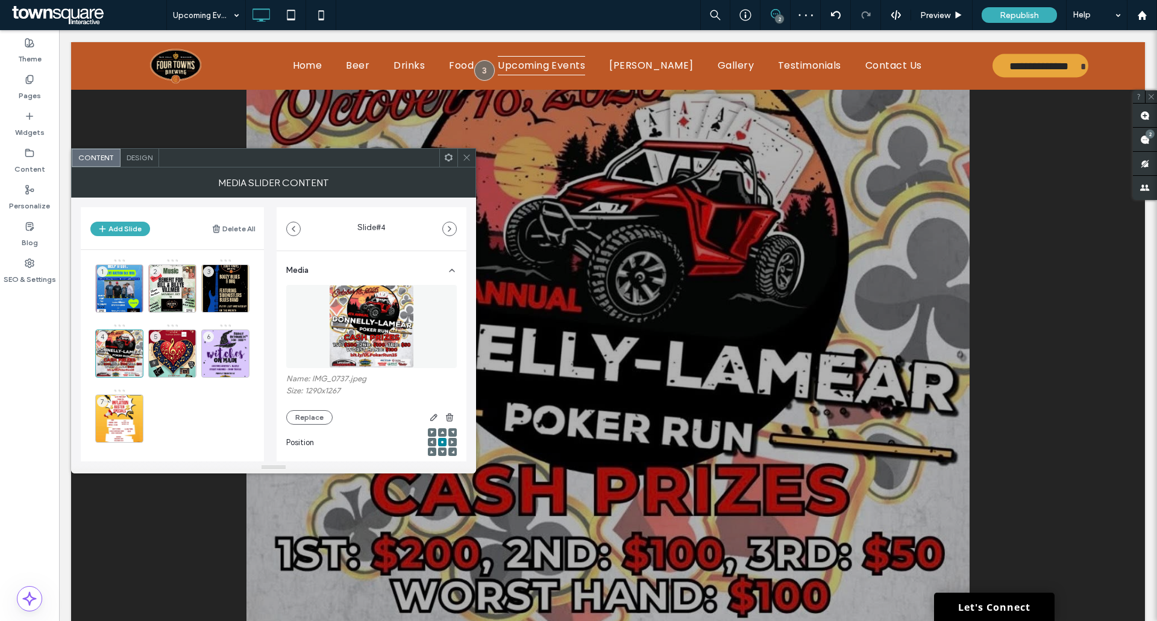
scroll to position [265, 0]
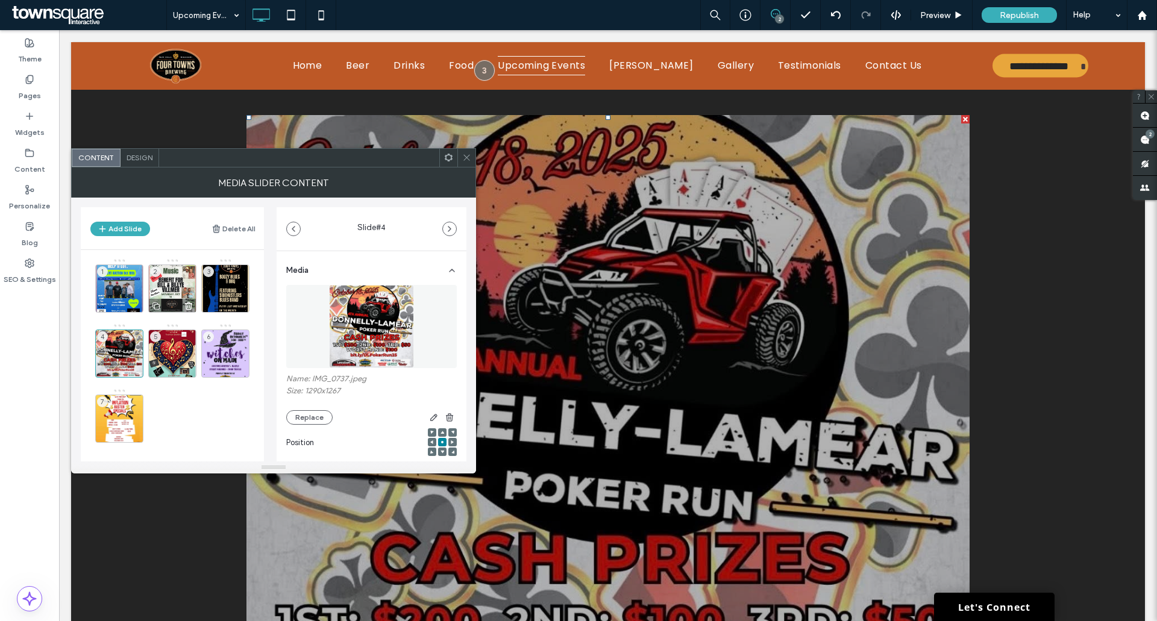
click at [177, 284] on div "2" at bounding box center [172, 288] width 48 height 48
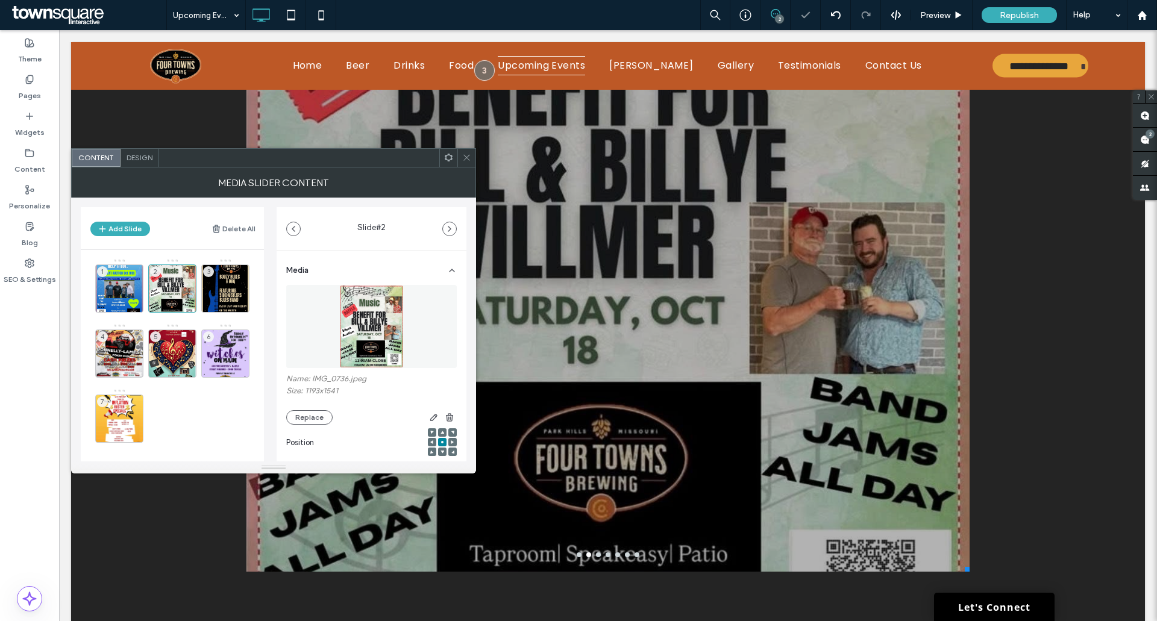
scroll to position [626, 0]
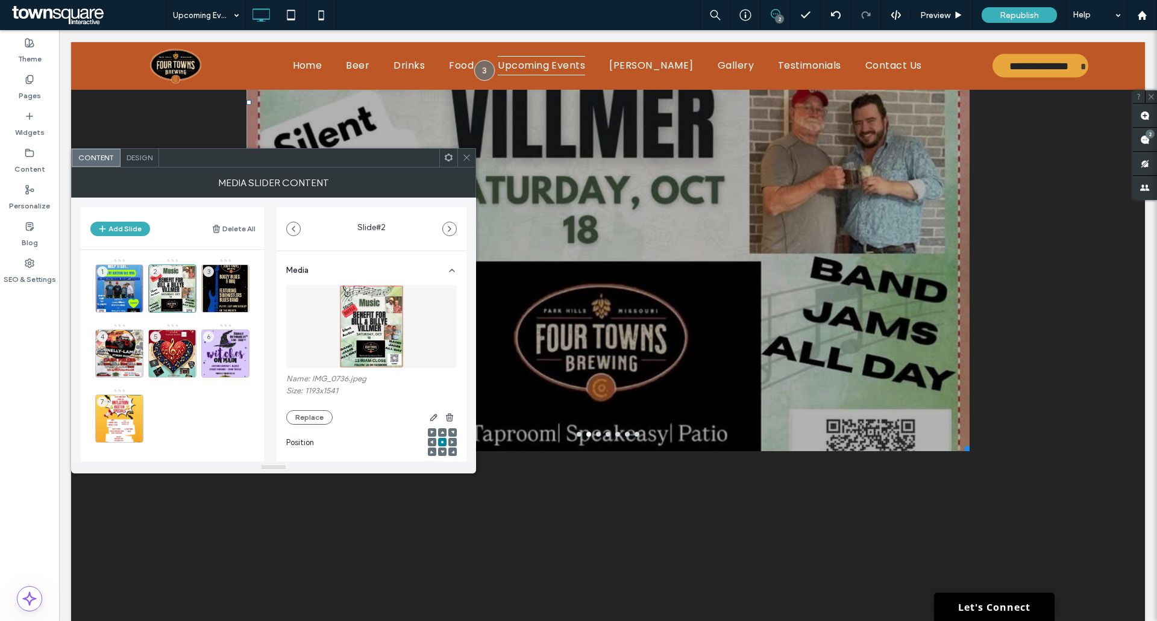
click at [467, 158] on use at bounding box center [466, 158] width 6 height 6
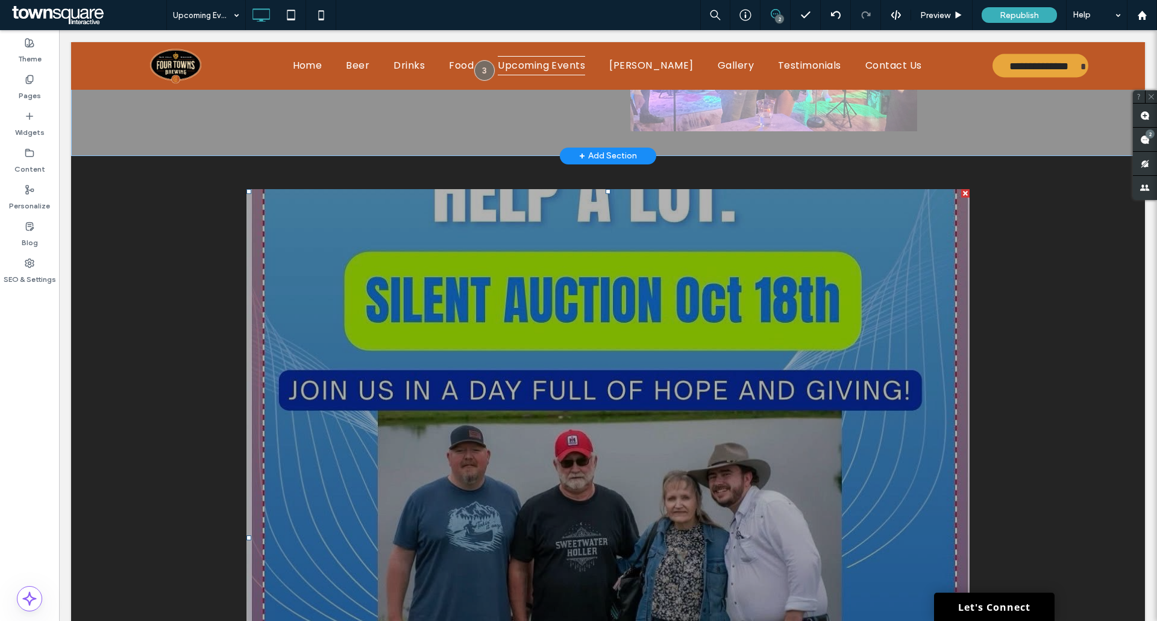
scroll to position [0, 0]
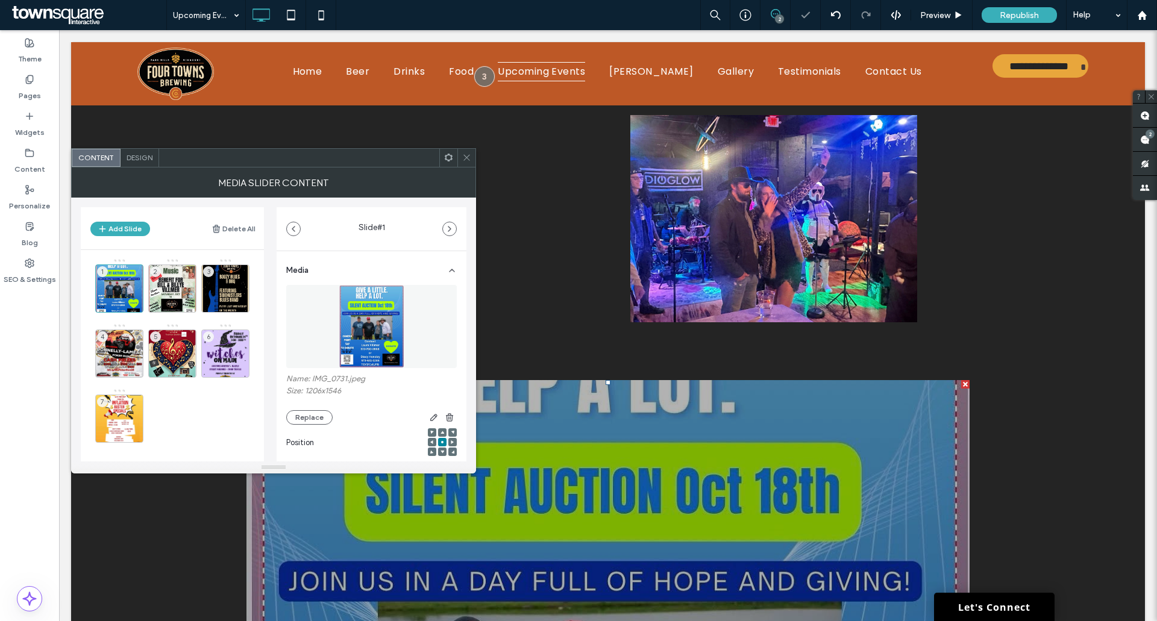
drag, startPoint x: 467, startPoint y: 157, endPoint x: 420, endPoint y: 147, distance: 47.4
click at [467, 157] on icon at bounding box center [466, 157] width 9 height 9
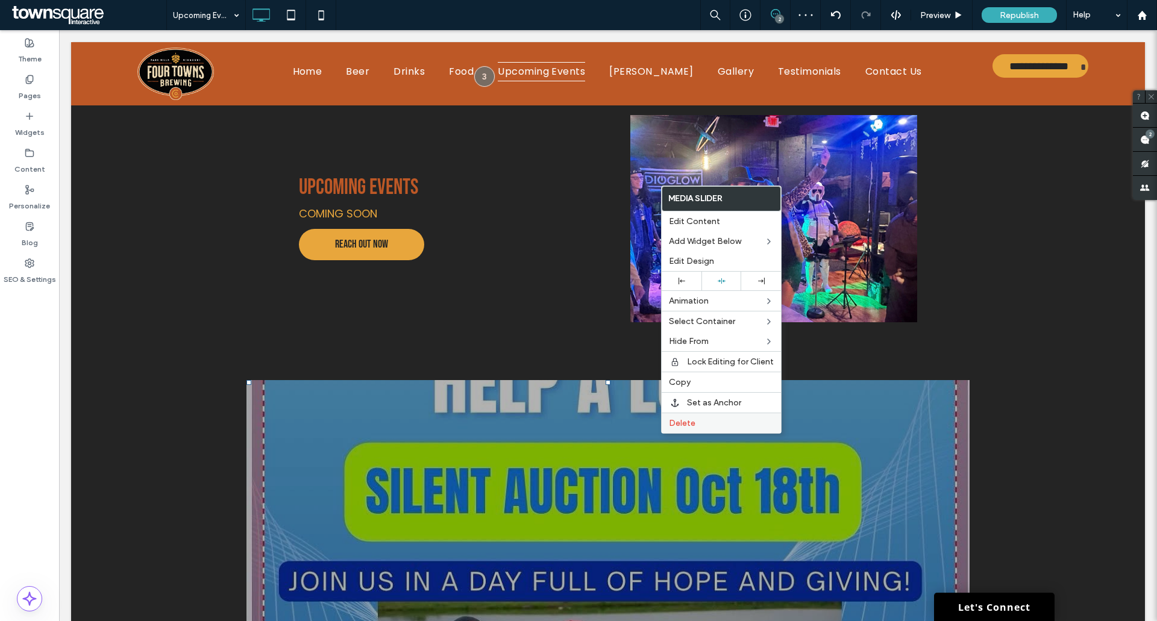
click at [712, 420] on label "Delete" at bounding box center [721, 423] width 105 height 10
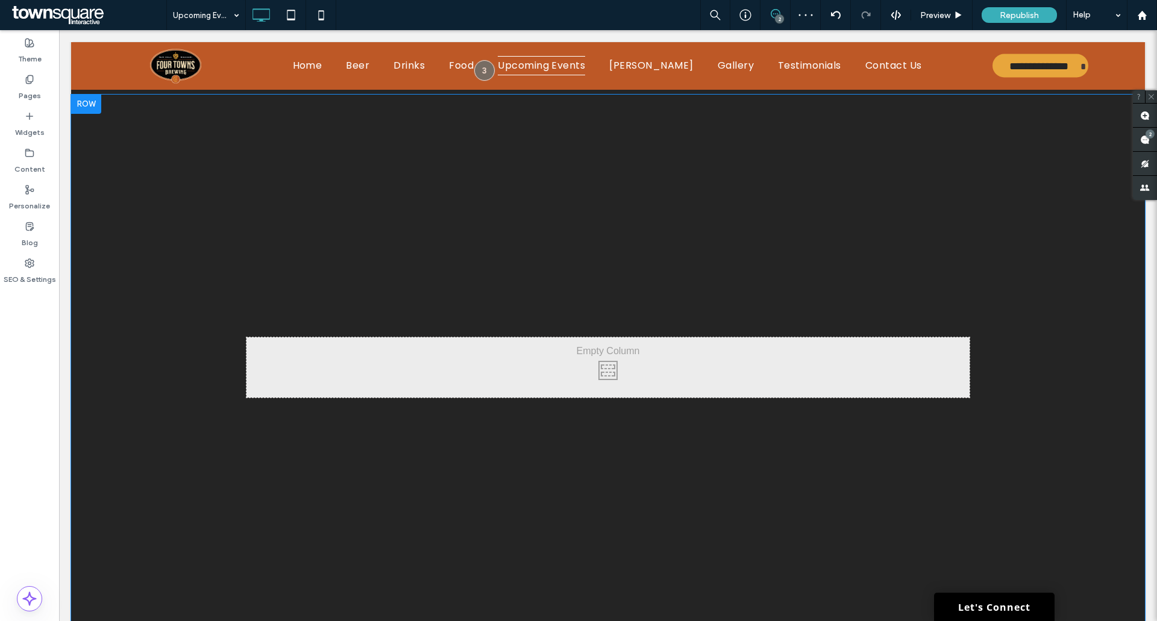
scroll to position [241, 0]
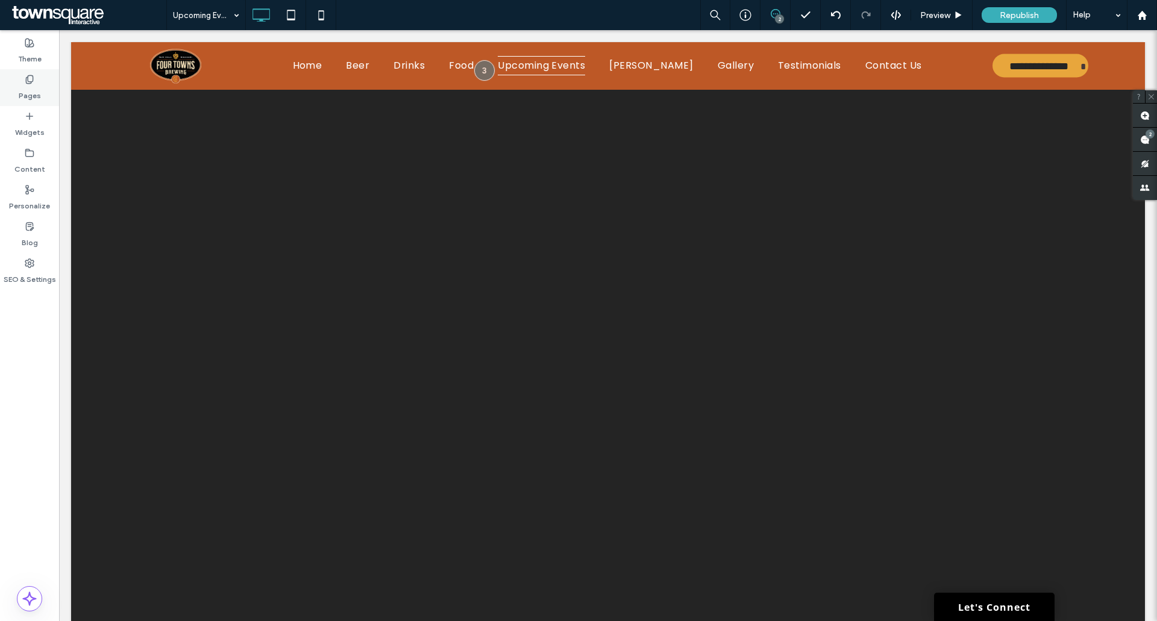
click at [34, 89] on label "Pages" at bounding box center [30, 92] width 22 height 17
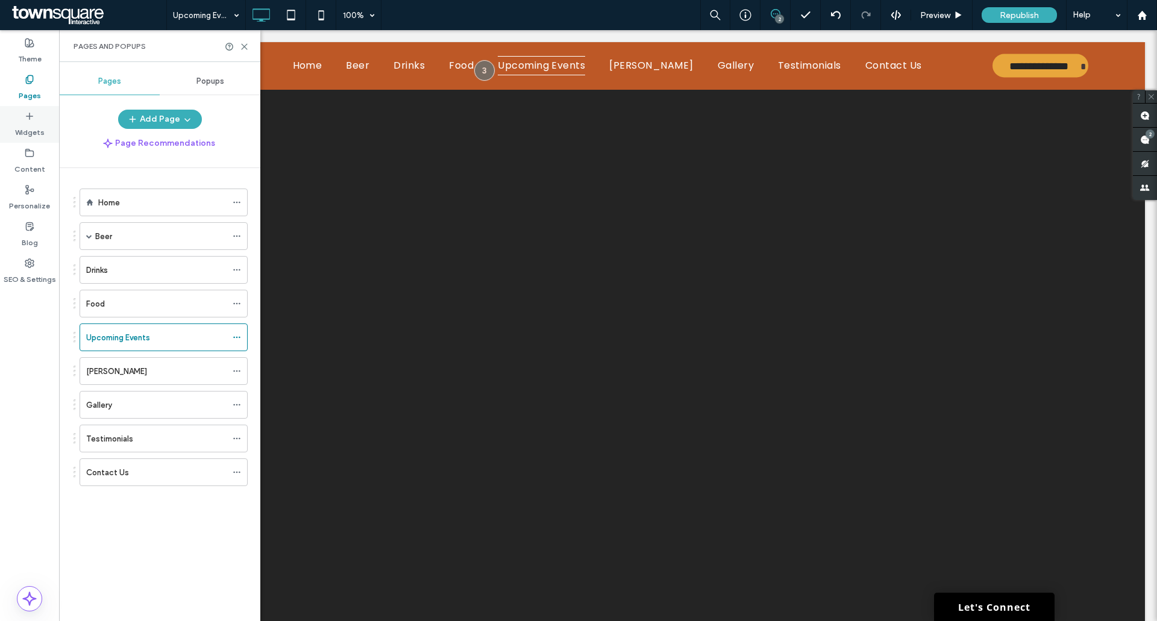
click at [28, 125] on label "Widgets" at bounding box center [30, 129] width 30 height 17
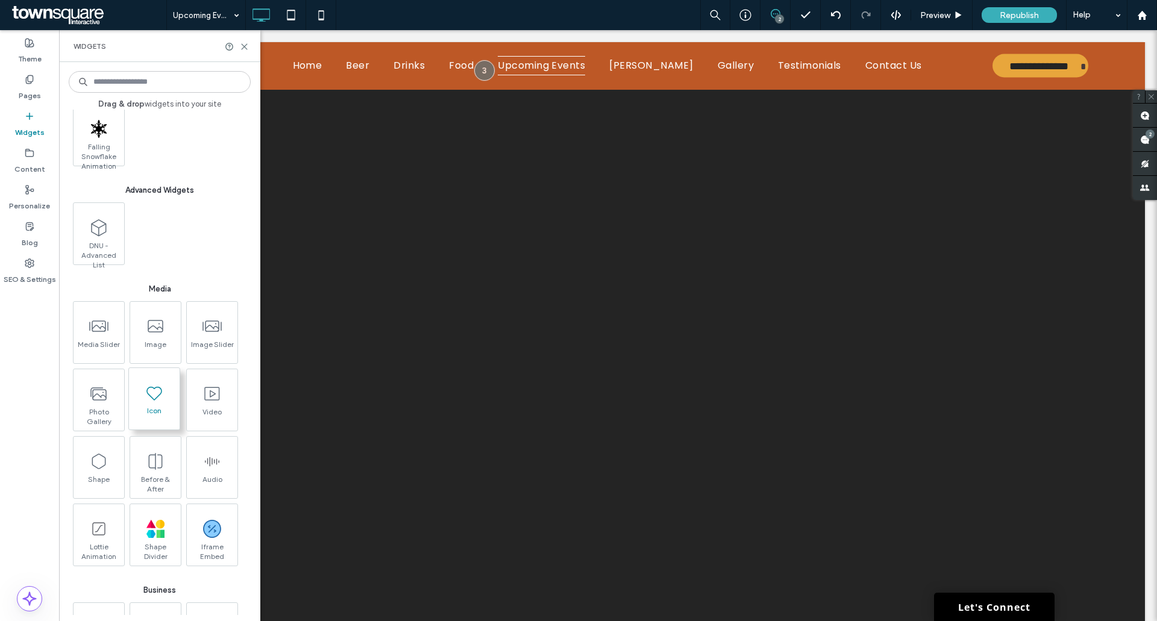
scroll to position [1265, 0]
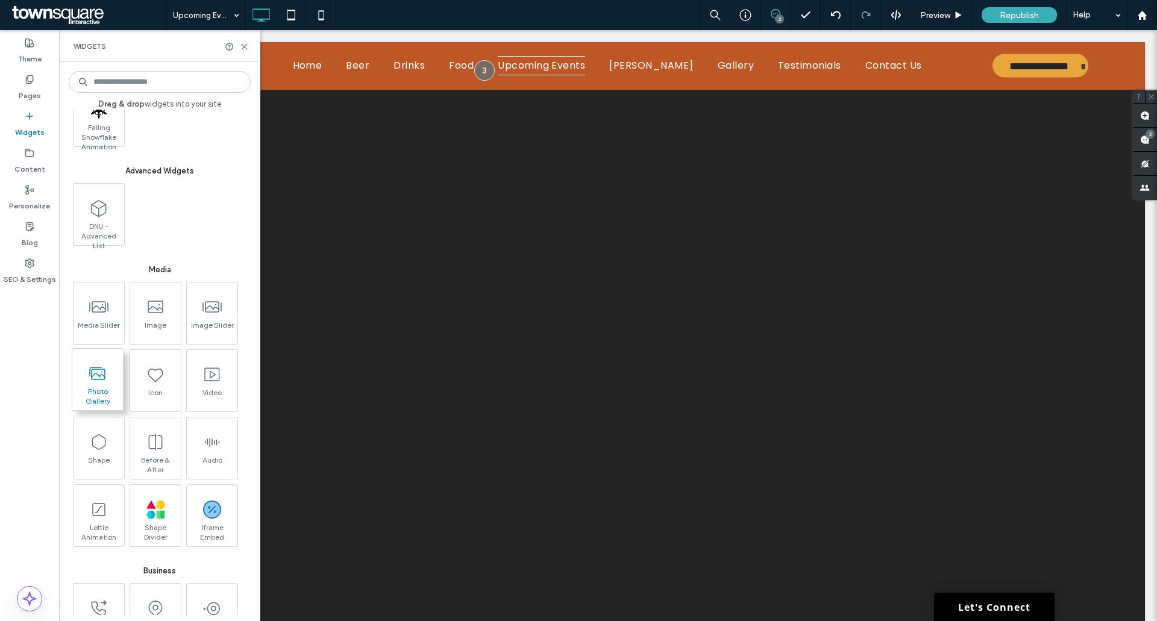
click at [98, 393] on span "Photo Gallery" at bounding box center [97, 395] width 51 height 17
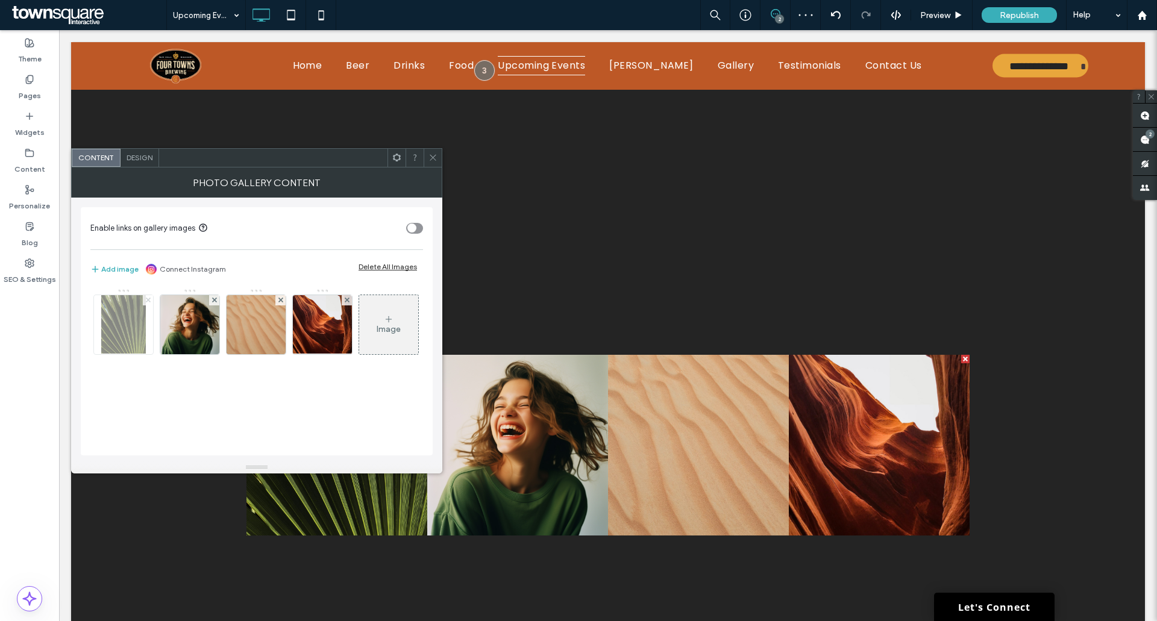
click at [146, 300] on icon at bounding box center [148, 300] width 5 height 5
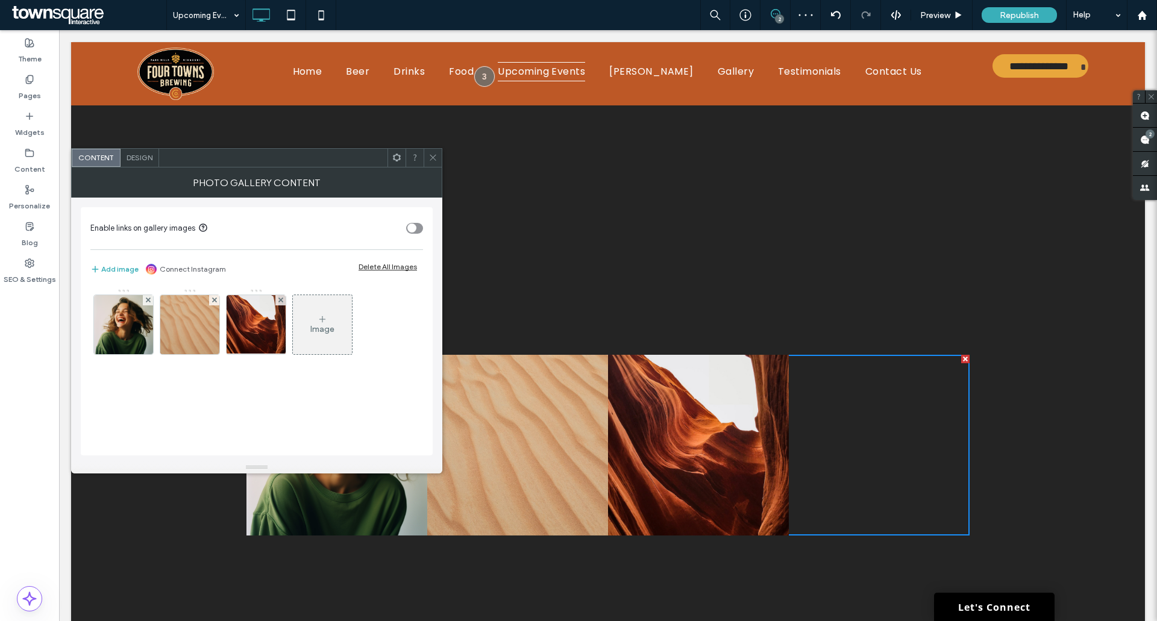
click at [146, 300] on icon at bounding box center [148, 300] width 5 height 5
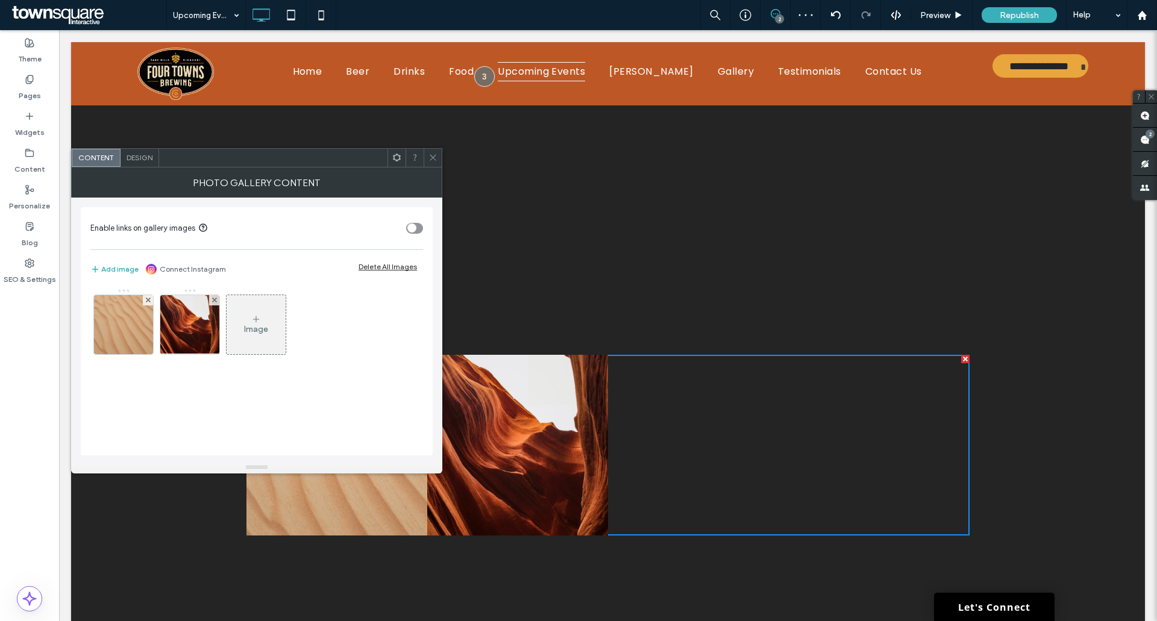
click at [146, 300] on icon at bounding box center [148, 300] width 5 height 5
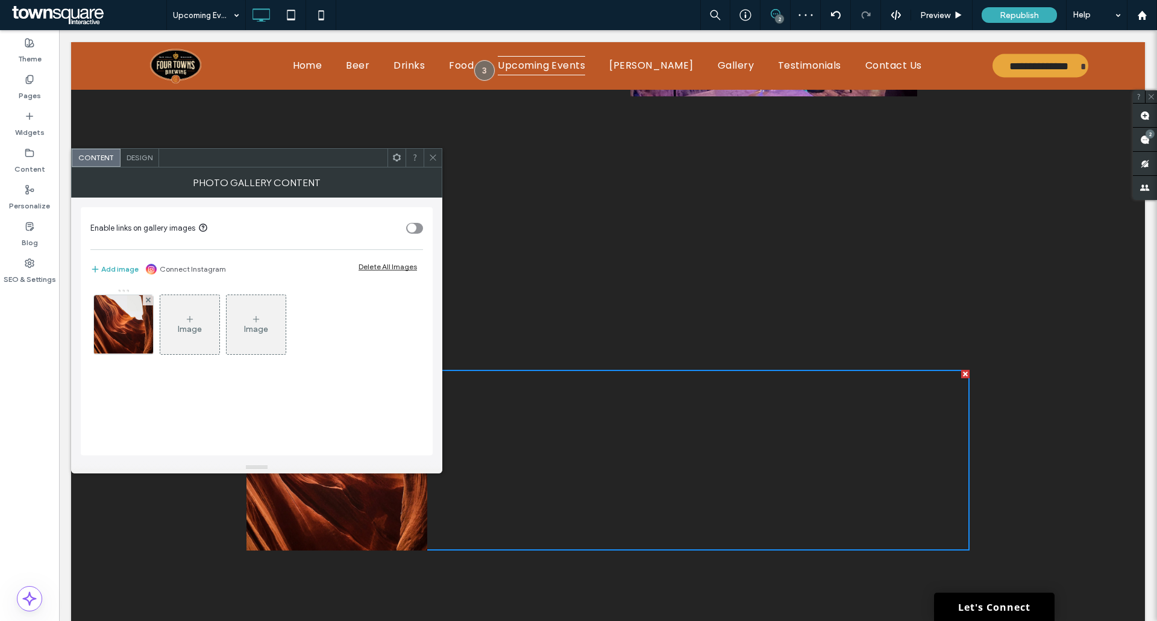
scroll to position [256, 0]
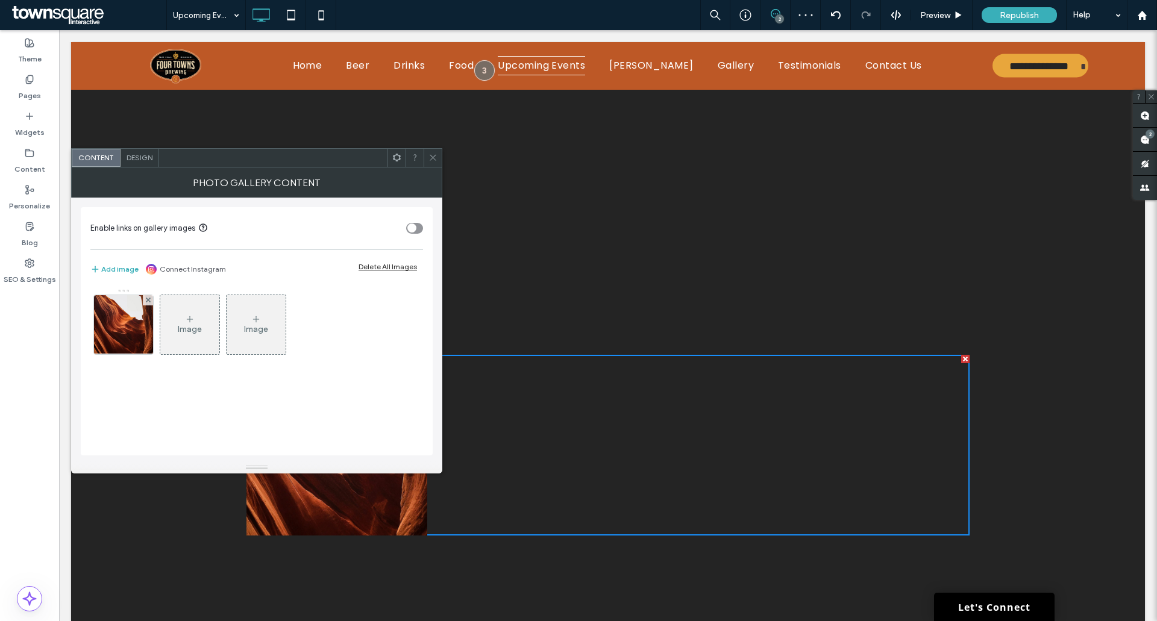
click at [146, 300] on icon at bounding box center [148, 300] width 5 height 5
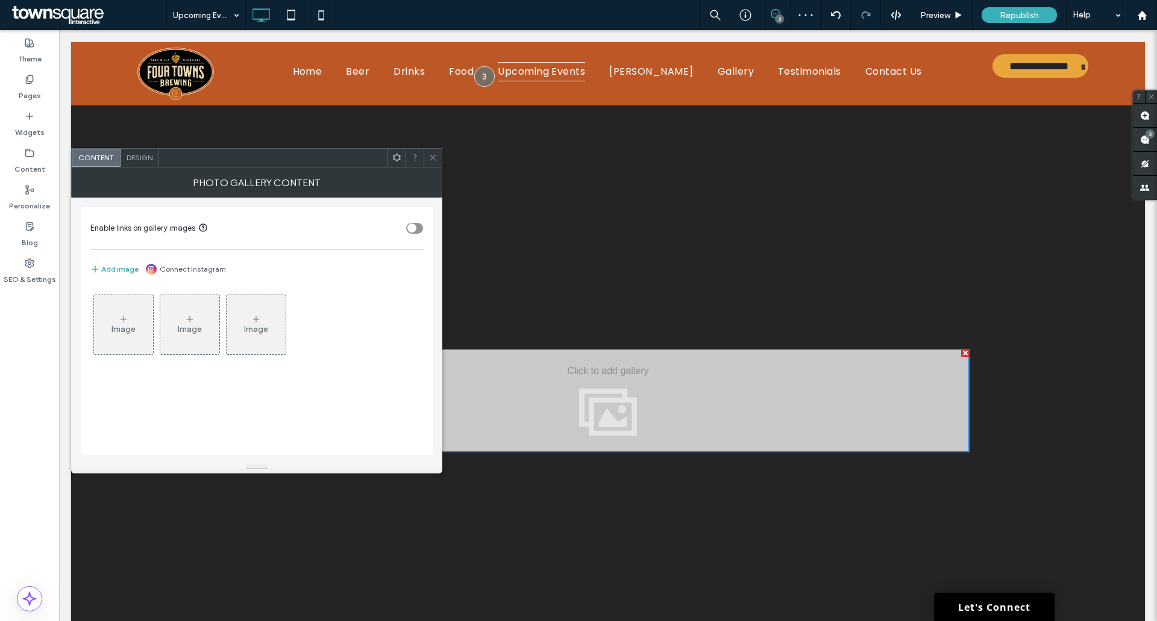
click at [126, 328] on div "Image" at bounding box center [123, 329] width 24 height 10
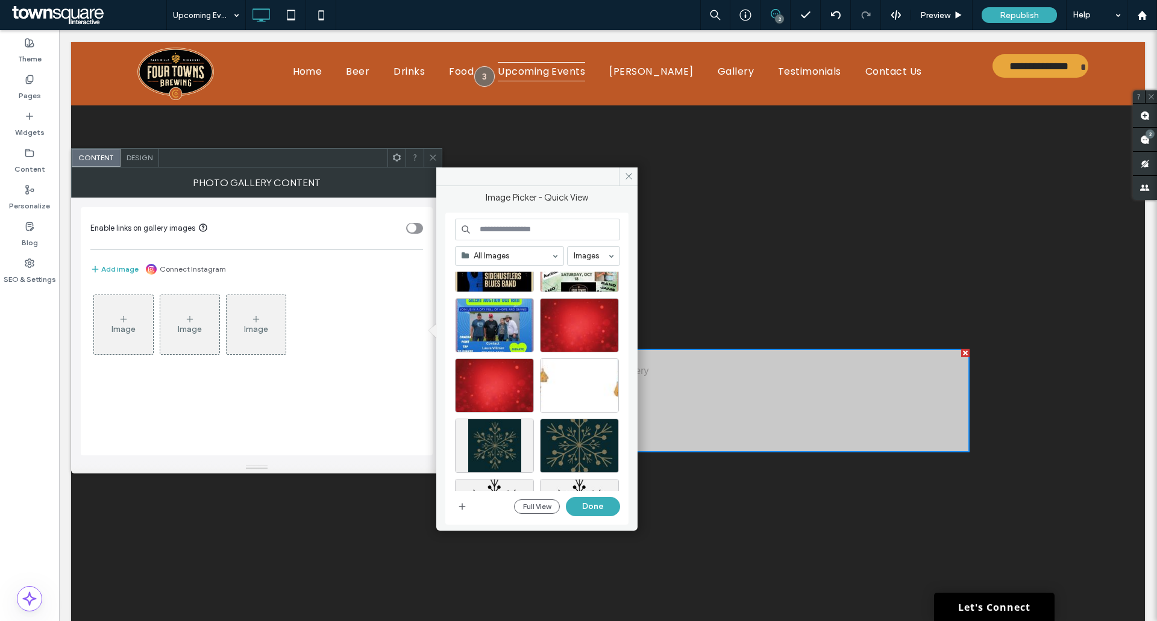
scroll to position [241, 0]
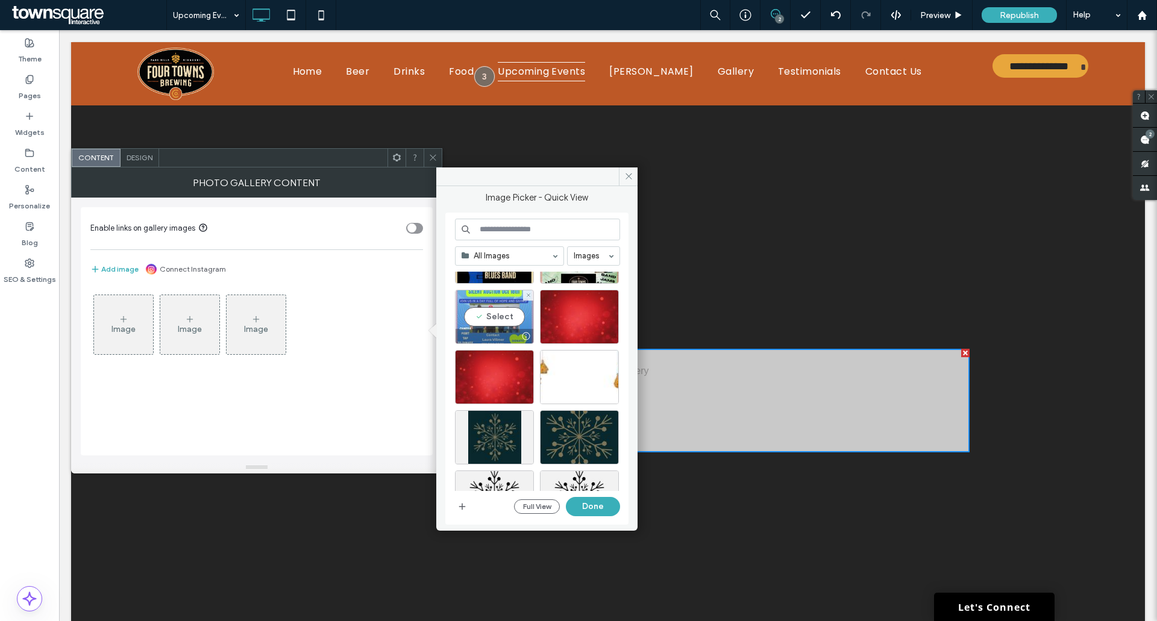
click at [498, 316] on div "Select" at bounding box center [494, 317] width 79 height 54
click at [590, 499] on button "Done" at bounding box center [593, 506] width 54 height 19
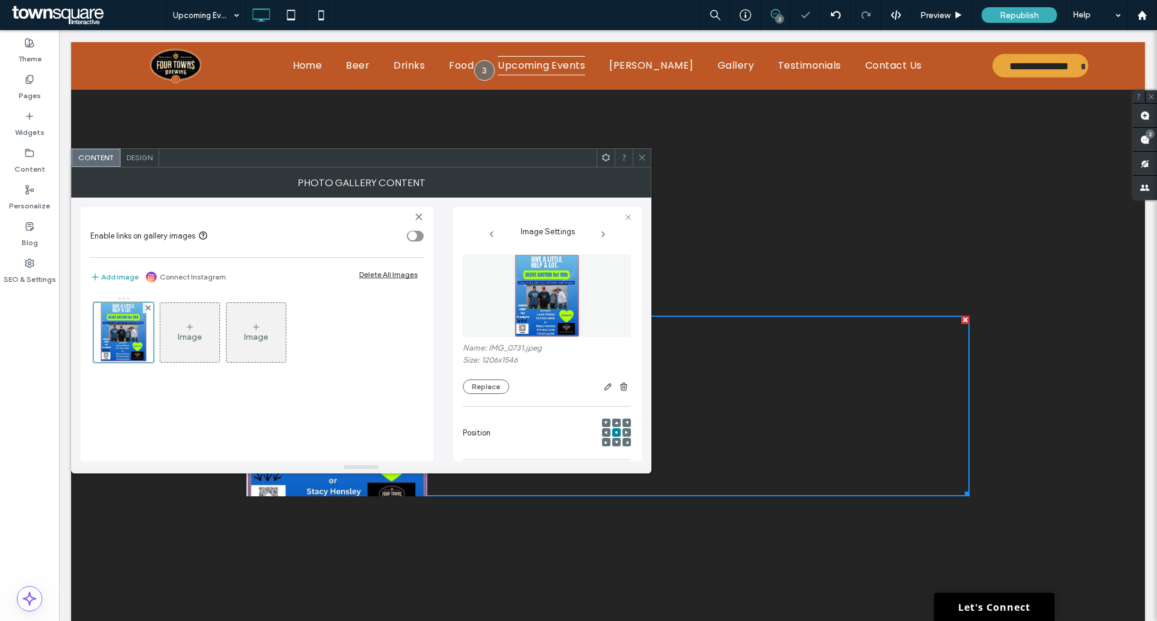
scroll to position [316, 0]
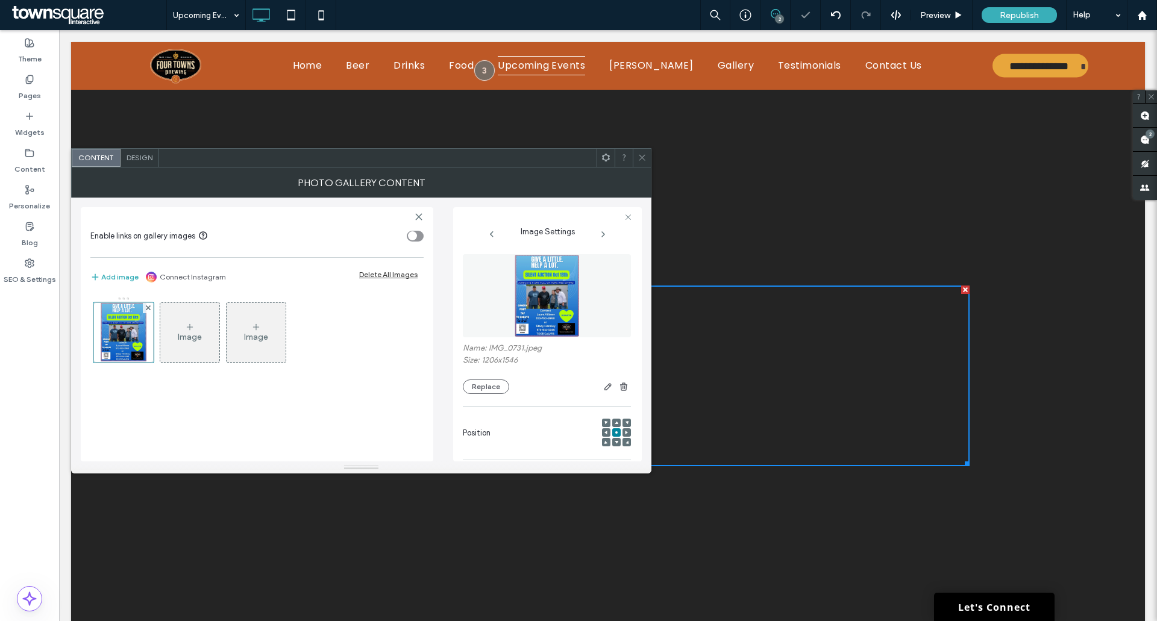
click at [648, 163] on div at bounding box center [642, 158] width 18 height 18
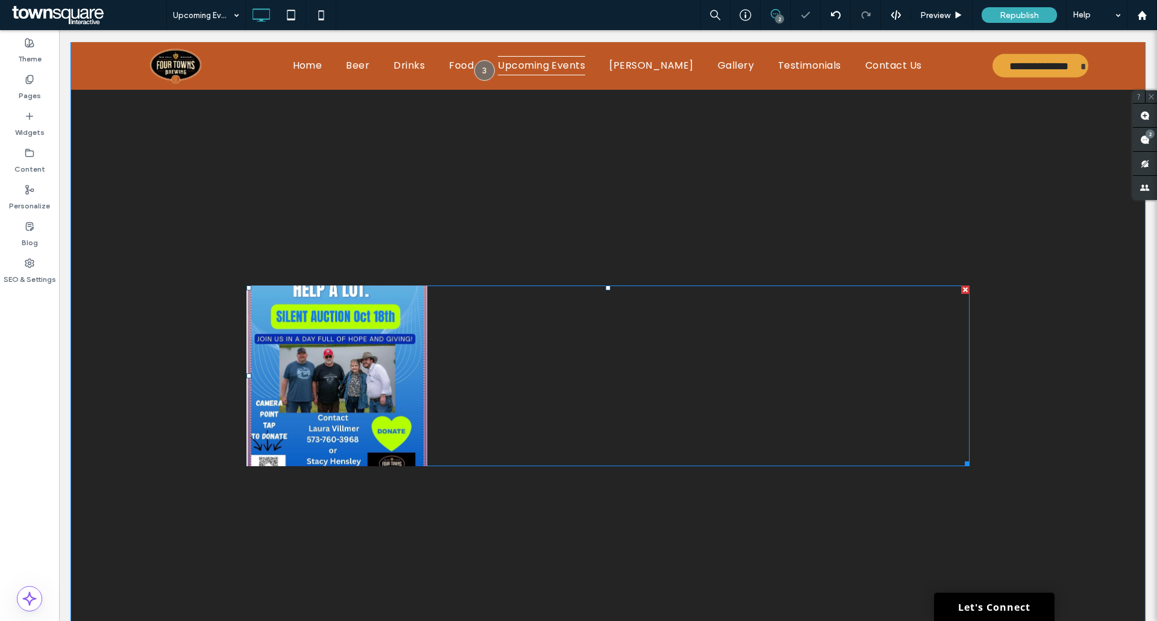
click at [407, 432] on link at bounding box center [336, 376] width 181 height 181
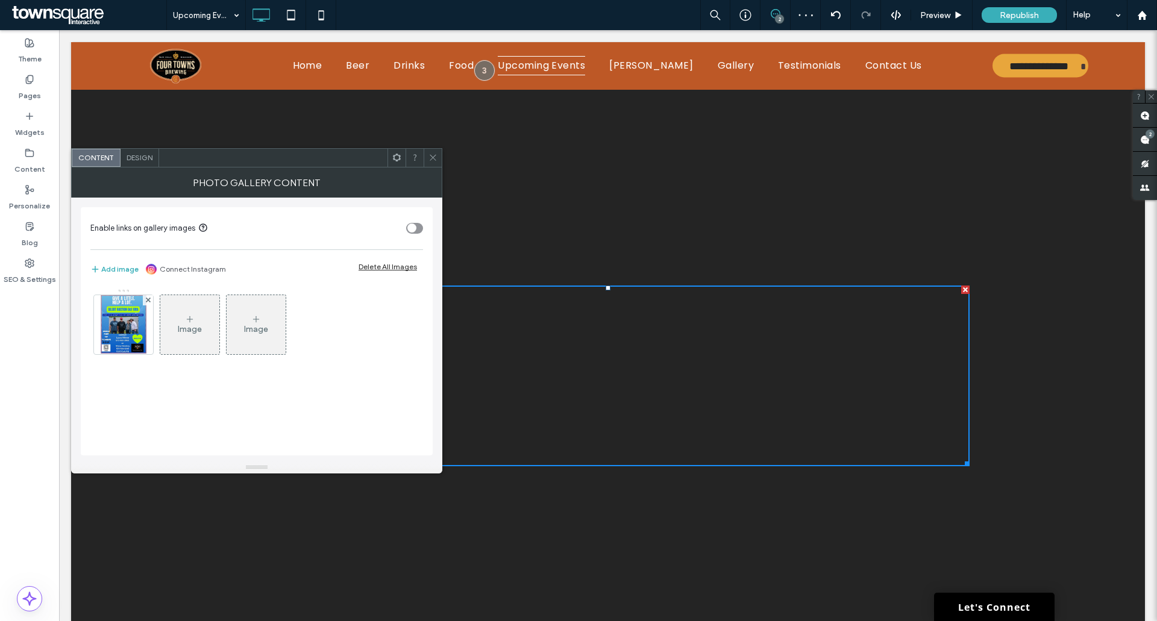
click at [655, 293] on div at bounding box center [698, 376] width 181 height 181
click at [961, 466] on div at bounding box center [964, 461] width 9 height 9
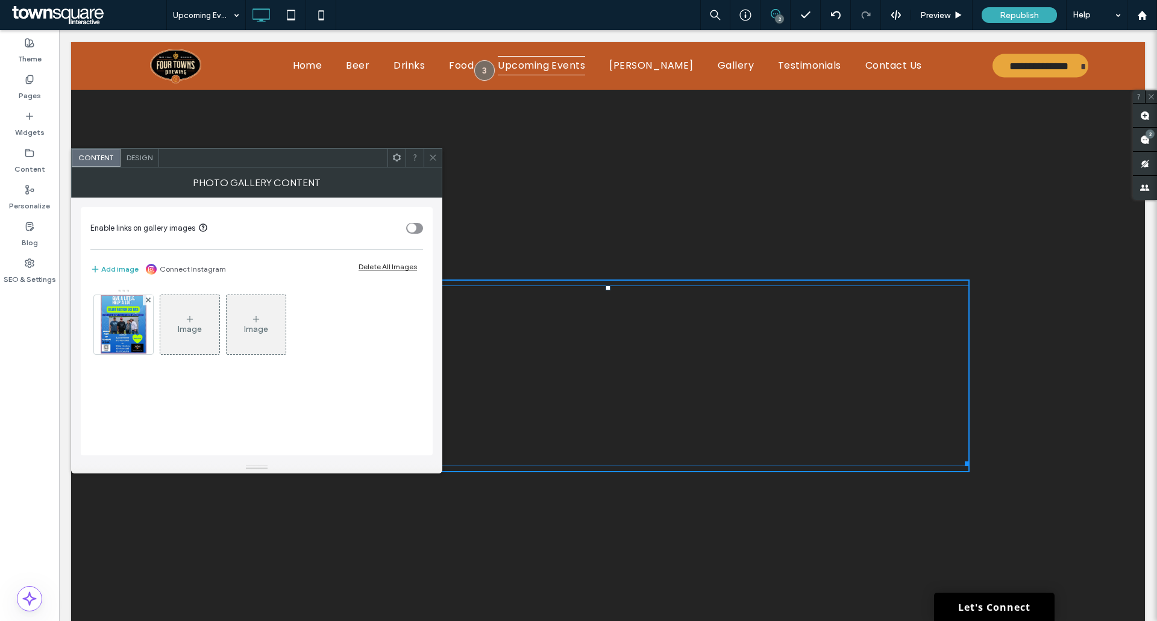
click at [964, 466] on div at bounding box center [964, 461] width 9 height 9
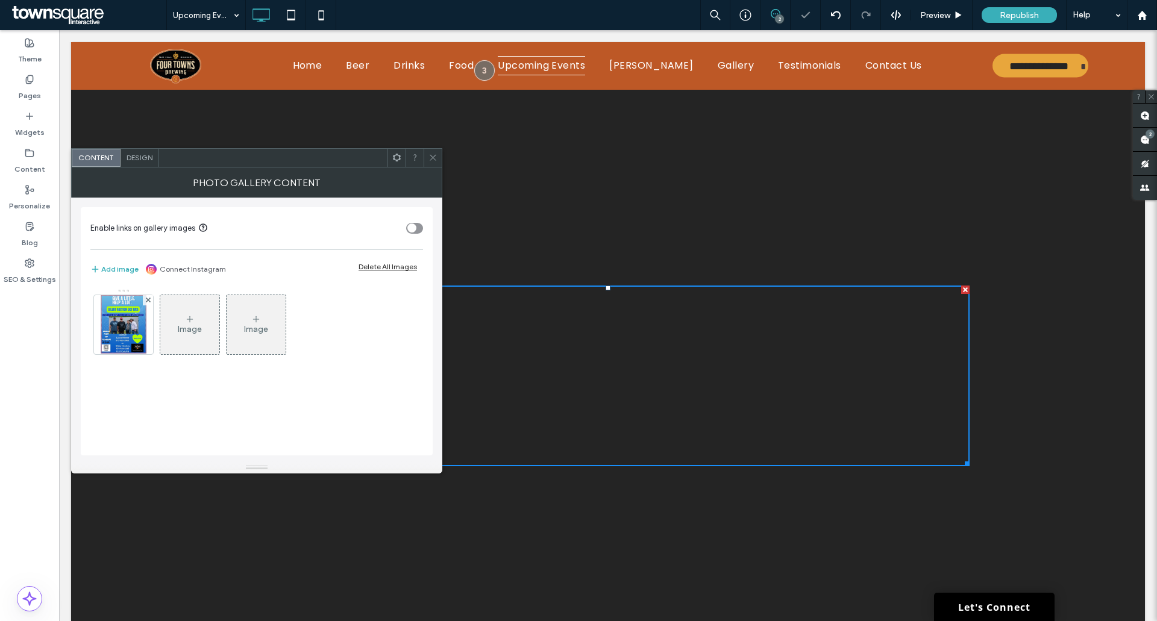
click at [434, 156] on icon at bounding box center [432, 157] width 9 height 9
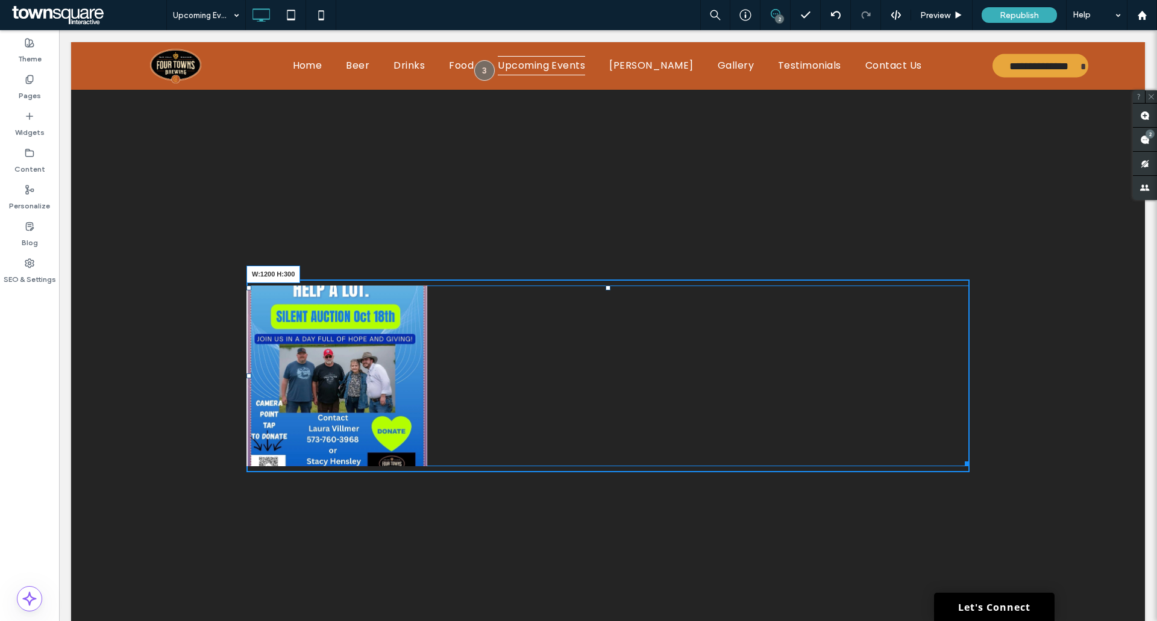
drag, startPoint x: 963, startPoint y: 462, endPoint x: 978, endPoint y: 490, distance: 31.5
click at [978, 490] on div "Button W:1200 H:300 Click To Paste Row + Add Section" at bounding box center [607, 376] width 1073 height 678
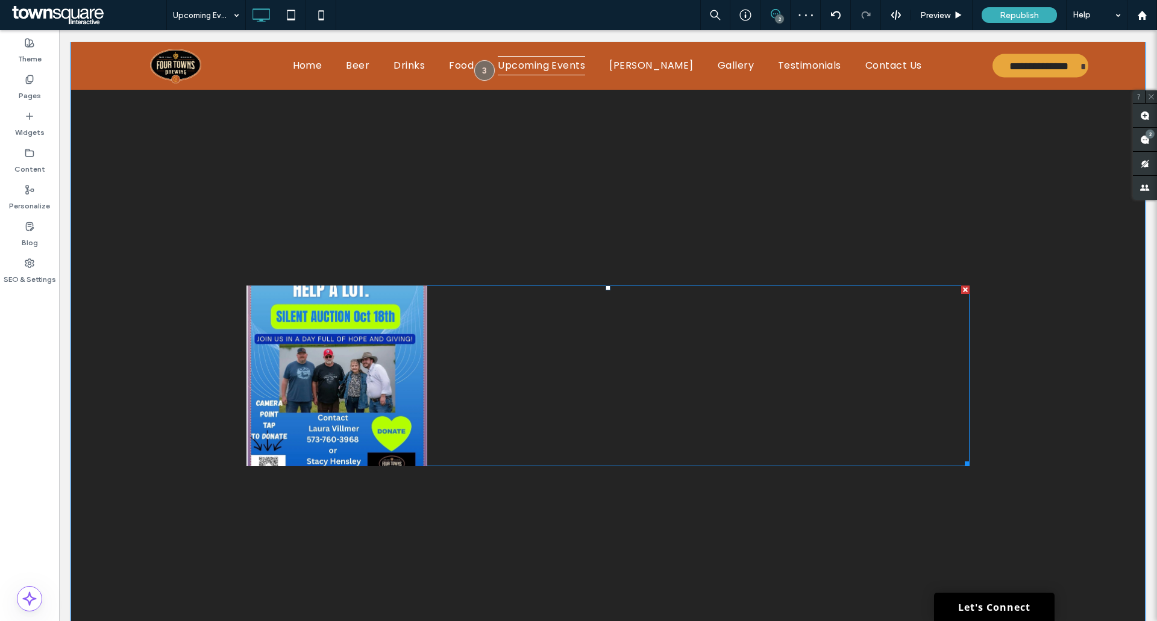
click at [248, 462] on link at bounding box center [336, 376] width 181 height 181
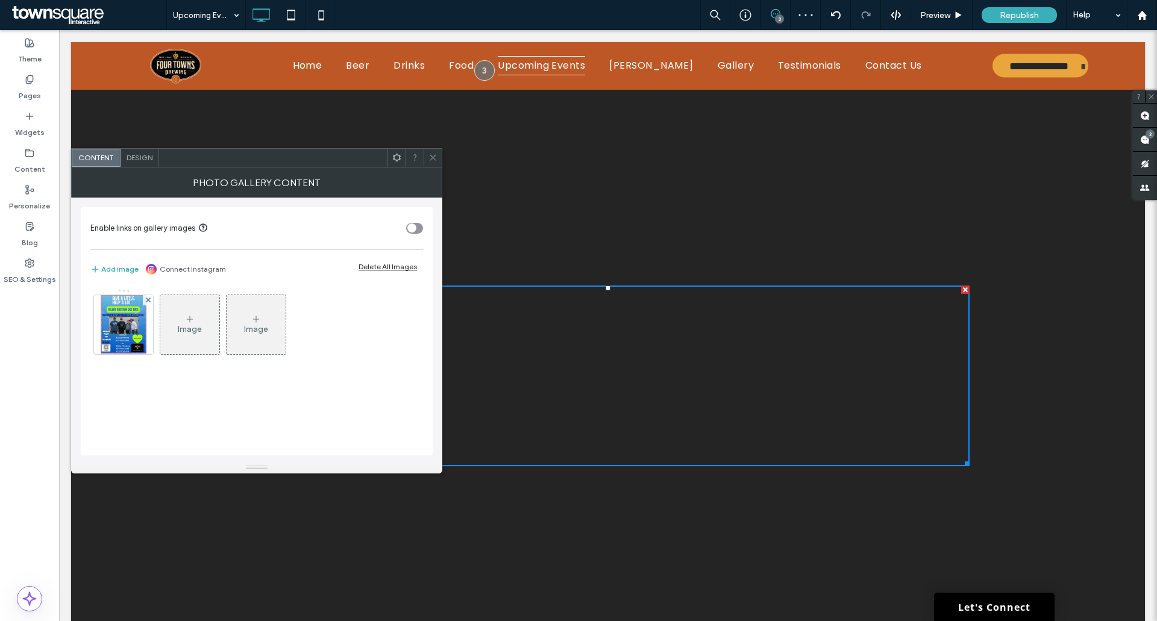
click at [179, 319] on div "Image" at bounding box center [189, 324] width 59 height 57
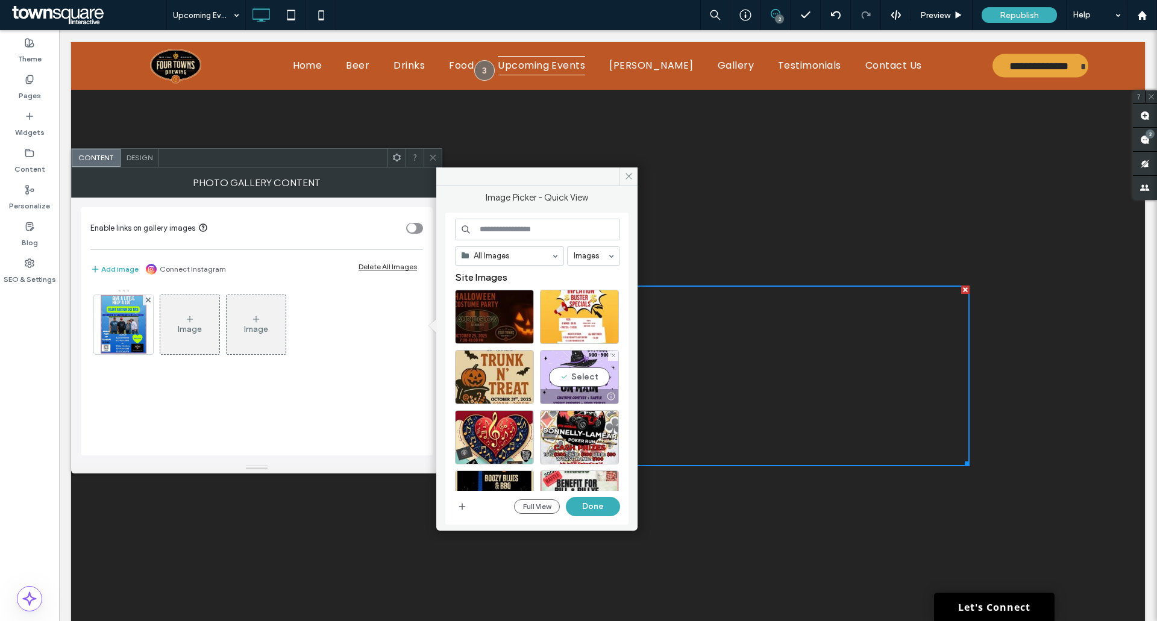
scroll to position [120, 0]
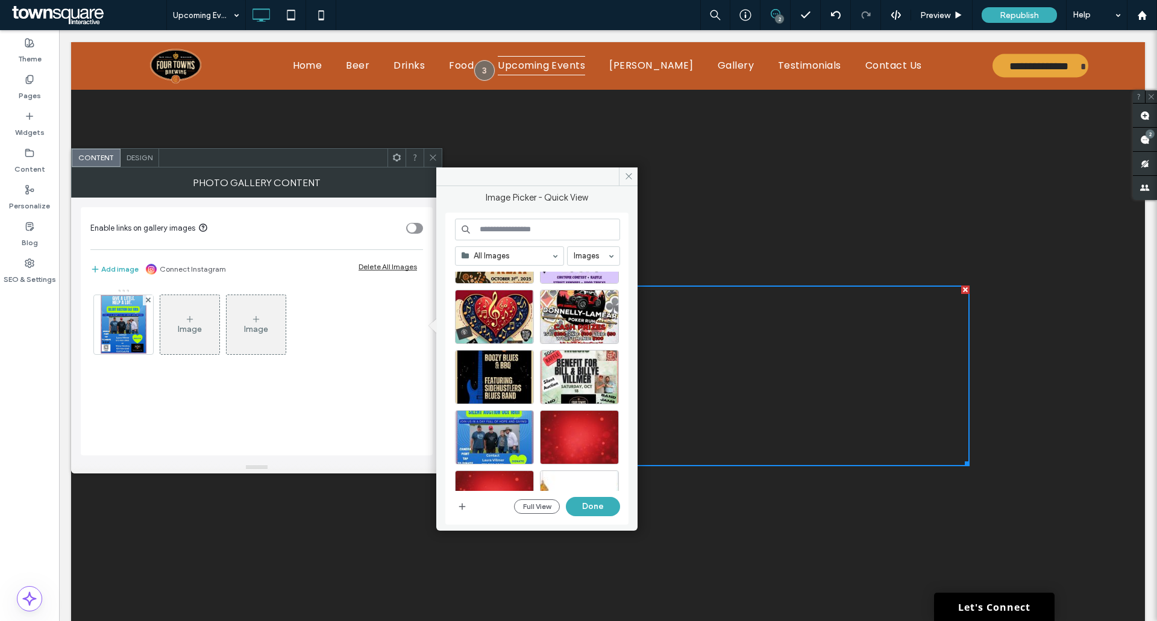
click at [187, 317] on icon at bounding box center [190, 319] width 10 height 10
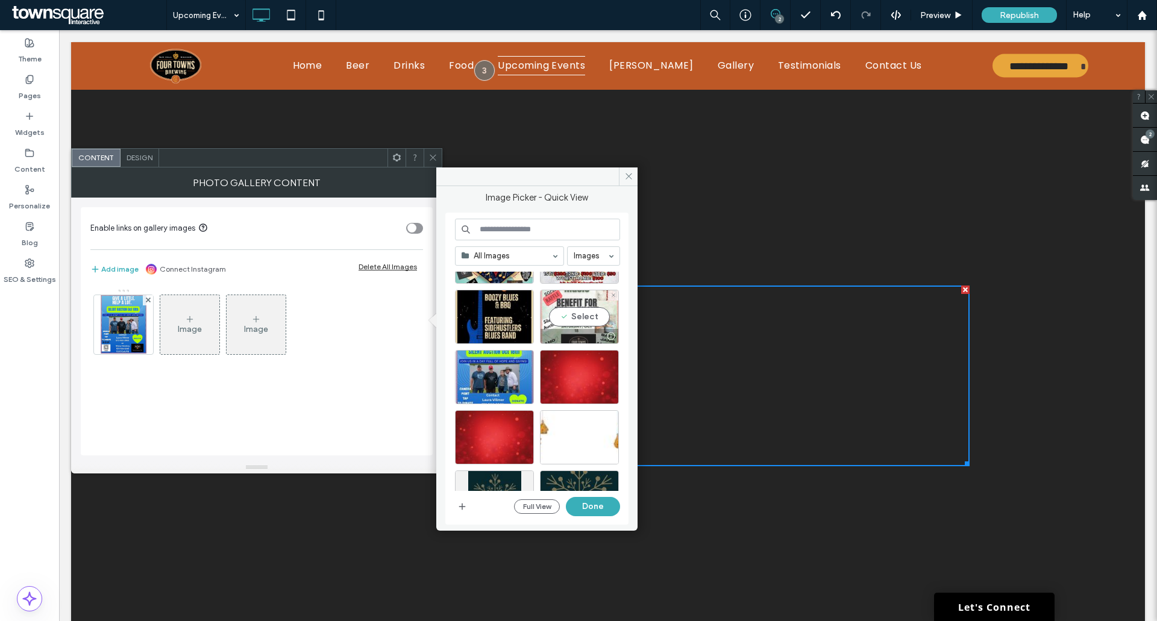
click at [575, 314] on div "Select" at bounding box center [579, 317] width 79 height 54
click at [607, 507] on button "Done" at bounding box center [593, 506] width 54 height 19
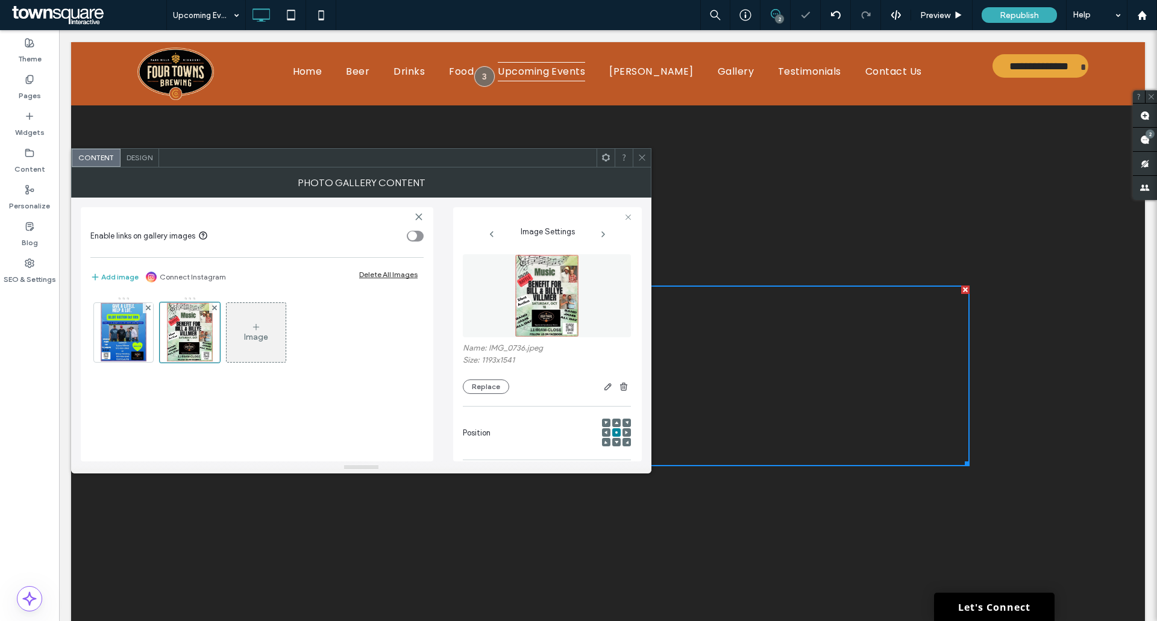
click at [269, 324] on div "Image" at bounding box center [256, 332] width 59 height 57
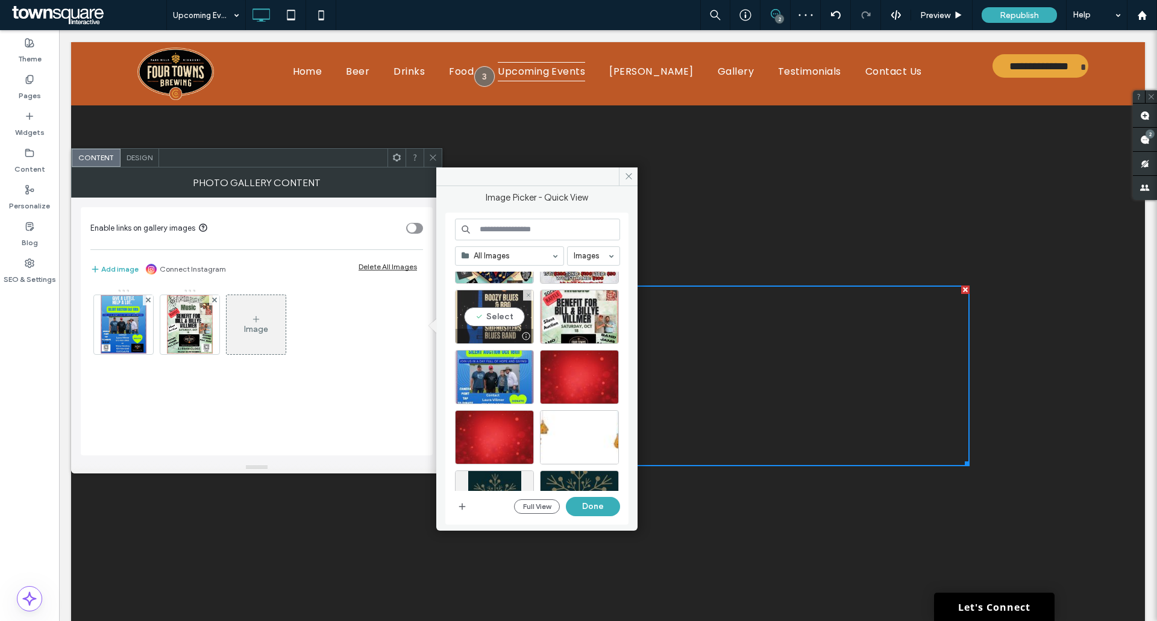
click at [499, 314] on div "Select" at bounding box center [494, 317] width 79 height 54
click at [601, 510] on button "Done" at bounding box center [593, 506] width 54 height 19
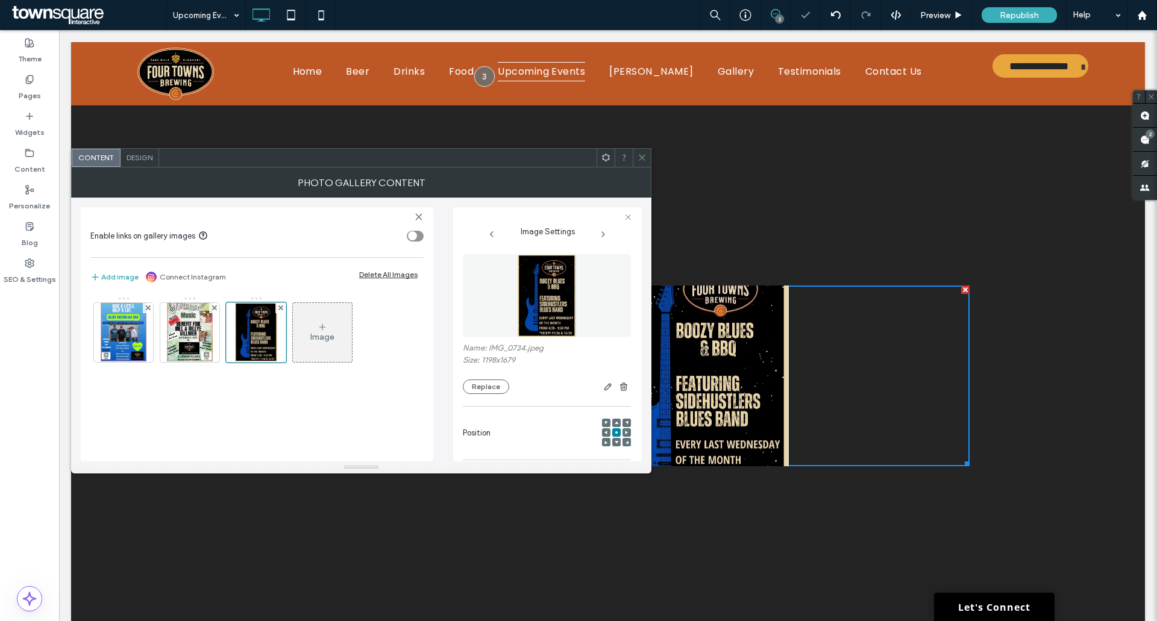
click at [325, 335] on div "Image" at bounding box center [322, 337] width 24 height 10
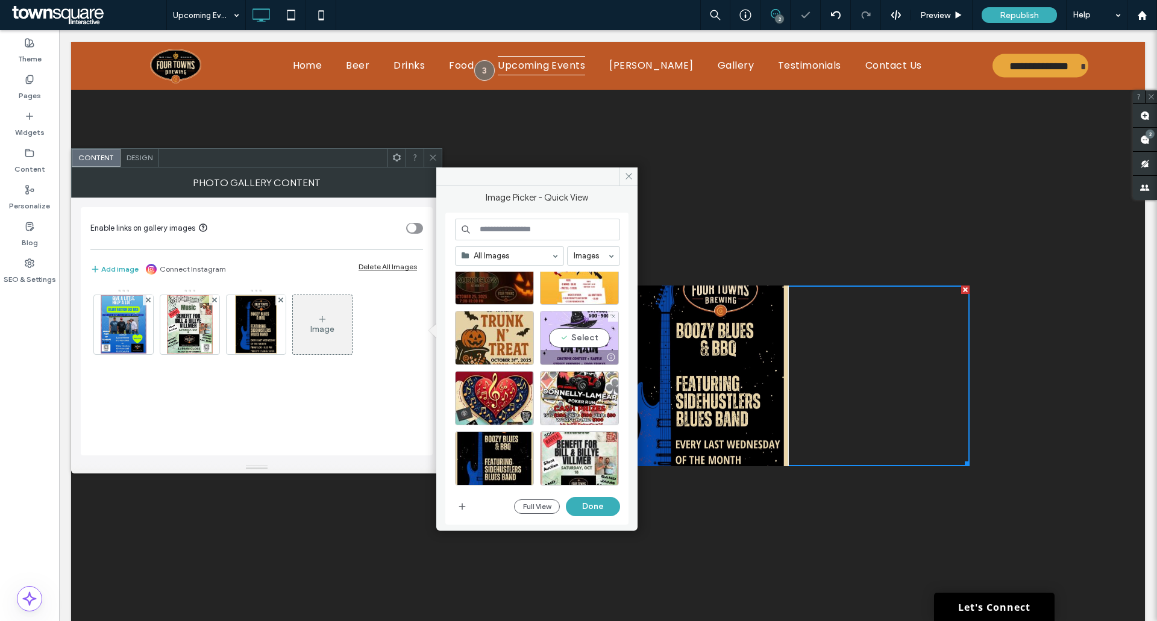
scroll to position [60, 0]
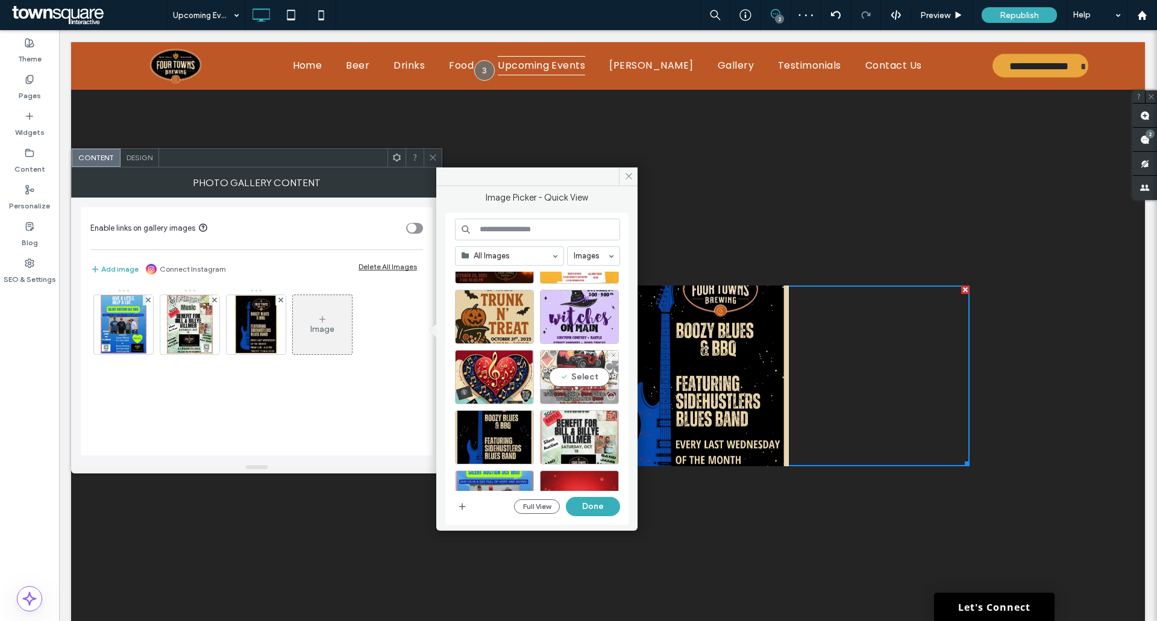
click at [573, 375] on div "Select" at bounding box center [579, 377] width 79 height 54
click at [595, 511] on button "Done" at bounding box center [593, 506] width 54 height 19
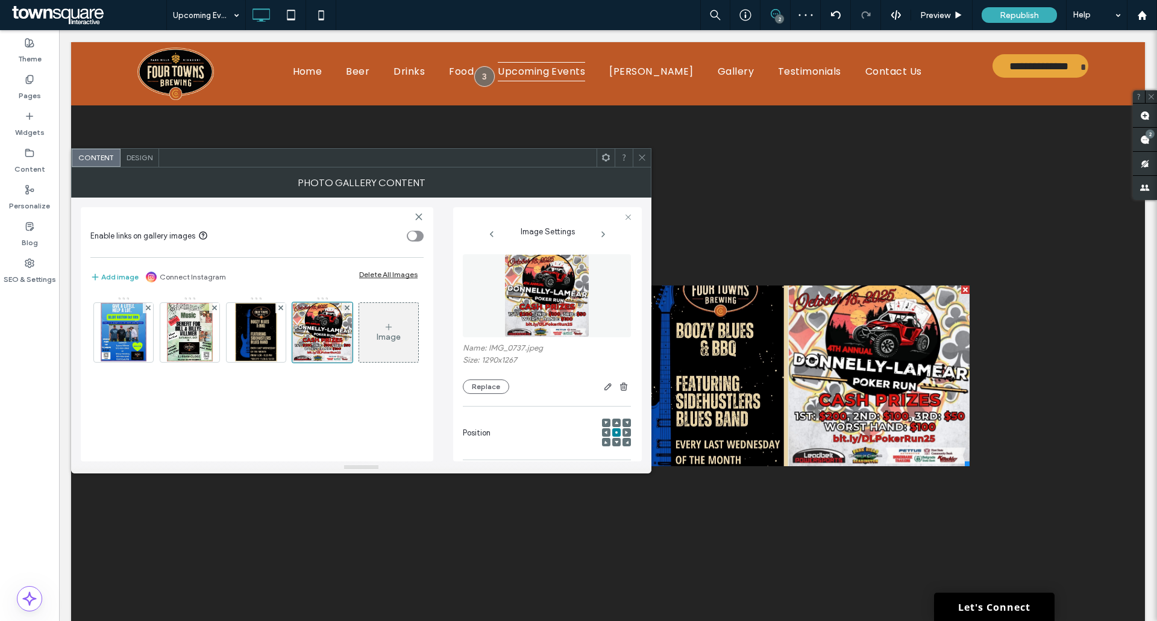
click at [384, 332] on icon at bounding box center [389, 327] width 10 height 10
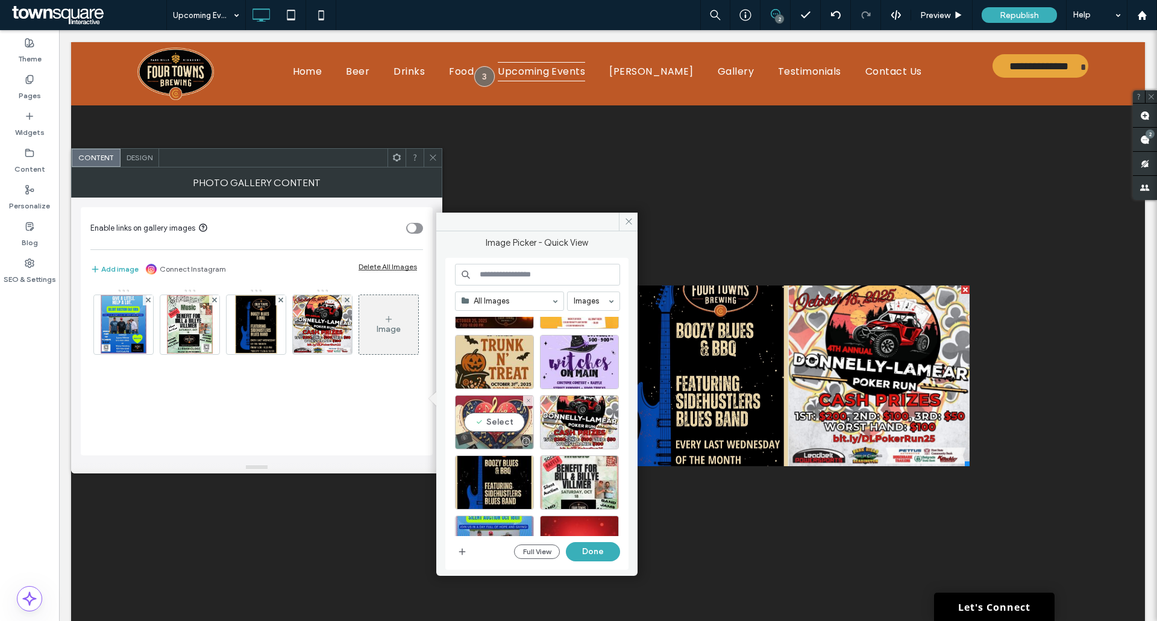
click at [501, 422] on div "Select" at bounding box center [494, 422] width 79 height 54
click at [590, 549] on button "Done" at bounding box center [593, 551] width 54 height 19
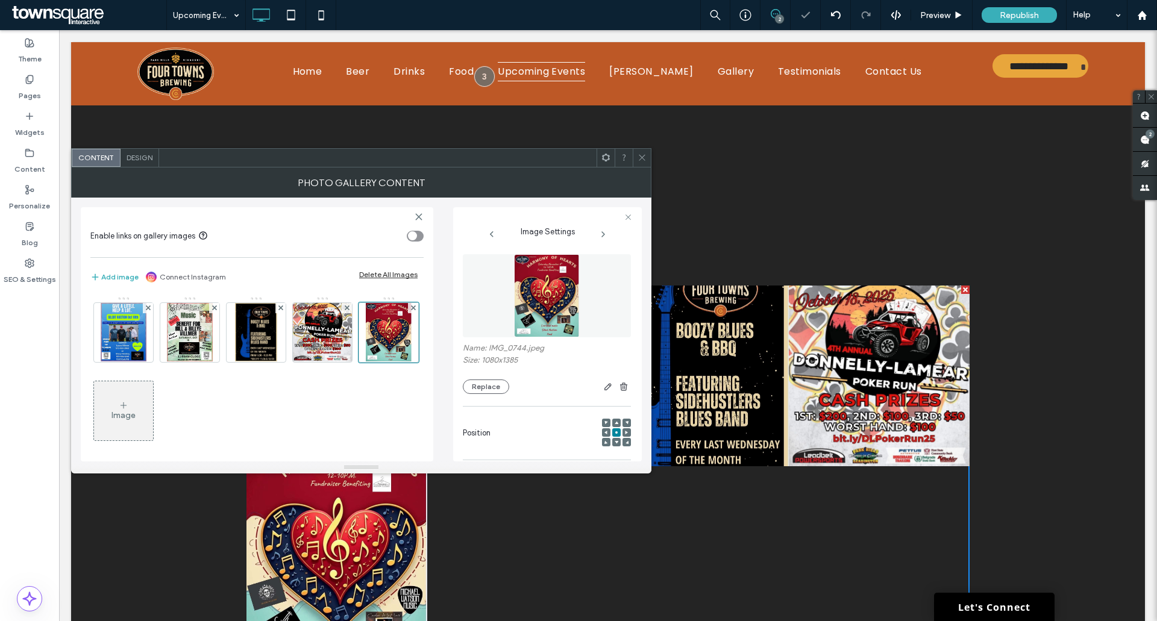
click at [153, 402] on div "Image" at bounding box center [123, 411] width 59 height 57
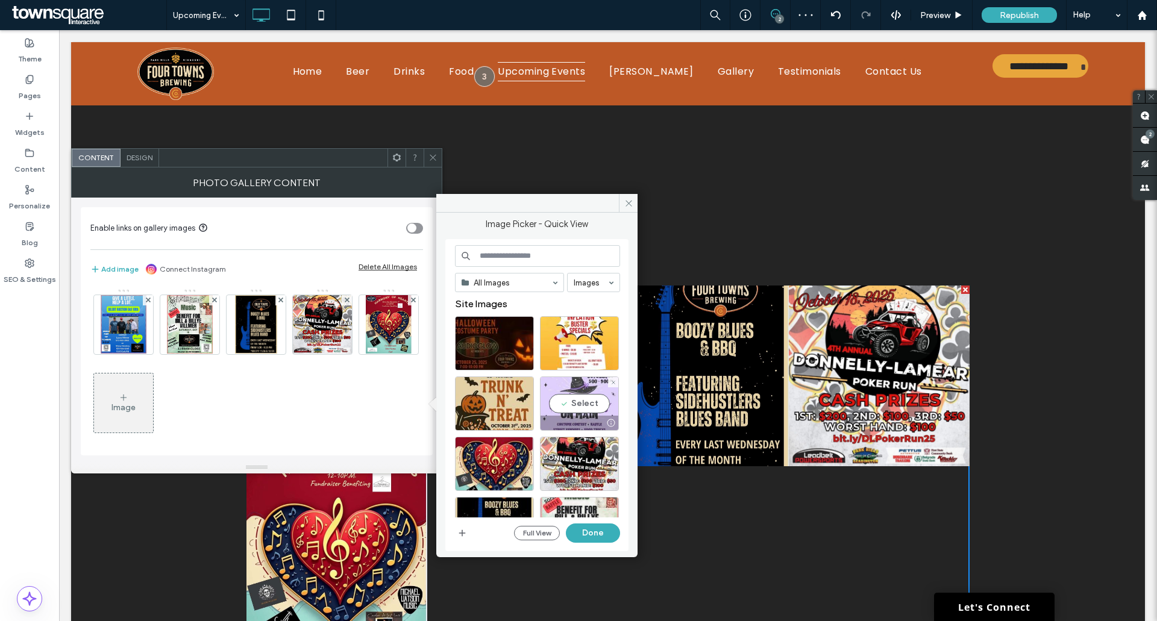
click at [586, 404] on div "Select" at bounding box center [579, 403] width 79 height 54
drag, startPoint x: 598, startPoint y: 530, endPoint x: 314, endPoint y: 447, distance: 296.1
click at [598, 530] on button "Done" at bounding box center [593, 532] width 54 height 19
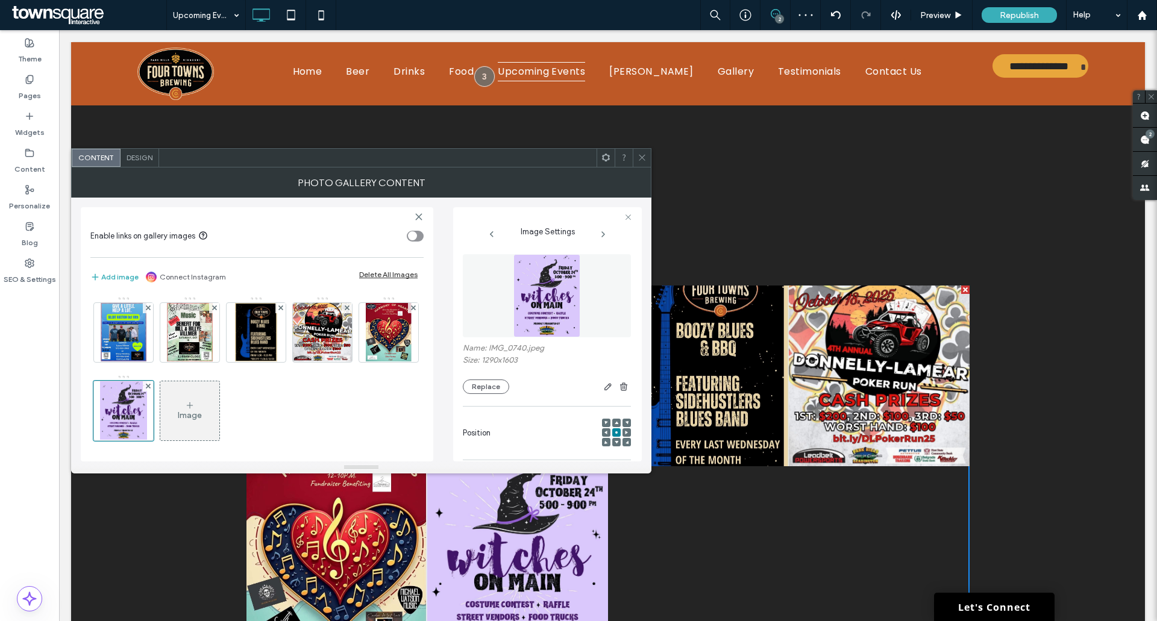
click at [195, 404] on icon at bounding box center [190, 406] width 10 height 10
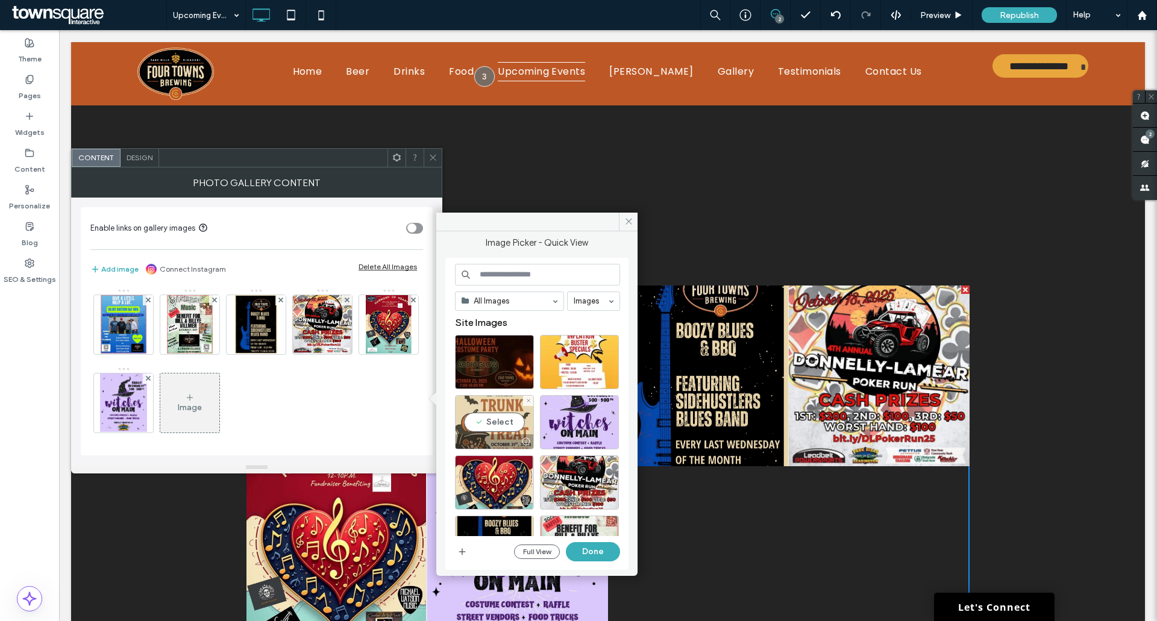
click at [498, 419] on div "Select" at bounding box center [494, 422] width 79 height 54
click at [586, 548] on button "Done" at bounding box center [593, 551] width 54 height 19
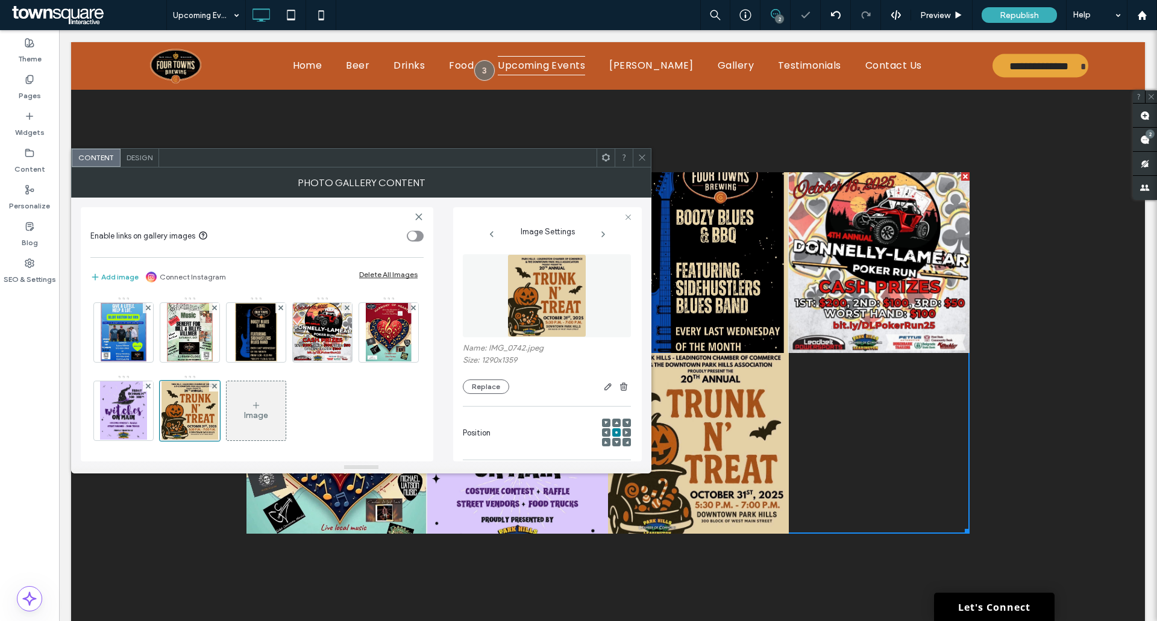
scroll to position [446, 0]
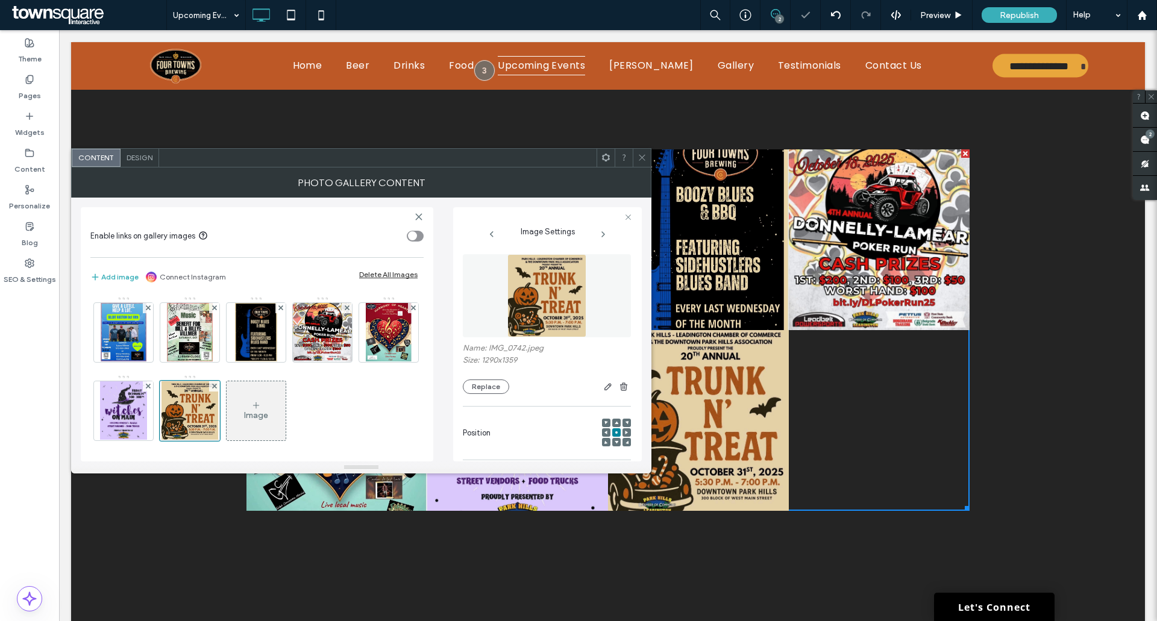
click at [286, 410] on div "Image" at bounding box center [256, 411] width 59 height 57
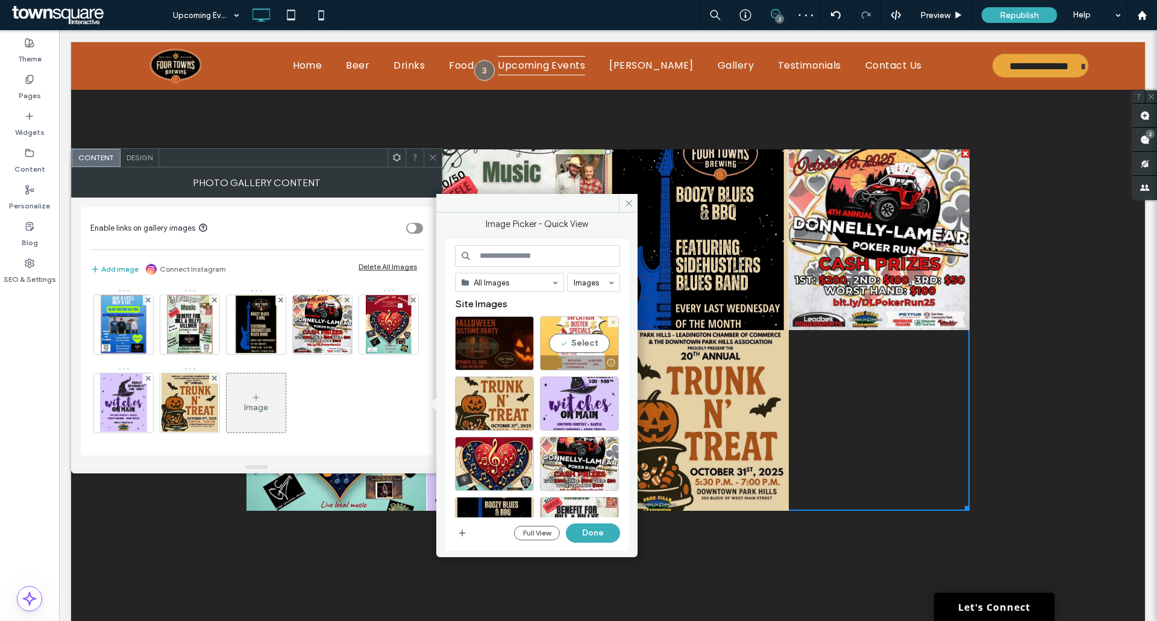
click at [585, 343] on div "Select" at bounding box center [579, 343] width 79 height 54
click at [605, 531] on button "Done" at bounding box center [593, 532] width 54 height 19
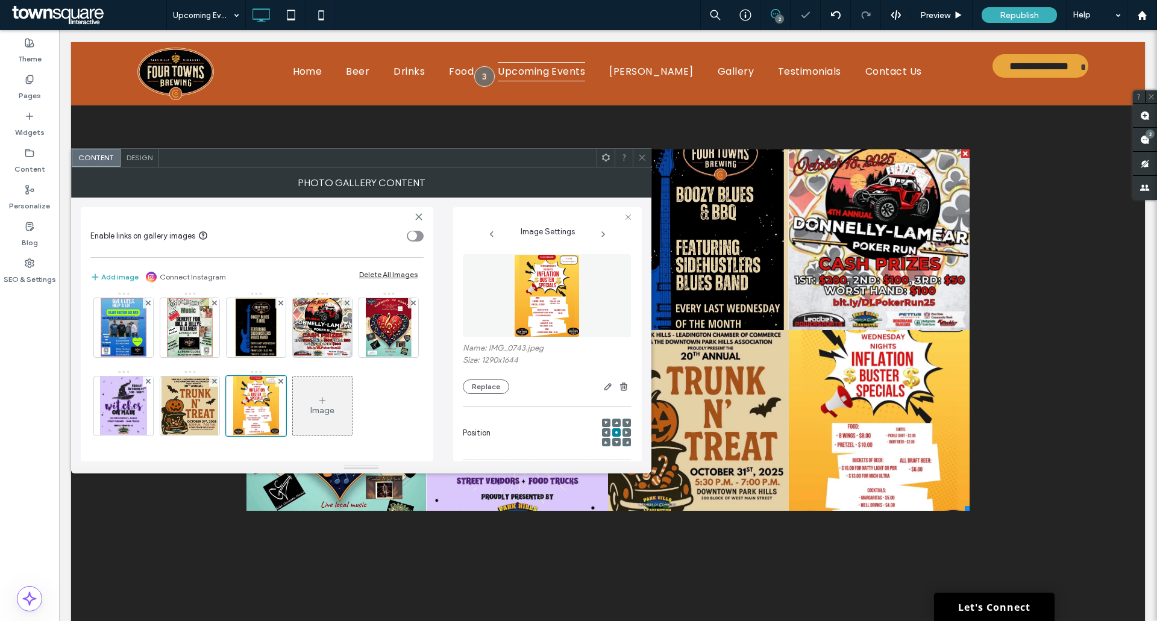
click at [293, 395] on div "Image" at bounding box center [322, 406] width 59 height 57
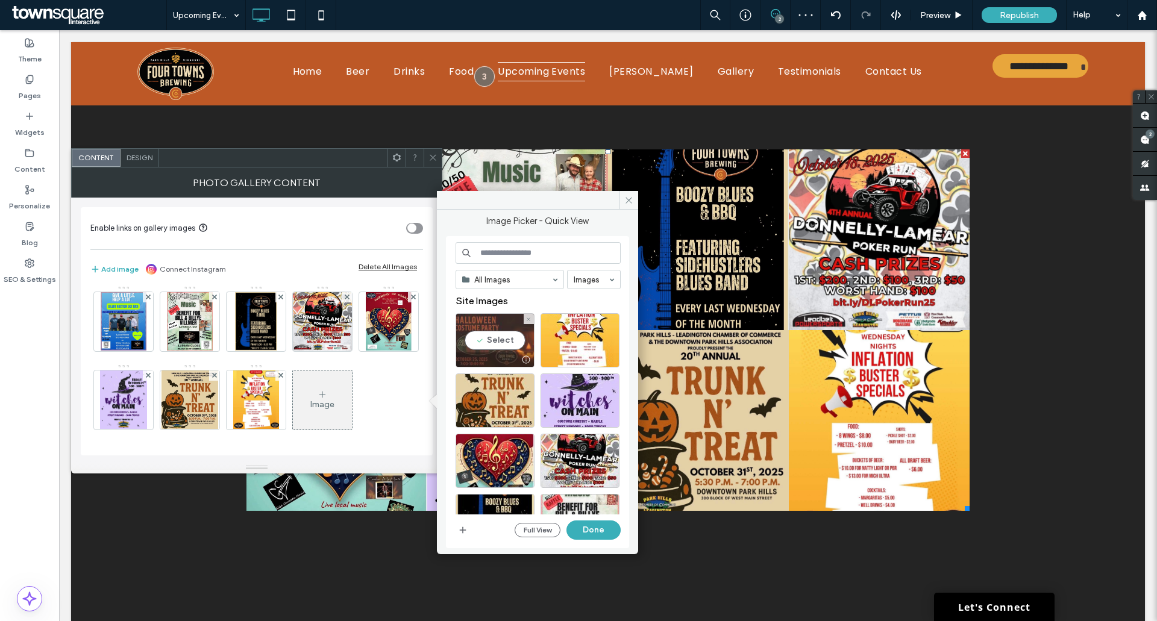
click at [481, 337] on div "Select" at bounding box center [494, 340] width 79 height 54
drag, startPoint x: 584, startPoint y: 533, endPoint x: 709, endPoint y: 457, distance: 146.5
click at [584, 533] on button "Done" at bounding box center [593, 529] width 54 height 19
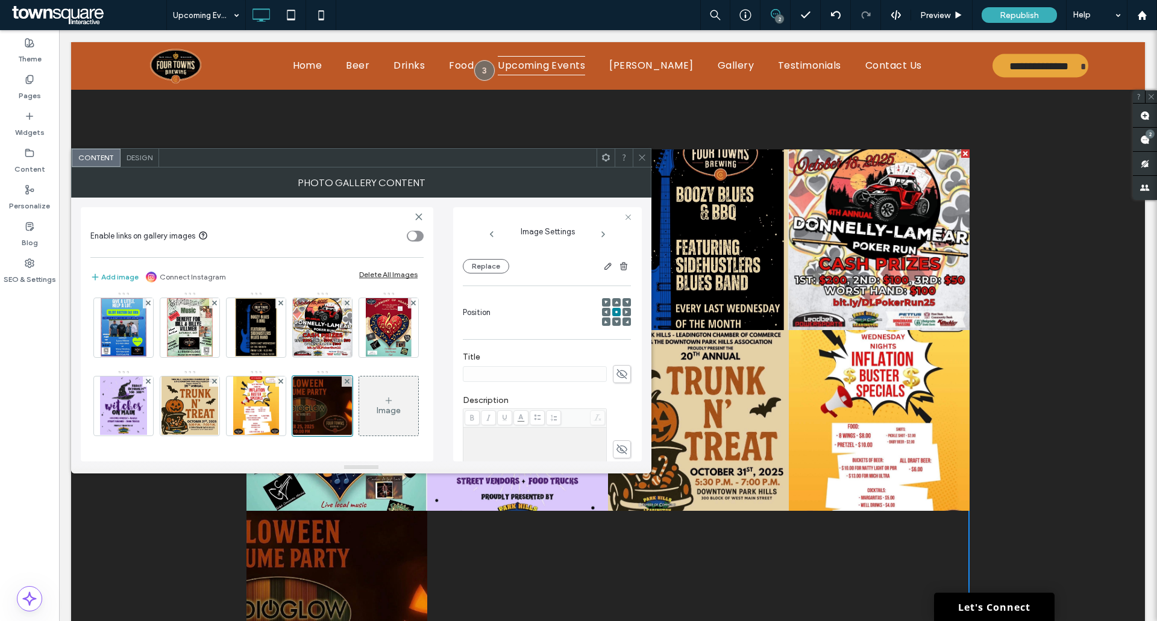
scroll to position [145, 0]
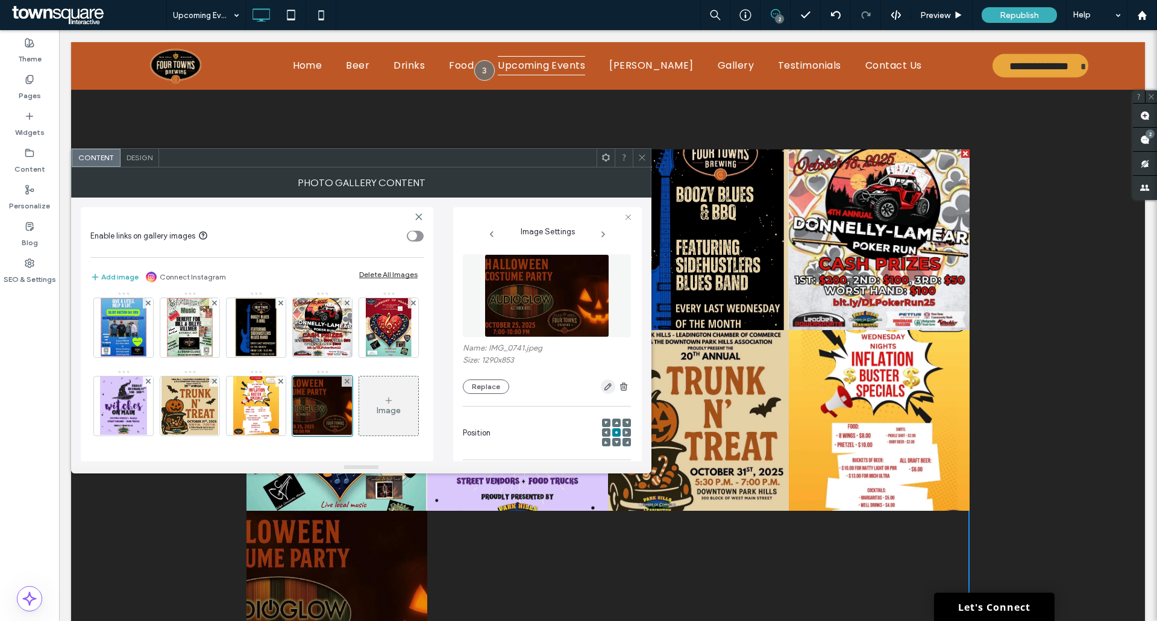
click at [603, 384] on icon "button" at bounding box center [608, 387] width 10 height 10
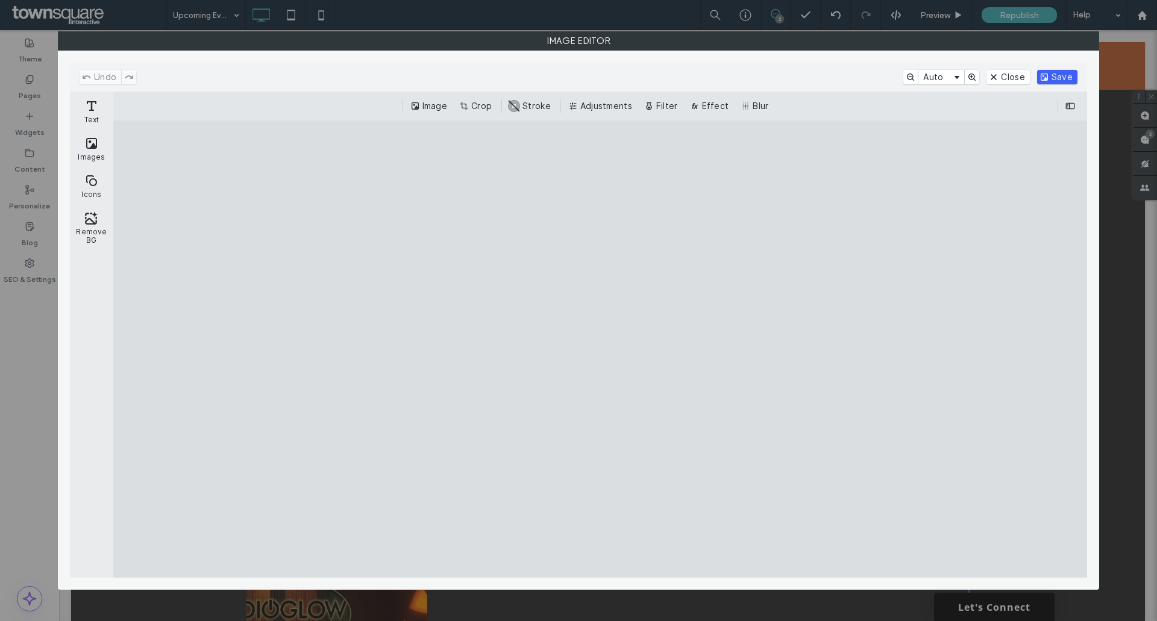
click at [1067, 78] on button "Save" at bounding box center [1057, 77] width 40 height 14
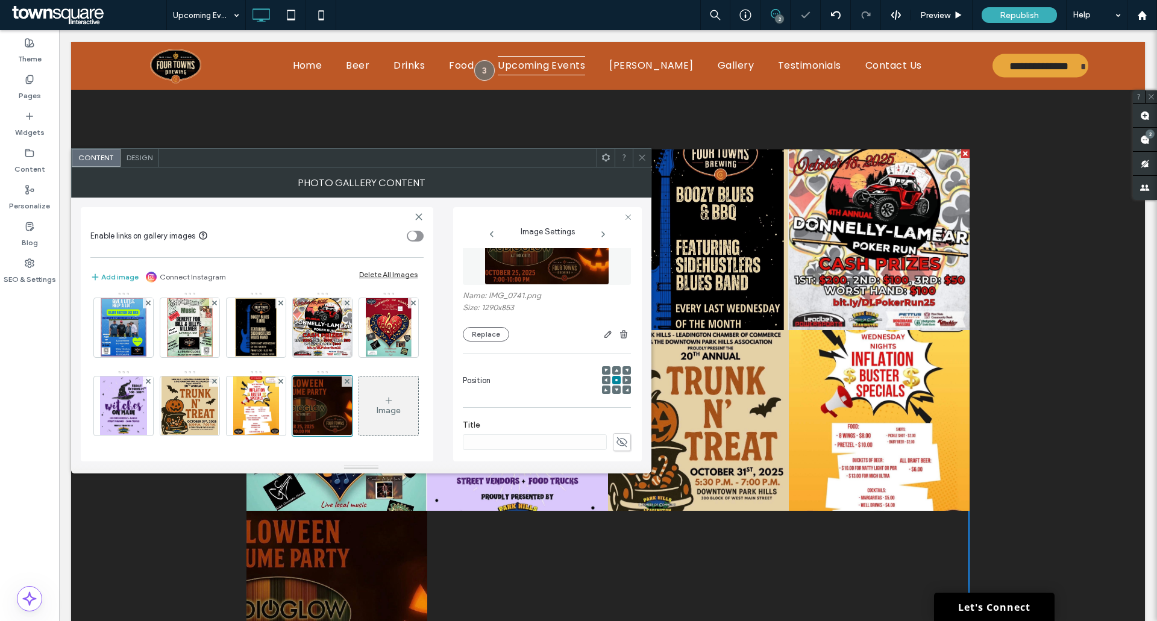
scroll to position [120, 0]
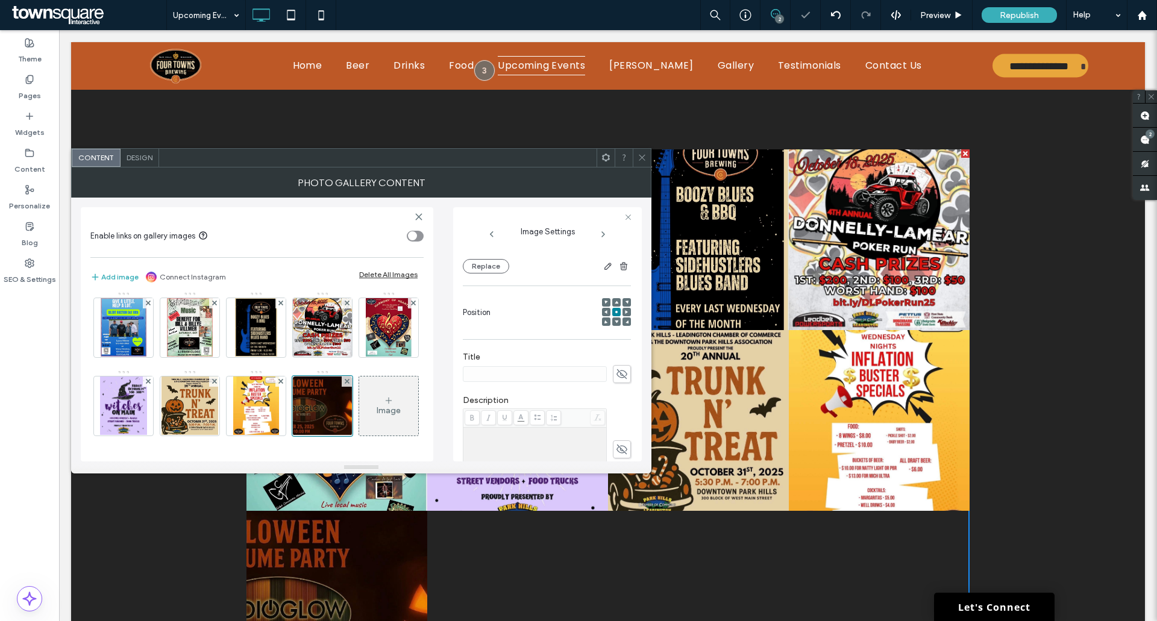
click at [1053, 290] on div "Button Button Button Button Button Button Button Button Button Click To Paste R…" at bounding box center [607, 421] width 1073 height 1040
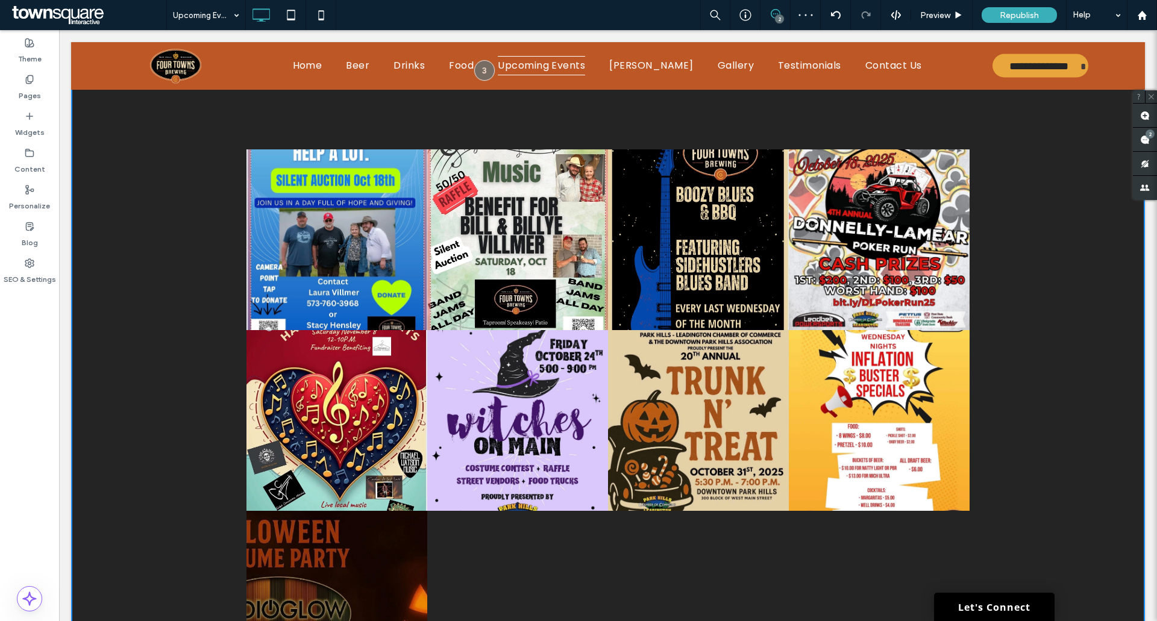
click at [322, 220] on link at bounding box center [336, 239] width 181 height 181
click at [943, 13] on span "Preview" at bounding box center [935, 15] width 30 height 10
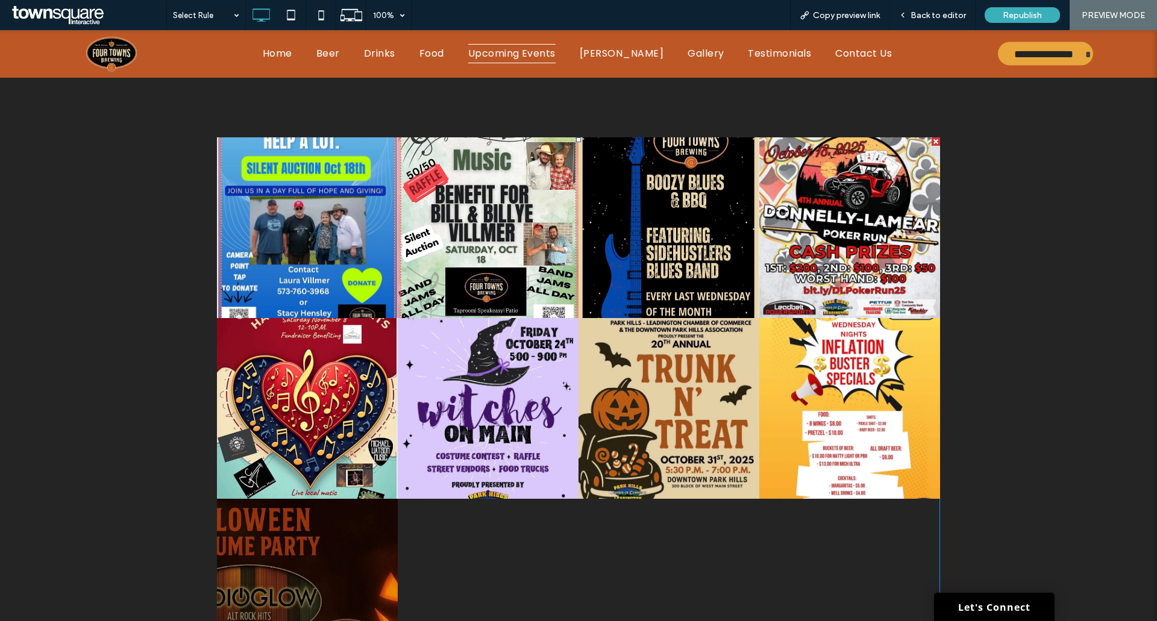
click at [340, 206] on link at bounding box center [307, 227] width 181 height 181
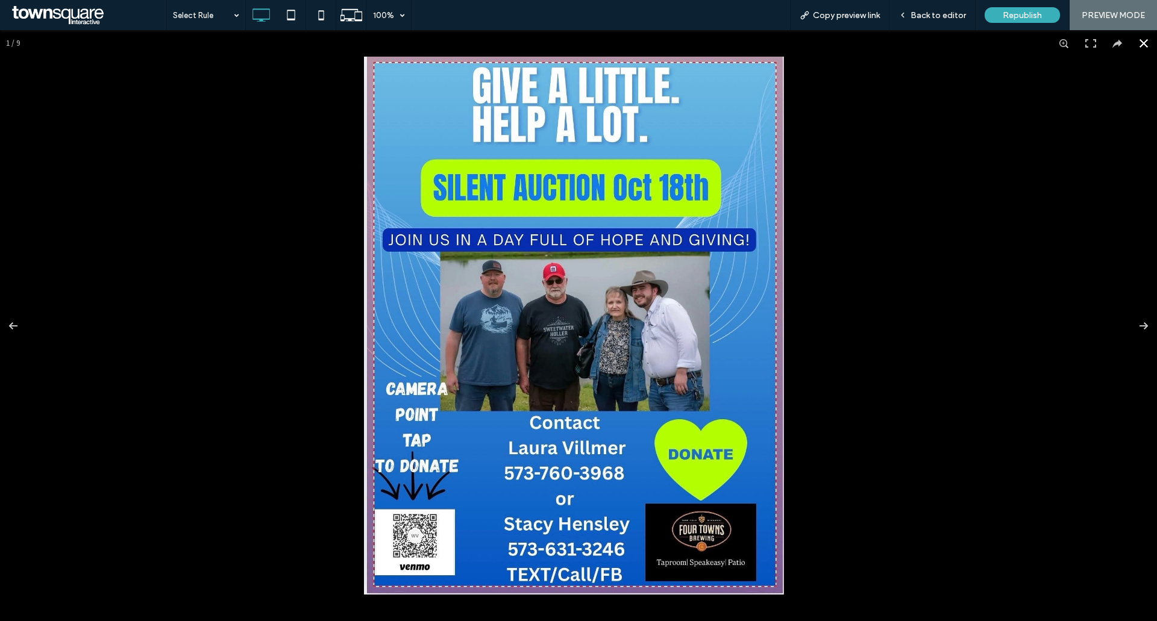
click at [962, 239] on div at bounding box center [698, 228] width 668 height 342
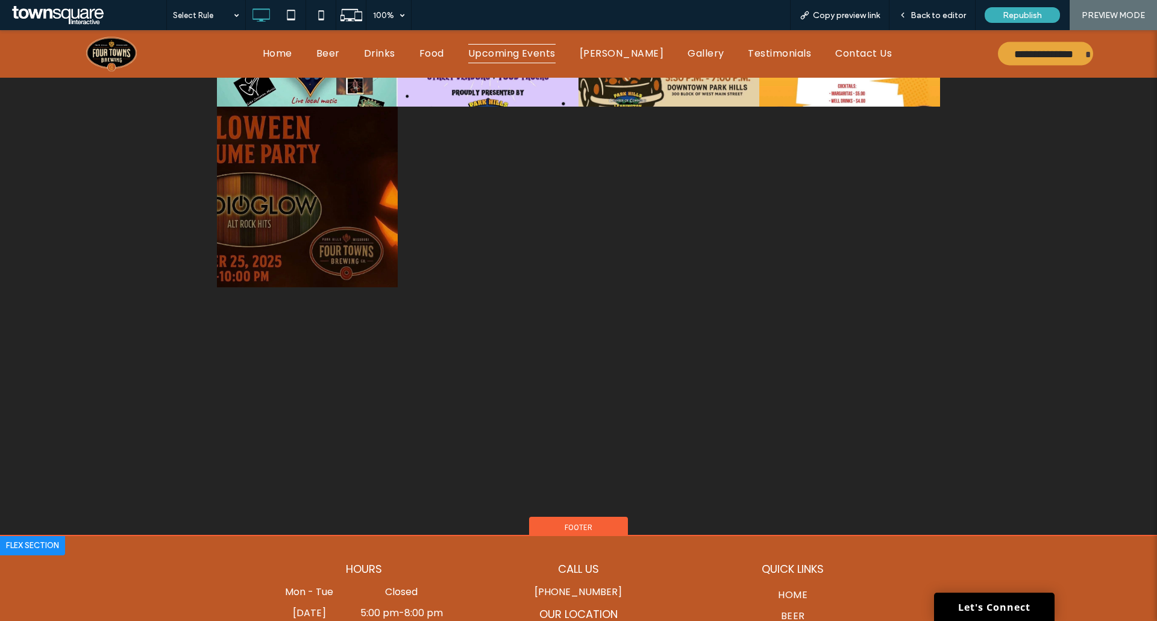
scroll to position [1024, 0]
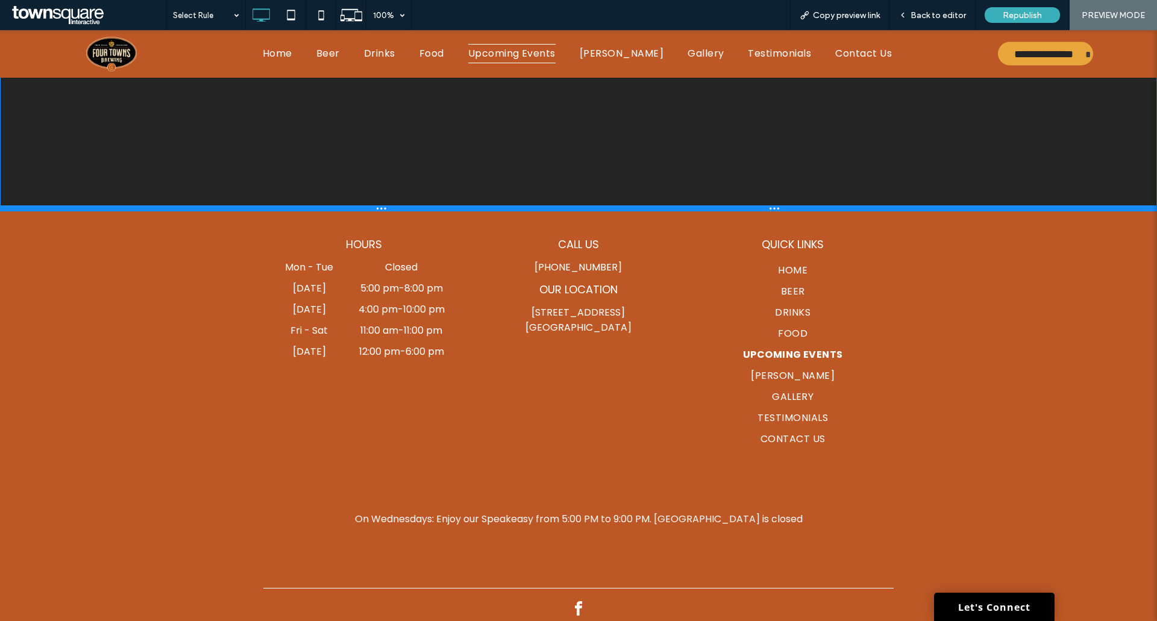
drag, startPoint x: 413, startPoint y: 364, endPoint x: 419, endPoint y: 206, distance: 158.5
click at [419, 206] on div at bounding box center [578, 208] width 1157 height 6
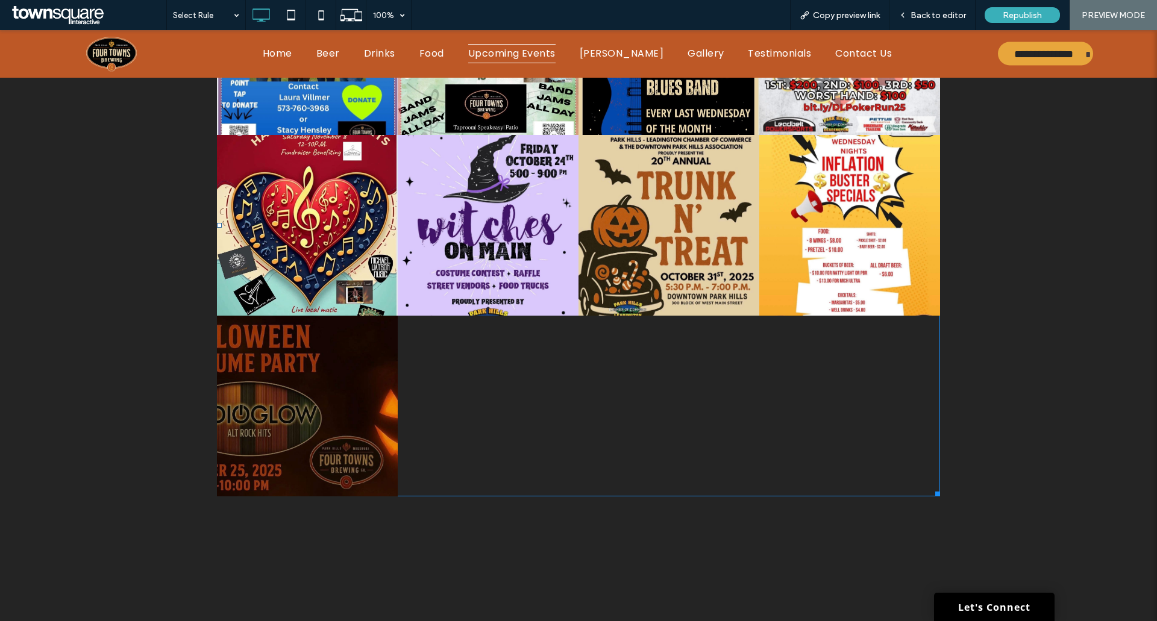
scroll to position [723, 0]
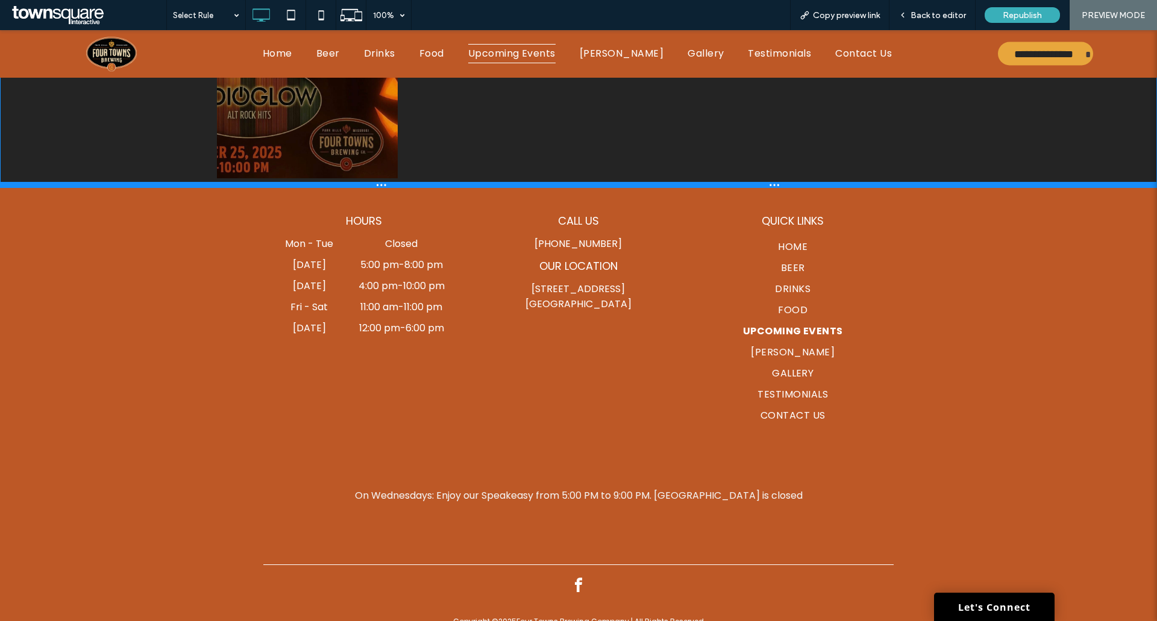
drag, startPoint x: 422, startPoint y: 504, endPoint x: 470, endPoint y: 183, distance: 324.1
click at [470, 183] on div at bounding box center [578, 185] width 1157 height 6
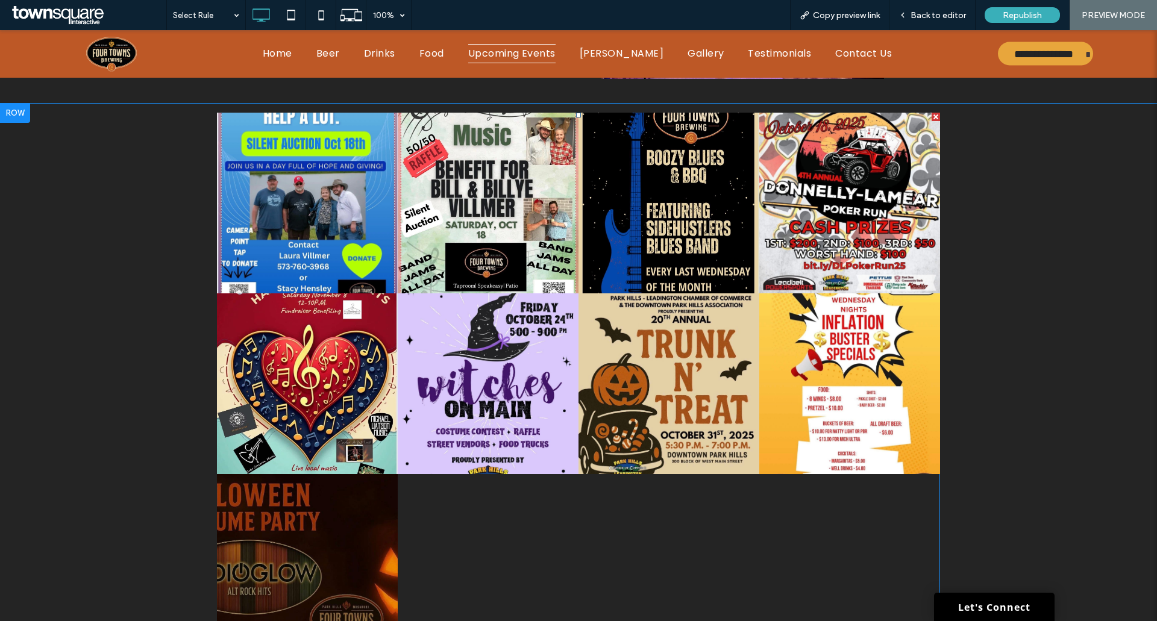
scroll to position [361, 0]
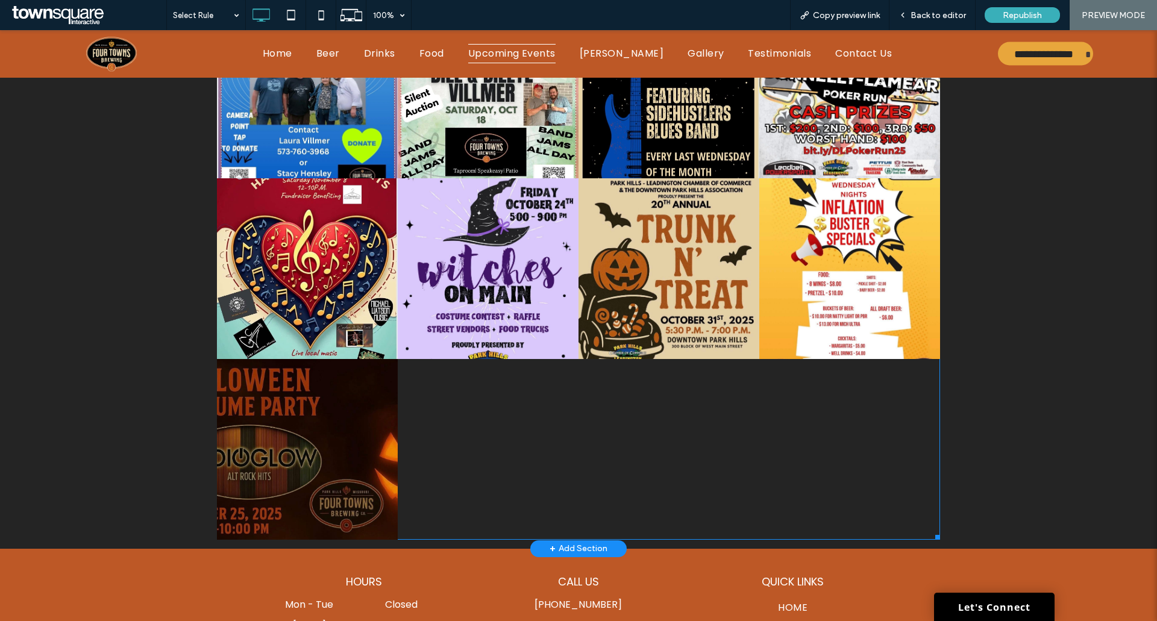
click at [528, 430] on div at bounding box center [488, 449] width 181 height 181
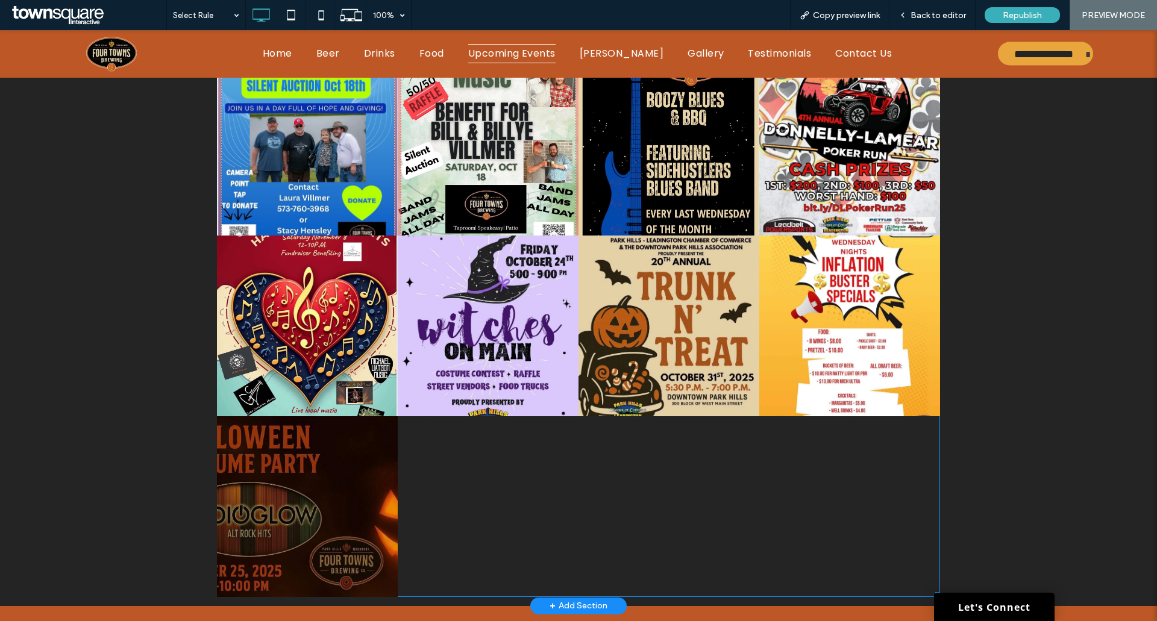
scroll to position [241, 0]
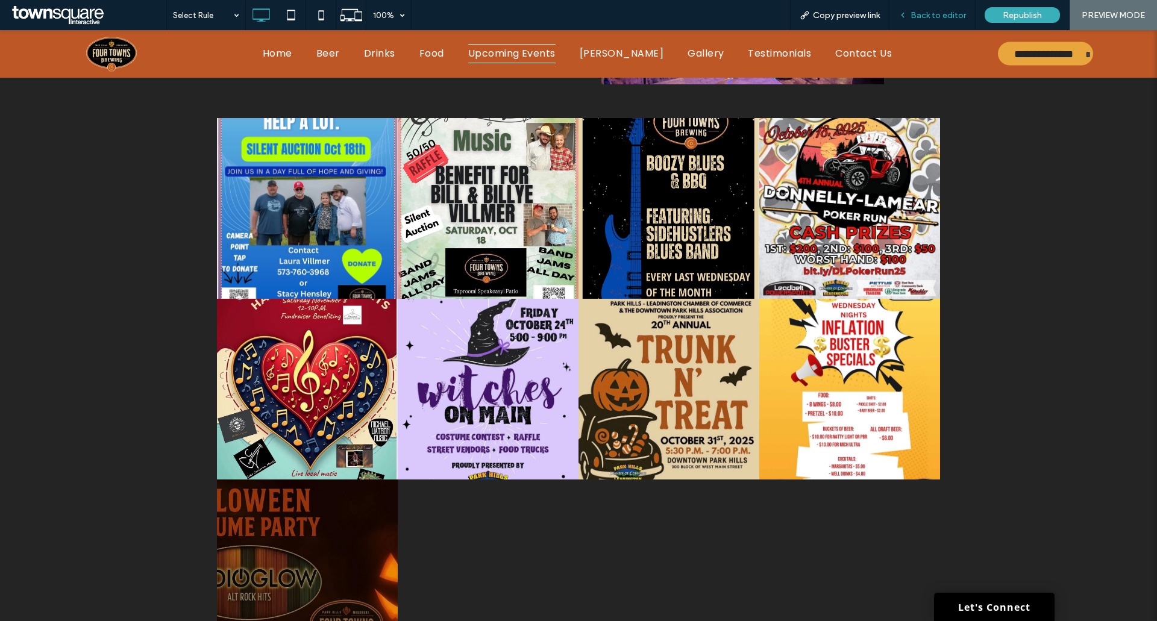
click at [947, 12] on span "Back to editor" at bounding box center [937, 15] width 55 height 10
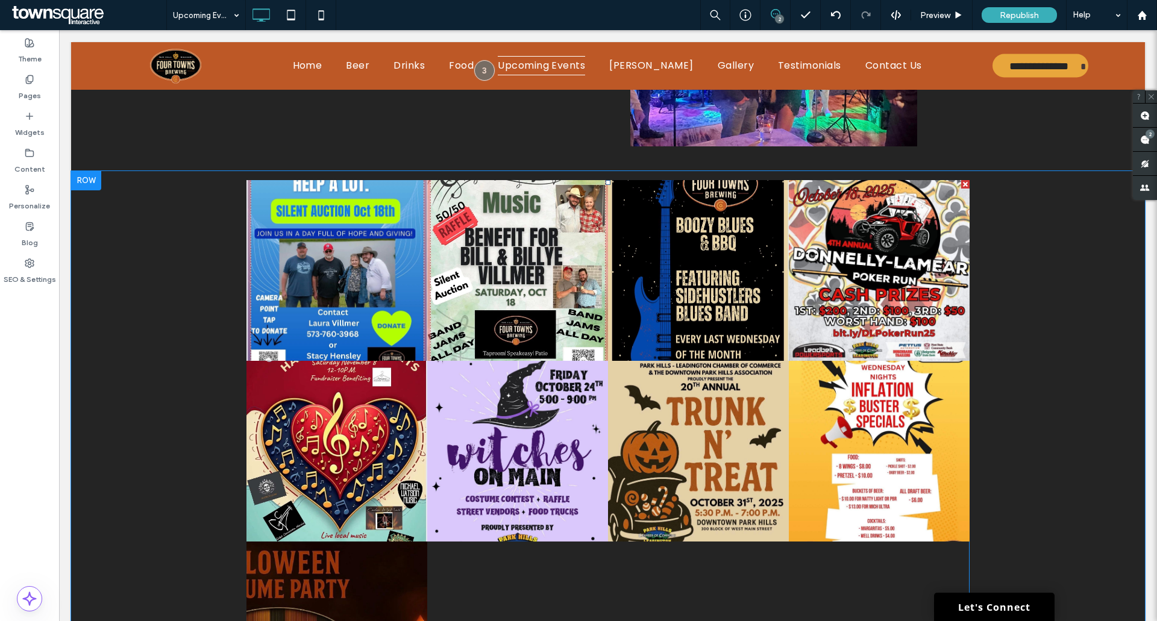
scroll to position [181, 0]
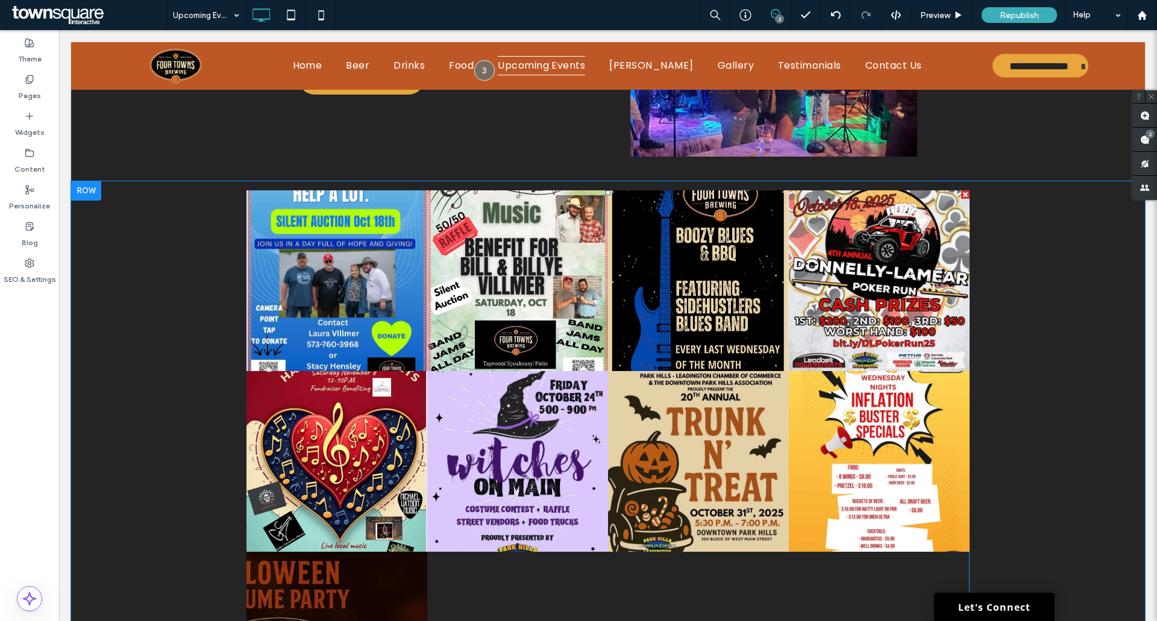
click at [729, 277] on link at bounding box center [698, 280] width 181 height 181
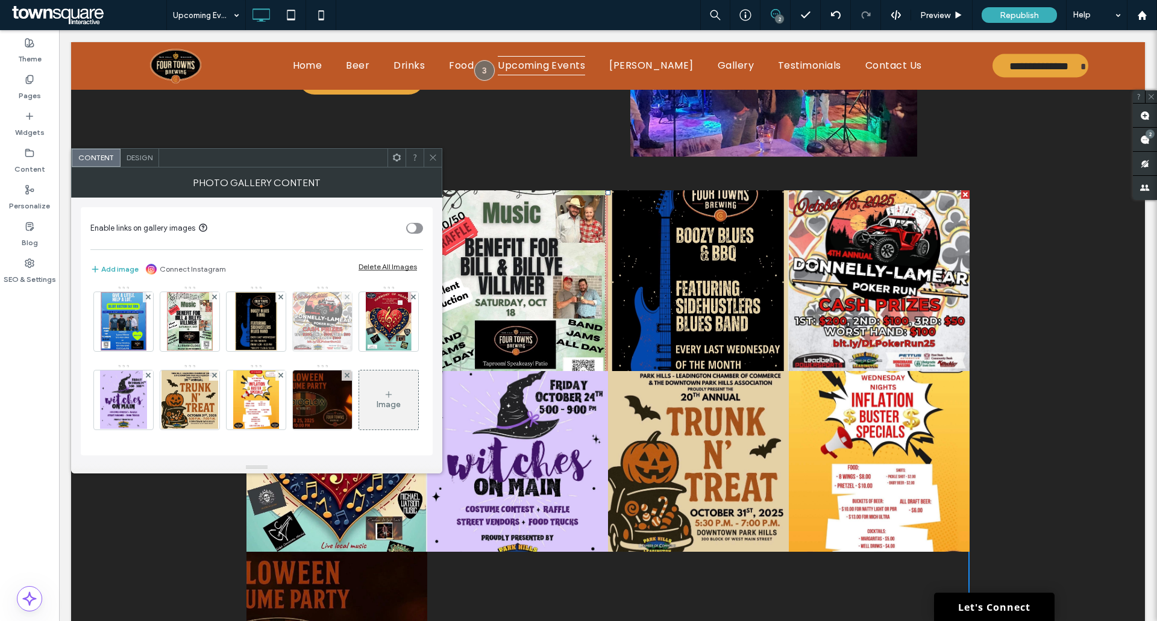
scroll to position [0, 0]
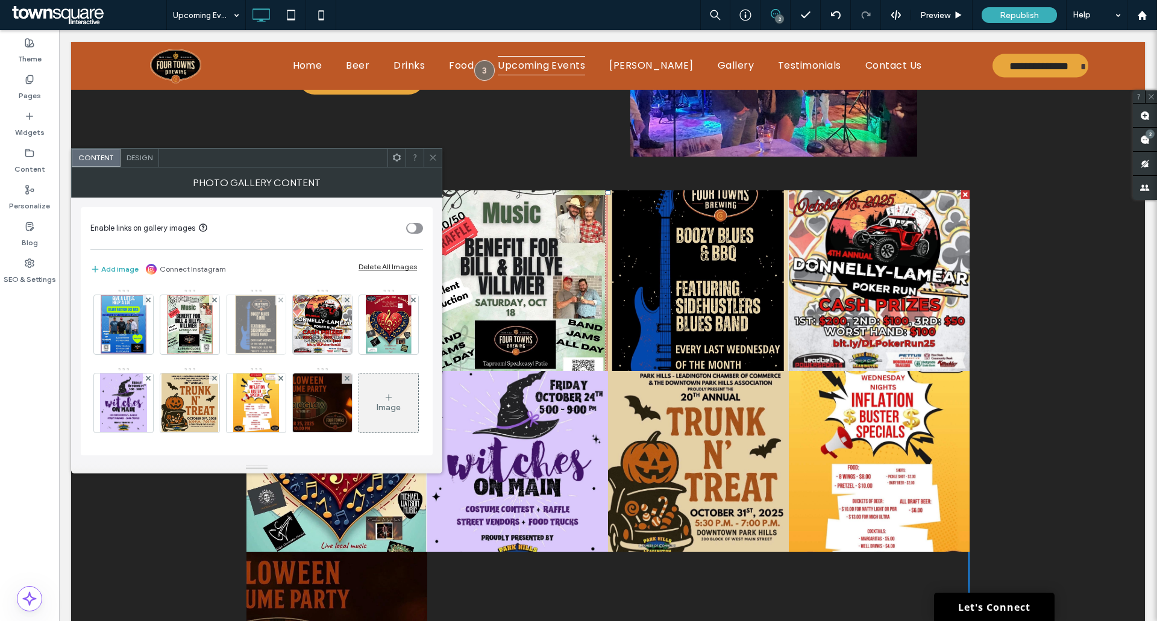
click at [250, 318] on img at bounding box center [256, 324] width 42 height 59
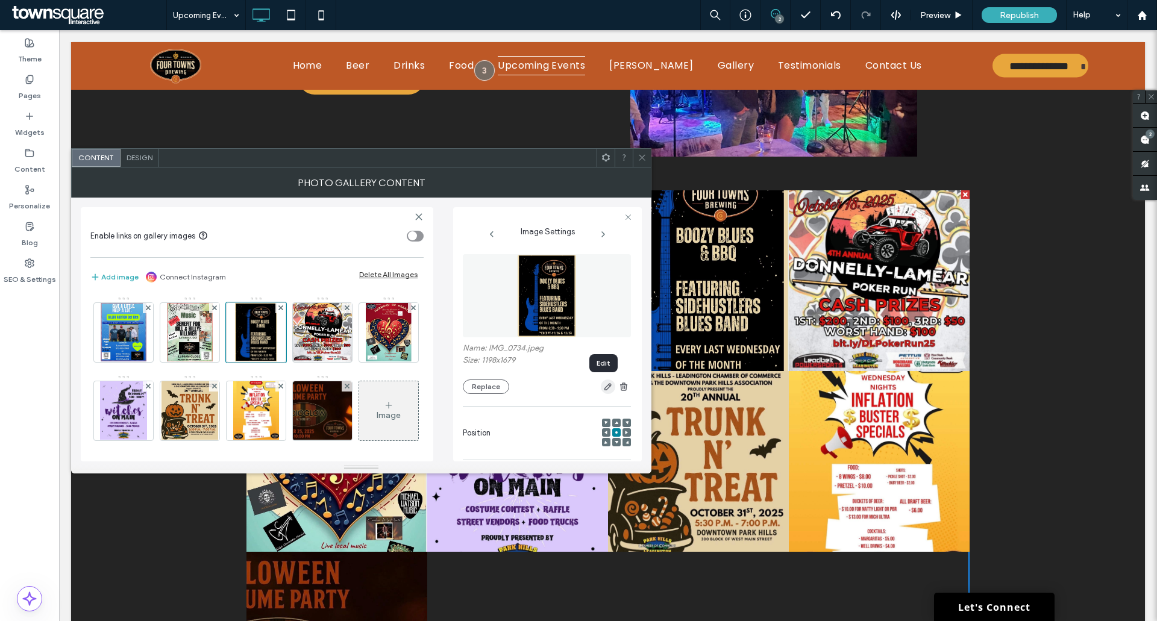
click at [604, 389] on use "button" at bounding box center [607, 386] width 7 height 7
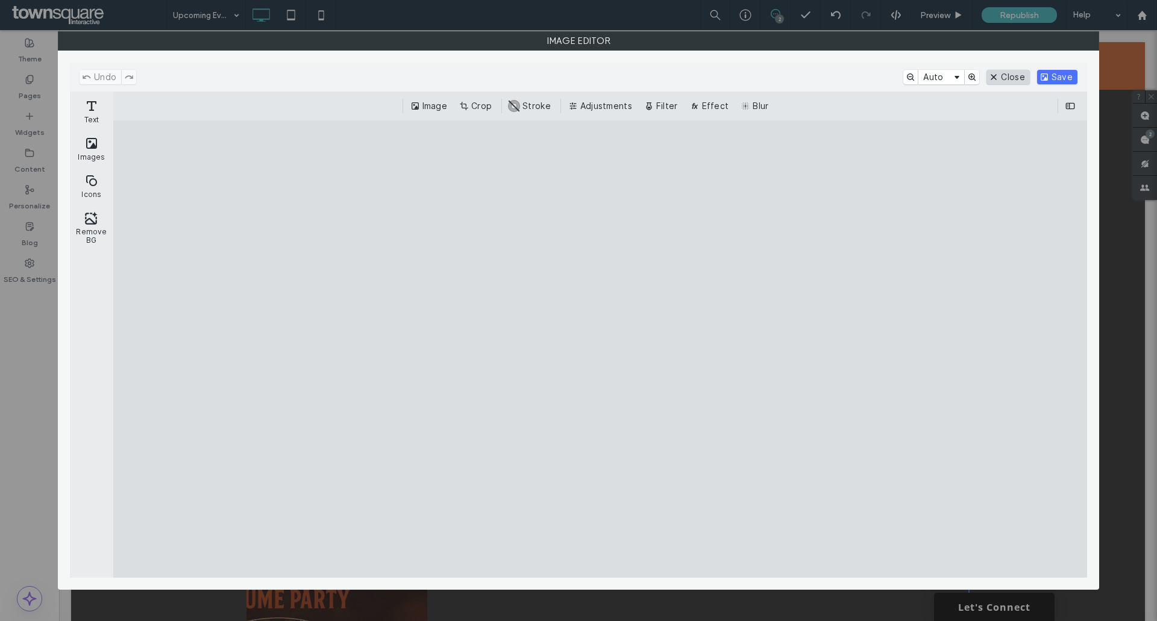
click at [1001, 77] on button "Close" at bounding box center [1007, 77] width 43 height 14
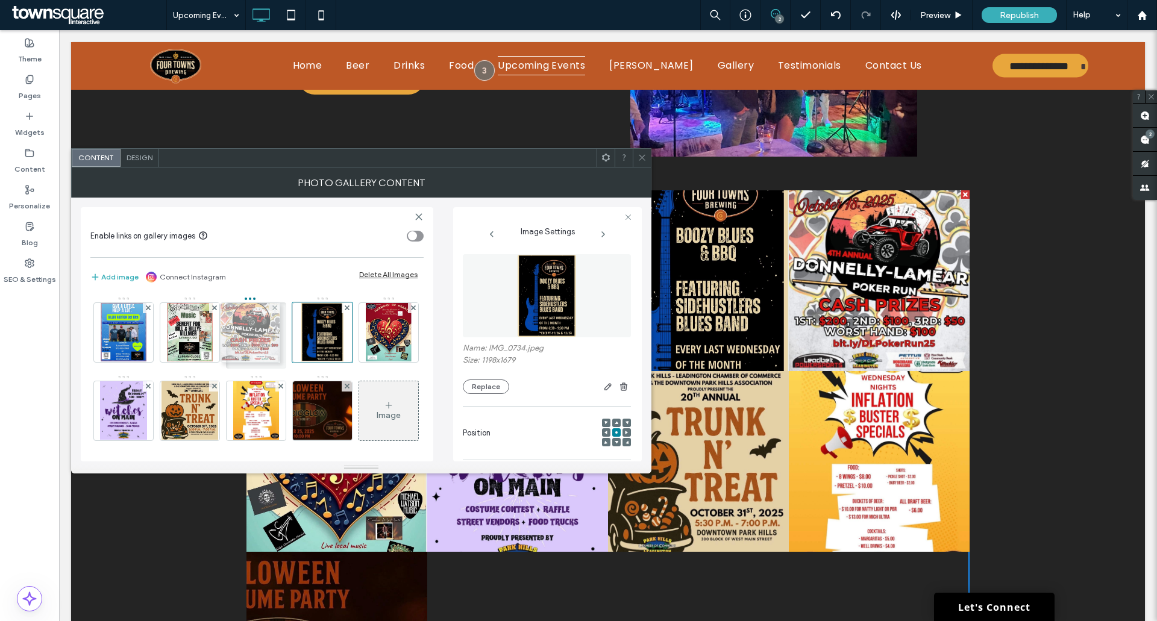
drag, startPoint x: 317, startPoint y: 324, endPoint x: 242, endPoint y: 324, distance: 75.3
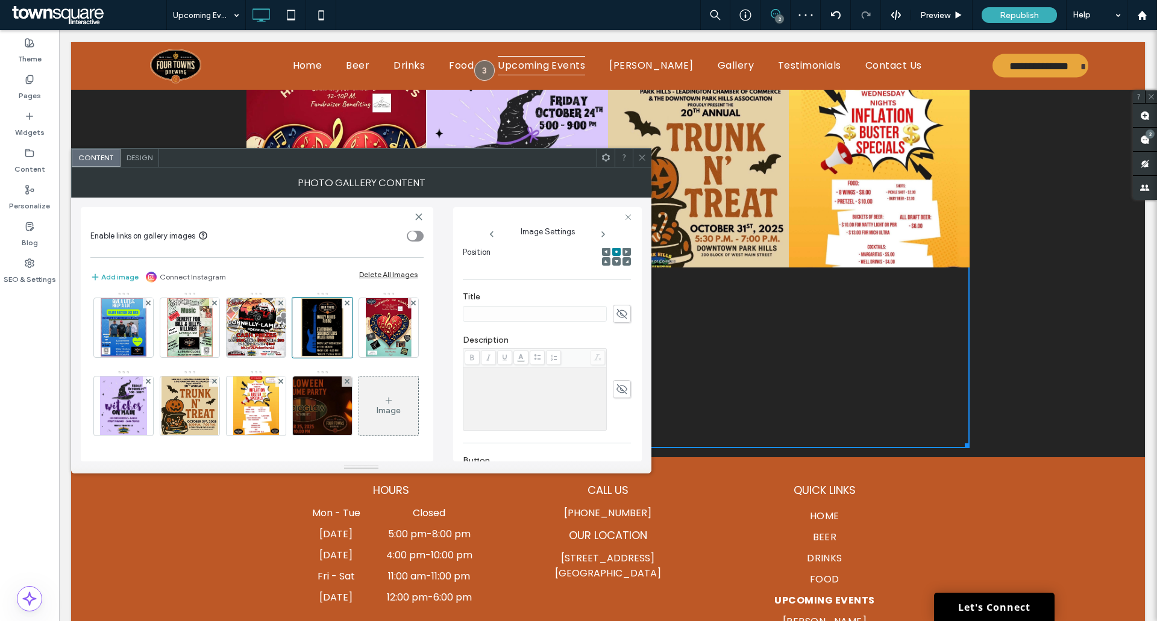
scroll to position [422, 0]
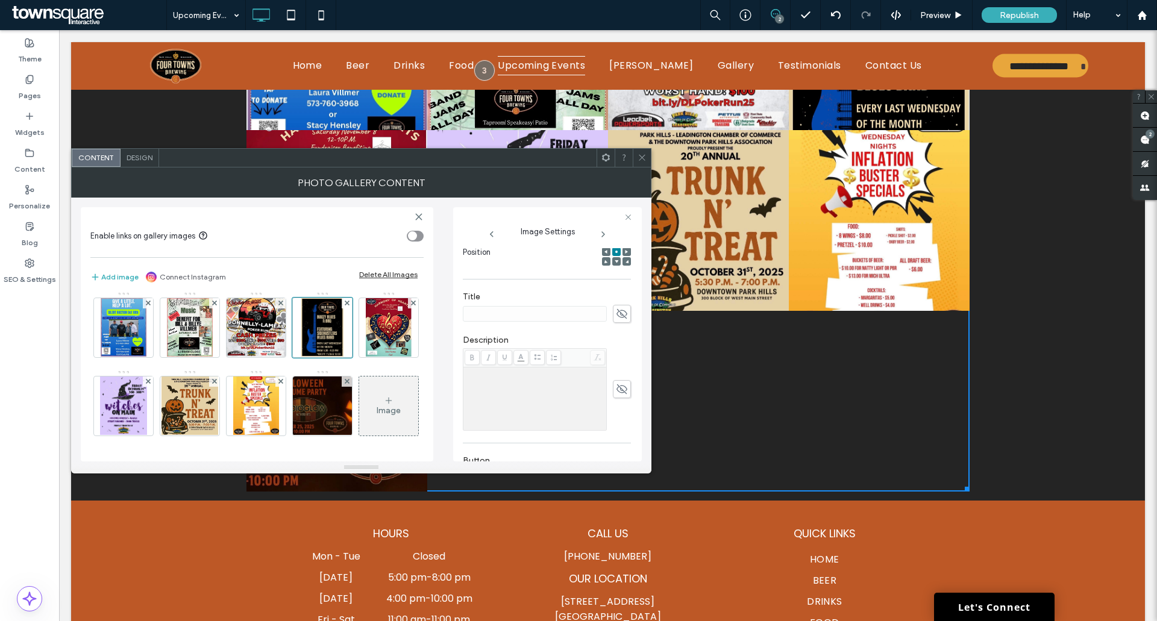
click at [642, 159] on icon at bounding box center [641, 157] width 9 height 9
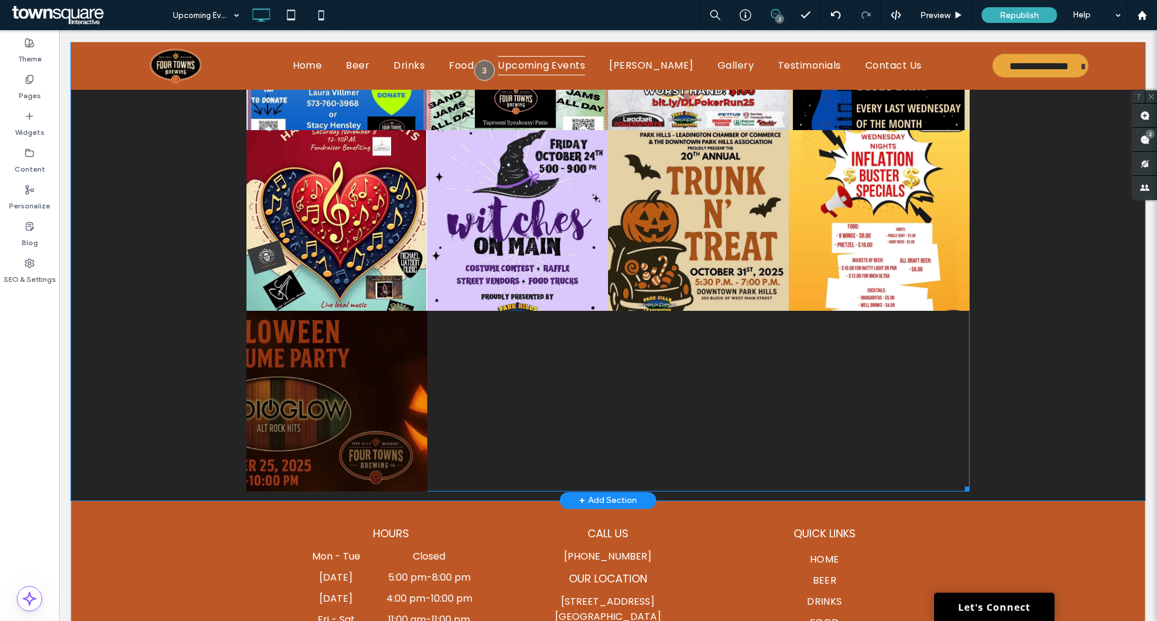
click at [330, 202] on link at bounding box center [336, 220] width 181 height 181
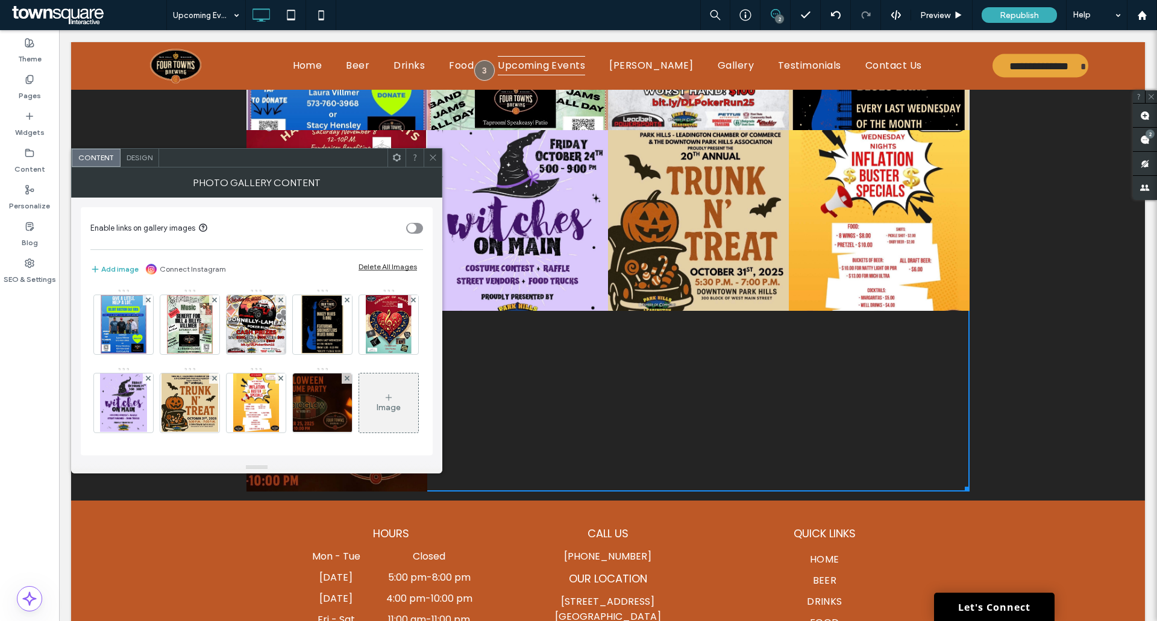
click at [437, 160] on div at bounding box center [432, 158] width 18 height 18
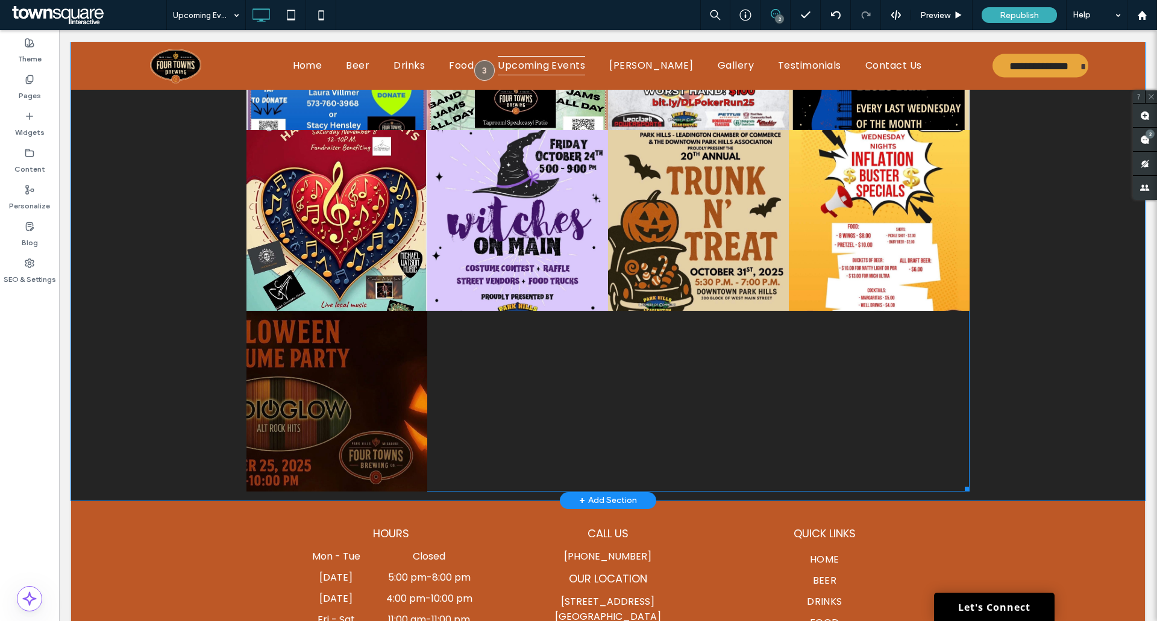
click at [335, 207] on link at bounding box center [336, 220] width 181 height 181
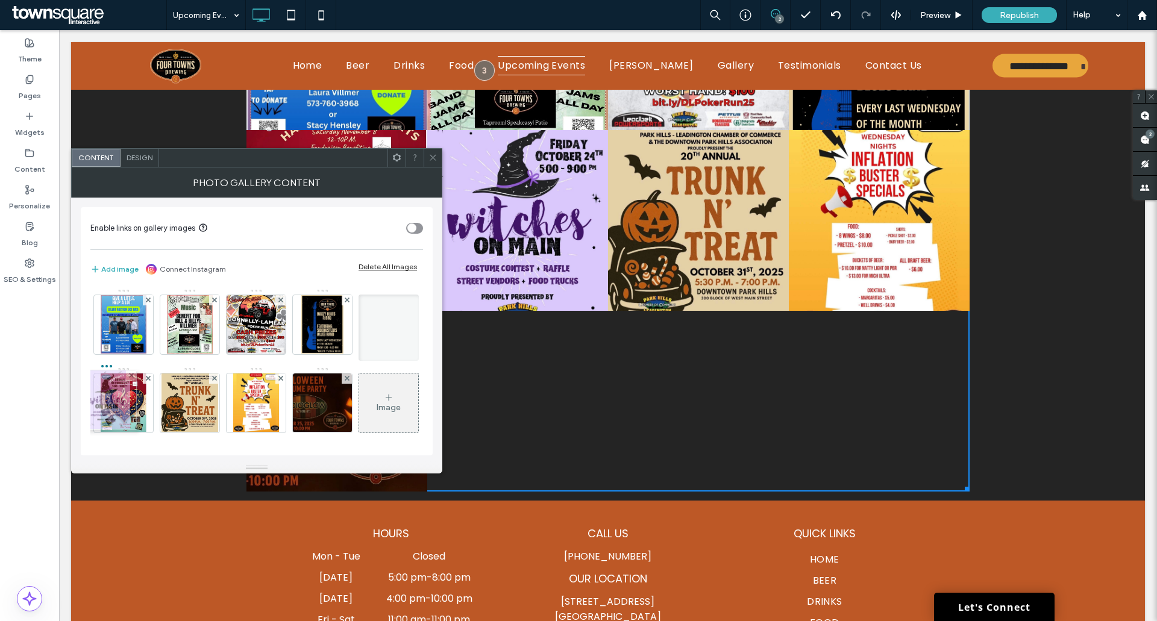
drag, startPoint x: 198, startPoint y: 391, endPoint x: 112, endPoint y: 390, distance: 85.5
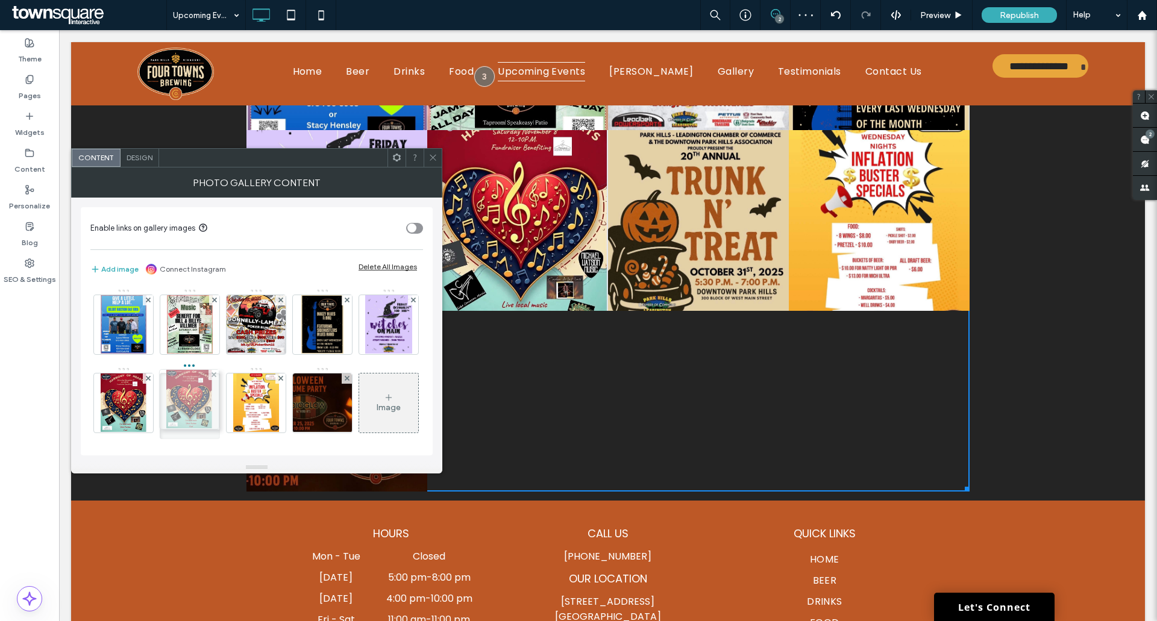
drag, startPoint x: 251, startPoint y: 402, endPoint x: 176, endPoint y: 399, distance: 74.8
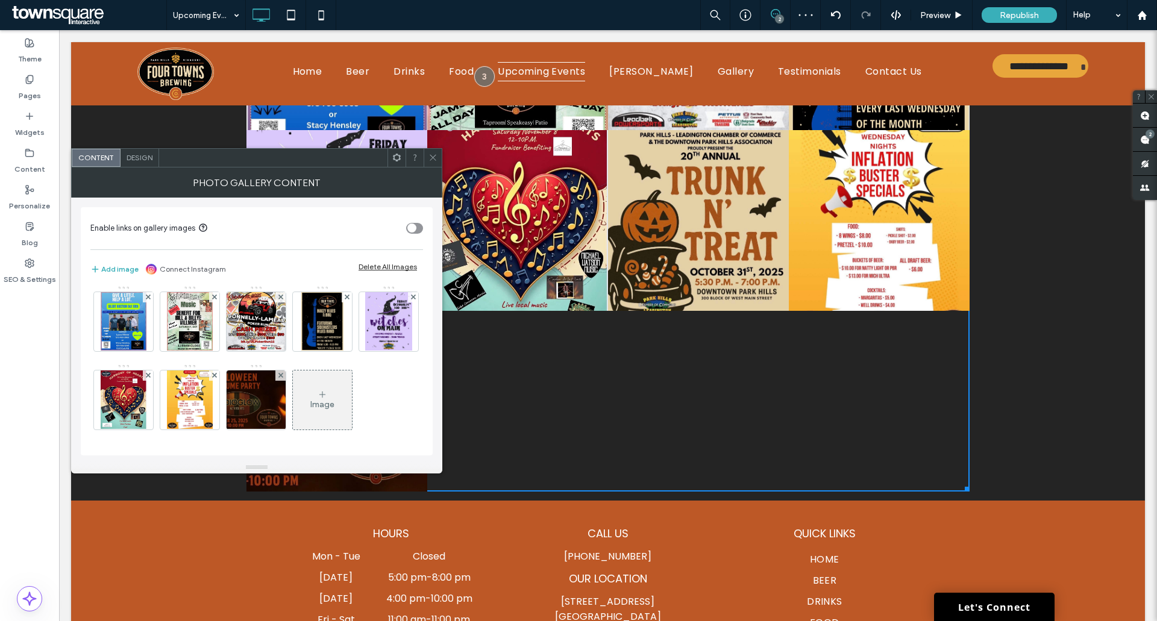
scroll to position [81, 0]
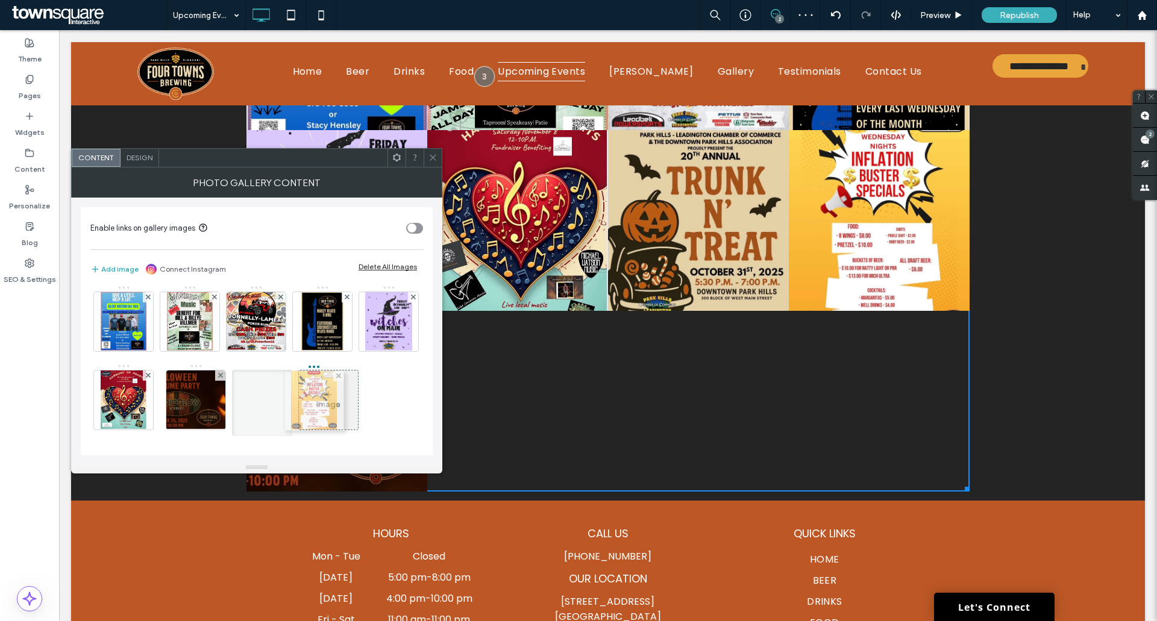
drag, startPoint x: 260, startPoint y: 325, endPoint x: 334, endPoint y: 322, distance: 74.7
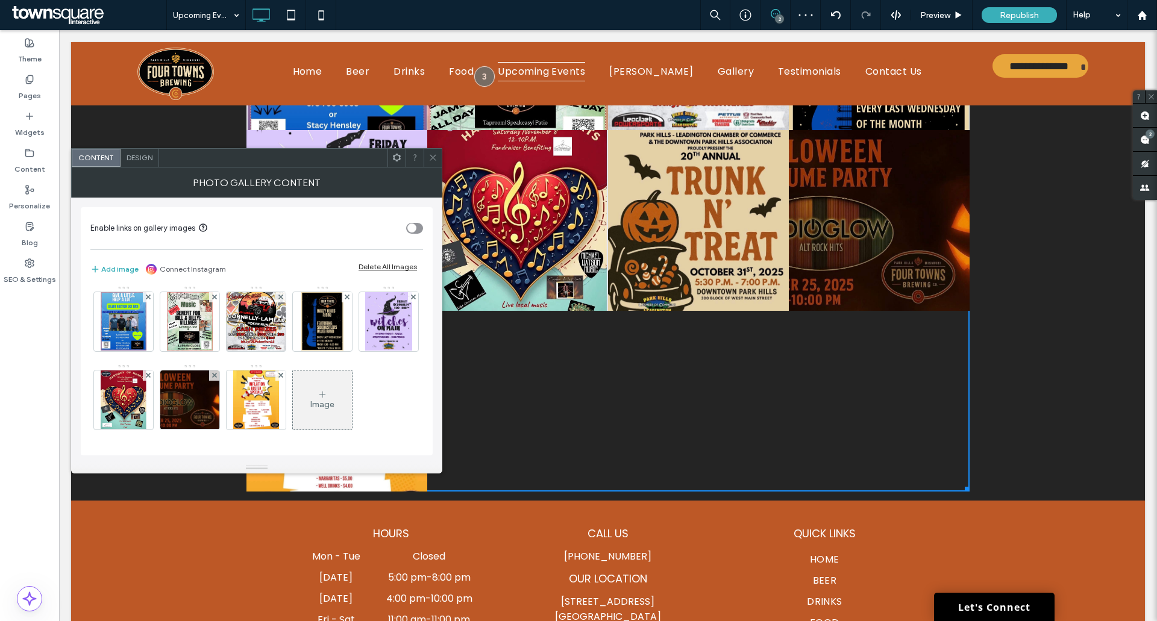
click at [1023, 355] on div "Button Button Button Button Button Button Button Button Button Click To Paste R…" at bounding box center [607, 220] width 1073 height 560
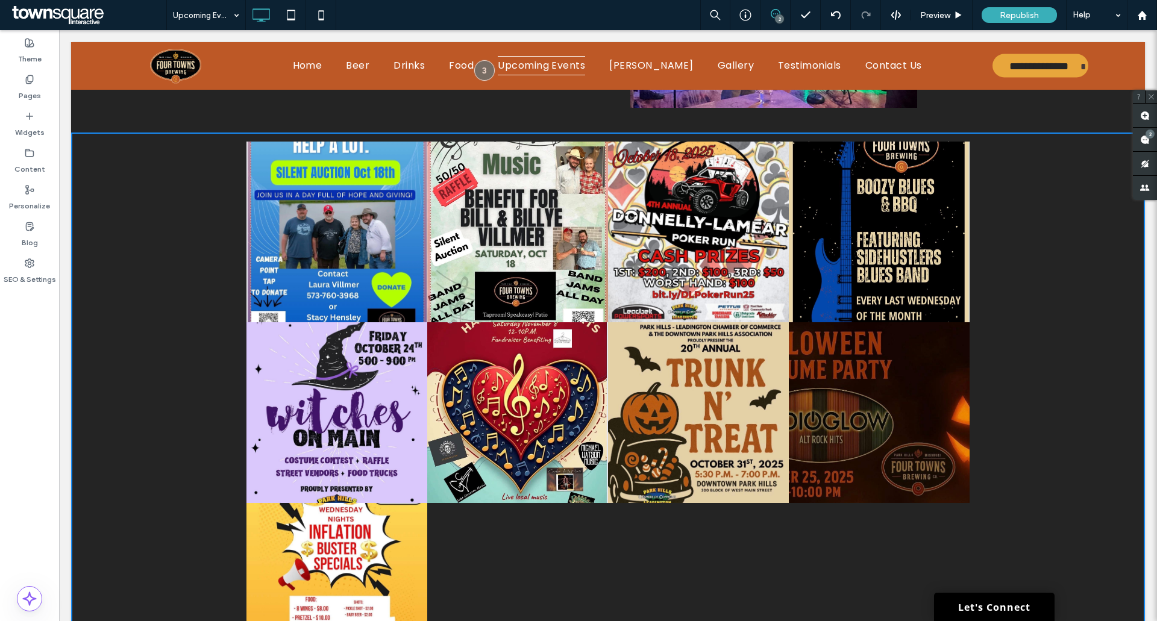
scroll to position [241, 0]
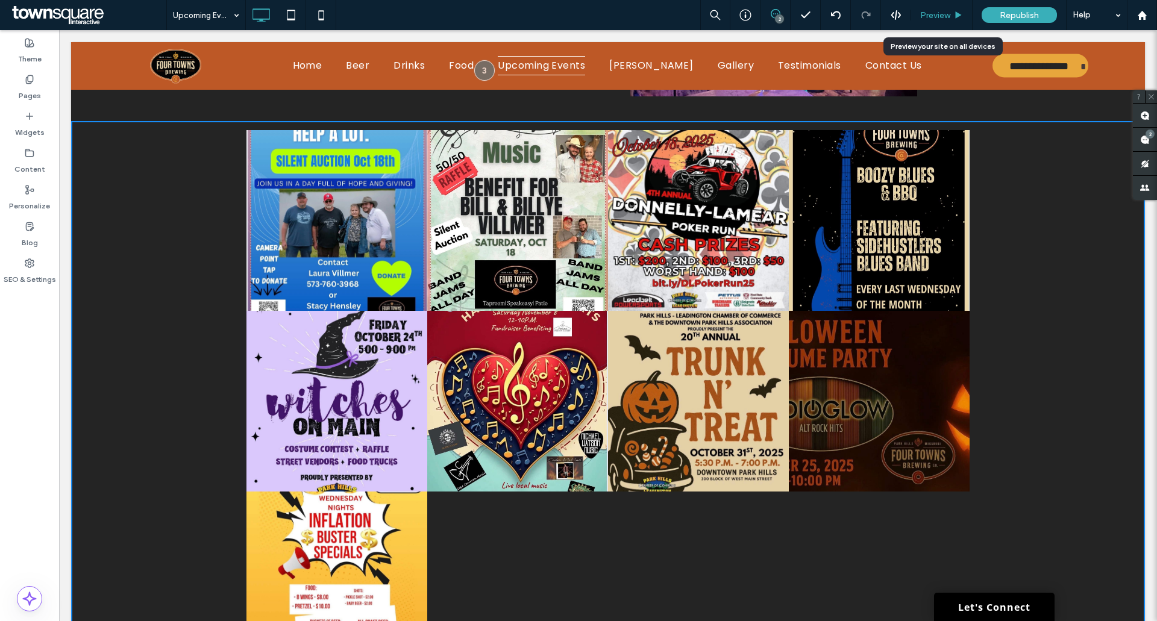
click at [928, 19] on span "Preview" at bounding box center [935, 15] width 30 height 10
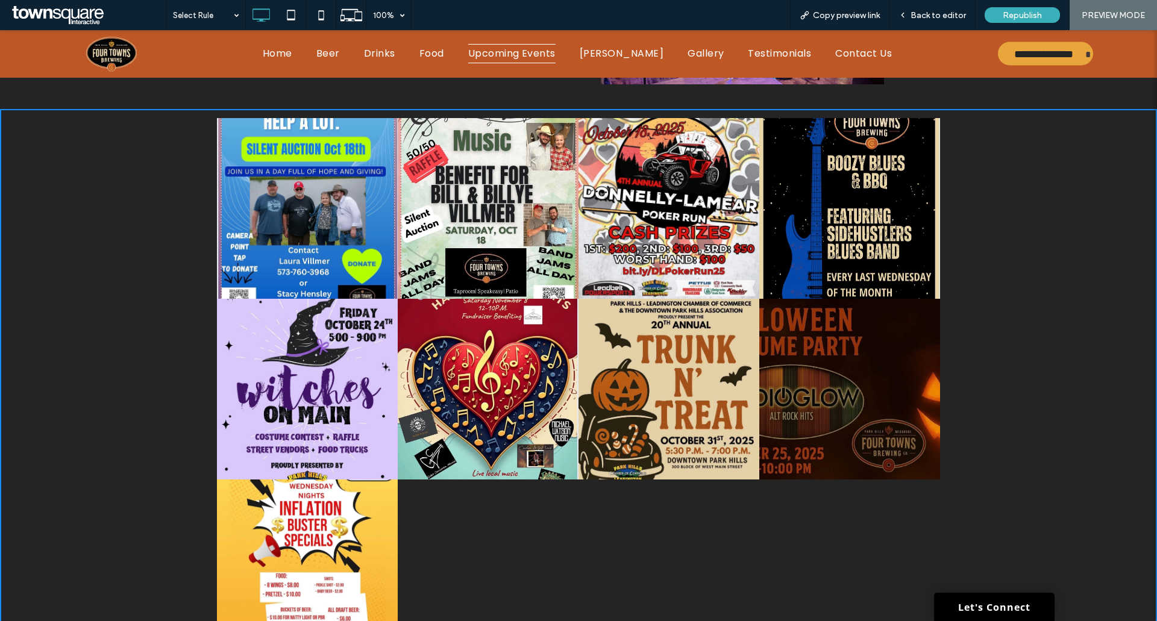
click at [305, 181] on link at bounding box center [307, 208] width 181 height 181
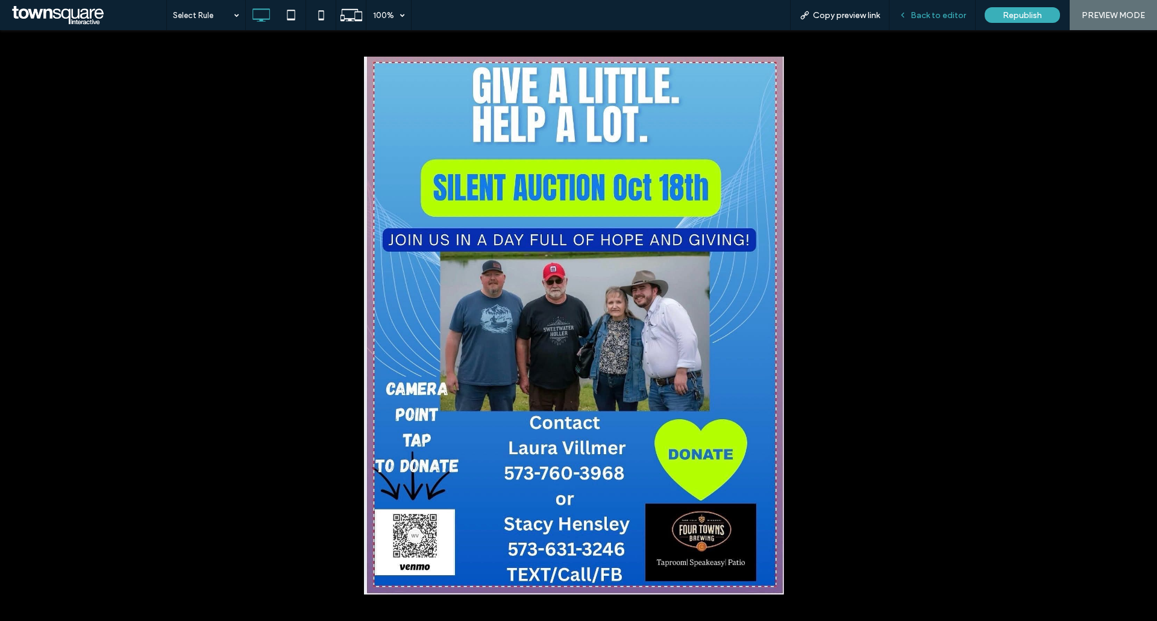
click at [937, 19] on span "Back to editor" at bounding box center [937, 15] width 55 height 10
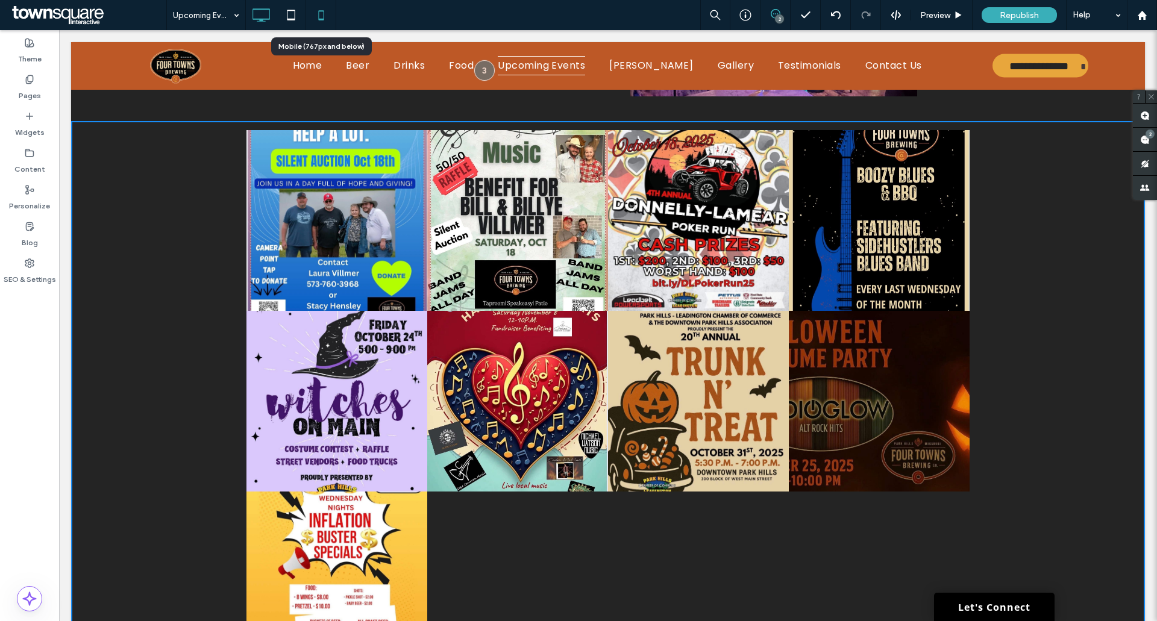
click at [322, 12] on icon at bounding box center [321, 15] width 24 height 24
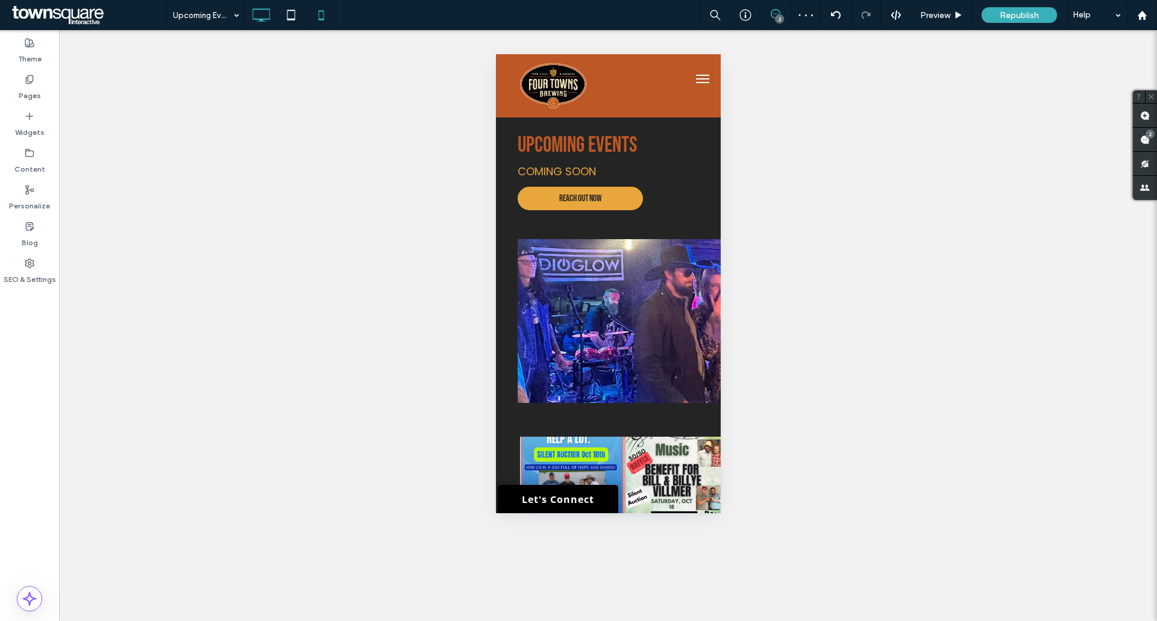
click at [264, 19] on icon at bounding box center [261, 15] width 24 height 24
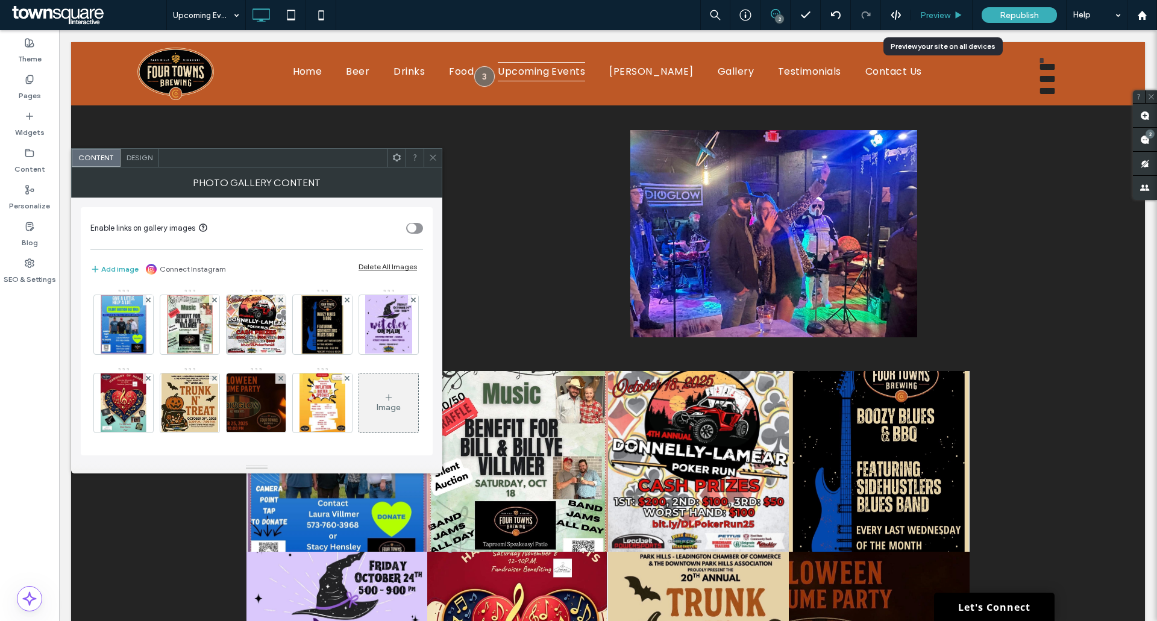
click at [957, 13] on use at bounding box center [958, 14] width 6 height 7
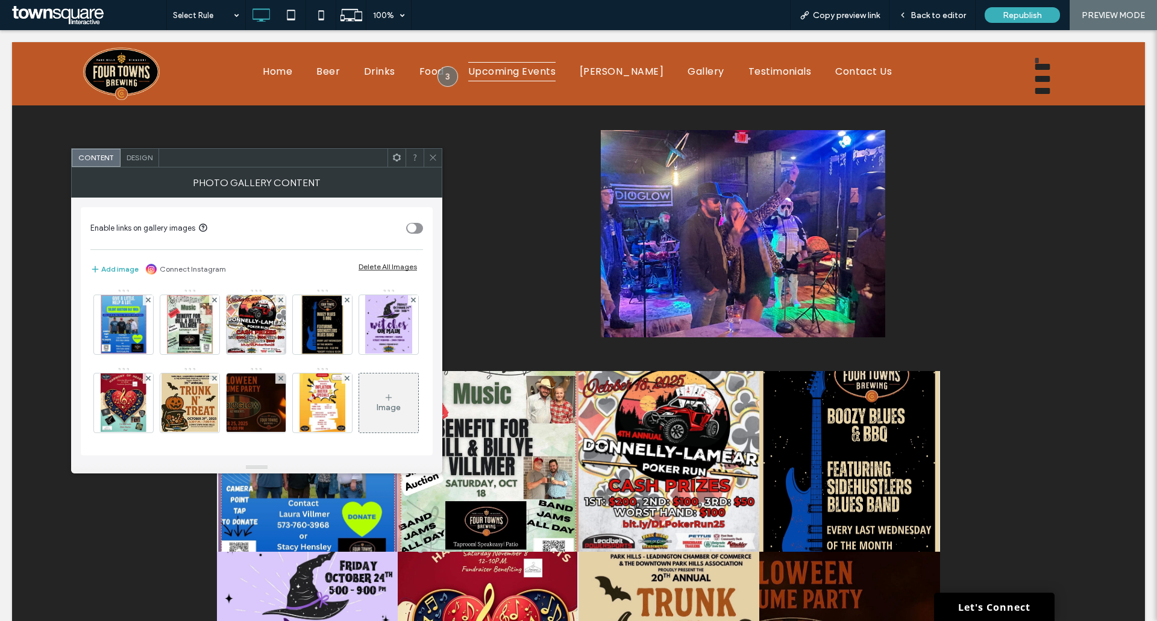
click at [430, 155] on icon at bounding box center [432, 157] width 9 height 9
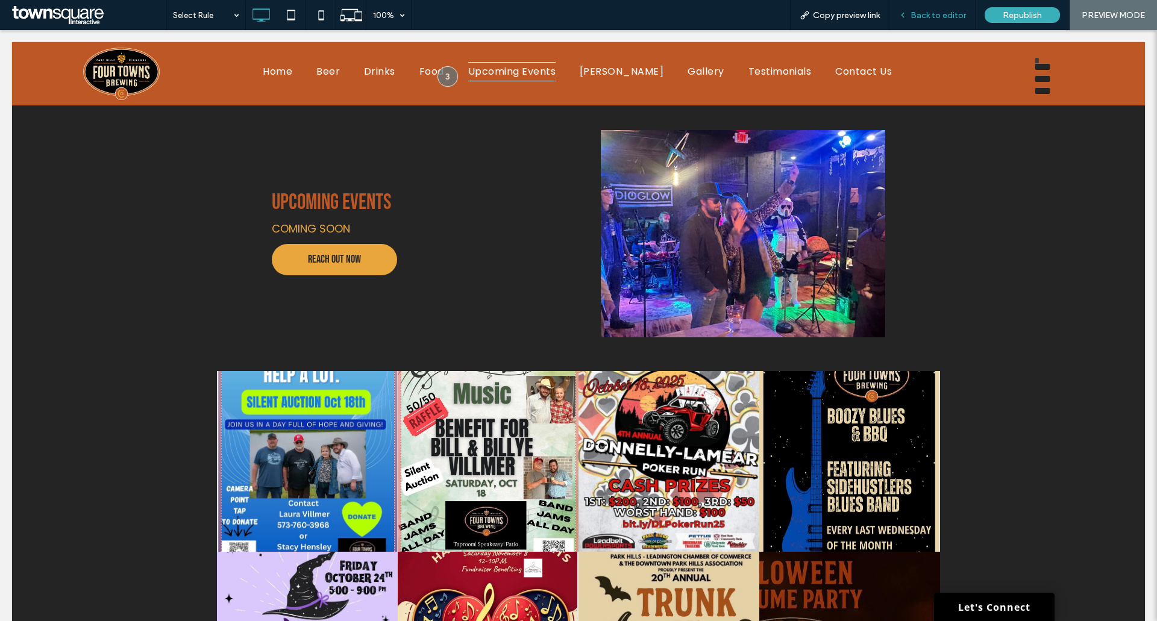
click at [938, 9] on div "Back to editor" at bounding box center [932, 15] width 86 height 30
click at [922, 17] on span "Back to editor" at bounding box center [937, 15] width 55 height 10
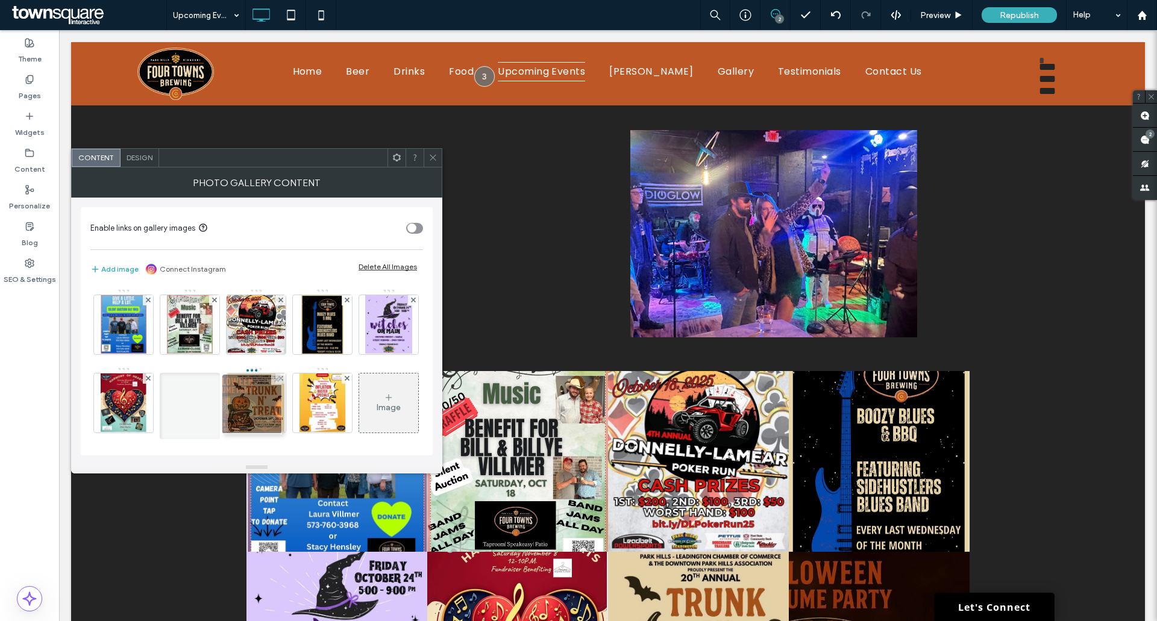
drag, startPoint x: 324, startPoint y: 389, endPoint x: 251, endPoint y: 390, distance: 73.5
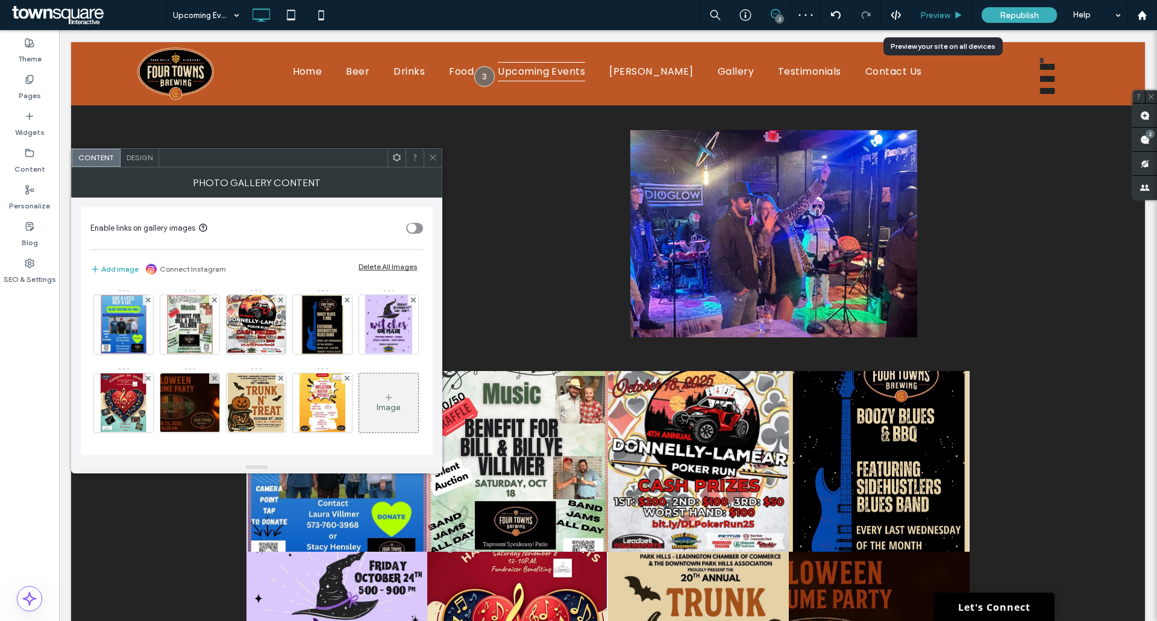
click at [929, 16] on span "Preview" at bounding box center [935, 15] width 30 height 10
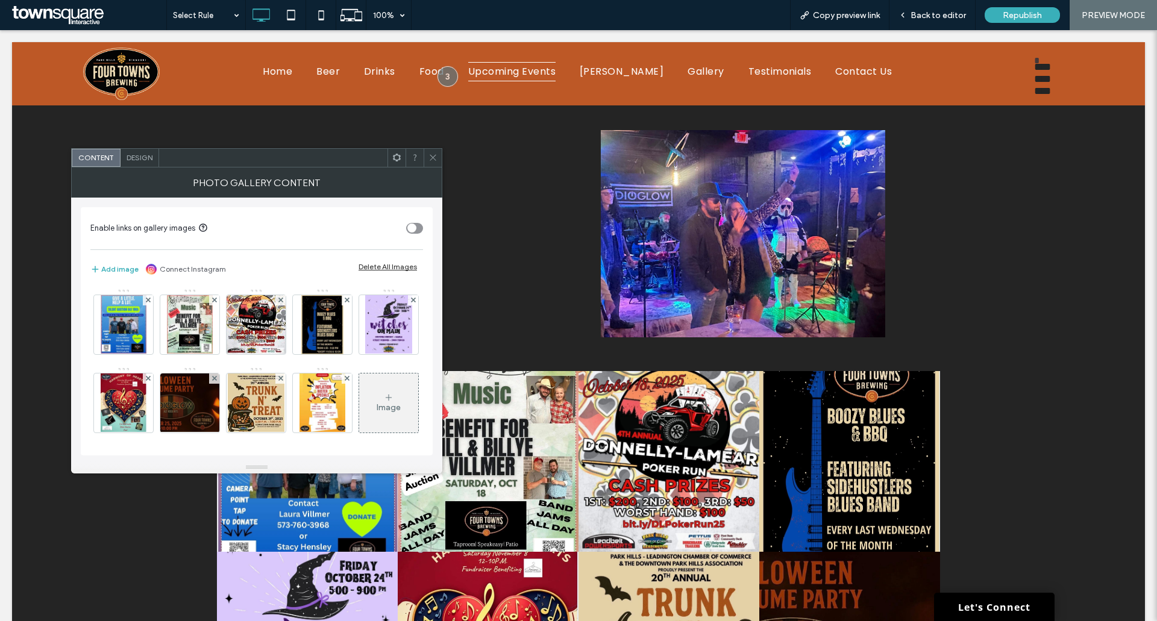
click at [434, 161] on icon at bounding box center [432, 157] width 9 height 9
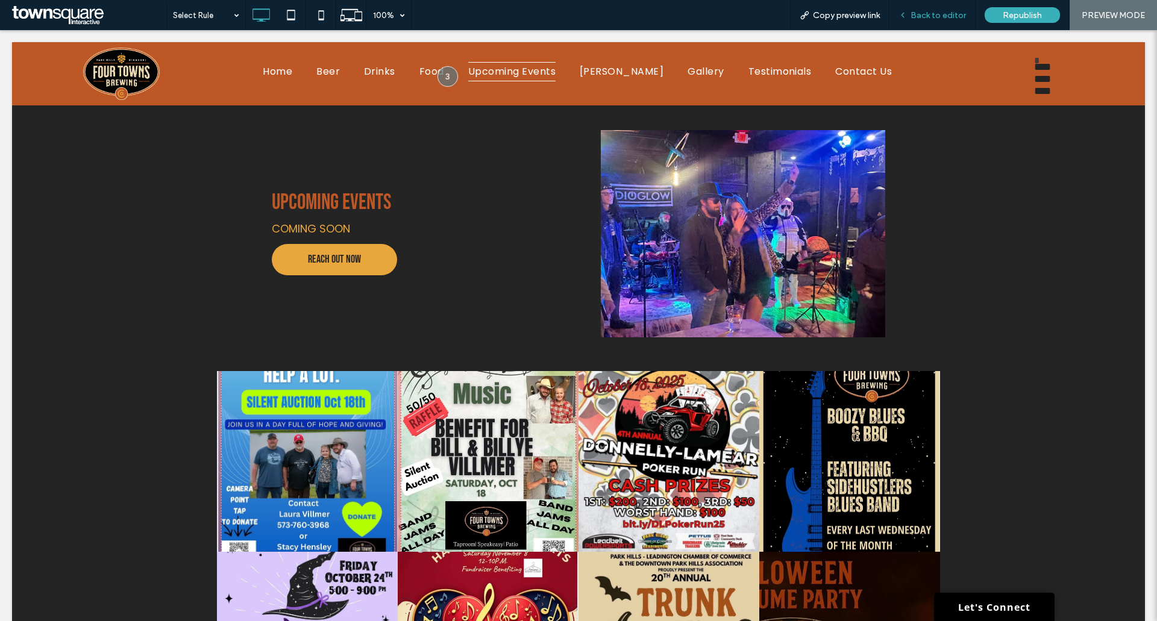
click at [935, 10] on span "Back to editor" at bounding box center [937, 15] width 55 height 10
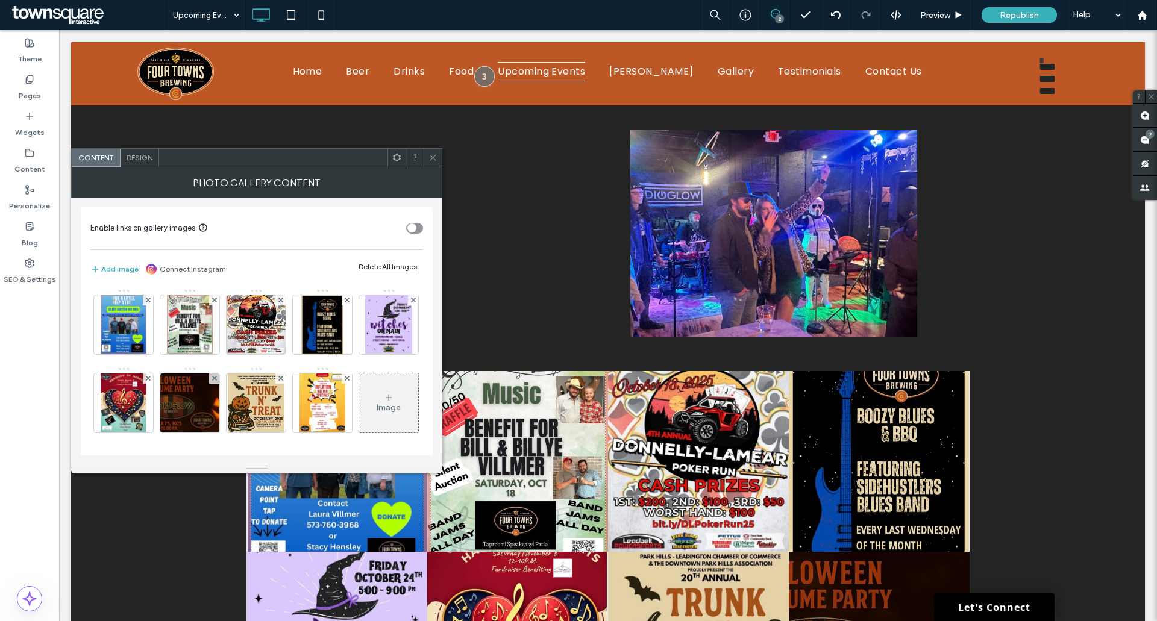
click at [434, 156] on icon at bounding box center [432, 157] width 9 height 9
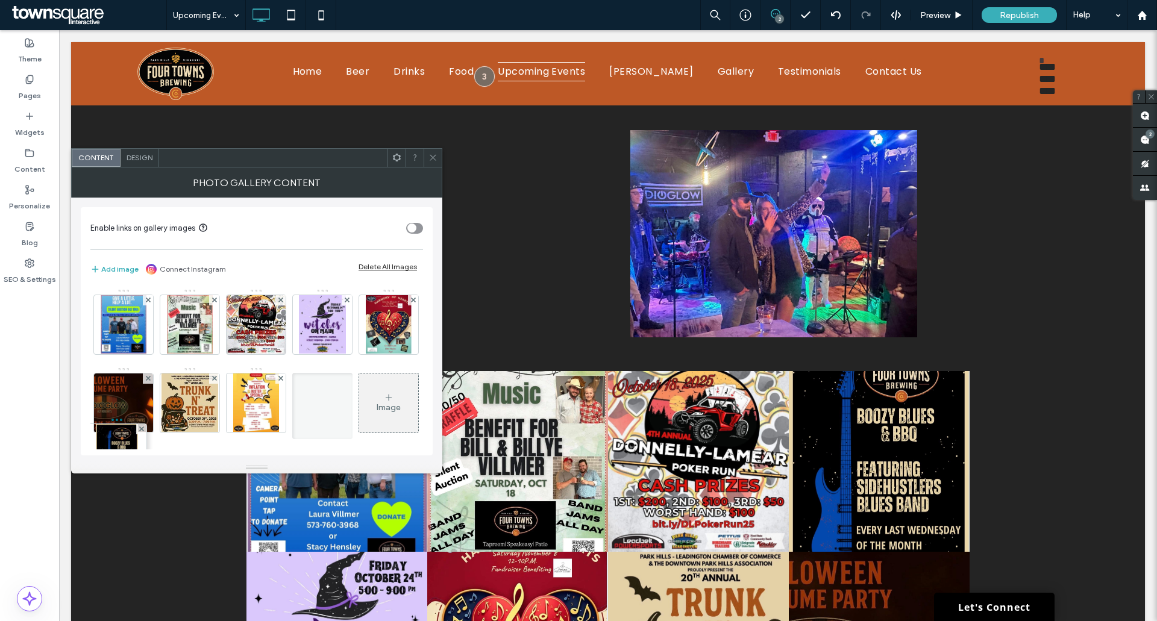
drag, startPoint x: 326, startPoint y: 323, endPoint x: 118, endPoint y: 451, distance: 244.1
click at [431, 157] on icon at bounding box center [432, 157] width 9 height 9
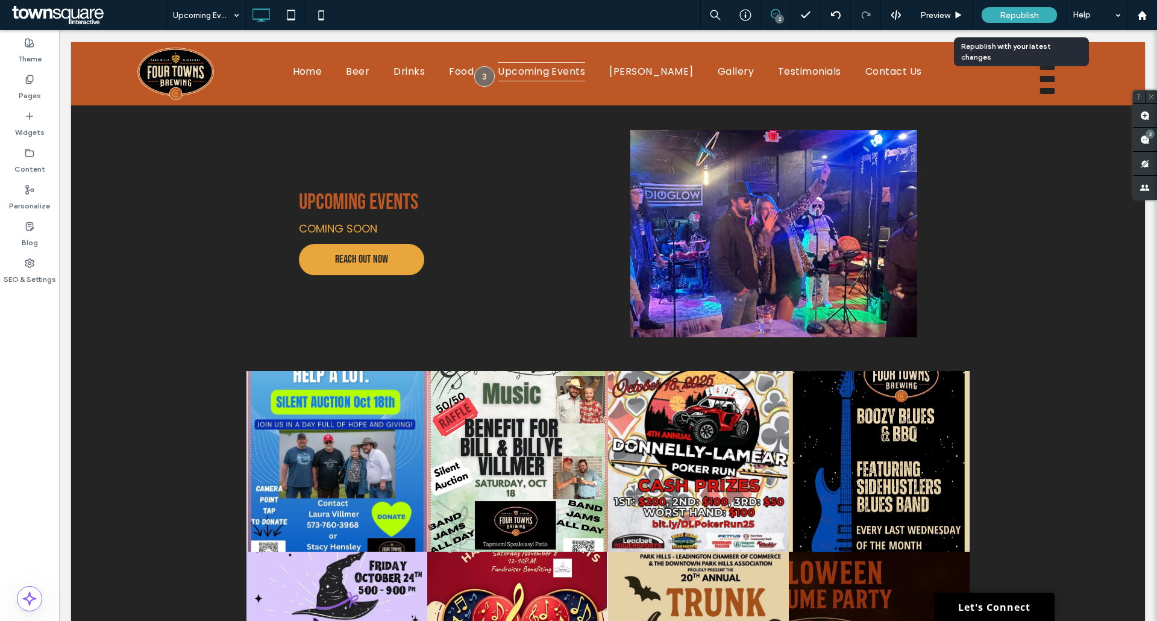
click at [1034, 12] on span "Republish" at bounding box center [1018, 15] width 39 height 10
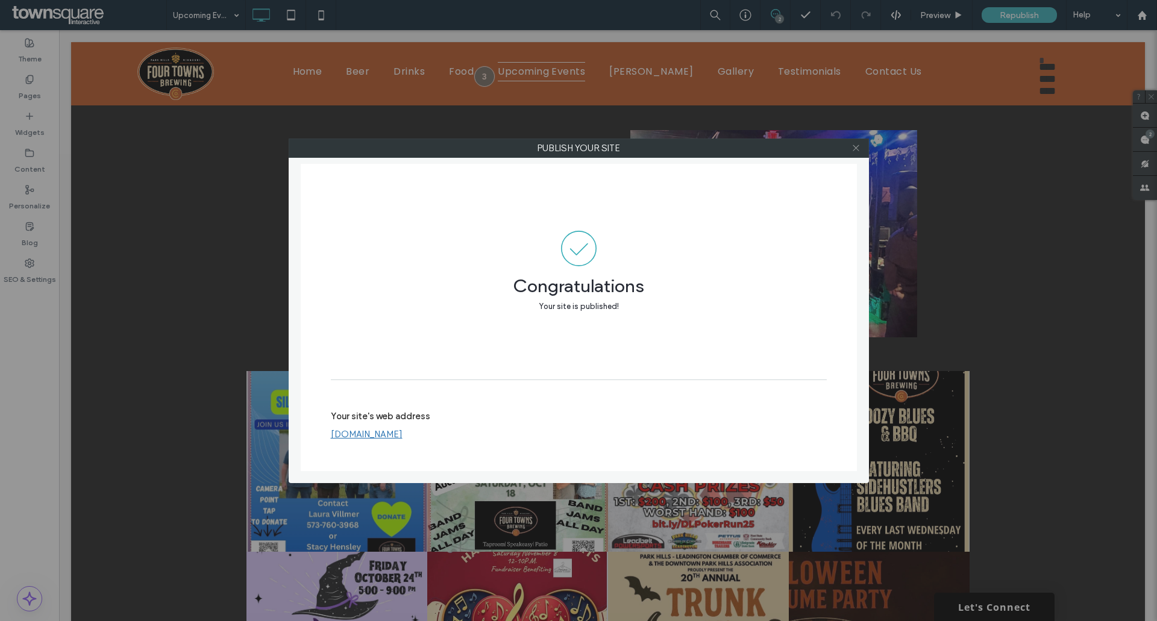
click at [855, 146] on icon at bounding box center [855, 147] width 9 height 9
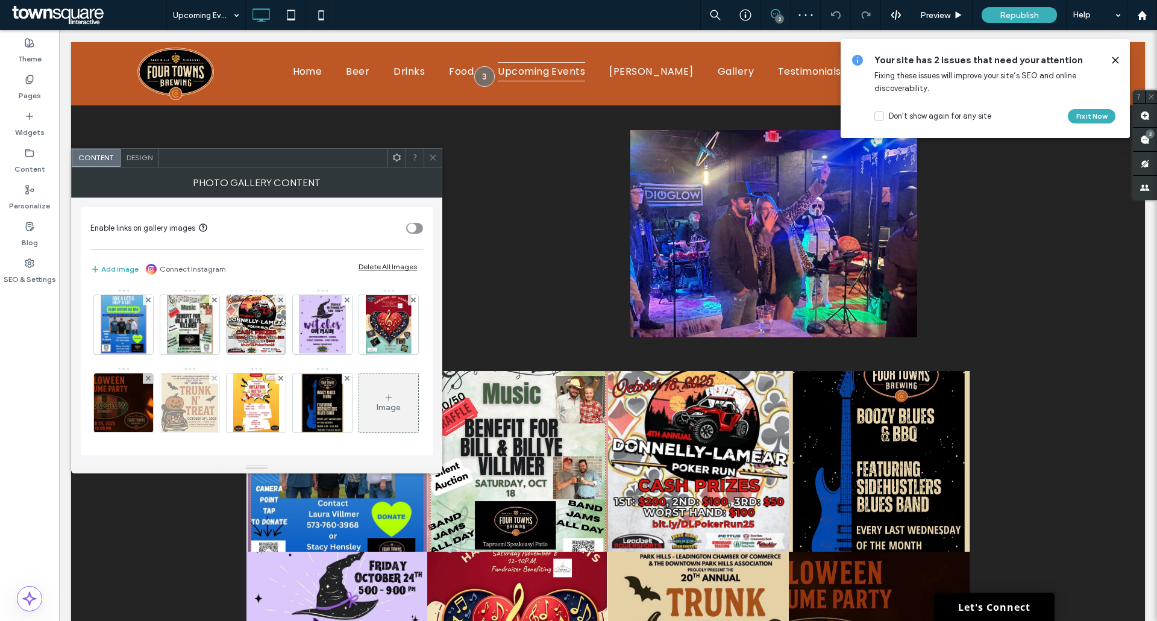
scroll to position [60, 0]
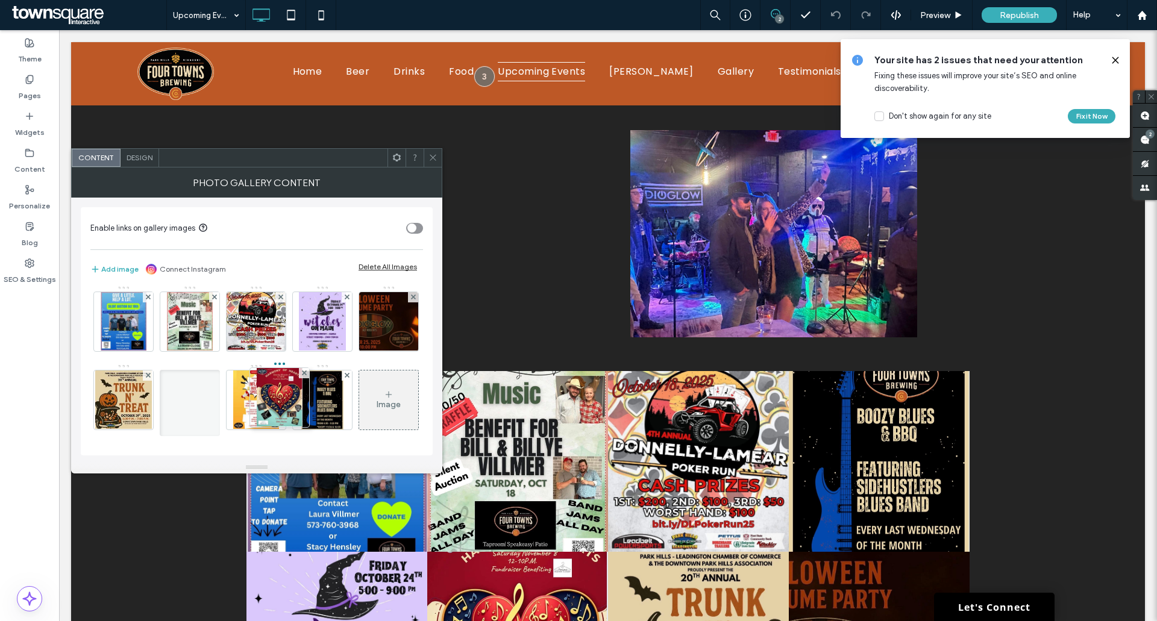
drag, startPoint x: 122, startPoint y: 360, endPoint x: 269, endPoint y: 358, distance: 146.4
click at [431, 152] on span at bounding box center [432, 158] width 9 height 18
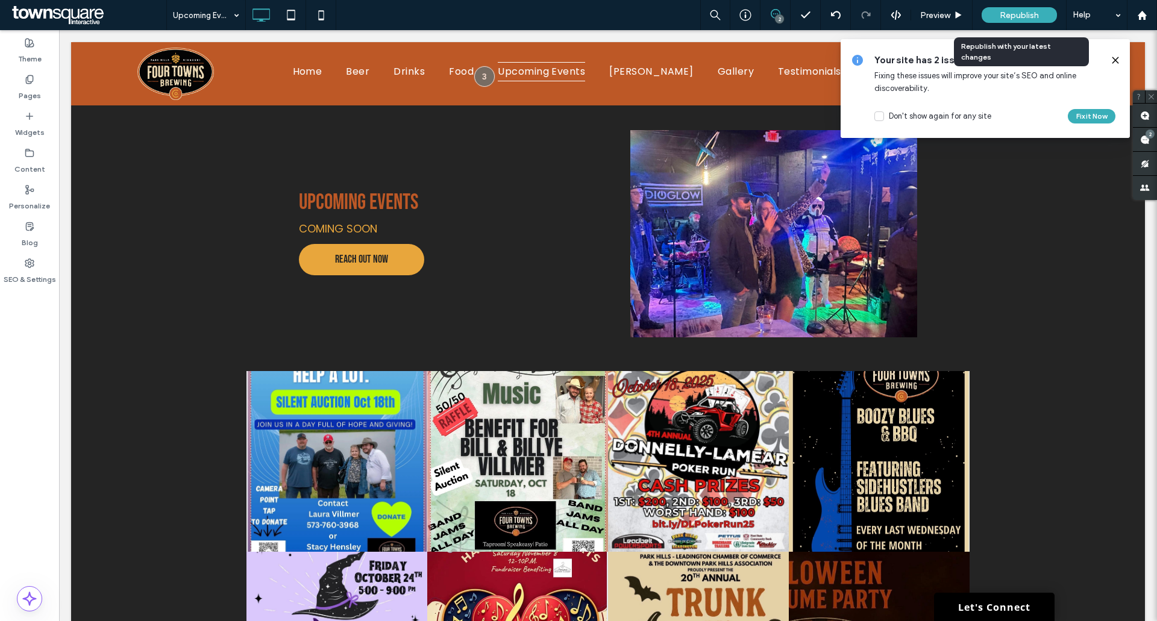
click at [1039, 10] on div "Republish" at bounding box center [1018, 15] width 75 height 16
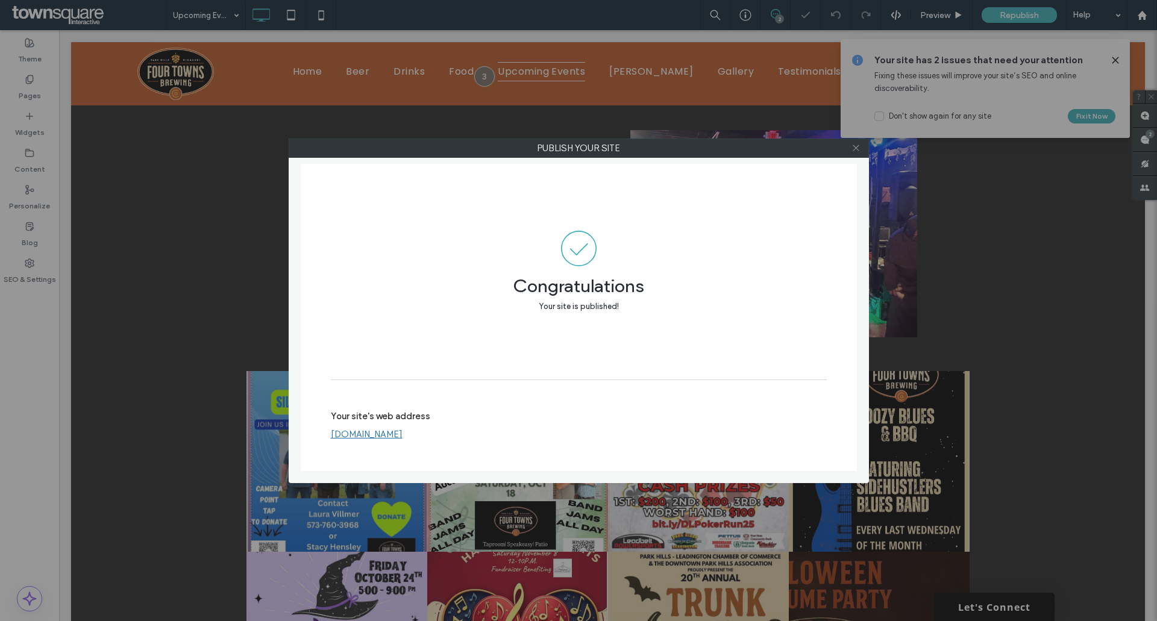
click at [858, 145] on icon at bounding box center [855, 147] width 9 height 9
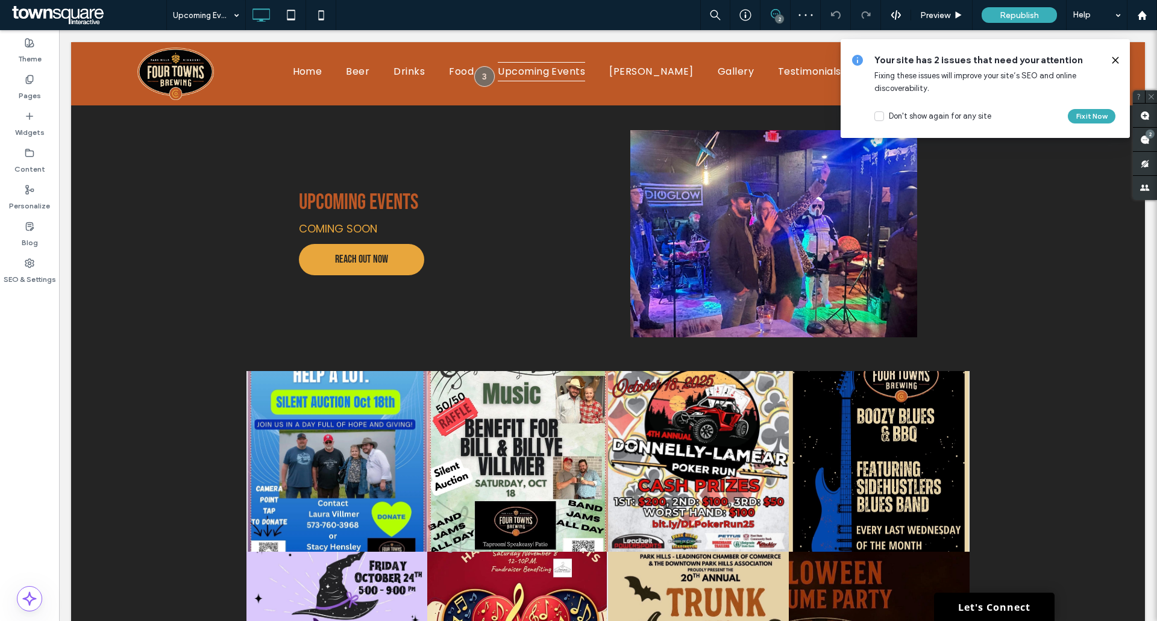
click at [582, 13] on div "Upcoming Events 2 Preview Republish Help" at bounding box center [661, 15] width 990 height 30
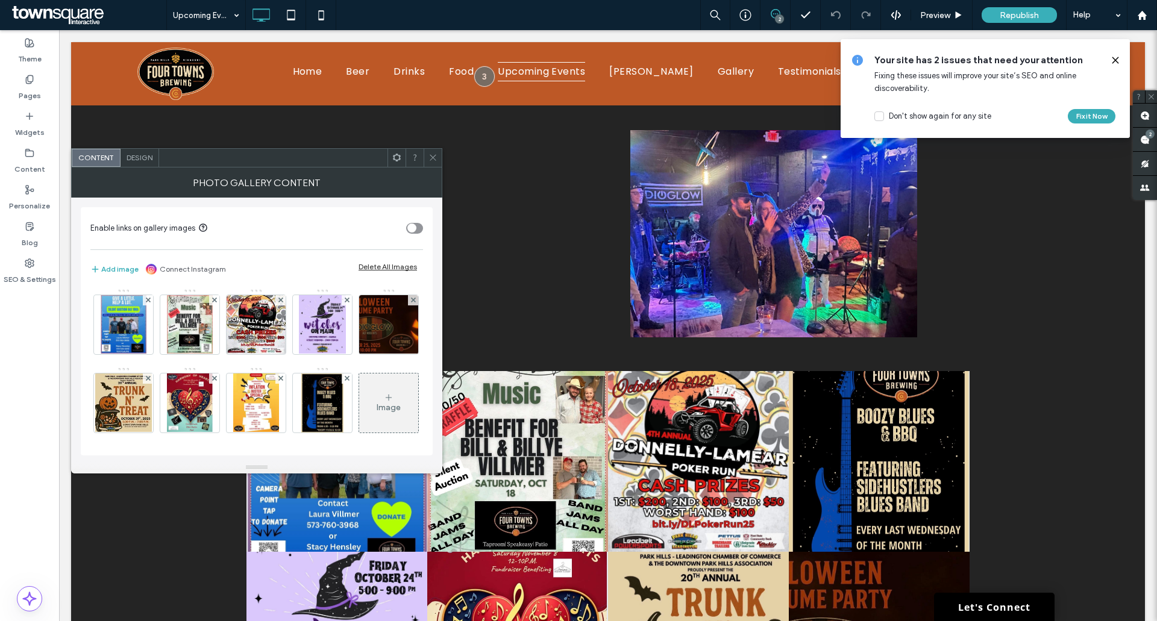
click at [433, 152] on span at bounding box center [432, 158] width 9 height 18
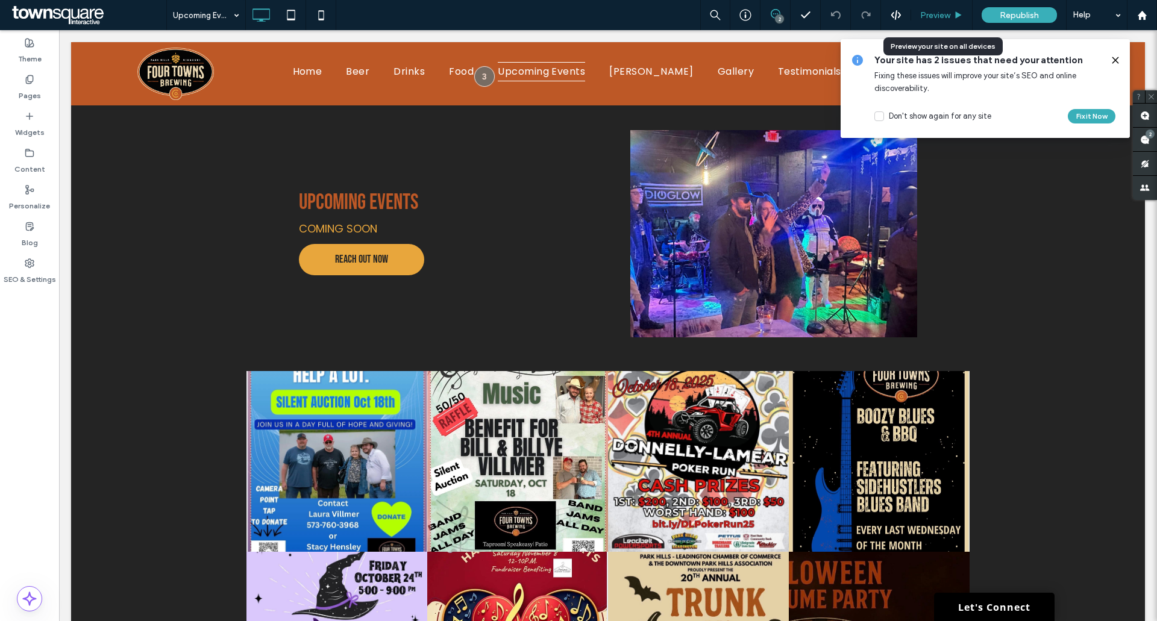
click at [937, 6] on div "Preview" at bounding box center [941, 15] width 61 height 30
click at [944, 19] on span "Preview" at bounding box center [935, 15] width 30 height 10
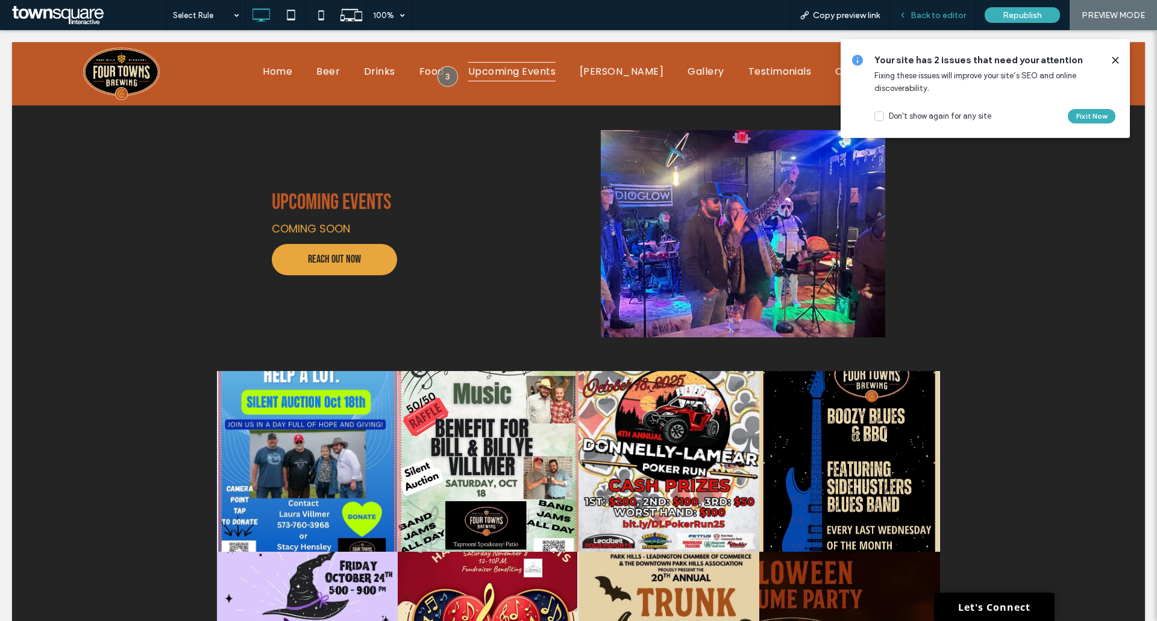
click at [931, 10] on span "Back to editor" at bounding box center [937, 15] width 55 height 10
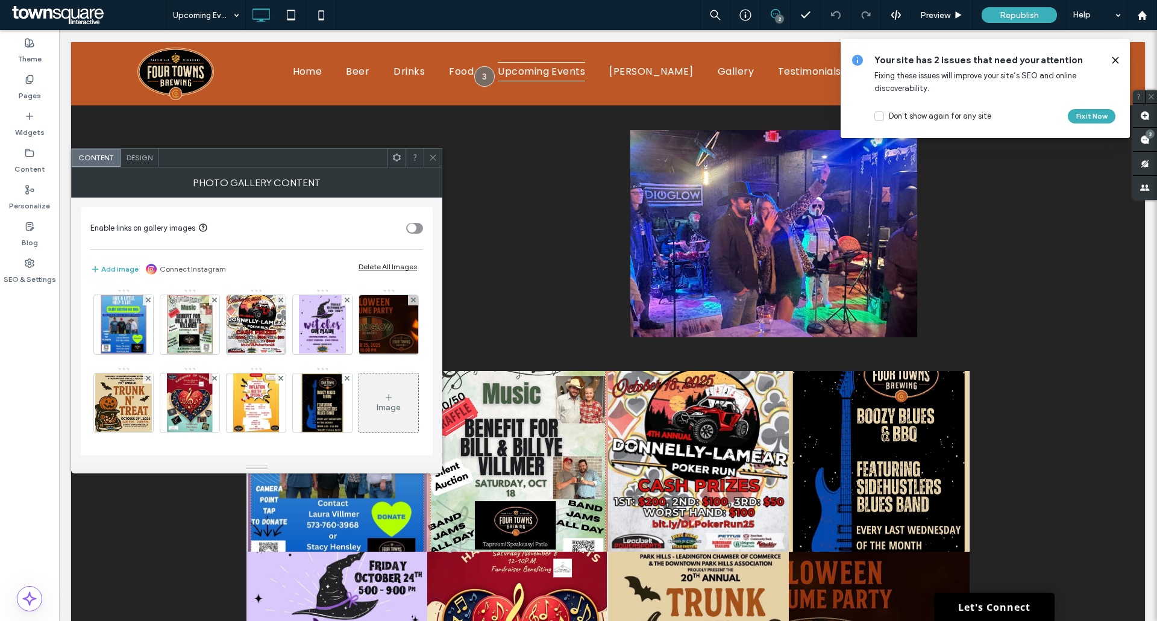
click at [432, 164] on span at bounding box center [432, 158] width 9 height 18
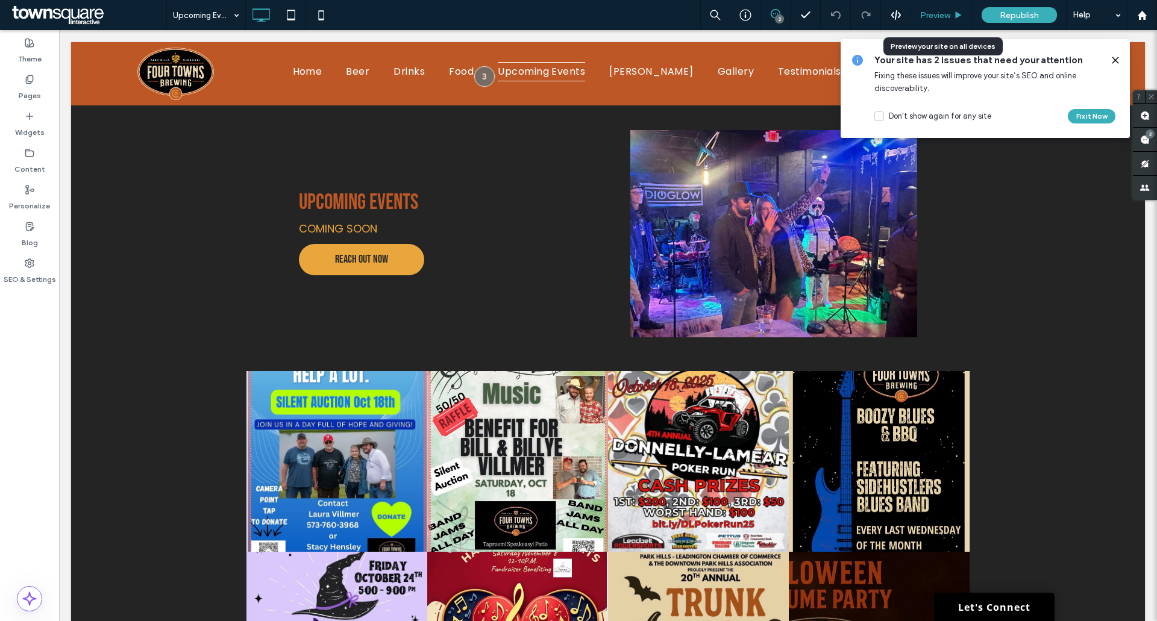
click at [936, 15] on span "Preview" at bounding box center [935, 15] width 30 height 10
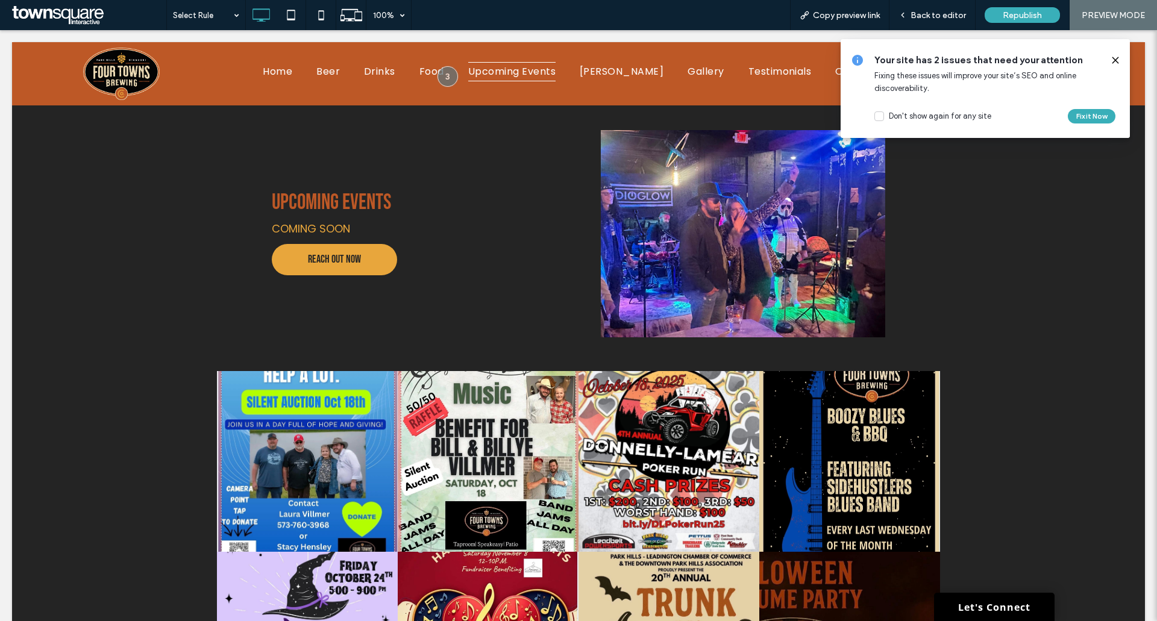
click at [1117, 58] on use at bounding box center [1114, 59] width 5 height 5
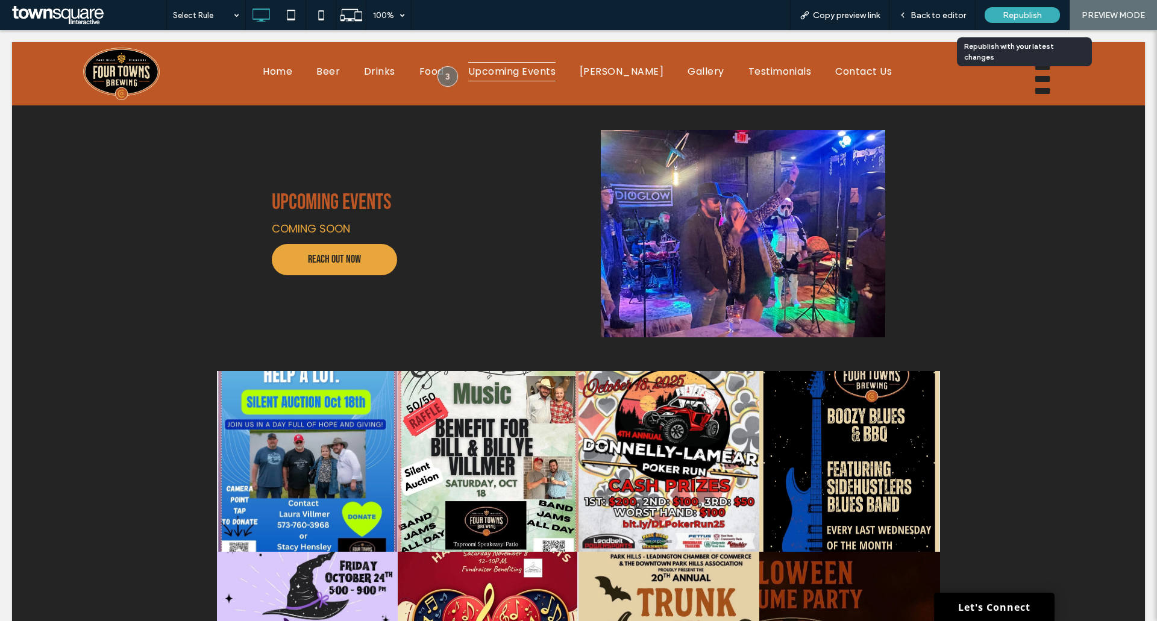
click at [1017, 12] on span "Republish" at bounding box center [1021, 15] width 39 height 10
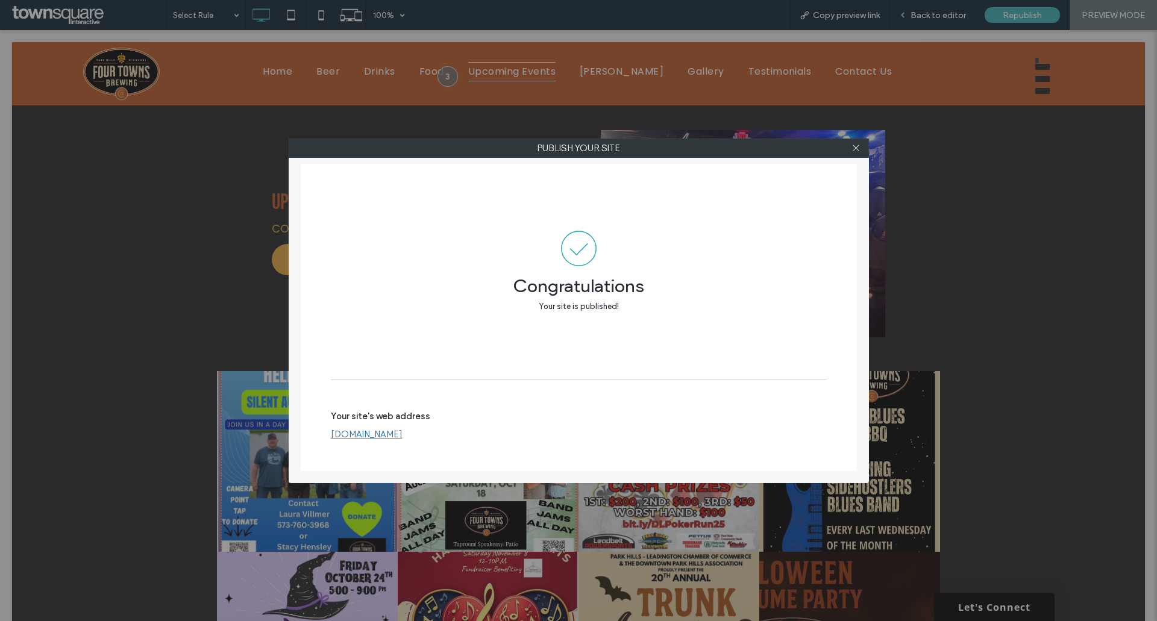
click at [946, 452] on div "Publish your site Congratulations Your site is published! Your site's web addre…" at bounding box center [578, 310] width 1157 height 621
click at [856, 144] on icon at bounding box center [855, 147] width 9 height 9
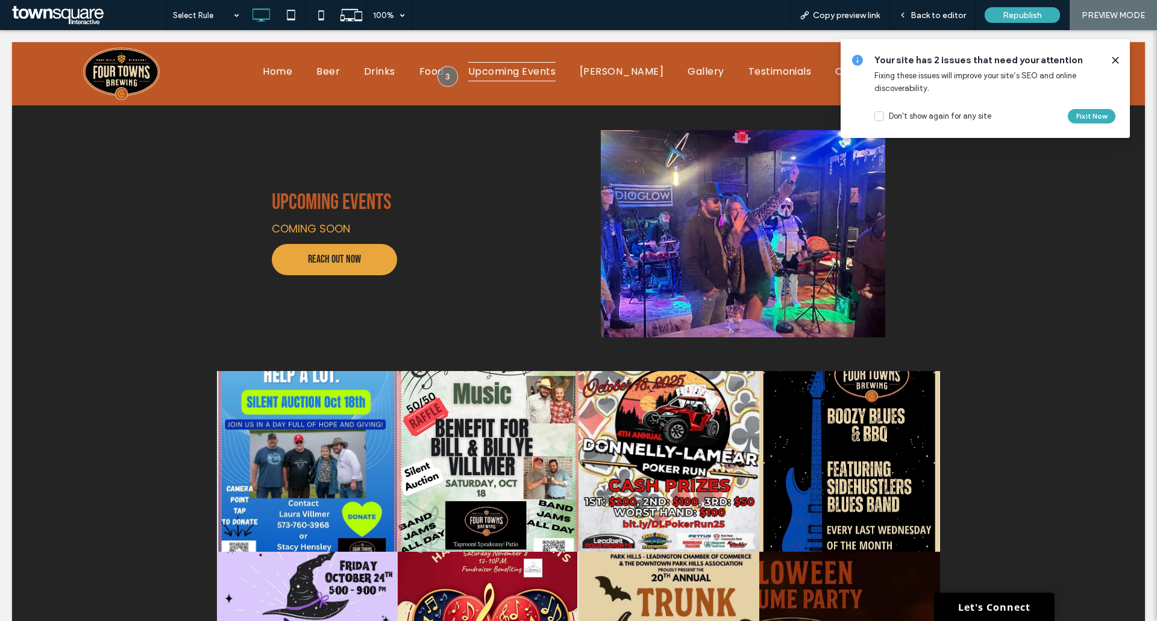
click at [1117, 57] on icon at bounding box center [1115, 60] width 10 height 10
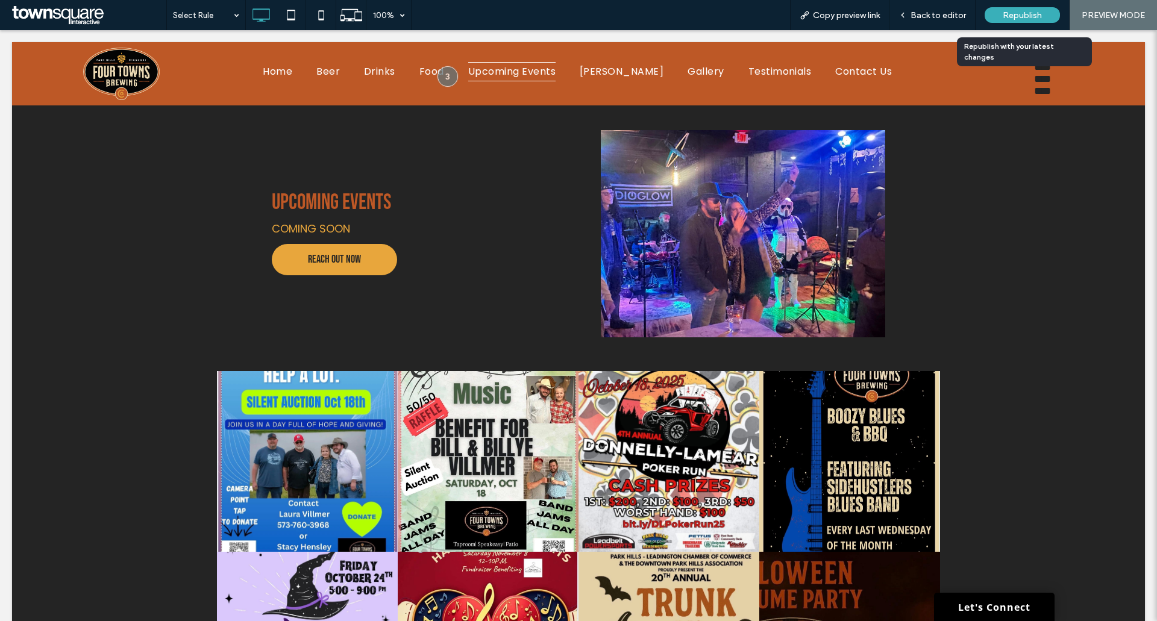
click at [1029, 14] on span "Republish" at bounding box center [1021, 15] width 39 height 10
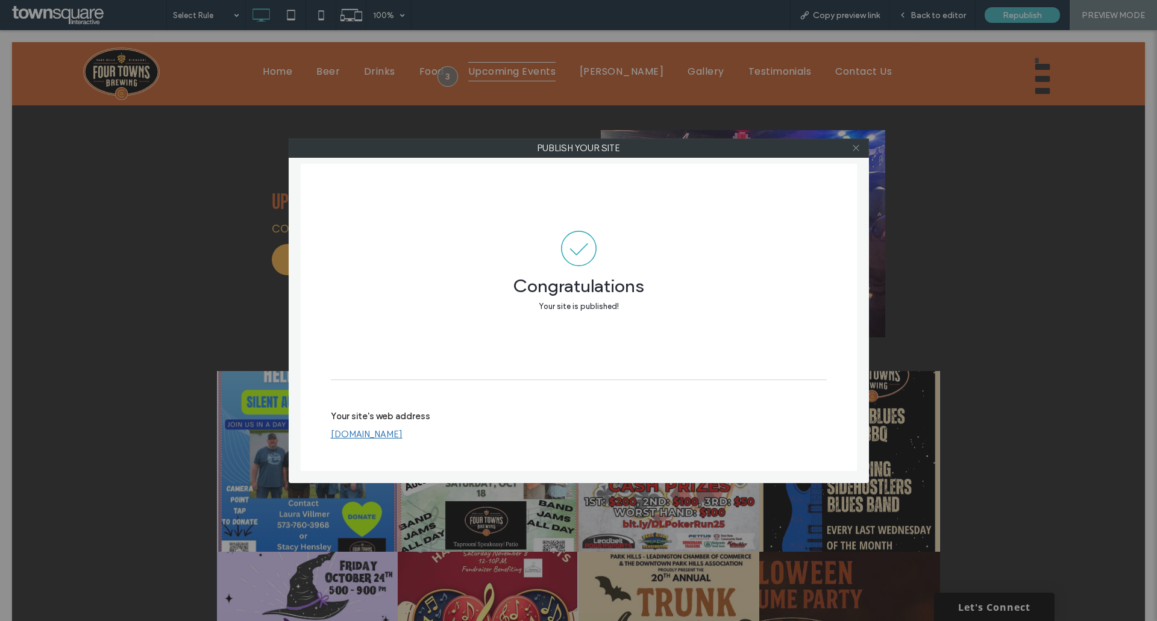
click at [858, 148] on icon at bounding box center [855, 147] width 9 height 9
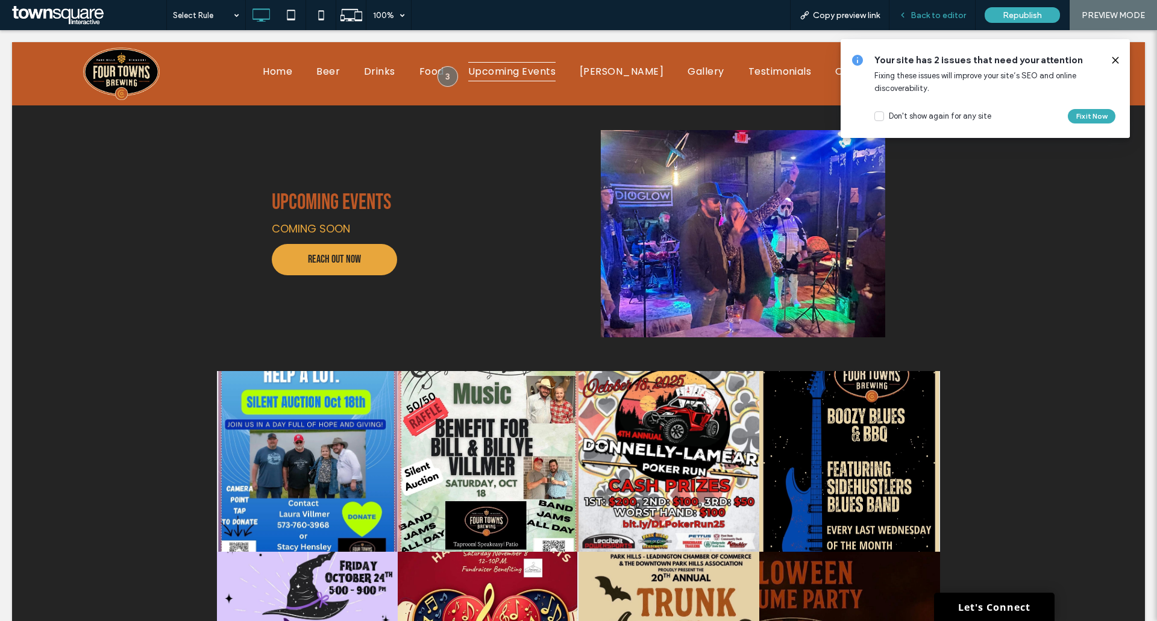
click at [957, 13] on span "Back to editor" at bounding box center [937, 15] width 55 height 10
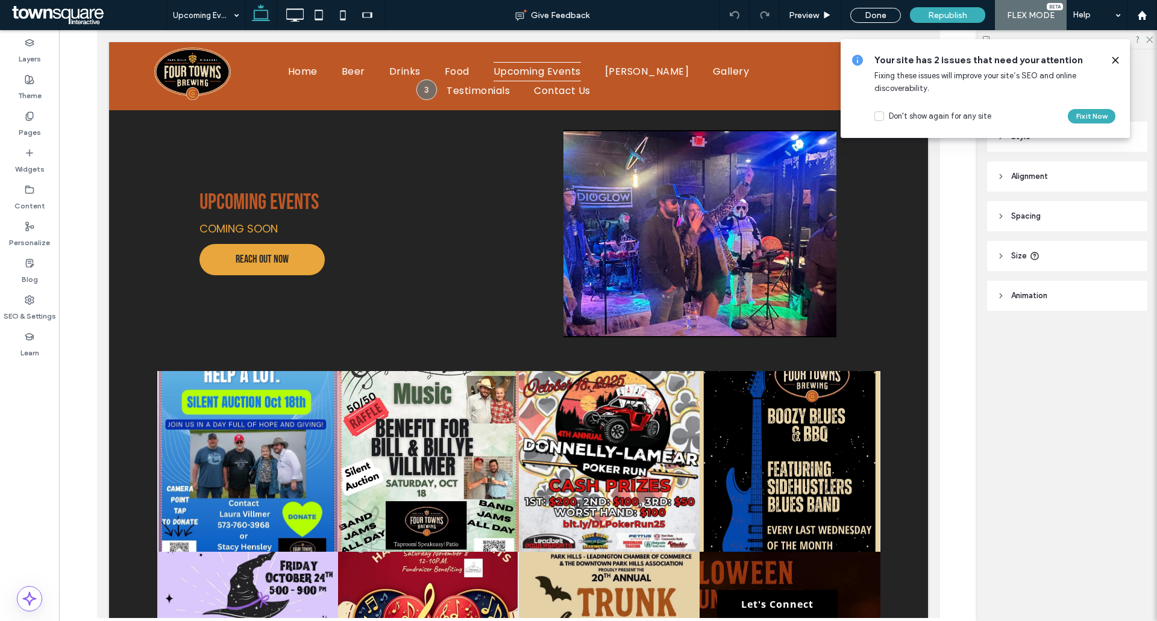
type input "*******"
type input "**"
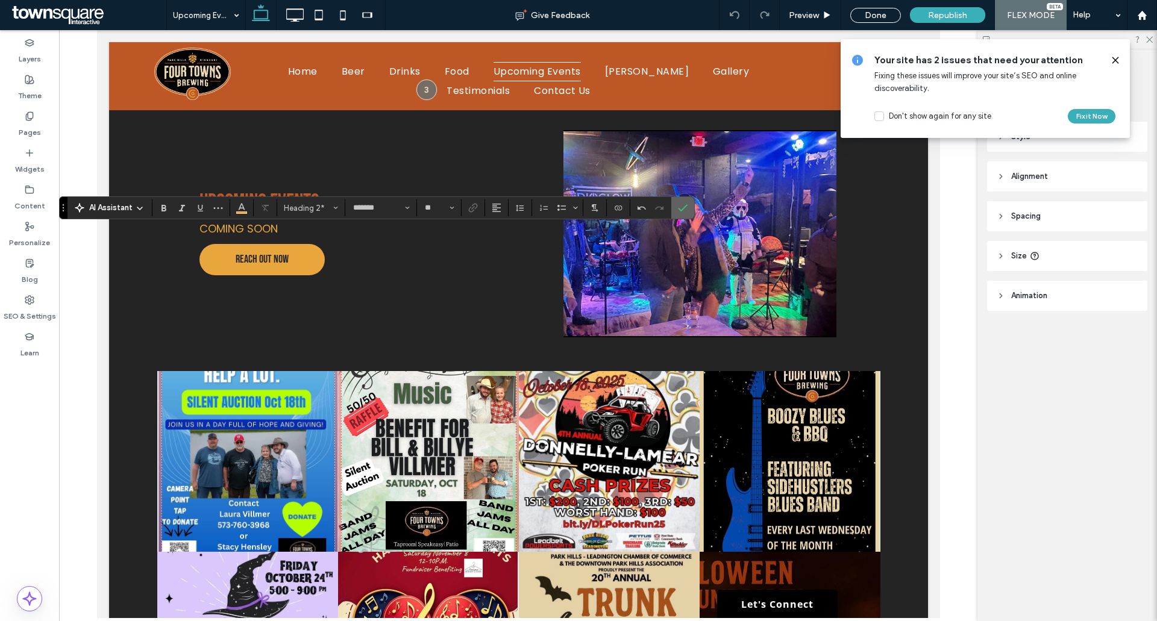
click at [680, 210] on use "Confirm" at bounding box center [683, 208] width 10 height 7
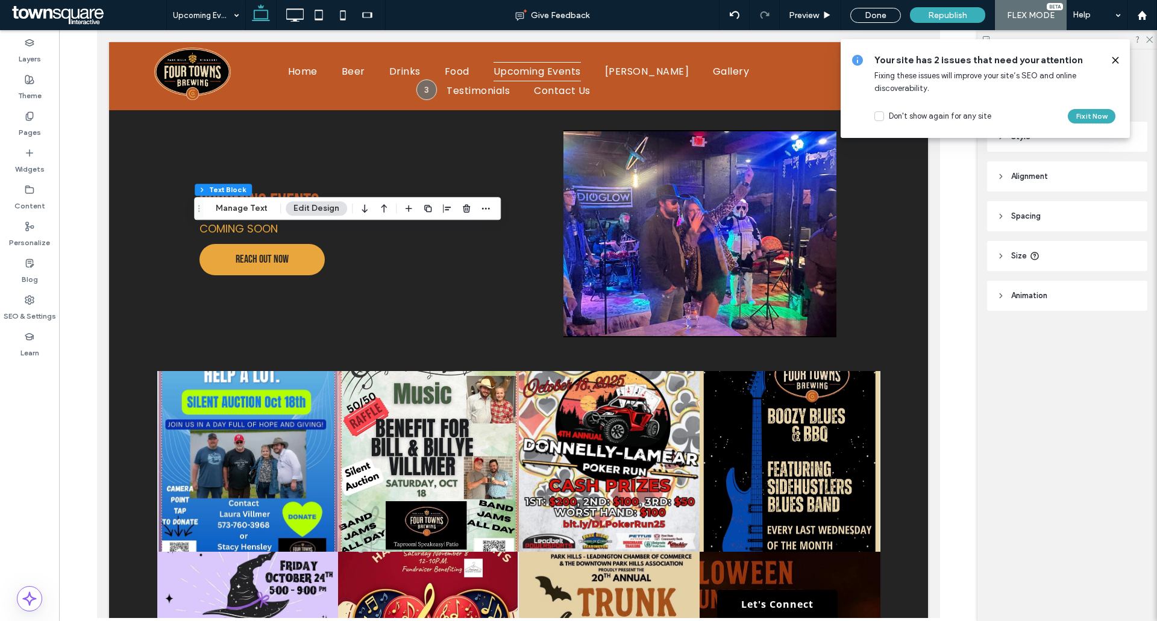
click at [1114, 61] on icon at bounding box center [1115, 60] width 10 height 10
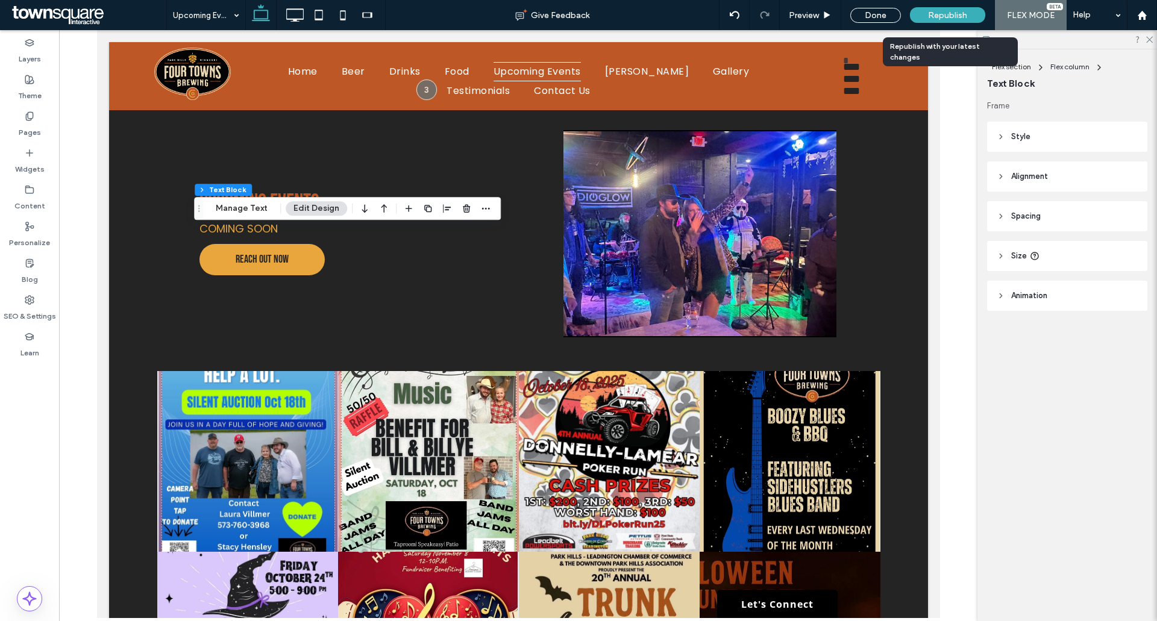
click at [963, 15] on span "Republish" at bounding box center [947, 15] width 39 height 10
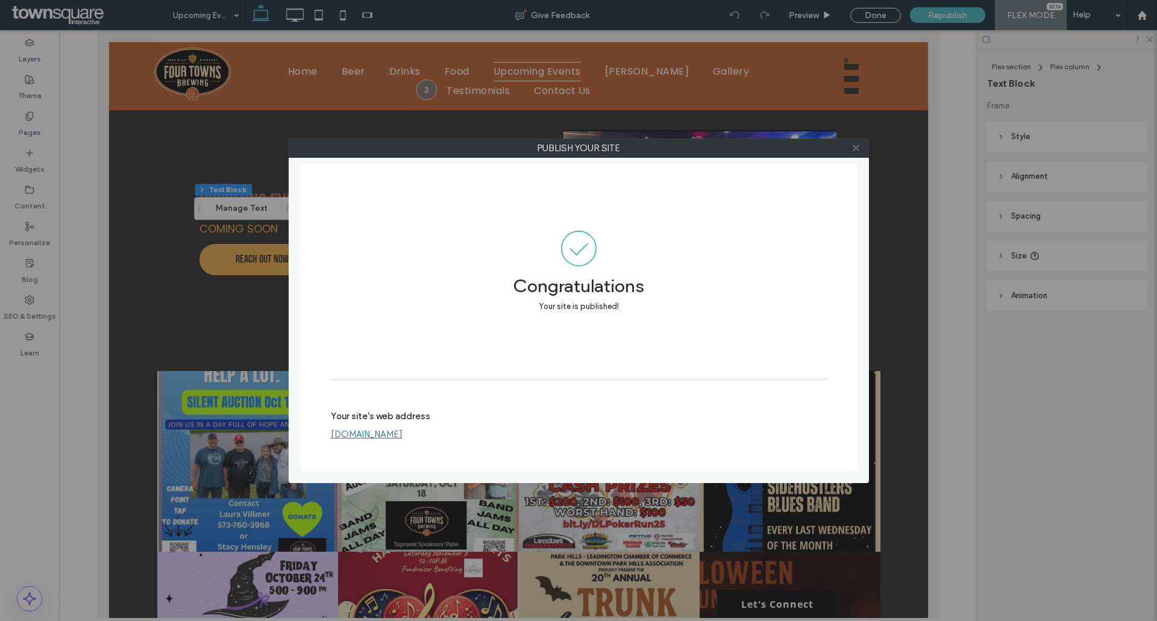
click at [857, 146] on icon at bounding box center [855, 147] width 9 height 9
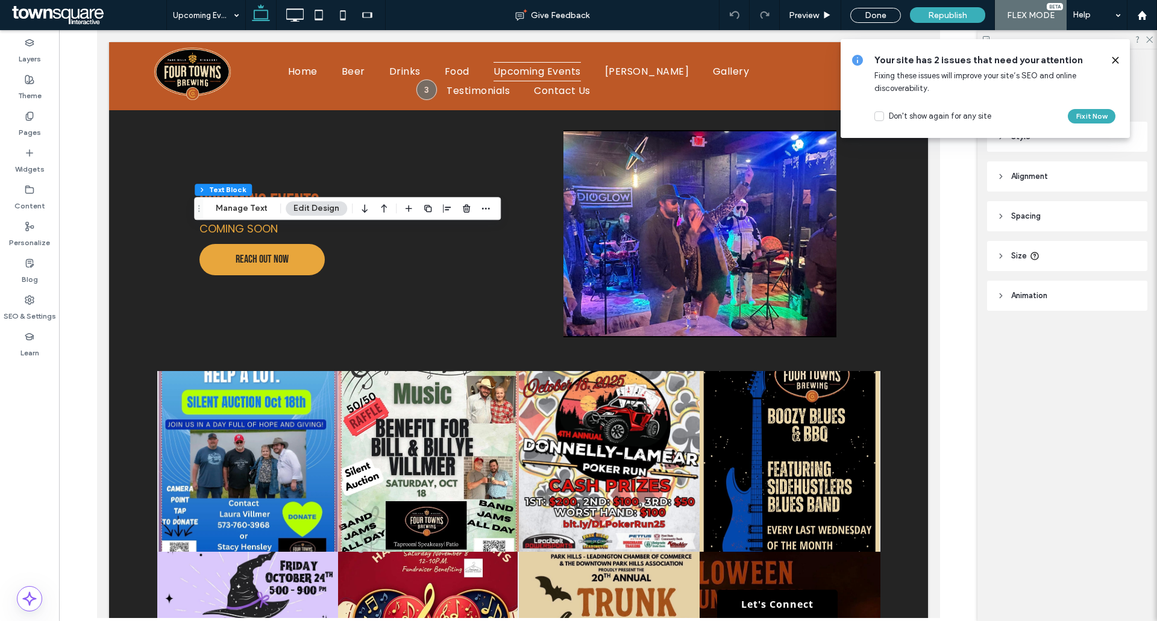
click at [1116, 57] on icon at bounding box center [1115, 60] width 10 height 10
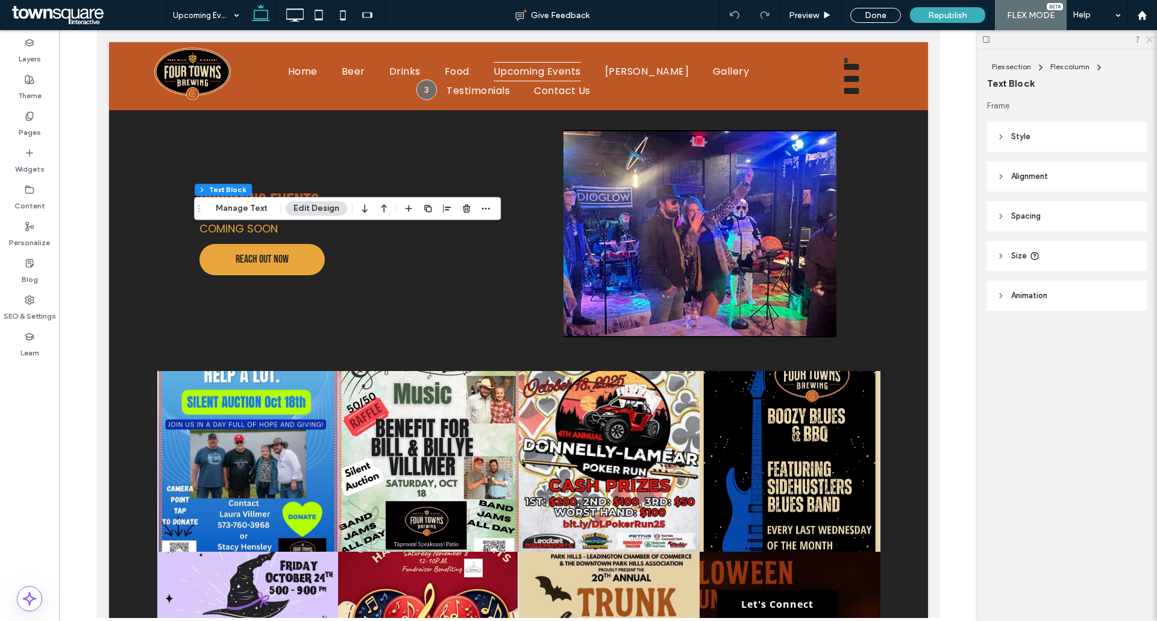
click at [1150, 39] on use at bounding box center [1149, 40] width 7 height 7
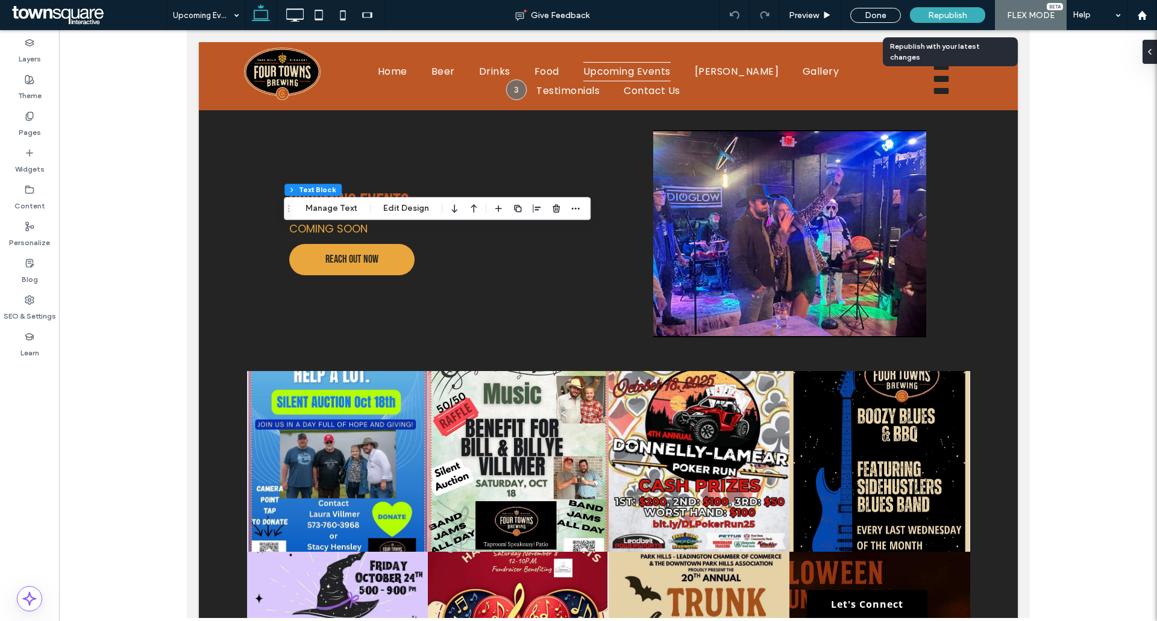
click at [957, 17] on span "Republish" at bounding box center [947, 15] width 39 height 10
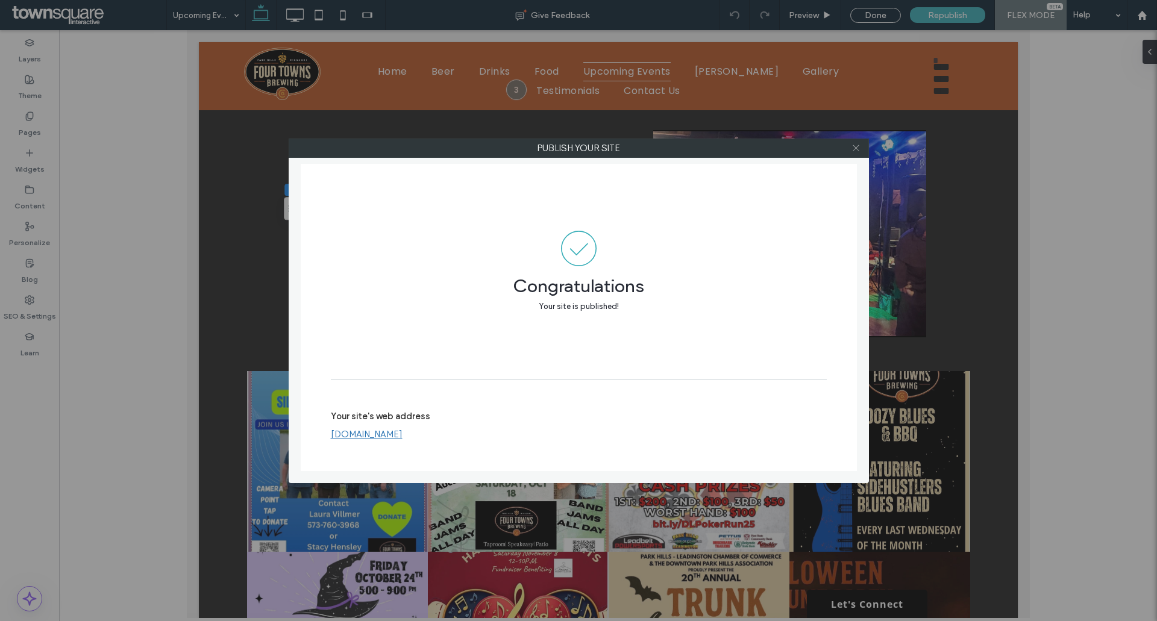
click at [853, 148] on icon at bounding box center [855, 147] width 9 height 9
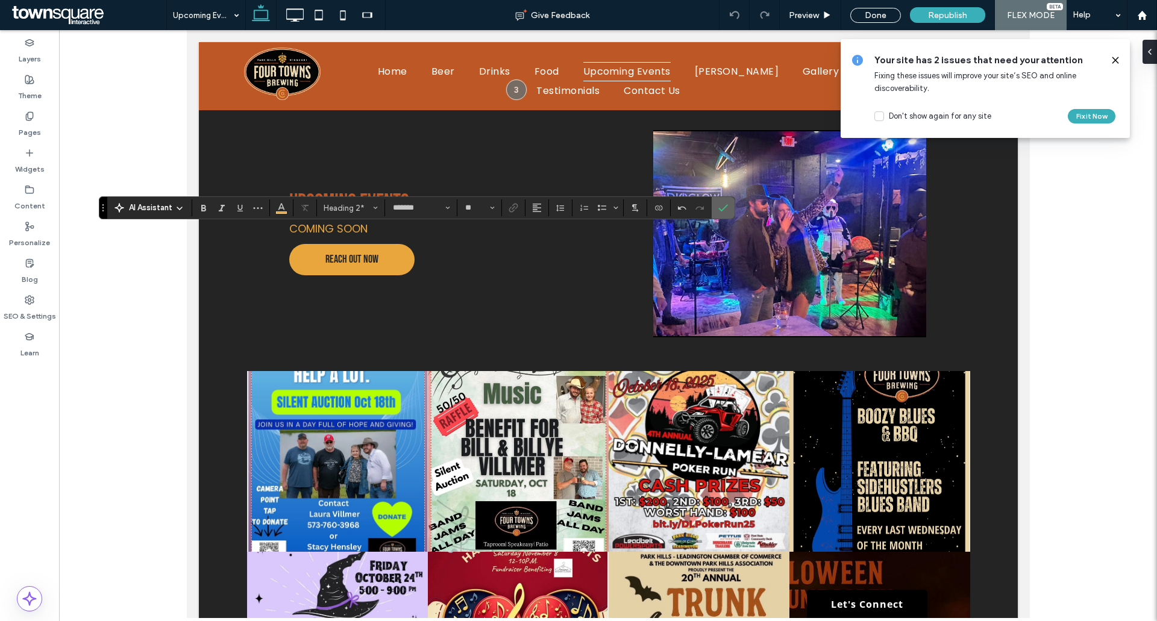
click at [723, 208] on icon "Confirm" at bounding box center [723, 208] width 10 height 10
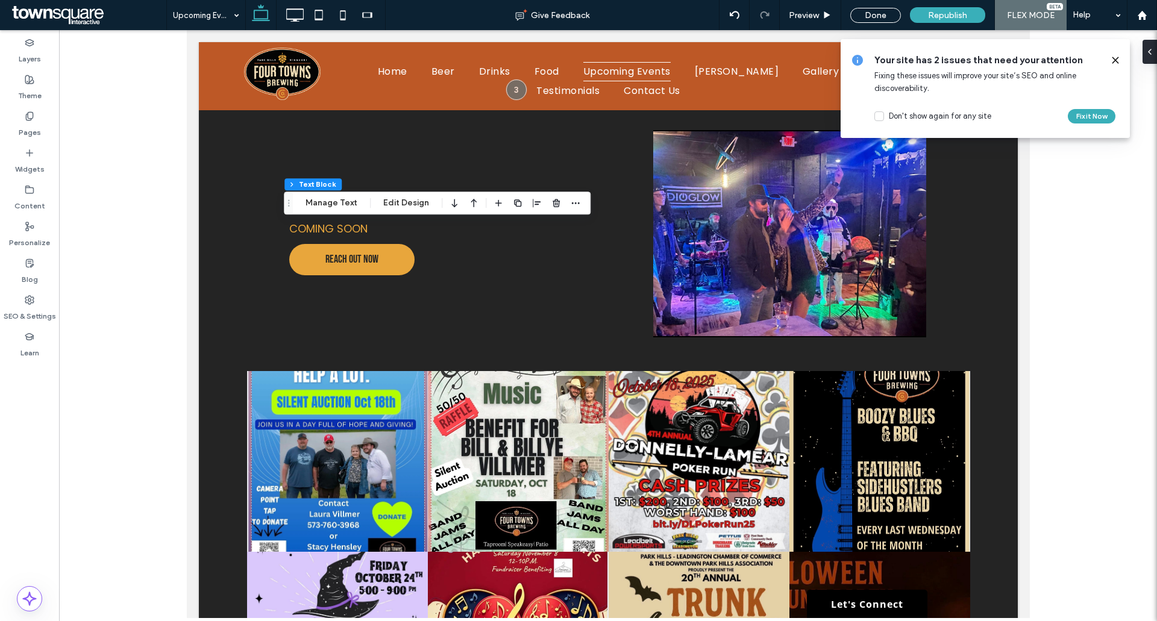
click at [1116, 62] on icon at bounding box center [1115, 60] width 10 height 10
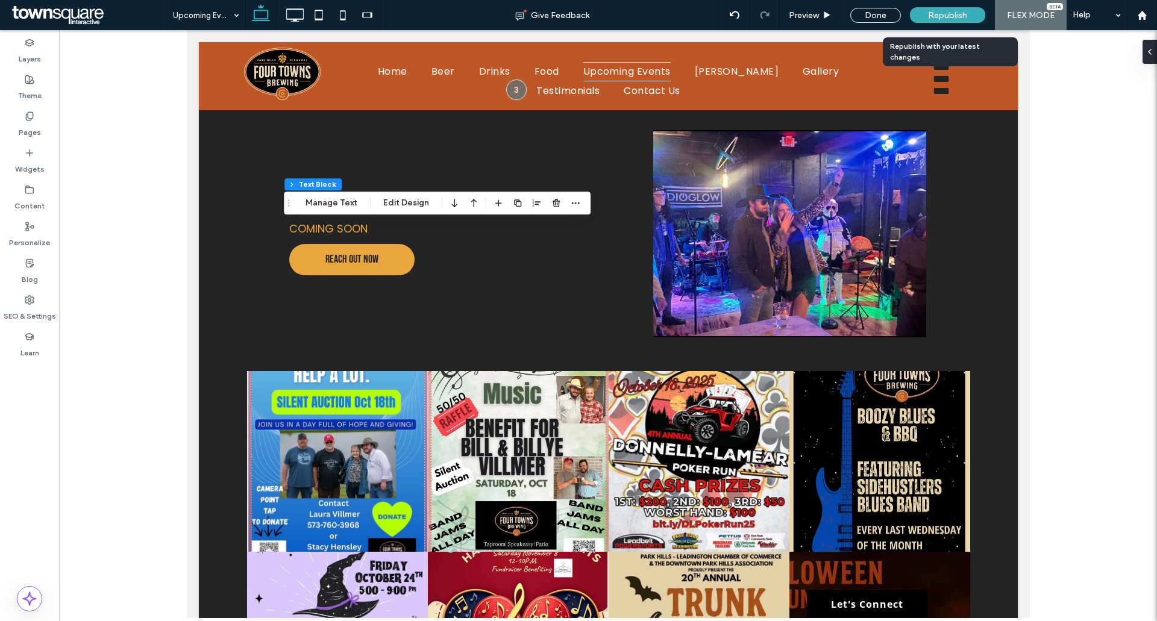
click at [956, 19] on span "Republish" at bounding box center [947, 15] width 39 height 10
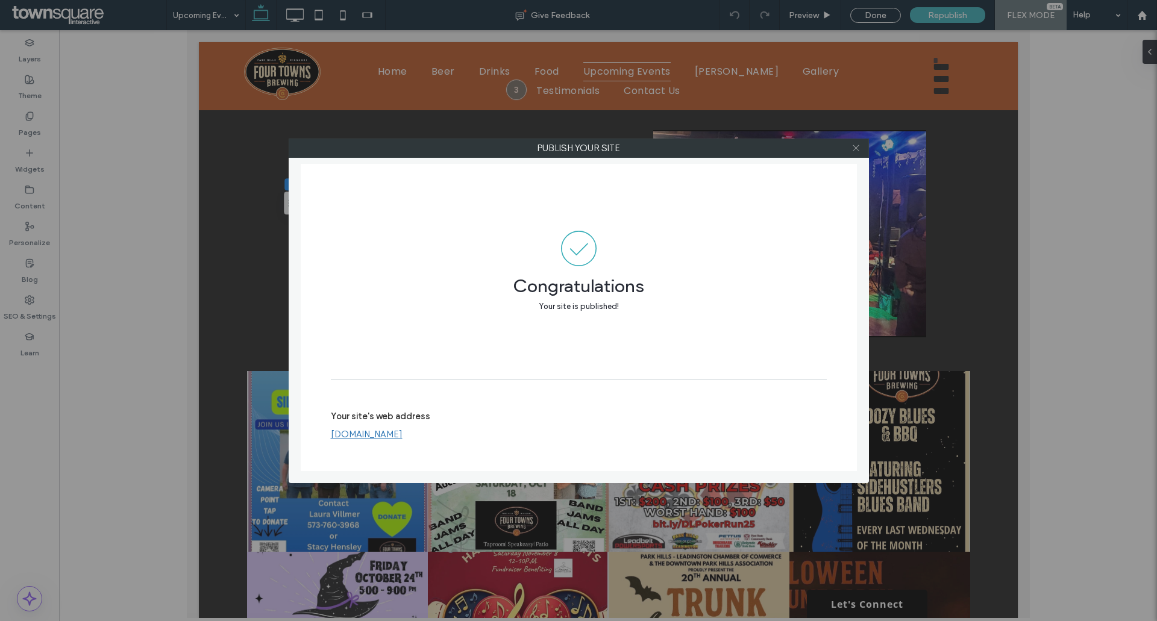
click at [857, 139] on span at bounding box center [855, 148] width 9 height 18
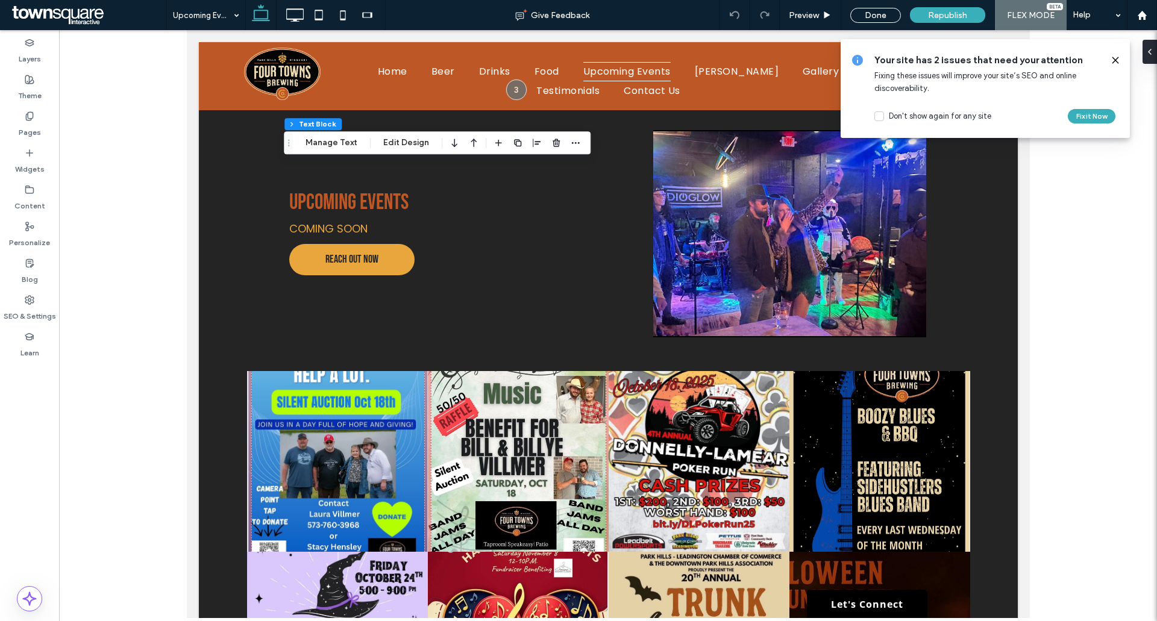
click at [1115, 64] on icon at bounding box center [1115, 60] width 10 height 10
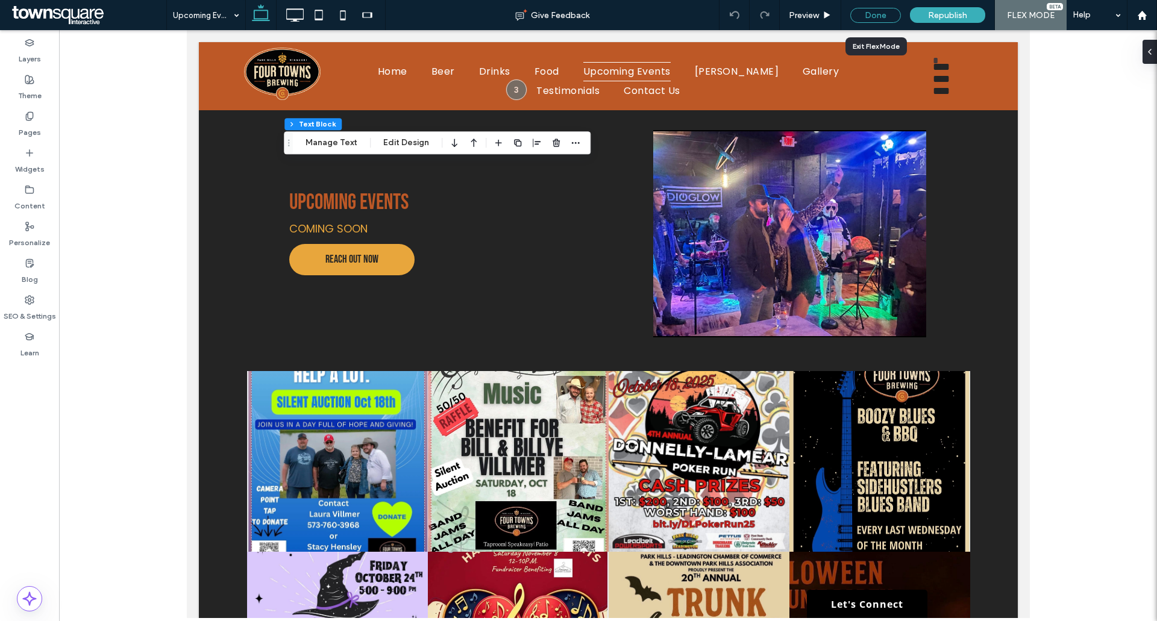
click at [872, 16] on div "Done" at bounding box center [875, 15] width 51 height 15
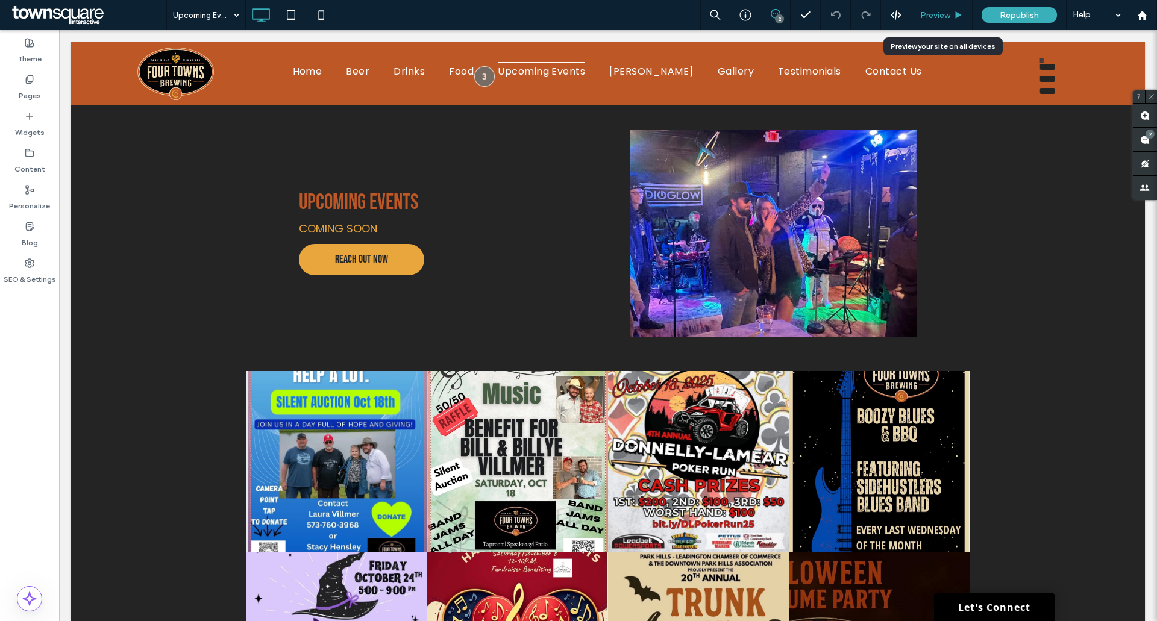
click at [955, 23] on div "Preview" at bounding box center [941, 15] width 61 height 30
click at [934, 16] on span "Preview" at bounding box center [935, 15] width 30 height 10
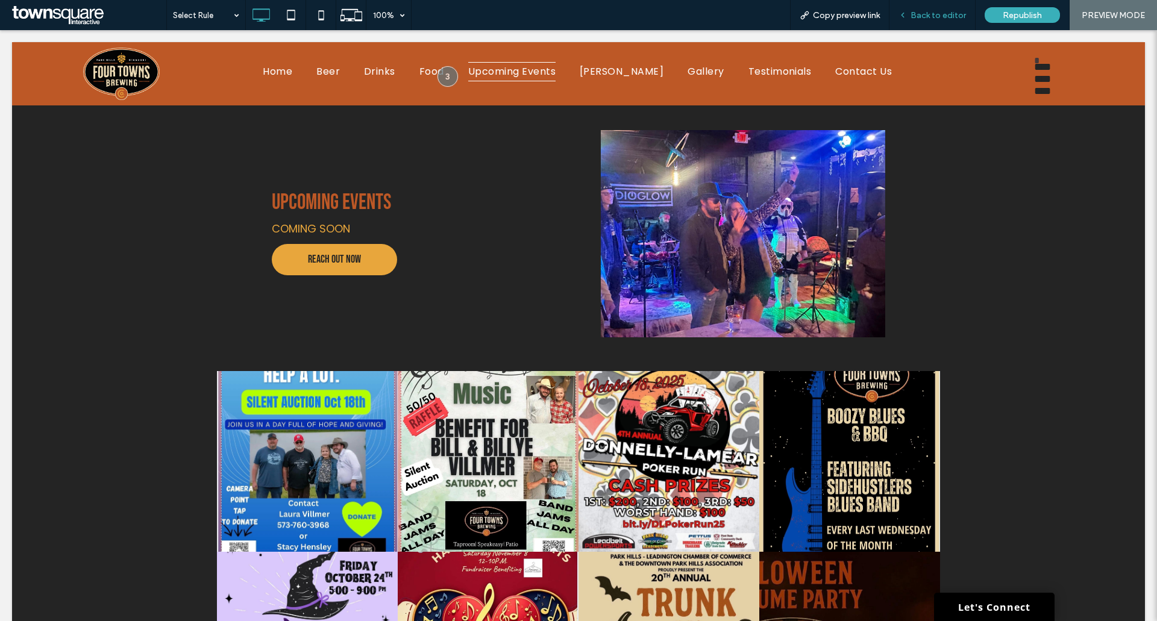
click at [929, 19] on span "Back to editor" at bounding box center [937, 15] width 55 height 10
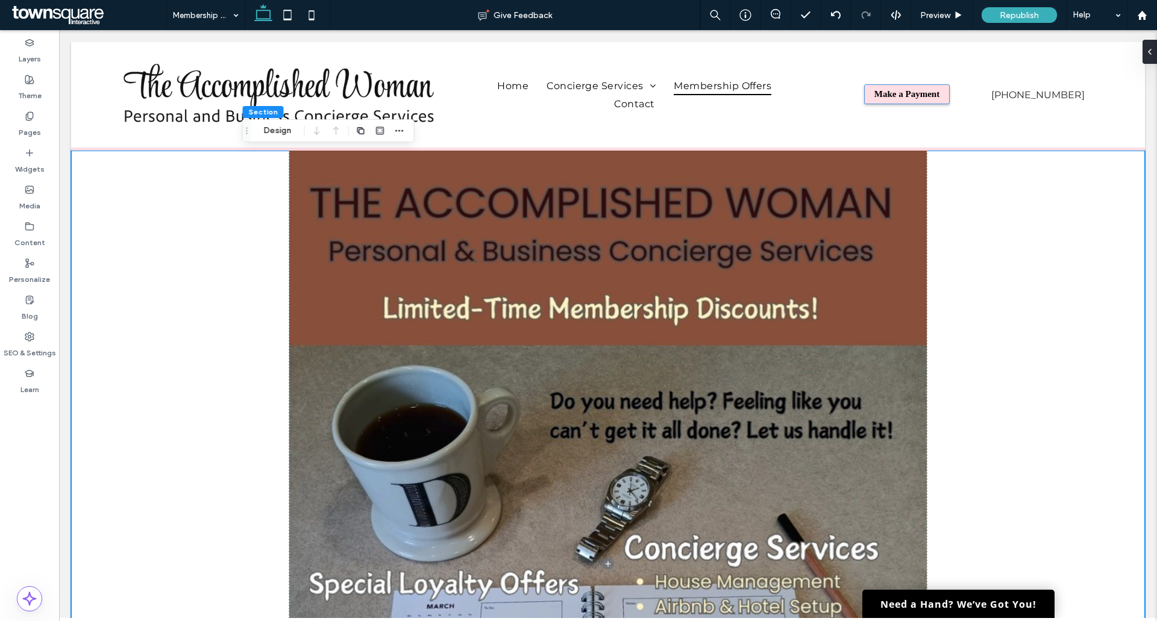
click at [963, 355] on div at bounding box center [607, 579] width 723 height 856
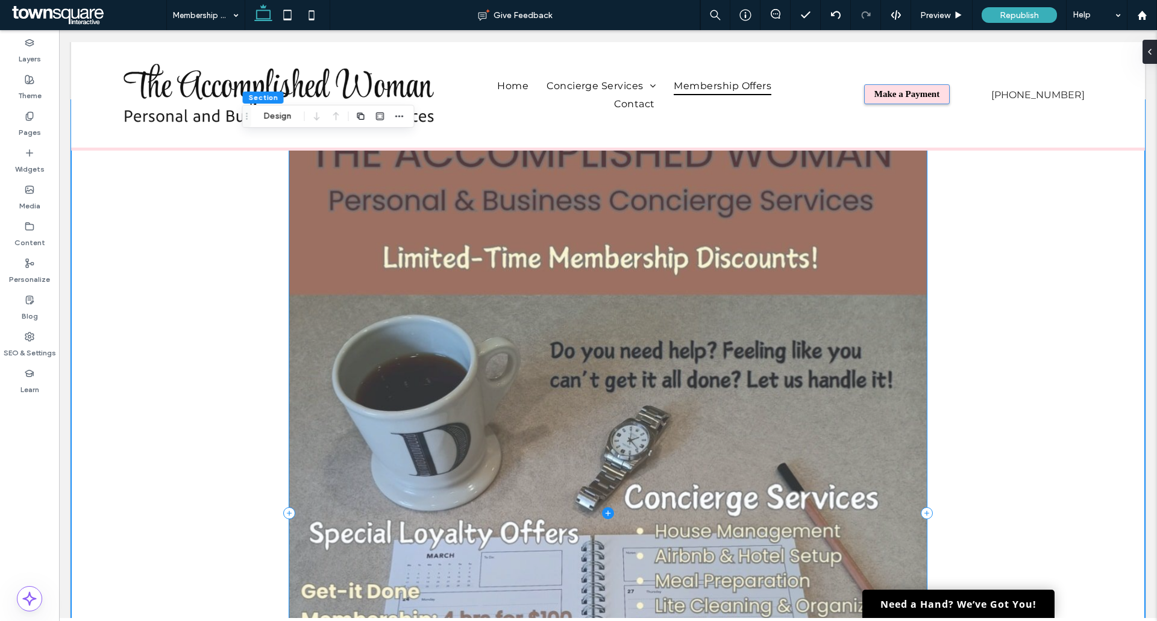
scroll to position [120, 0]
